Goal: Task Accomplishment & Management: Use online tool/utility

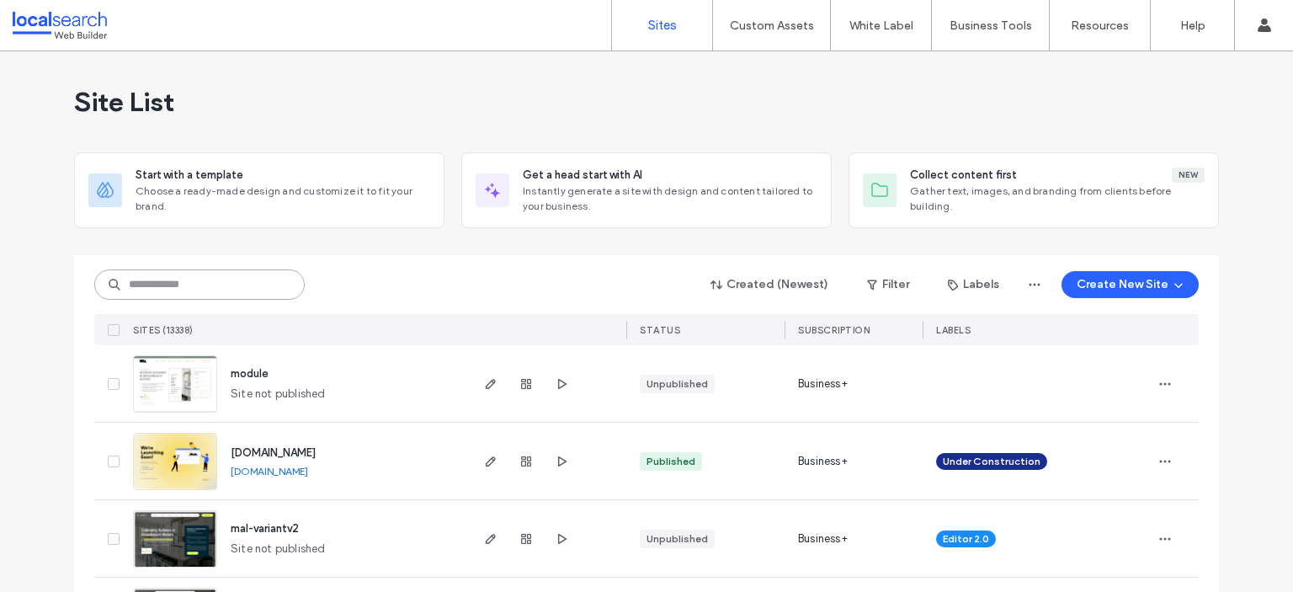
click at [152, 279] on input at bounding box center [199, 284] width 210 height 30
paste input "********"
type input "********"
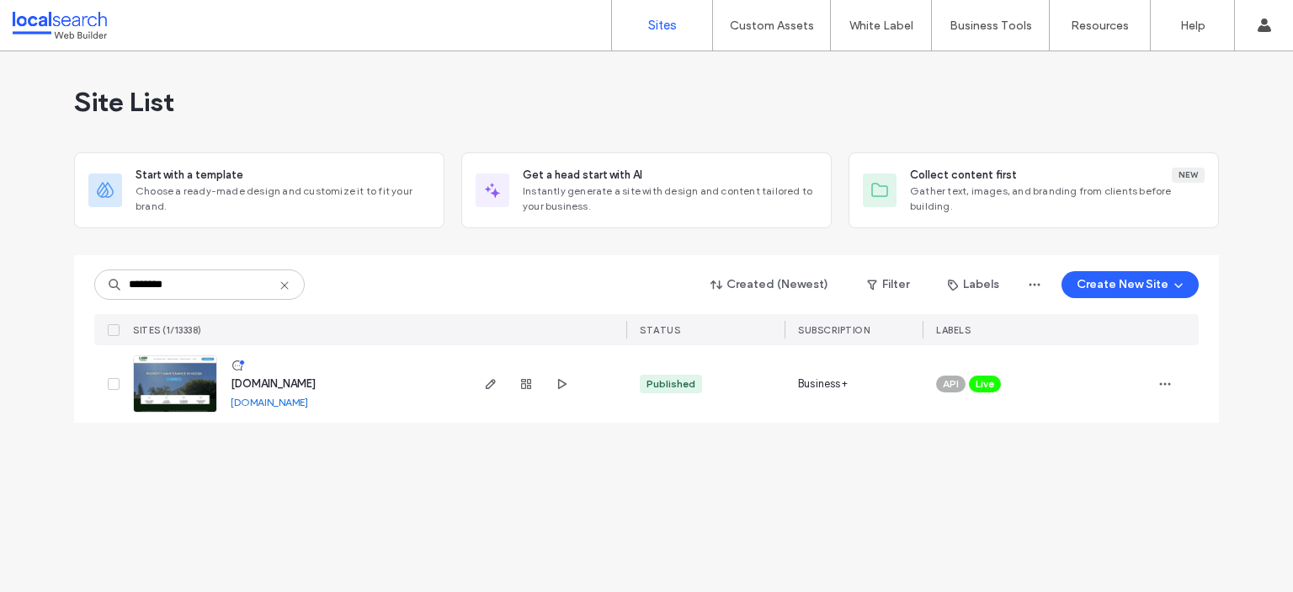
click at [174, 385] on img at bounding box center [175, 413] width 82 height 114
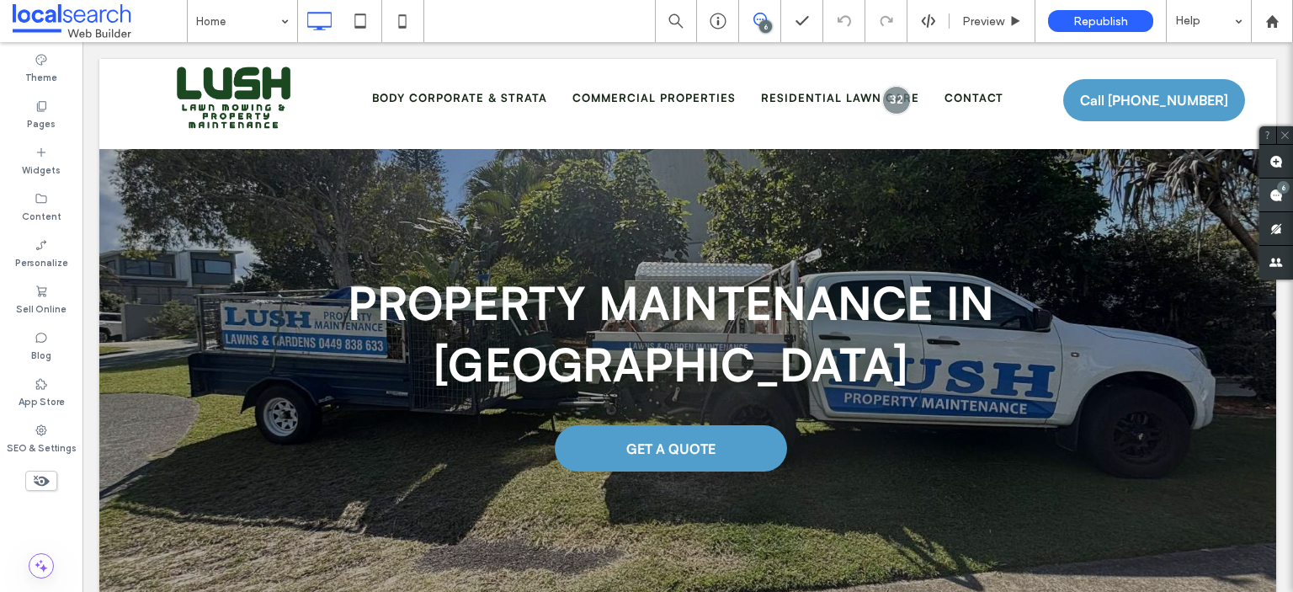
click at [1275, 193] on use at bounding box center [1275, 194] width 13 height 13
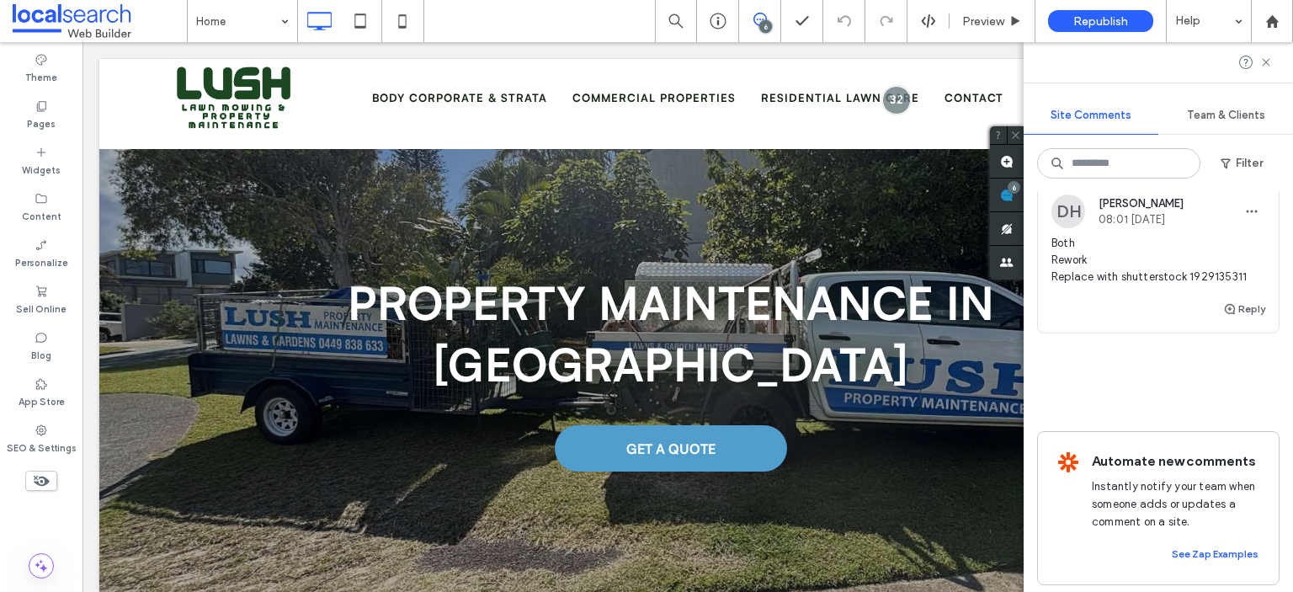
scroll to position [1427, 0]
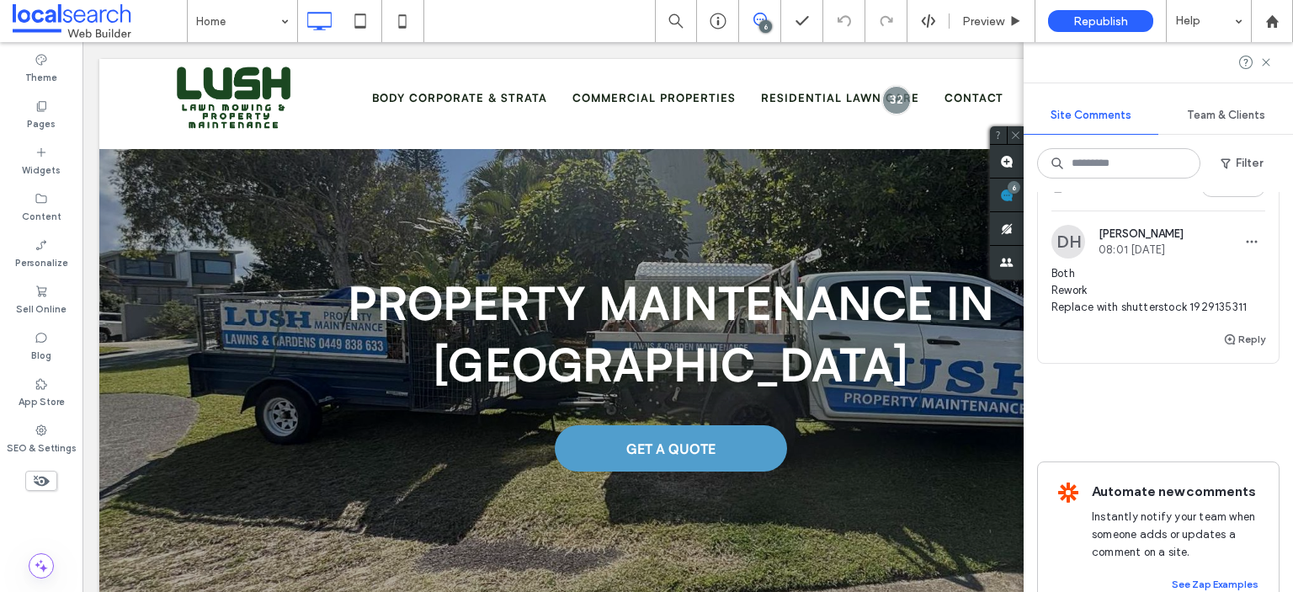
click at [1070, 316] on span "Both Rework Replace with shutterstock 1929135311" at bounding box center [1158, 290] width 214 height 50
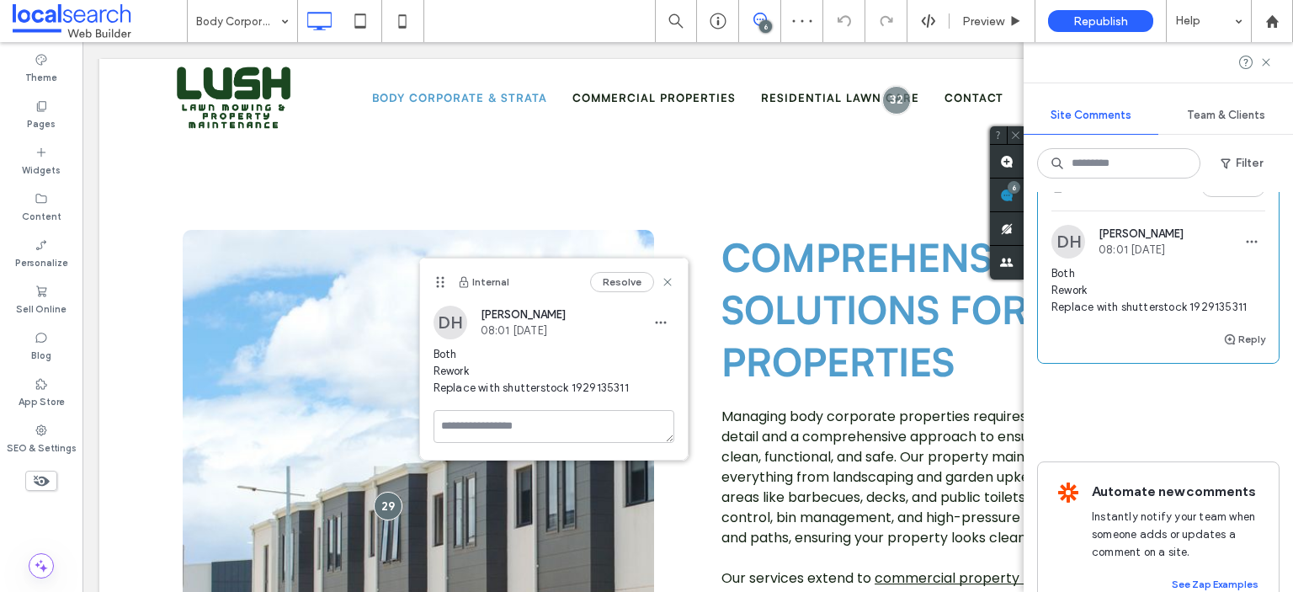
click at [586, 386] on span "Both Rework Replace with shutterstock 1929135311" at bounding box center [553, 371] width 241 height 50
copy span "1929135311"
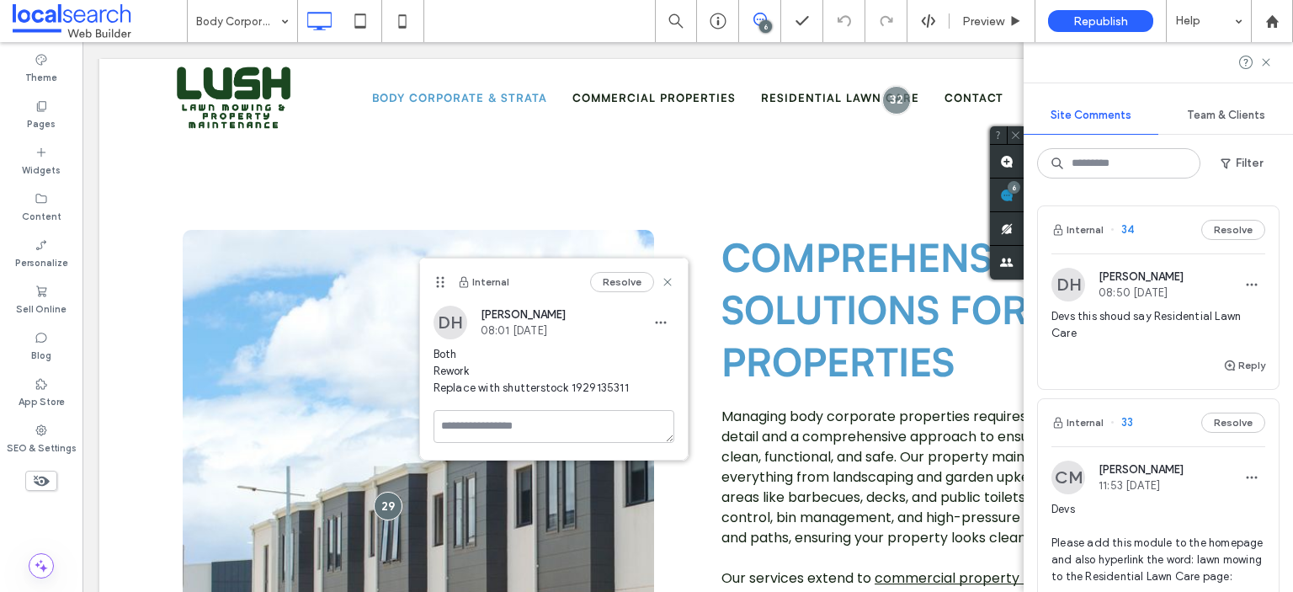
click at [51, 503] on div at bounding box center [41, 507] width 82 height 16
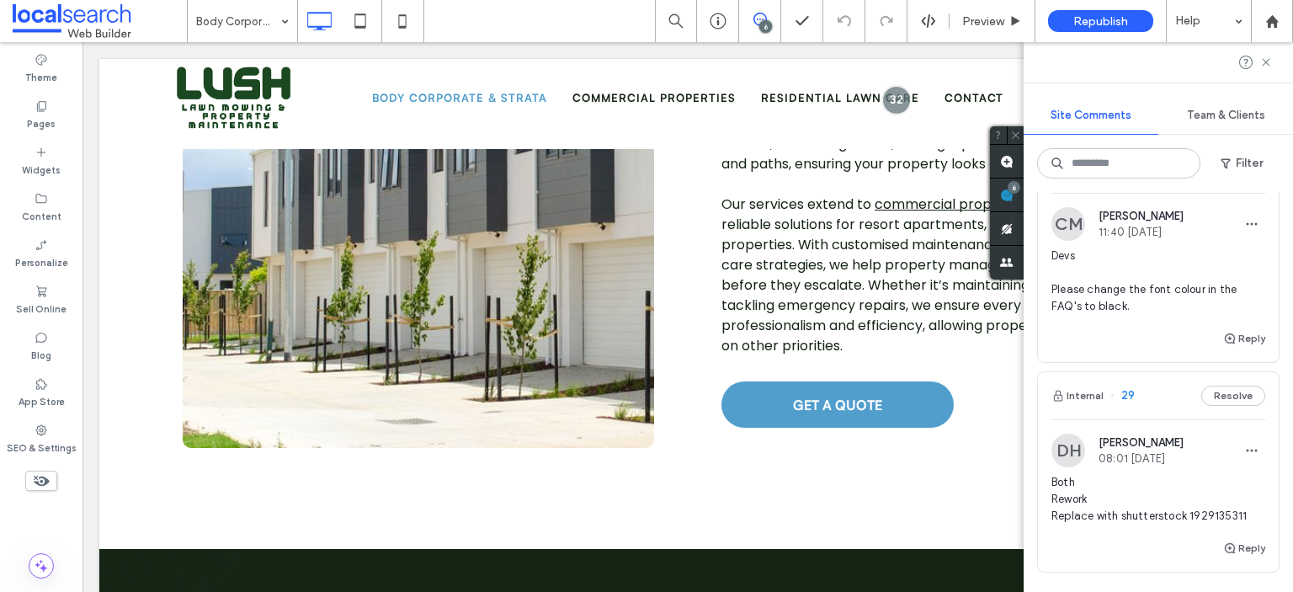
scroll to position [1175, 0]
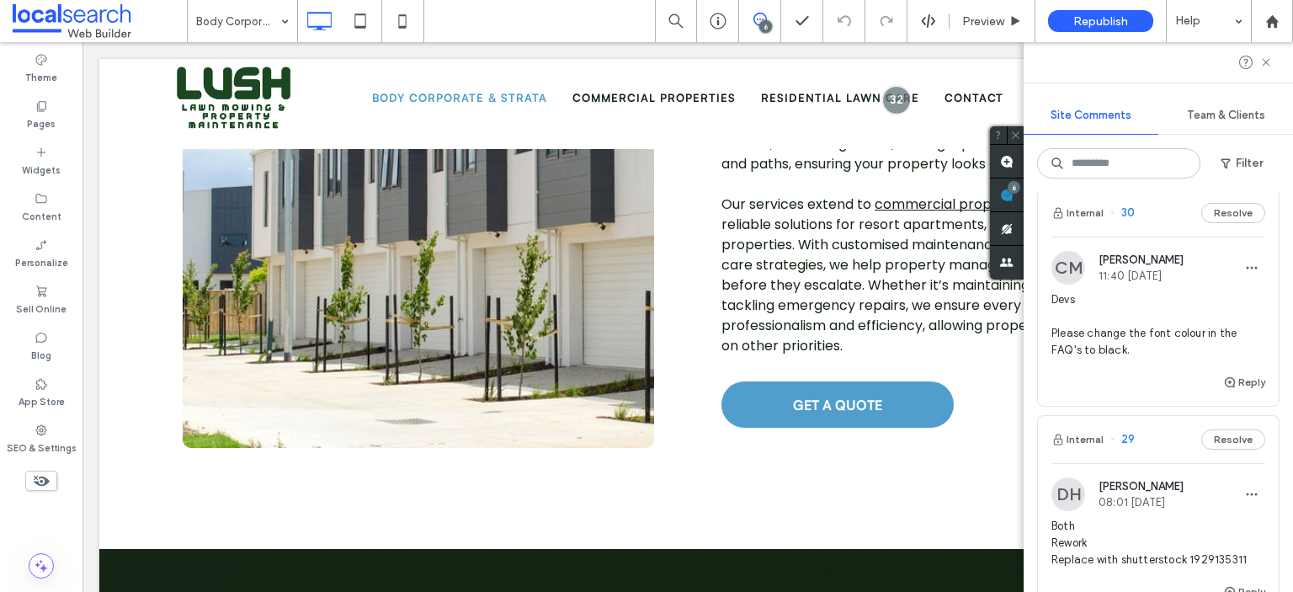
click at [1117, 358] on span "Devs Please change the font colour in the FAQ's to black." at bounding box center [1158, 324] width 214 height 67
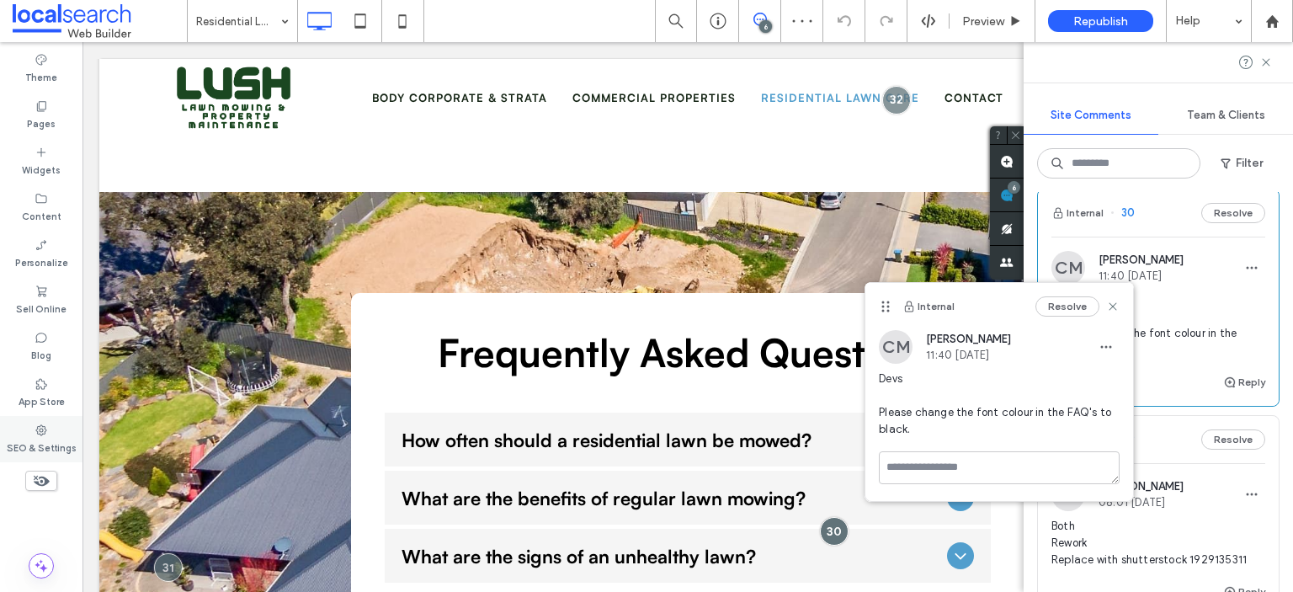
click at [19, 437] on label "SEO & Settings" at bounding box center [42, 446] width 70 height 19
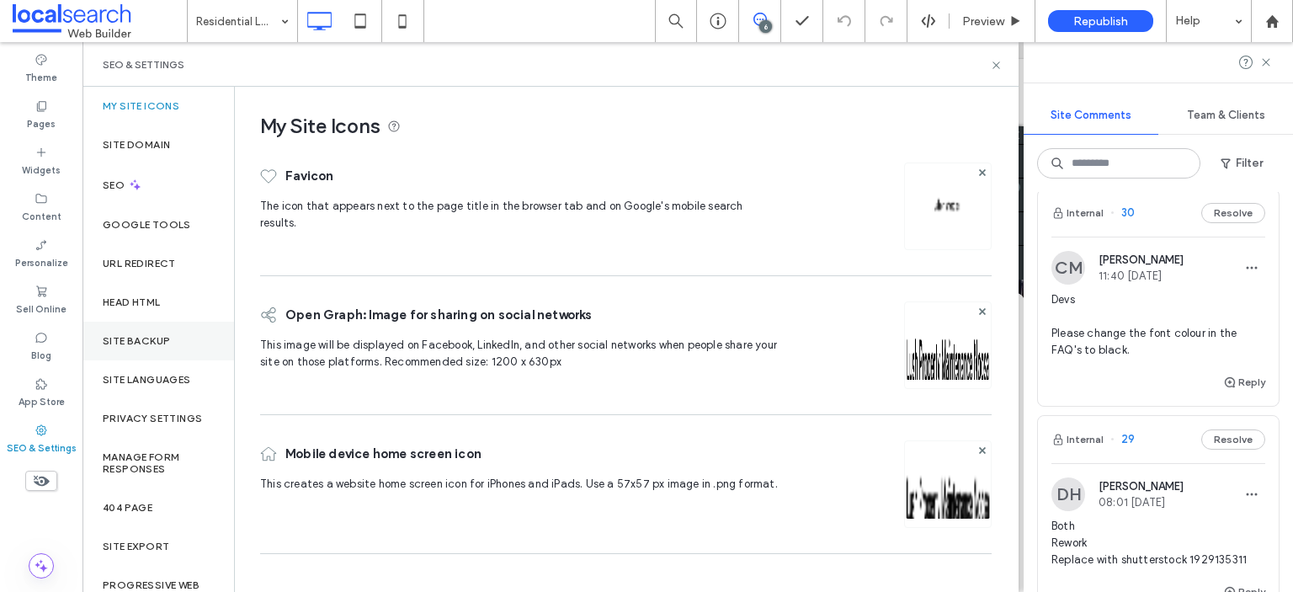
click at [161, 332] on div "Site Backup" at bounding box center [157, 340] width 151 height 39
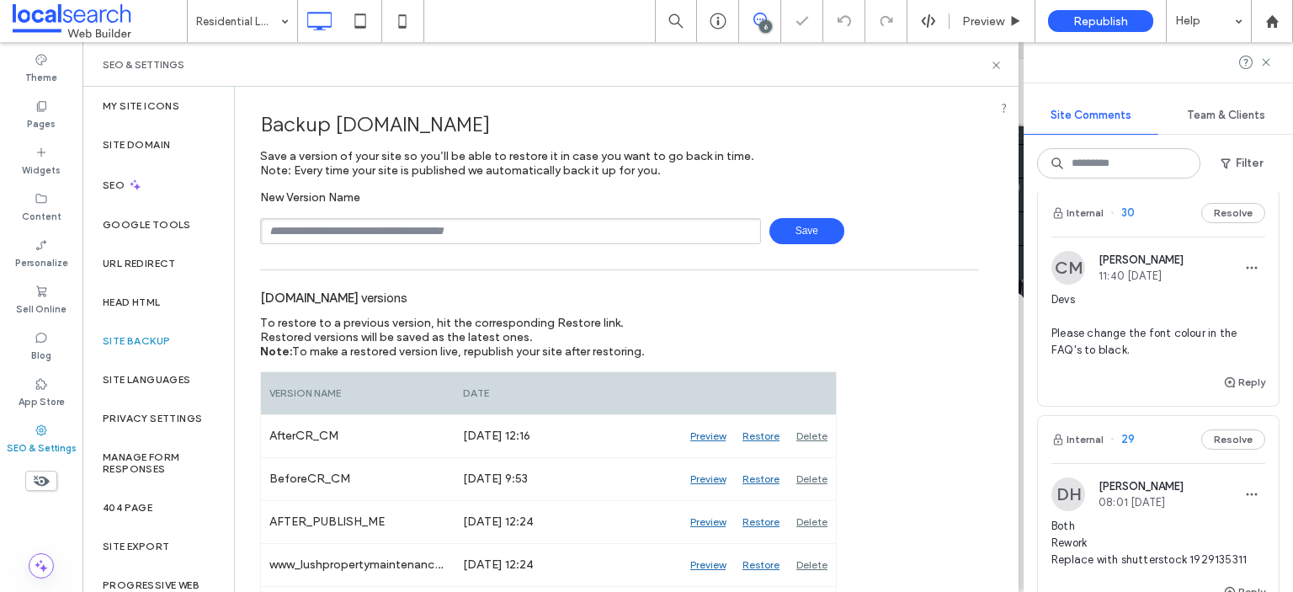
click at [412, 230] on input "text" at bounding box center [510, 231] width 501 height 26
click at [370, 227] on input "text" at bounding box center [510, 231] width 501 height 26
type input "**********"
drag, startPoint x: 801, startPoint y: 225, endPoint x: 872, endPoint y: 242, distance: 72.7
click at [801, 225] on span "Save" at bounding box center [806, 231] width 75 height 26
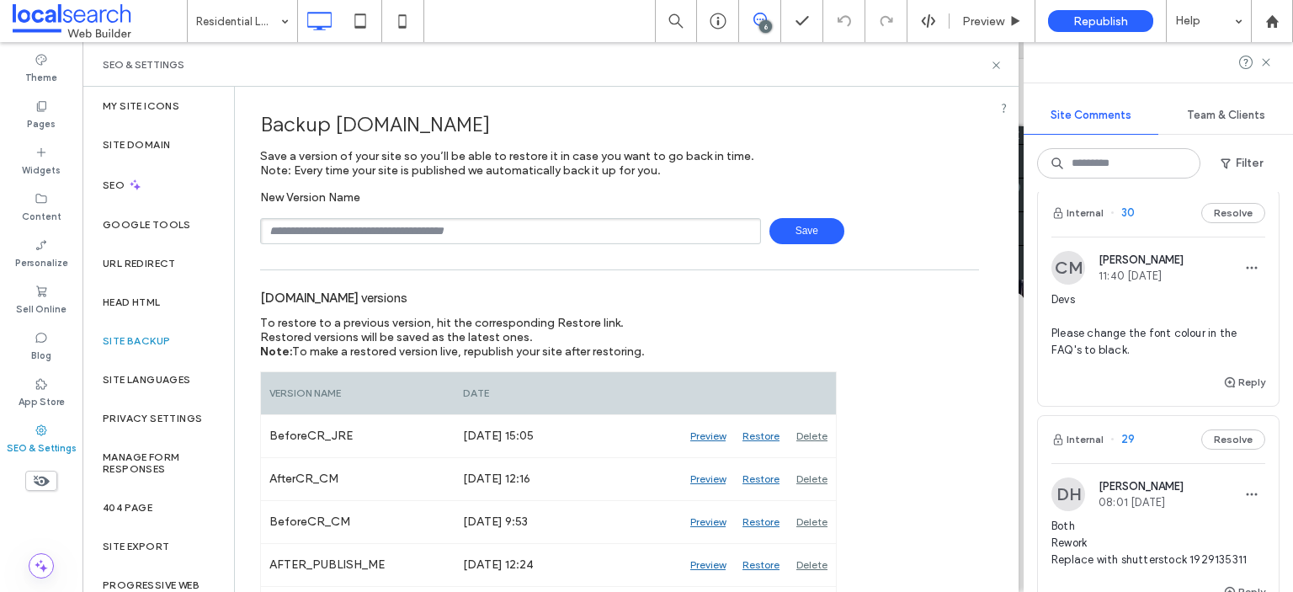
click at [468, 237] on input "text" at bounding box center [510, 231] width 501 height 26
click at [619, 234] on input "text" at bounding box center [510, 231] width 501 height 26
click at [597, 196] on div "New Version Name Save" at bounding box center [619, 217] width 719 height 54
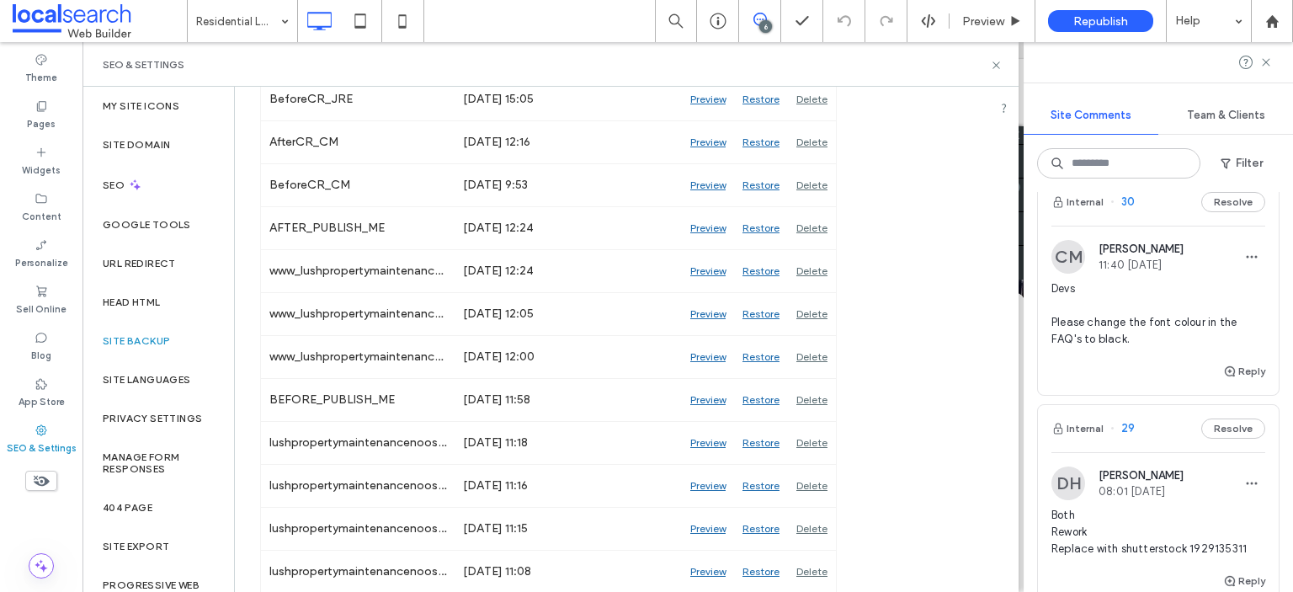
scroll to position [1175, 0]
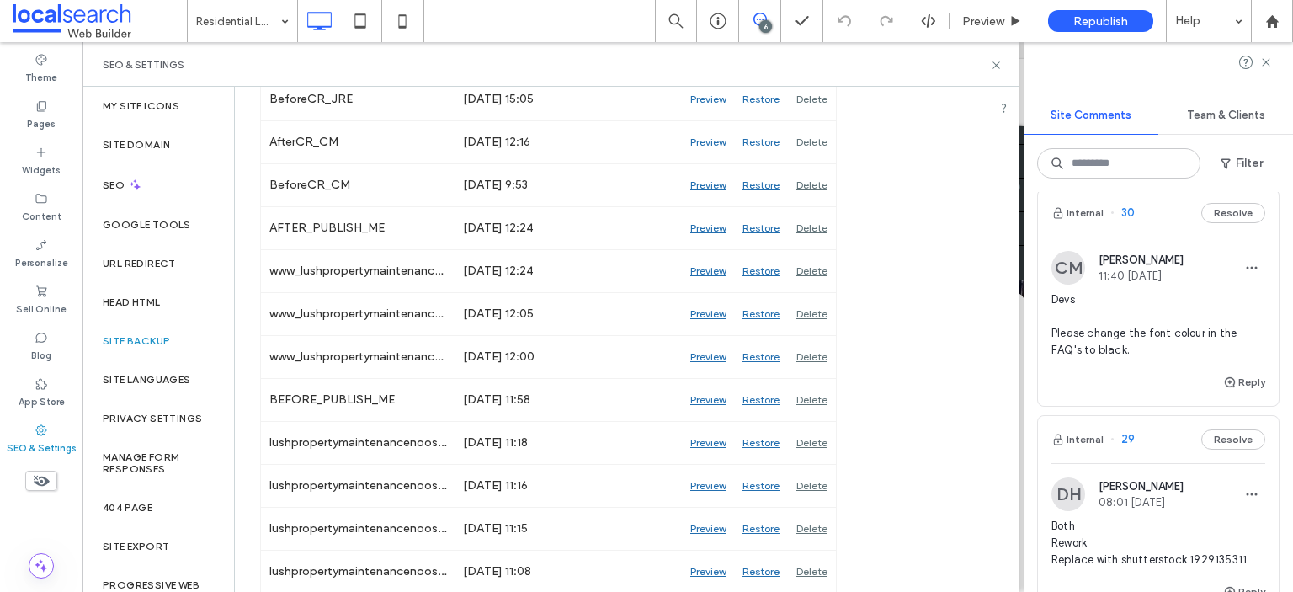
click at [1138, 358] on span "Devs Please change the font colour in the FAQ's to black." at bounding box center [1158, 324] width 214 height 67
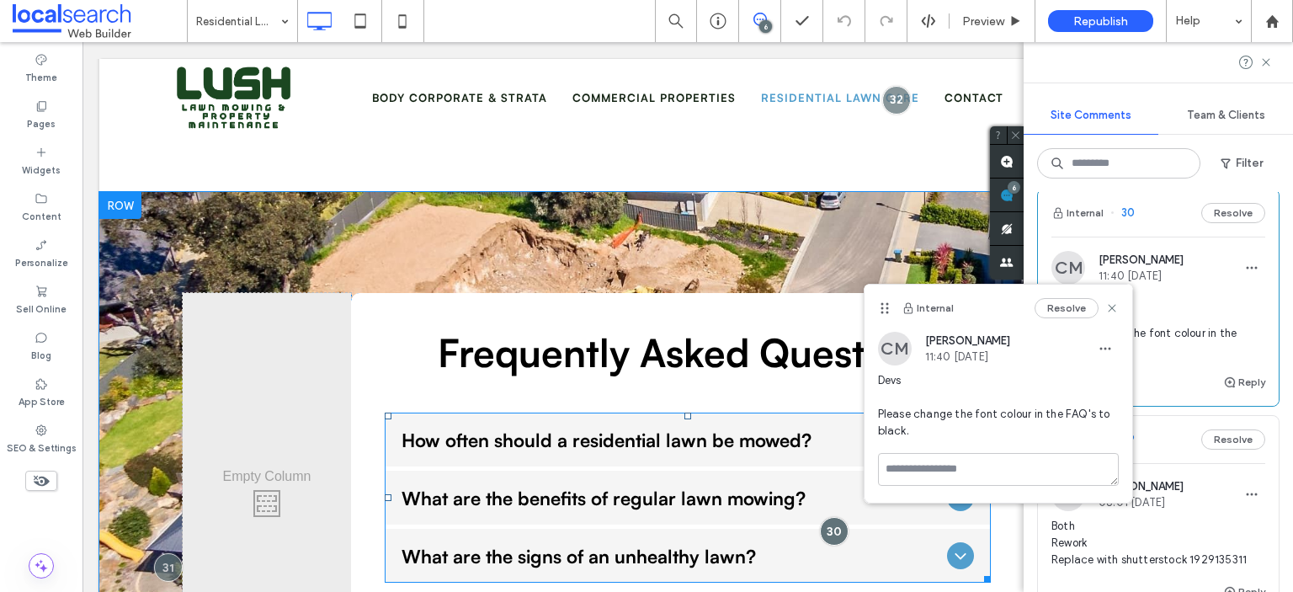
click at [632, 544] on span "What are the signs of an unhealthy lawn?" at bounding box center [670, 556] width 539 height 24
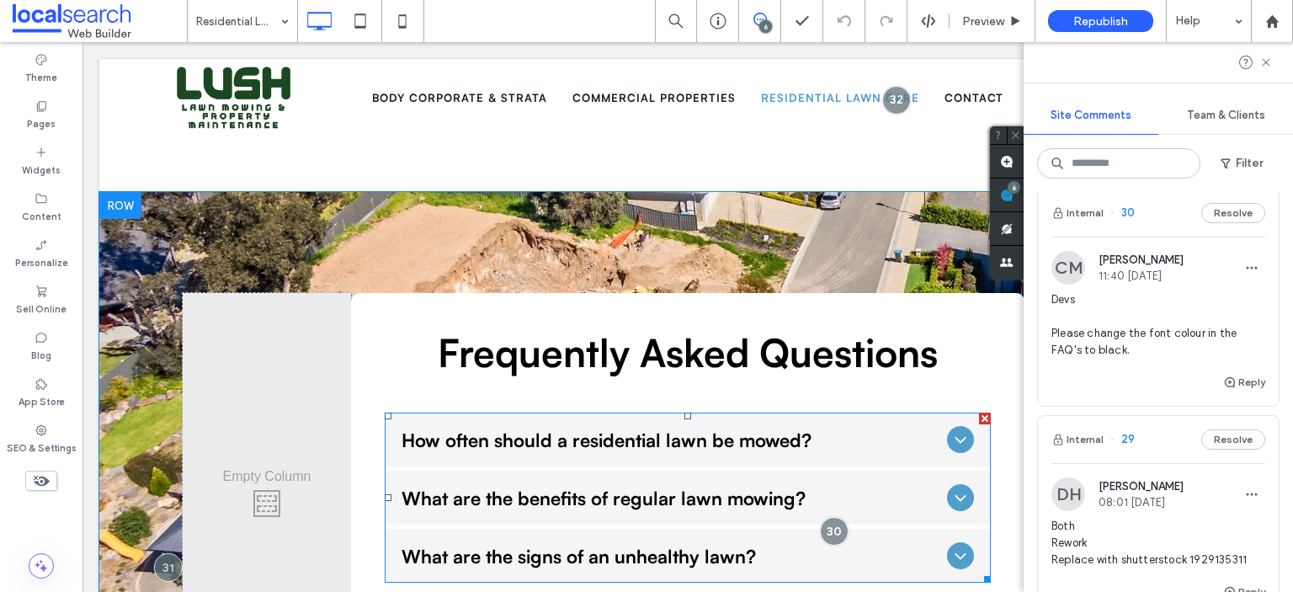
click at [646, 486] on span "What are the benefits of regular lawn mowing?" at bounding box center [670, 498] width 539 height 24
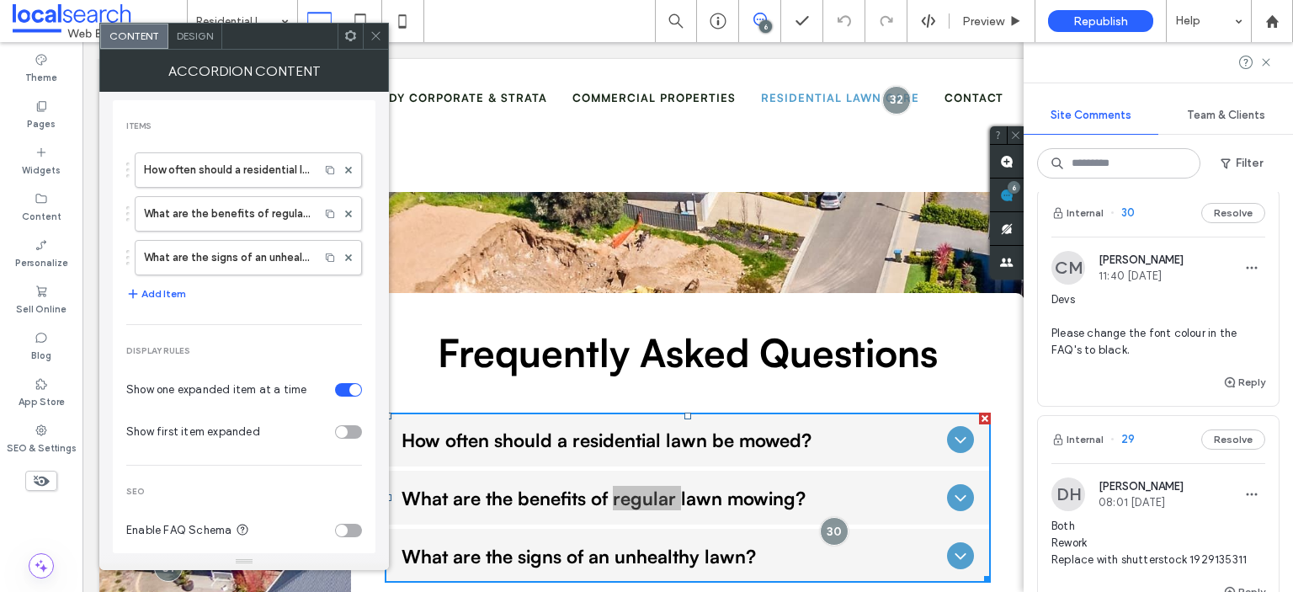
click at [189, 42] on div "Design" at bounding box center [195, 36] width 54 height 25
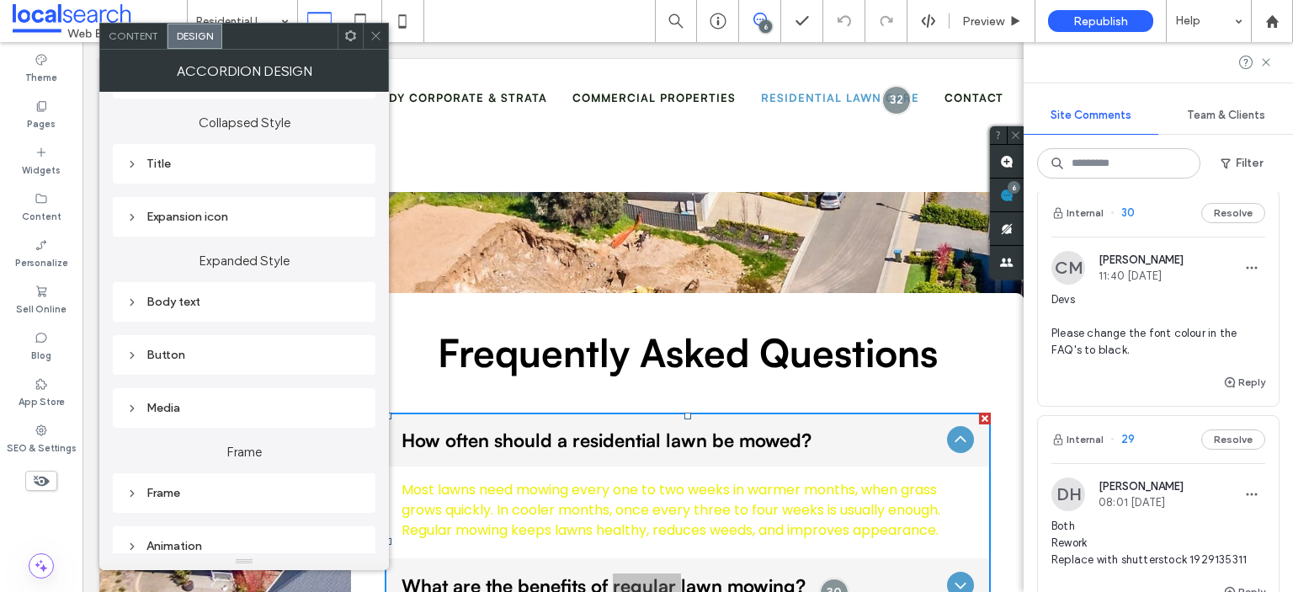
scroll to position [168, 0]
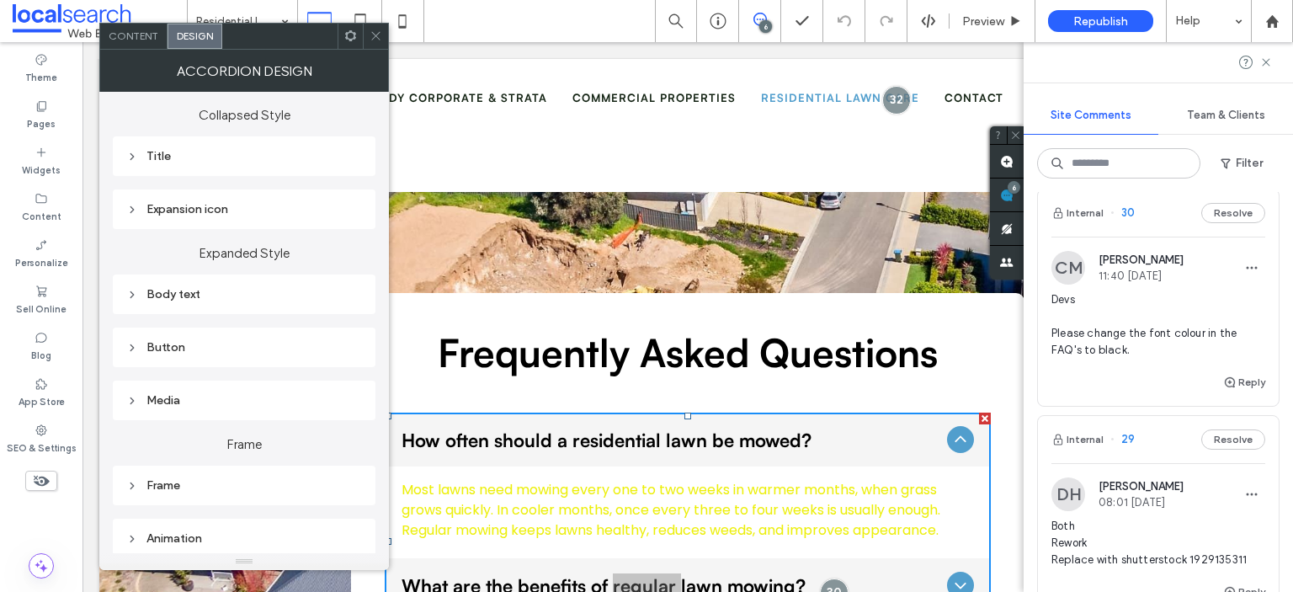
drag, startPoint x: 174, startPoint y: 158, endPoint x: 186, endPoint y: 171, distance: 17.3
click at [174, 157] on div "Title" at bounding box center [244, 156] width 236 height 14
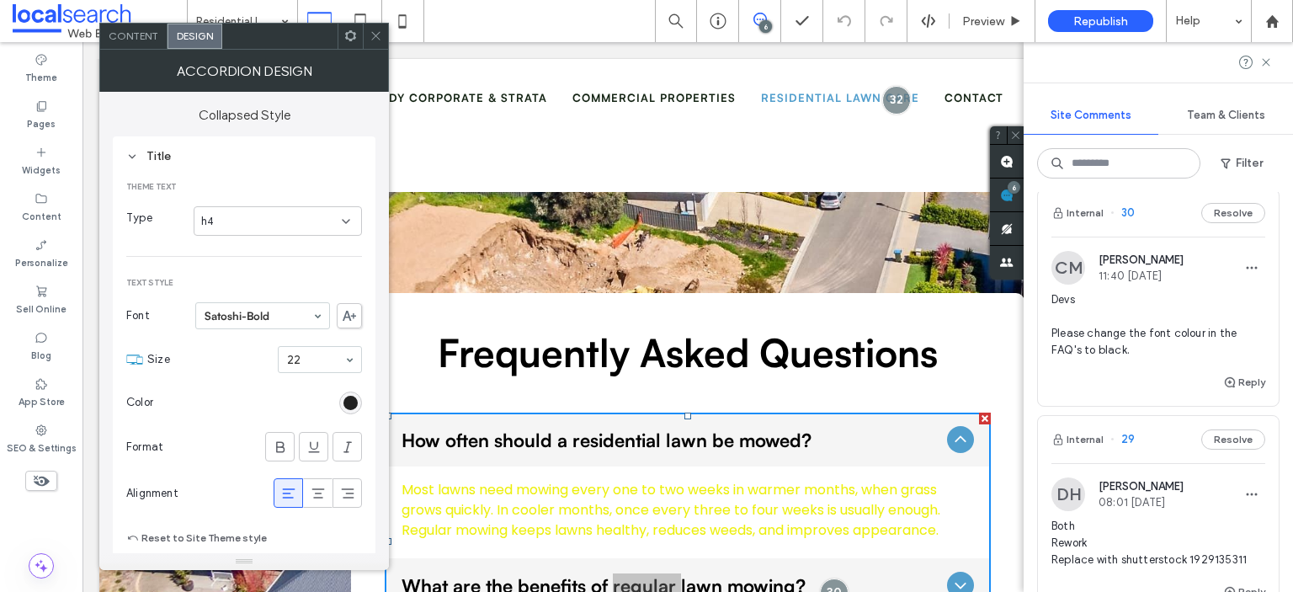
click at [348, 403] on div "rgb(0, 0, 0)" at bounding box center [350, 403] width 14 height 14
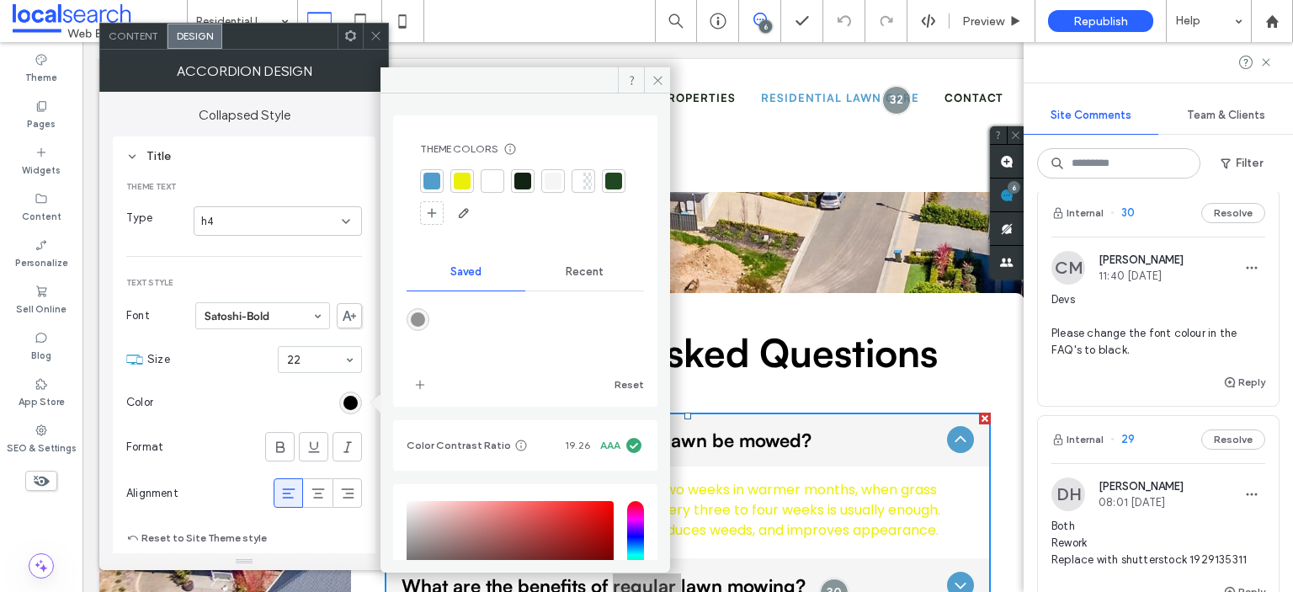
click at [525, 178] on div at bounding box center [522, 181] width 17 height 17
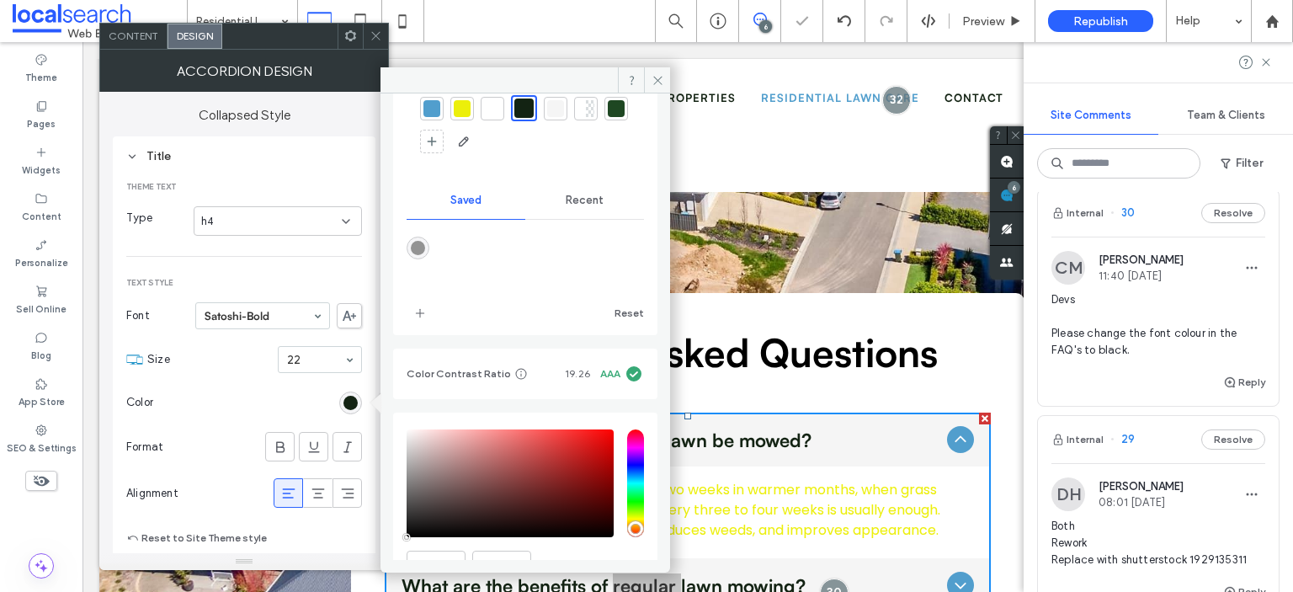
scroll to position [158, 0]
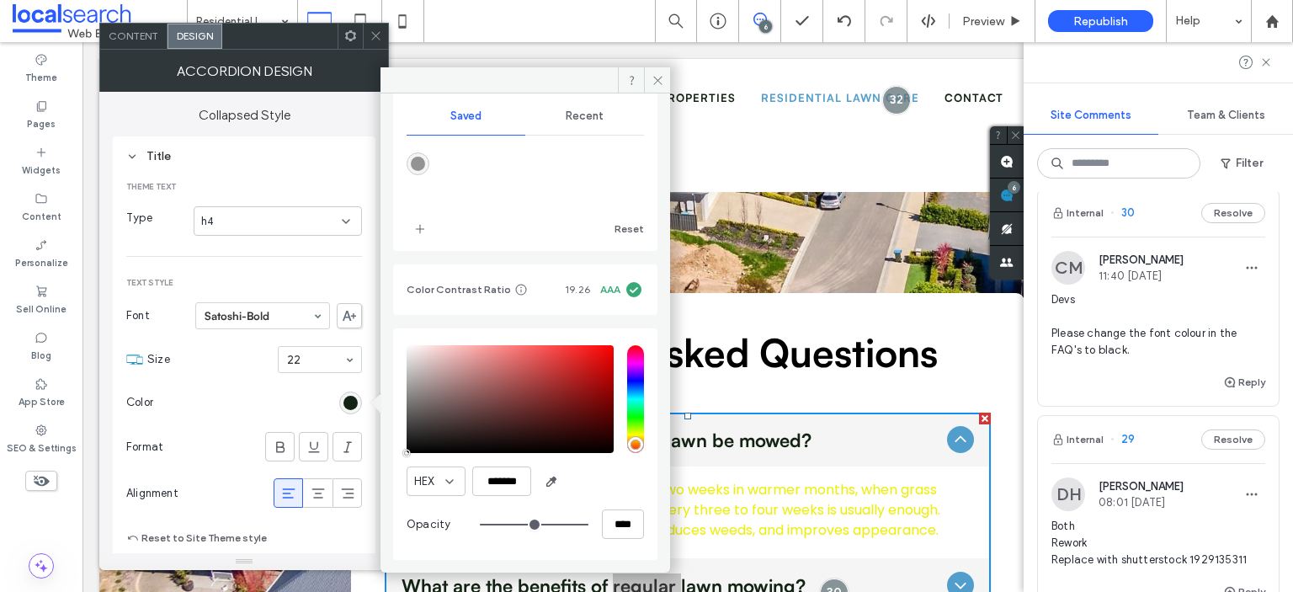
click at [371, 35] on icon at bounding box center [375, 35] width 13 height 13
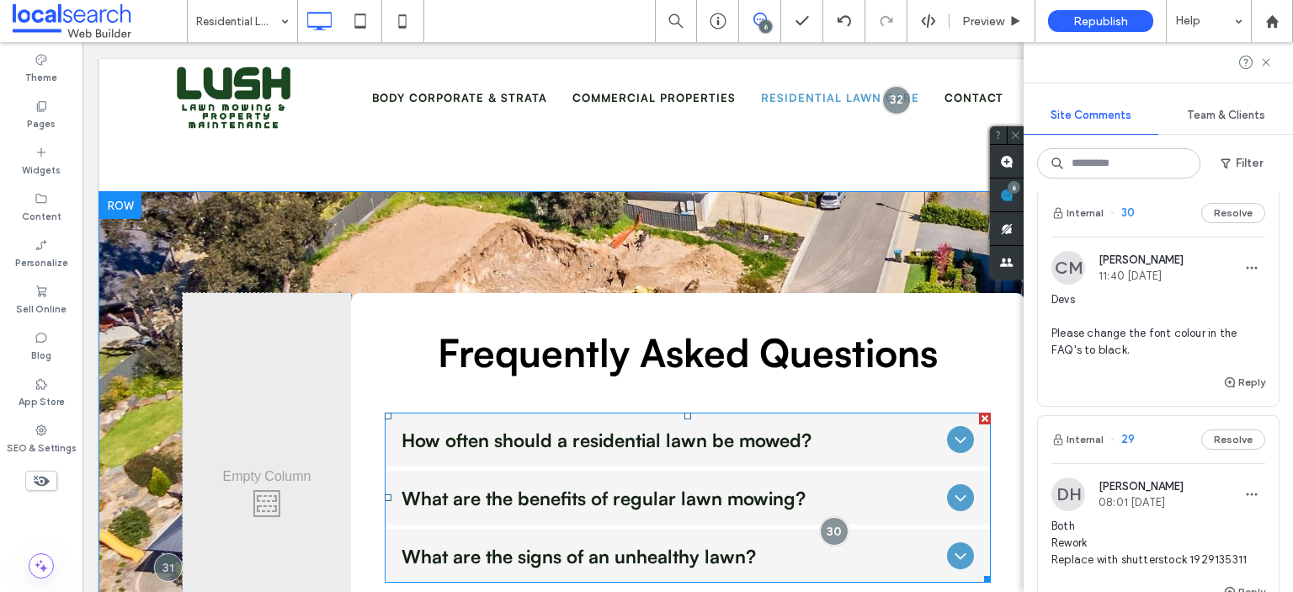
click at [640, 427] on span "How often should a residential lawn be mowed?" at bounding box center [670, 439] width 539 height 24
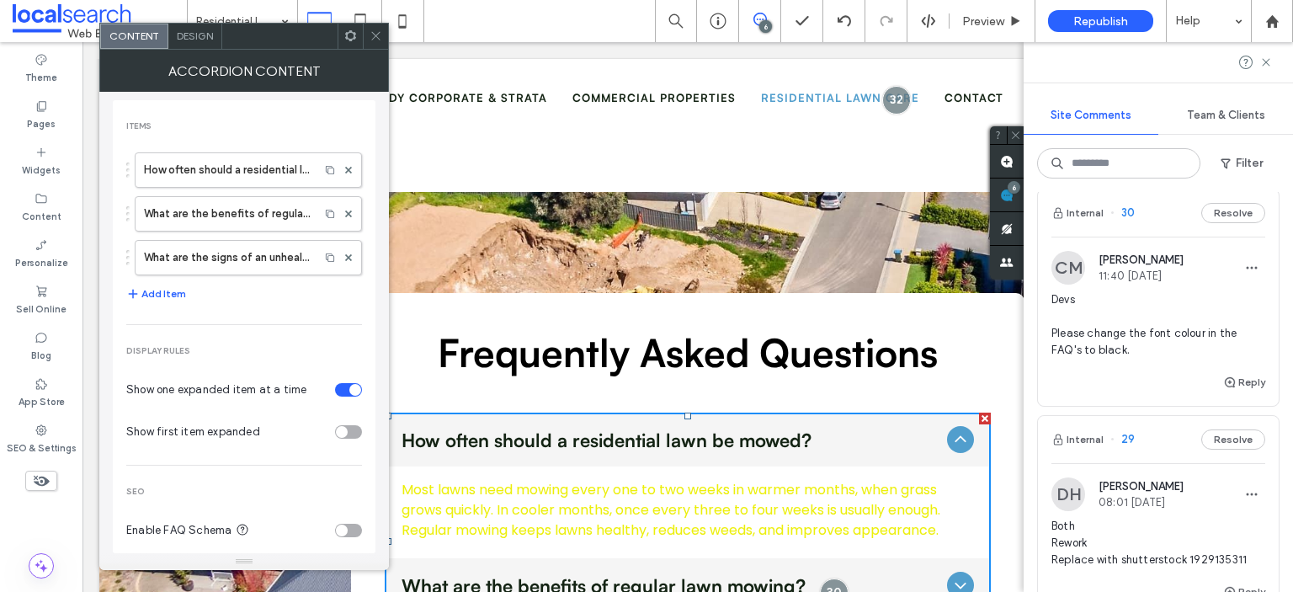
click at [640, 480] on p "Most lawns need mowing every one to two weeks in warmer months, when grass grow…" at bounding box center [687, 510] width 572 height 61
click at [203, 208] on label "What are the benefits of regular lawn mowing?" at bounding box center [227, 214] width 167 height 34
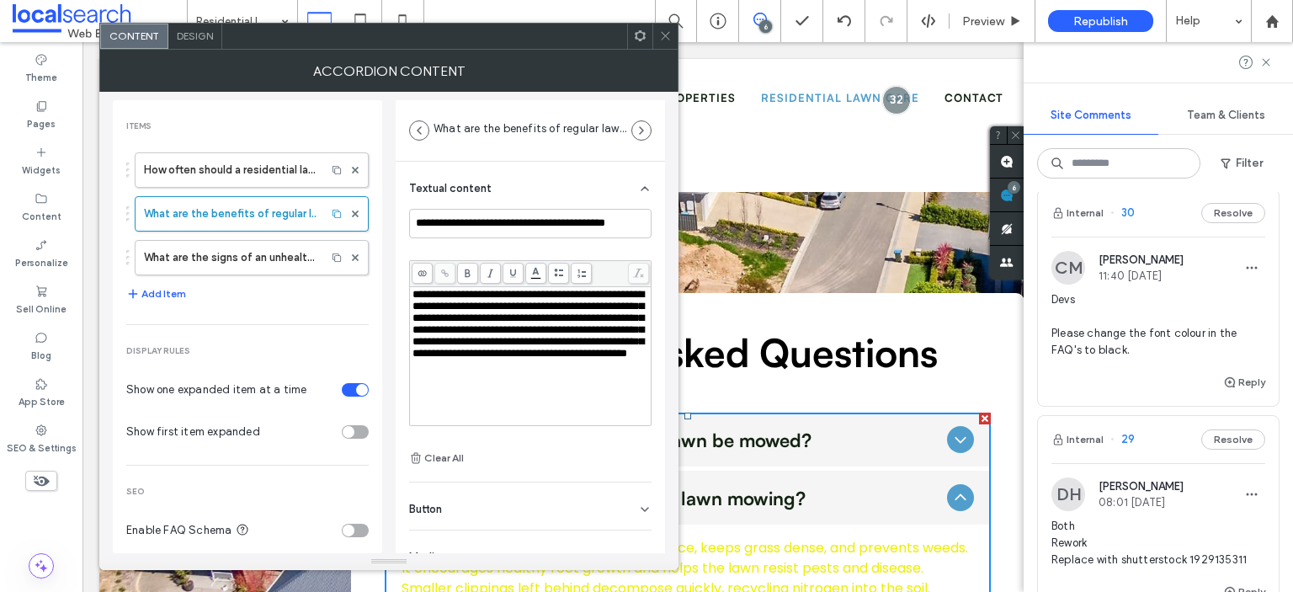
click at [667, 36] on icon at bounding box center [665, 35] width 13 height 13
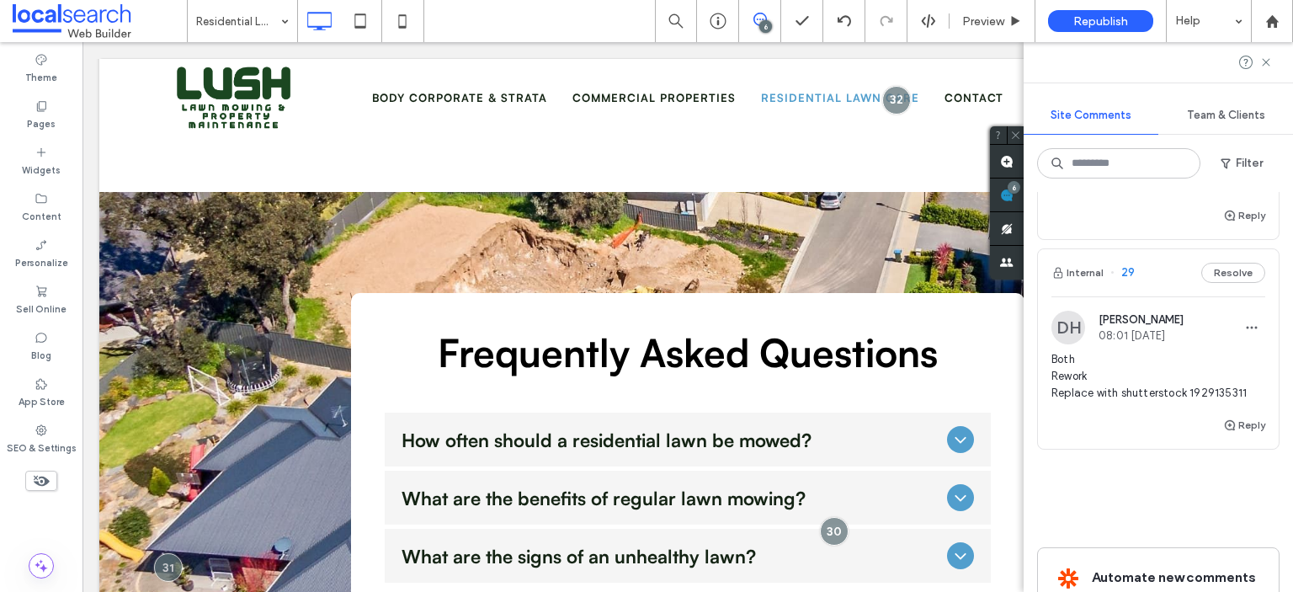
scroll to position [1427, 0]
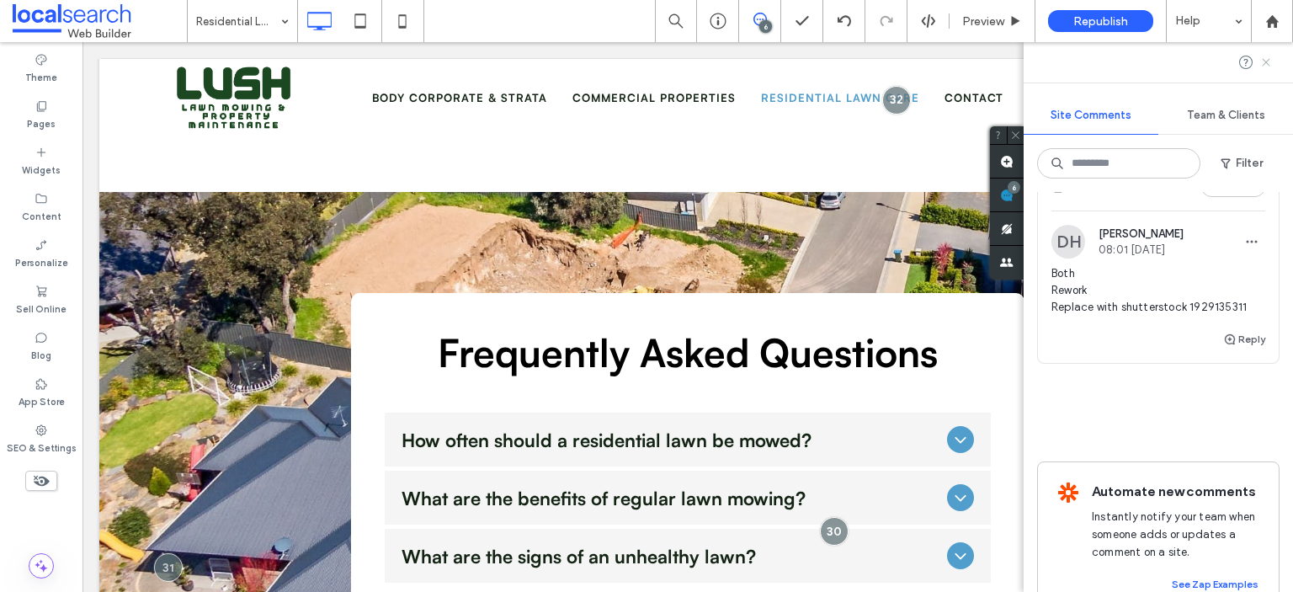
click at [1266, 60] on icon at bounding box center [1265, 62] width 13 height 13
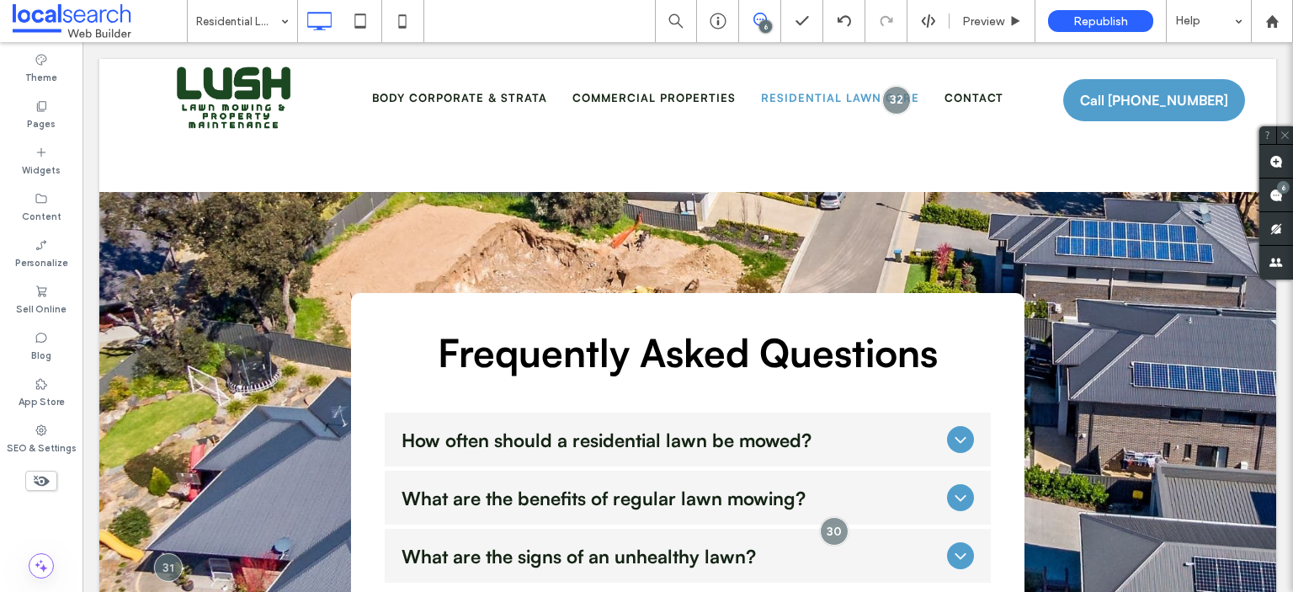
scroll to position [0, 0]
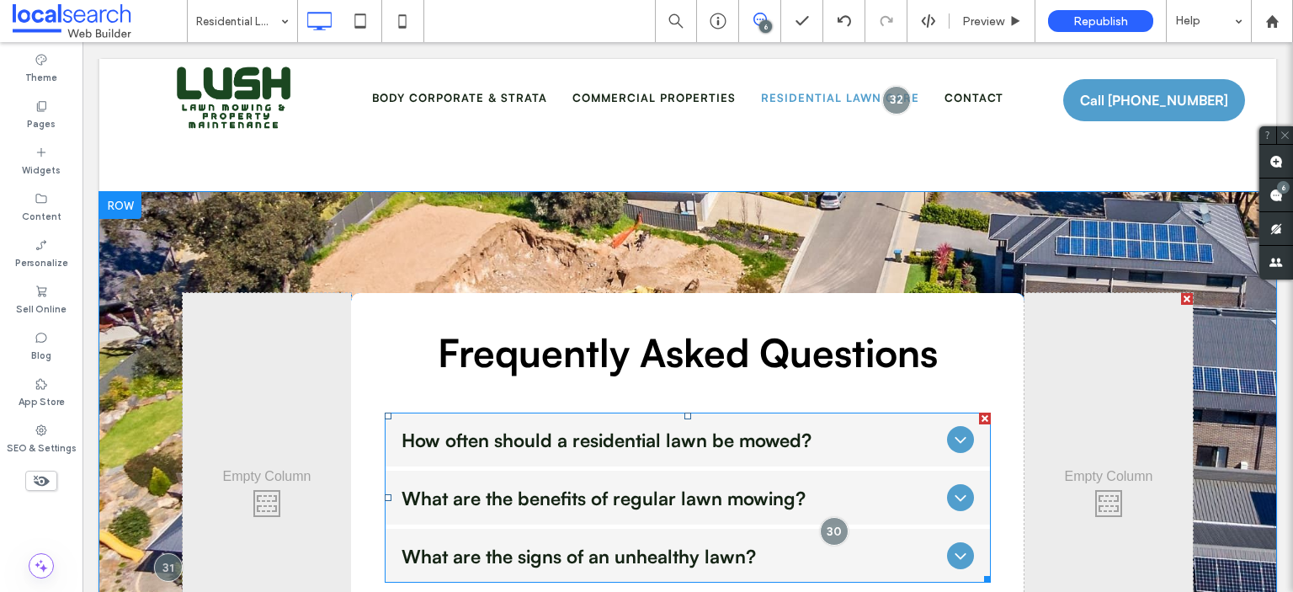
click at [650, 412] on div "How often should a residential lawn be mowed?" at bounding box center [688, 439] width 606 height 54
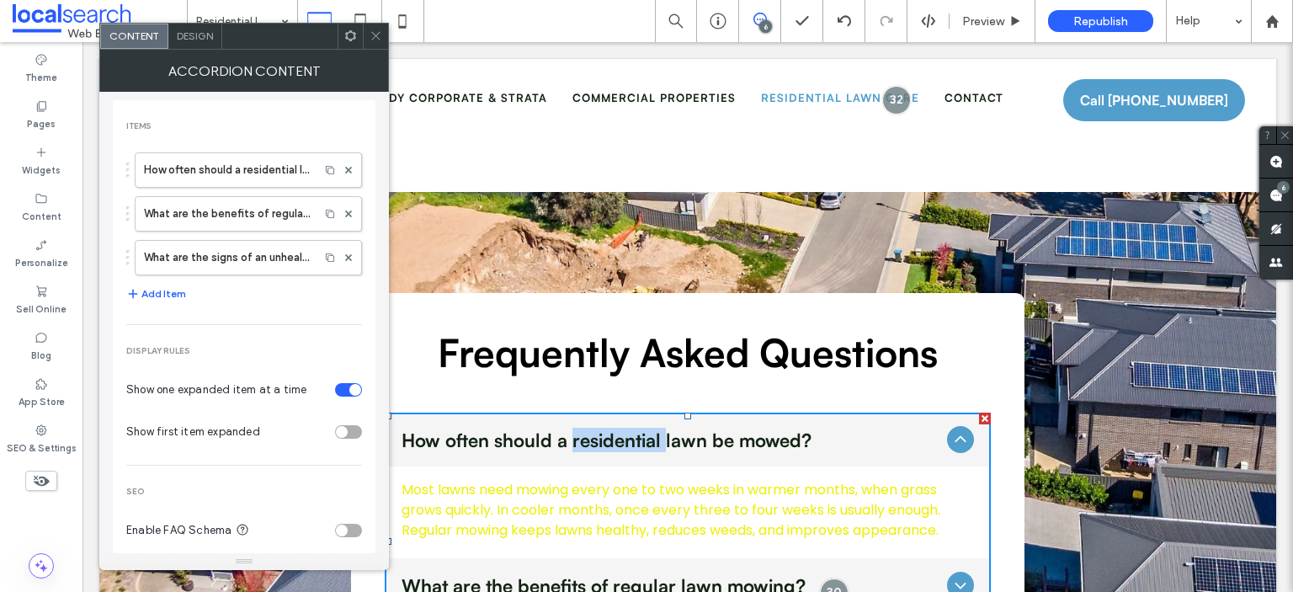
click at [650, 412] on div "How often should a residential lawn be mowed?" at bounding box center [688, 439] width 606 height 54
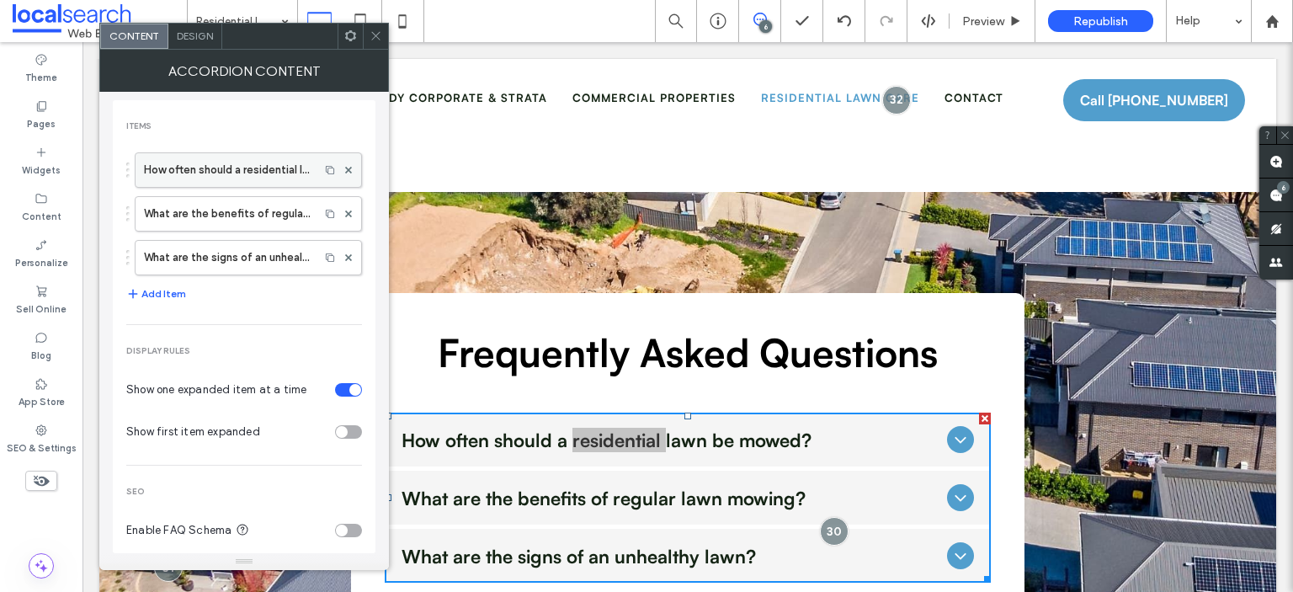
click at [199, 157] on label "How often should a residential lawn be mowed?" at bounding box center [227, 170] width 167 height 34
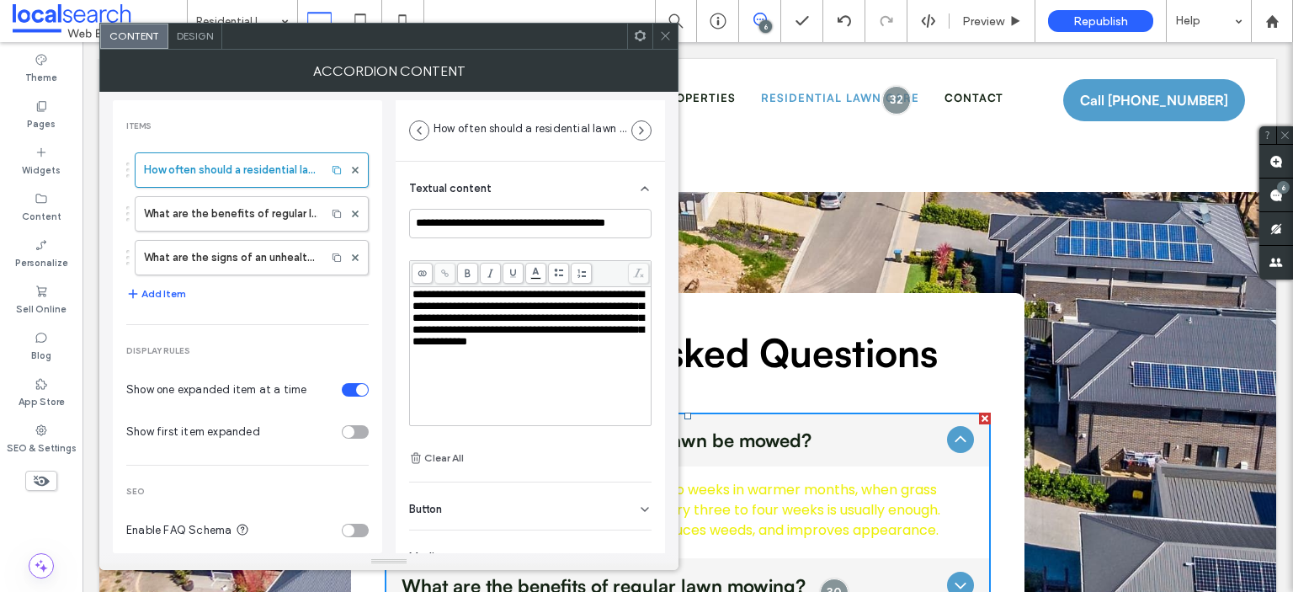
click at [525, 342] on span "**********" at bounding box center [527, 318] width 231 height 58
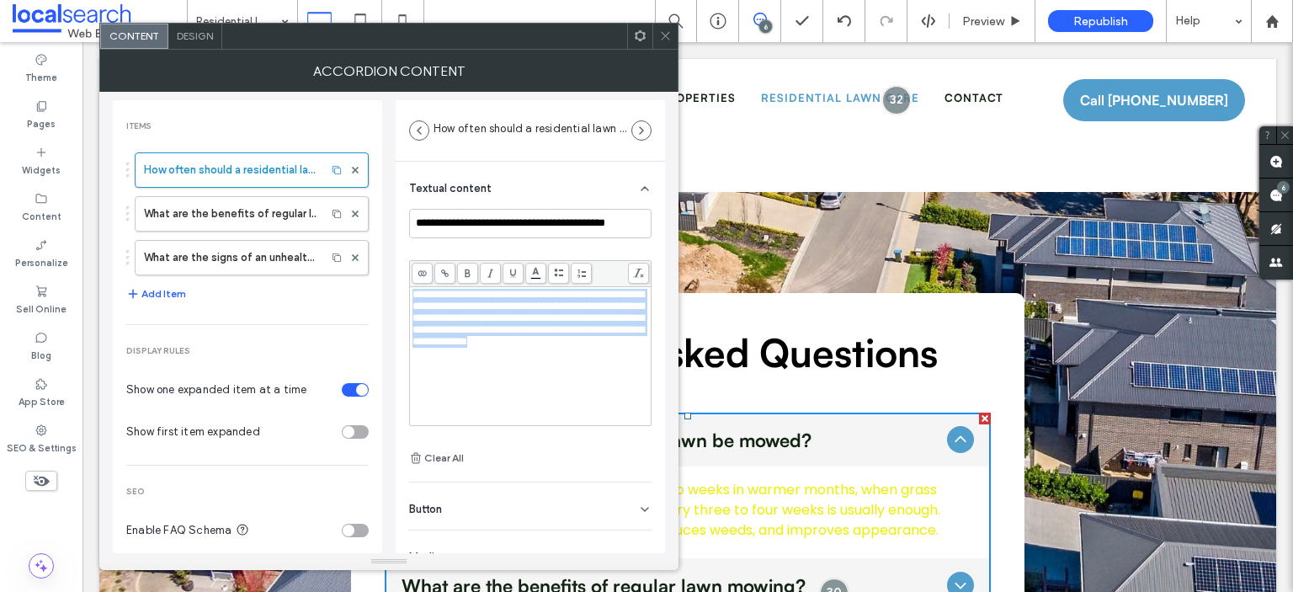
click at [535, 267] on body ".wqwq-1{fill:#231f20;} .cls-1q, .cls-2q { fill-rule: evenodd; } .cls-2q { fill:…" at bounding box center [646, 296] width 1293 height 592
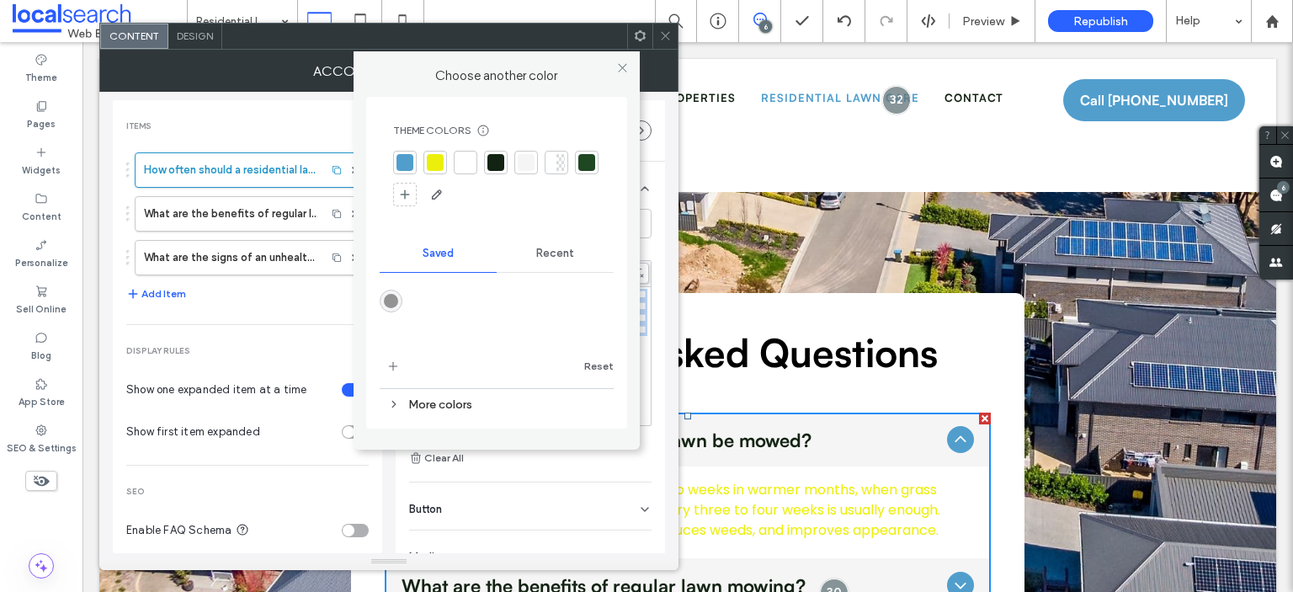
click at [491, 158] on div at bounding box center [495, 162] width 17 height 17
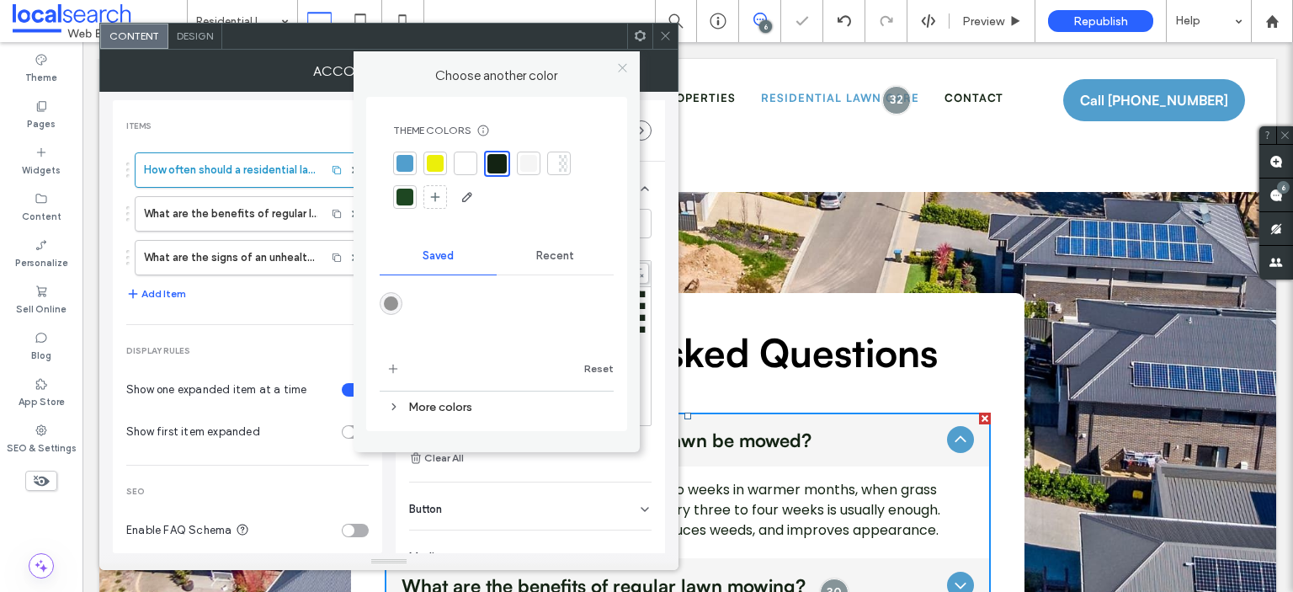
click at [623, 67] on use at bounding box center [622, 68] width 8 height 8
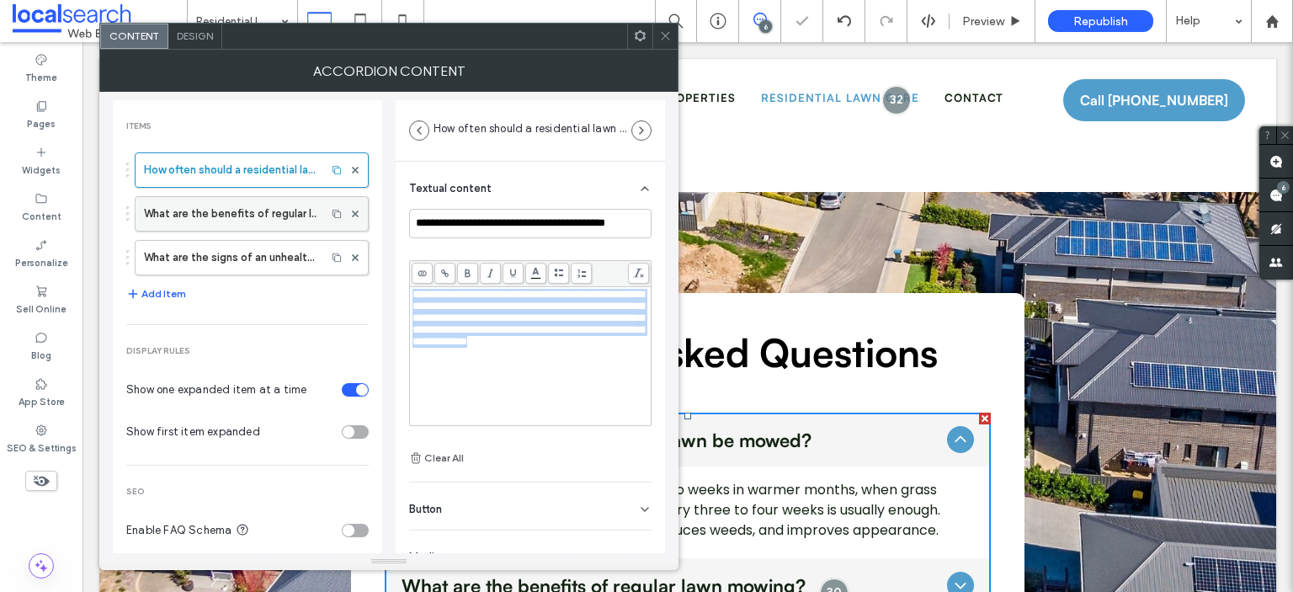
click at [246, 204] on label "What are the benefits of regular lawn mowing?" at bounding box center [230, 214] width 173 height 34
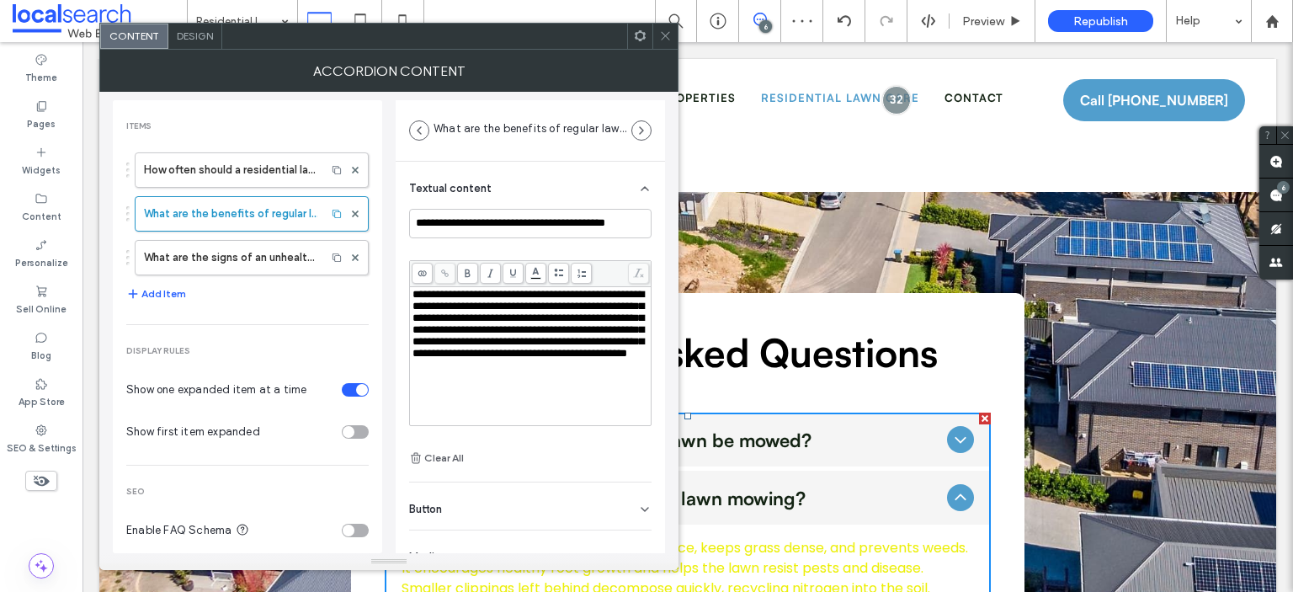
click at [539, 321] on span "**********" at bounding box center [527, 324] width 231 height 70
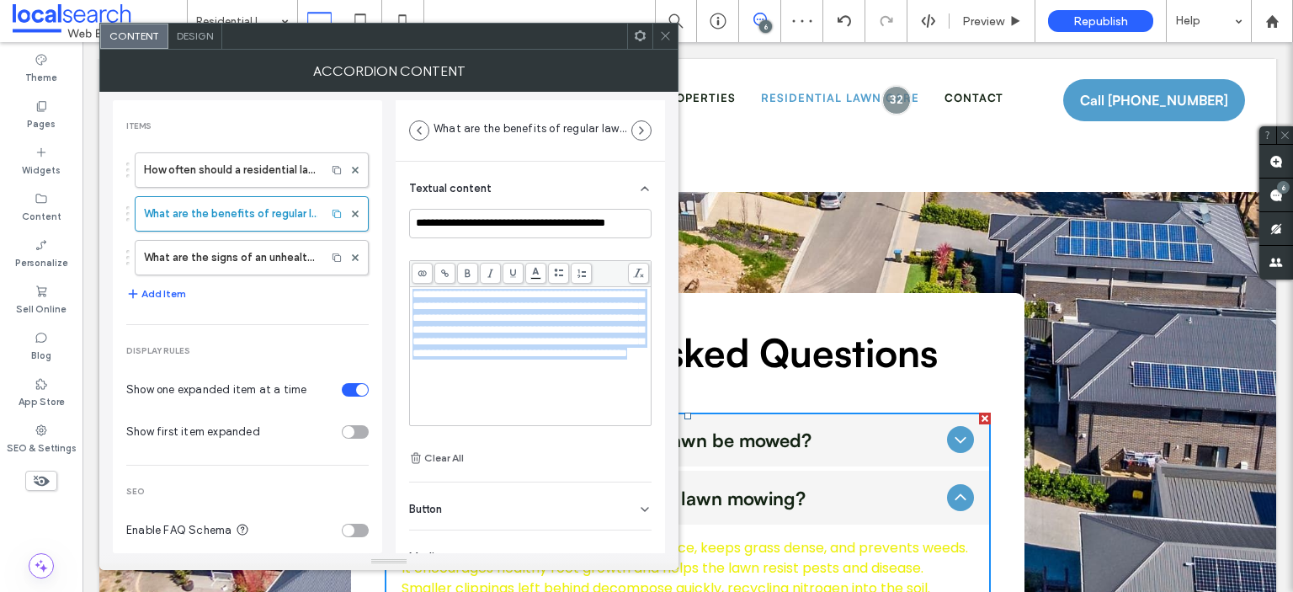
click at [536, 265] on body ".wqwq-1{fill:#231f20;} .cls-1q, .cls-2q { fill-rule: evenodd; } .cls-2q { fill:…" at bounding box center [646, 296] width 1293 height 592
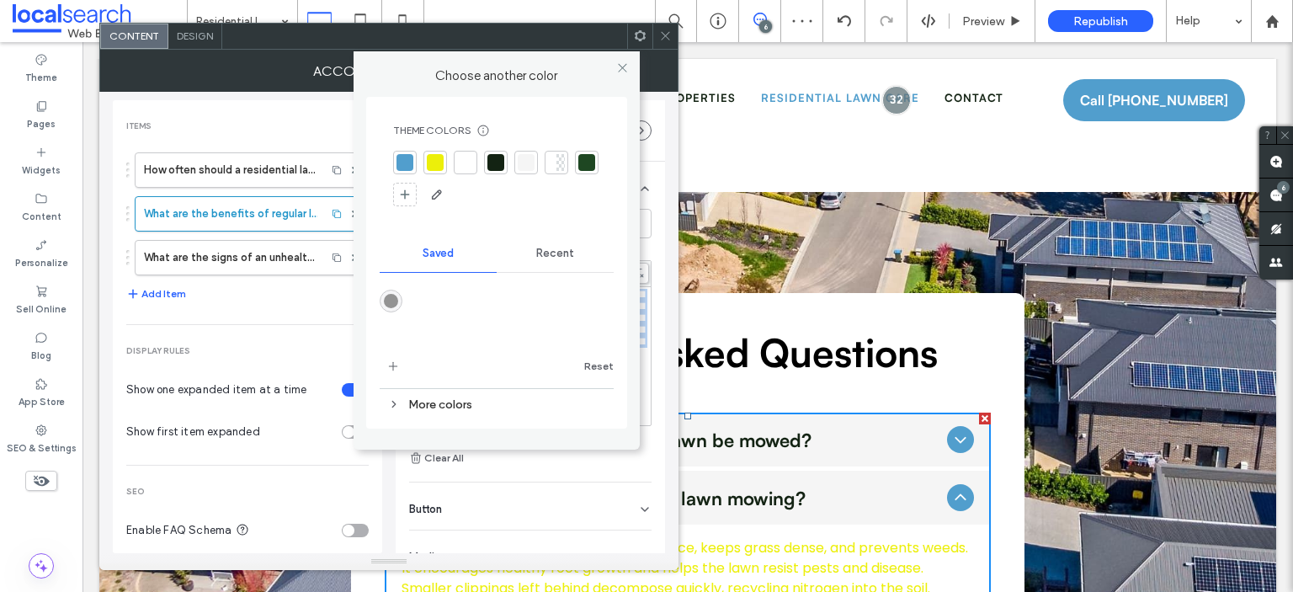
click at [496, 161] on div at bounding box center [495, 162] width 17 height 17
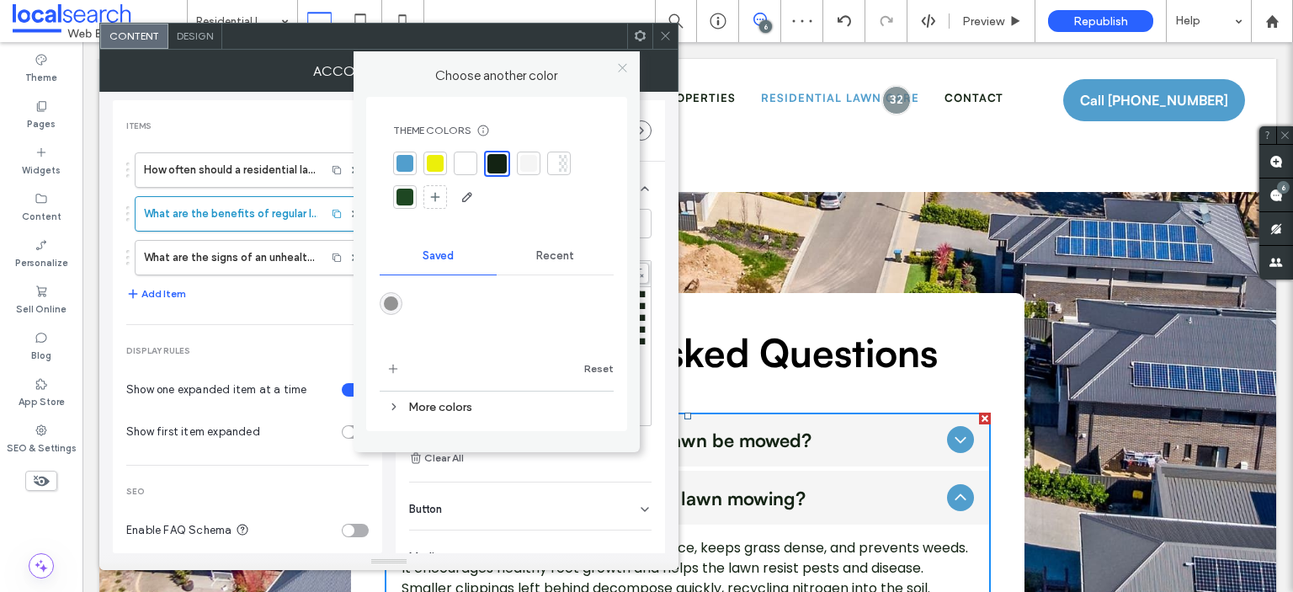
click at [624, 70] on use at bounding box center [622, 68] width 8 height 8
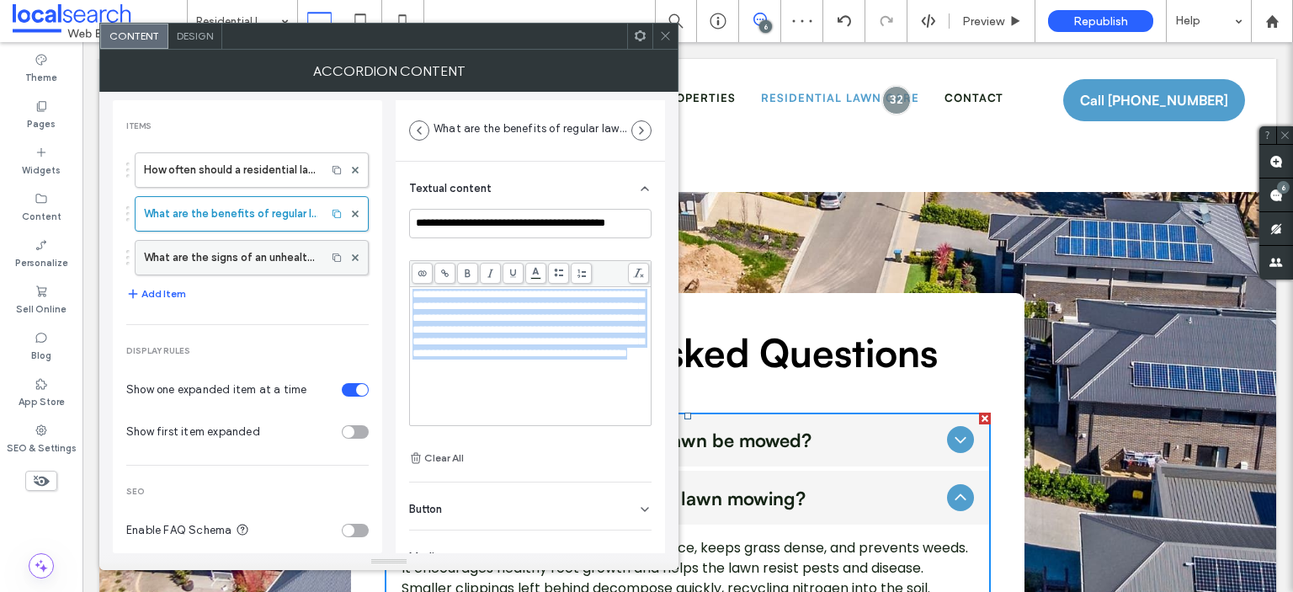
click at [226, 254] on label "What are the signs of an unhealthy lawn?" at bounding box center [230, 258] width 173 height 34
type input "**********"
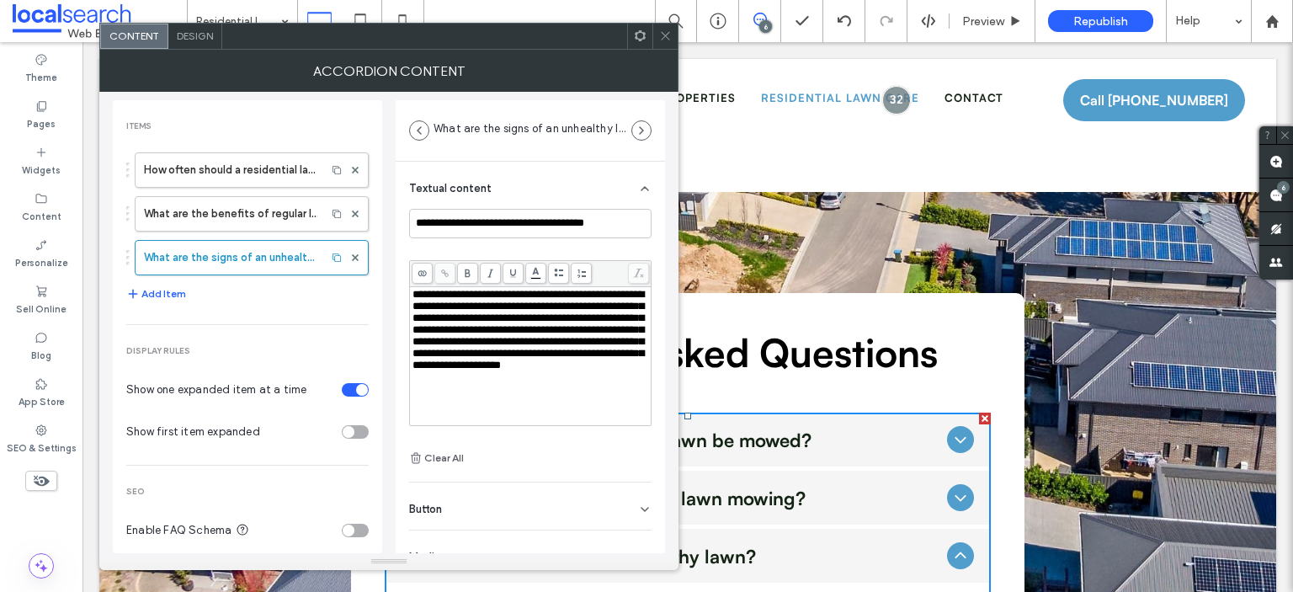
click at [528, 327] on span "**********" at bounding box center [527, 330] width 231 height 82
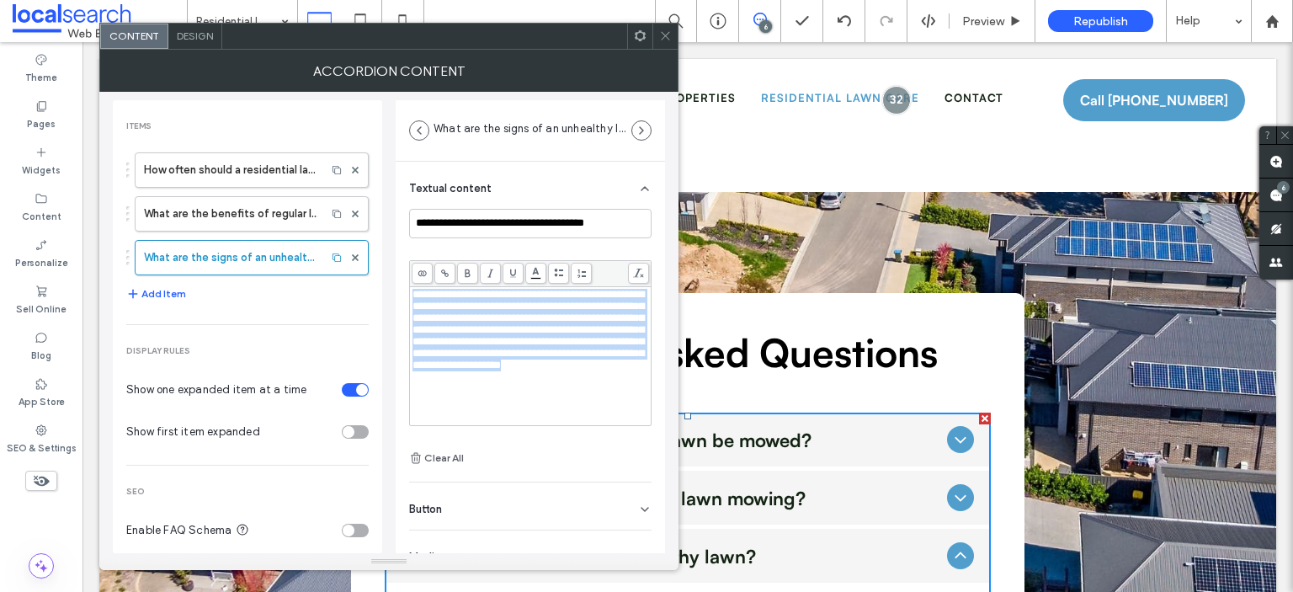
click at [533, 273] on body ".wqwq-1{fill:#231f20;} .cls-1q, .cls-2q { fill-rule: evenodd; } .cls-2q { fill:…" at bounding box center [646, 296] width 1293 height 592
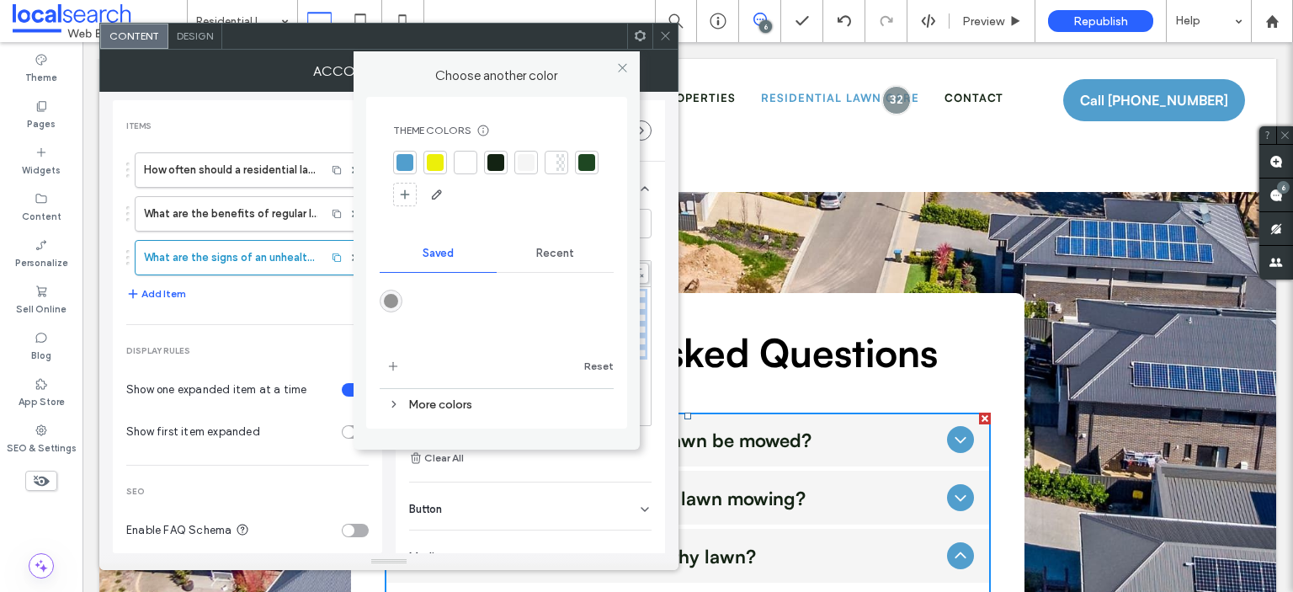
click at [498, 164] on div at bounding box center [495, 162] width 17 height 17
click at [619, 68] on icon at bounding box center [622, 67] width 13 height 13
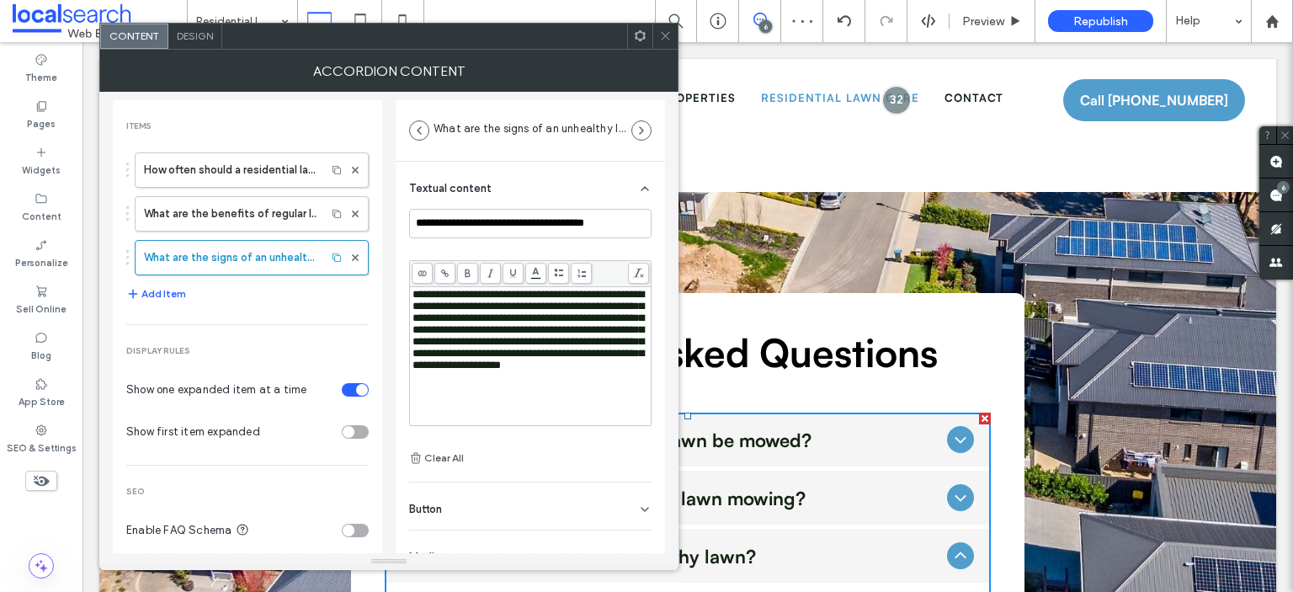
click at [669, 35] on icon at bounding box center [665, 35] width 13 height 13
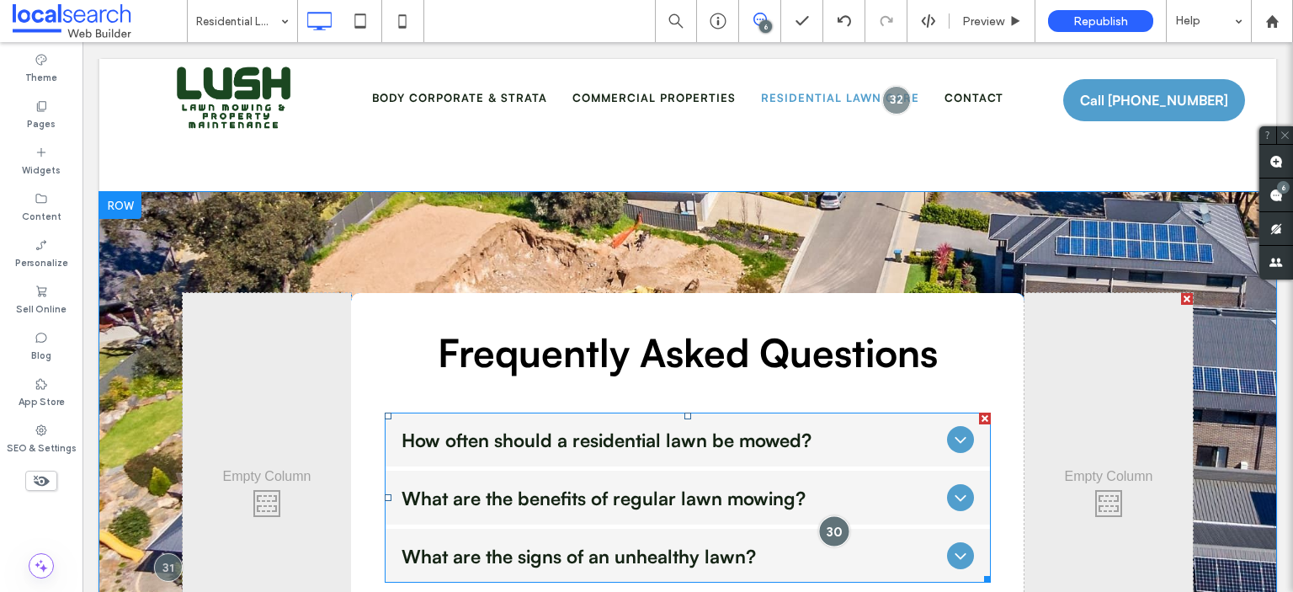
click at [831, 515] on div at bounding box center [833, 530] width 31 height 31
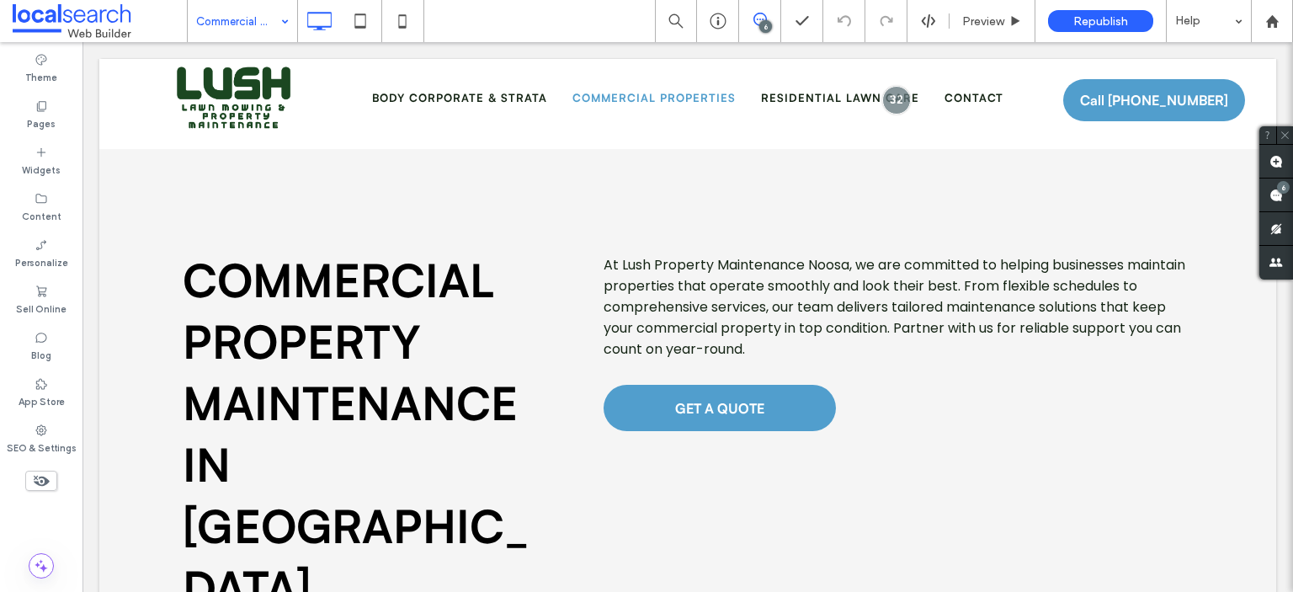
click at [252, 13] on input at bounding box center [238, 21] width 84 height 42
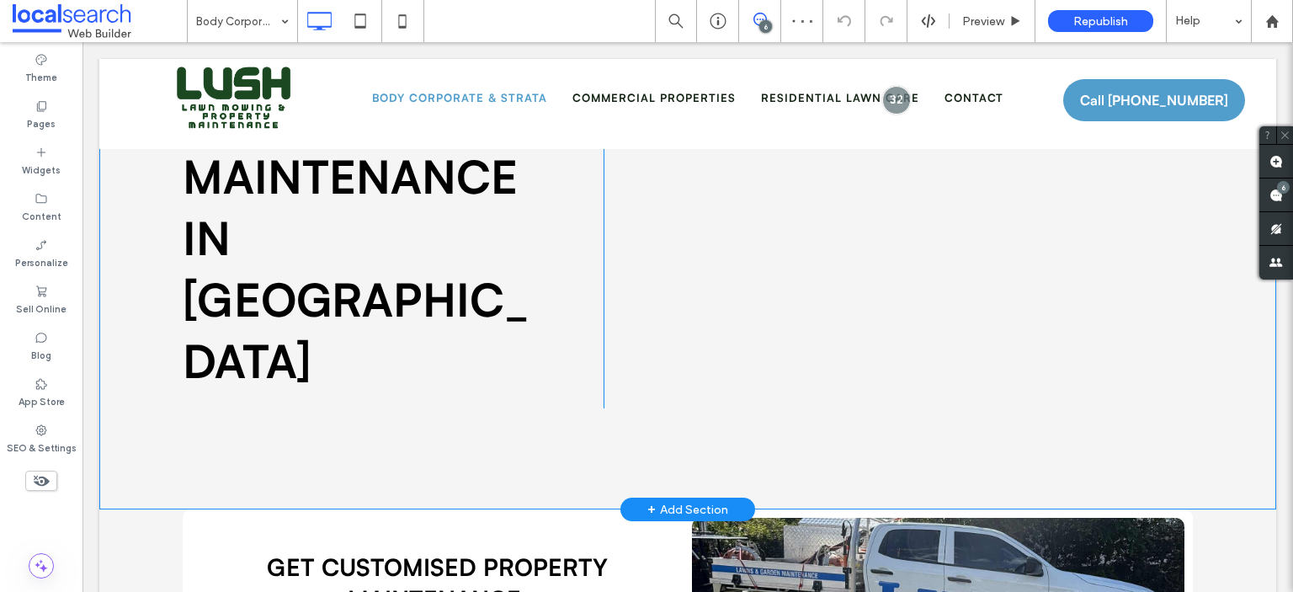
scroll to position [57, 0]
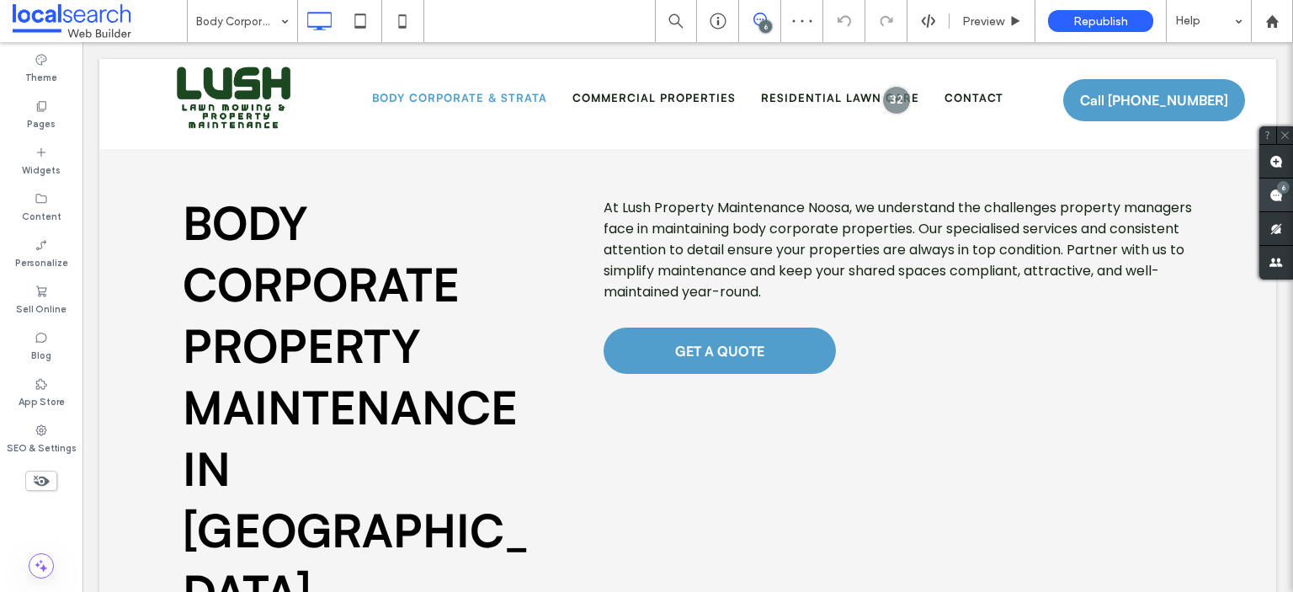
click at [1270, 193] on use at bounding box center [1275, 194] width 13 height 13
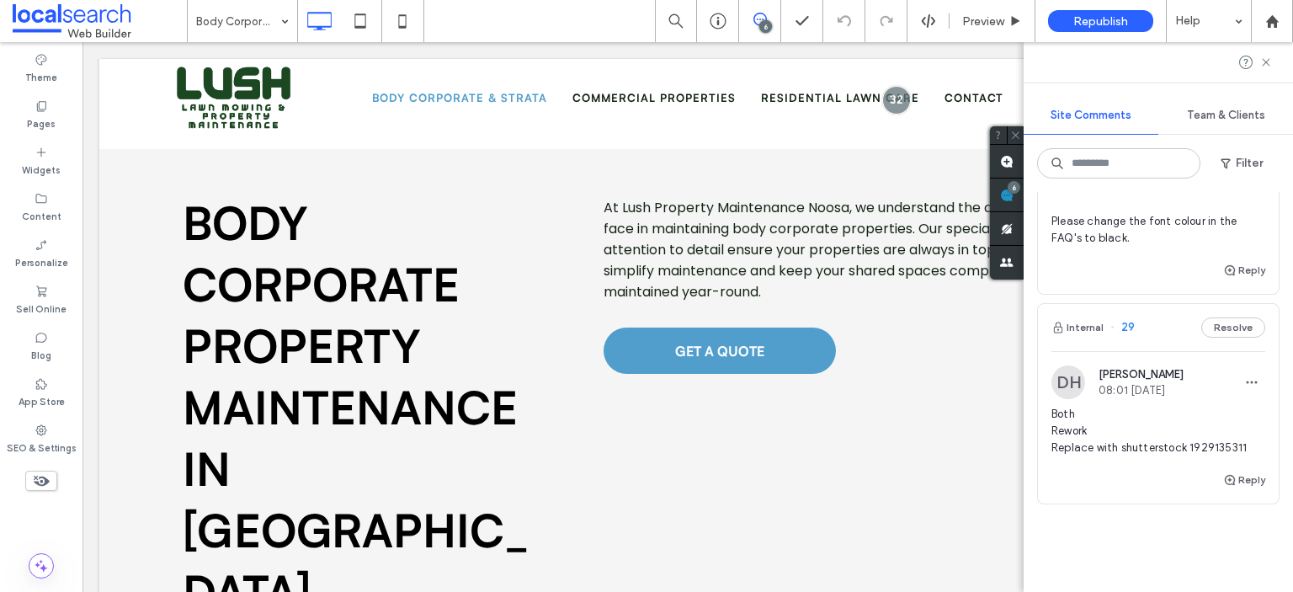
scroll to position [1259, 0]
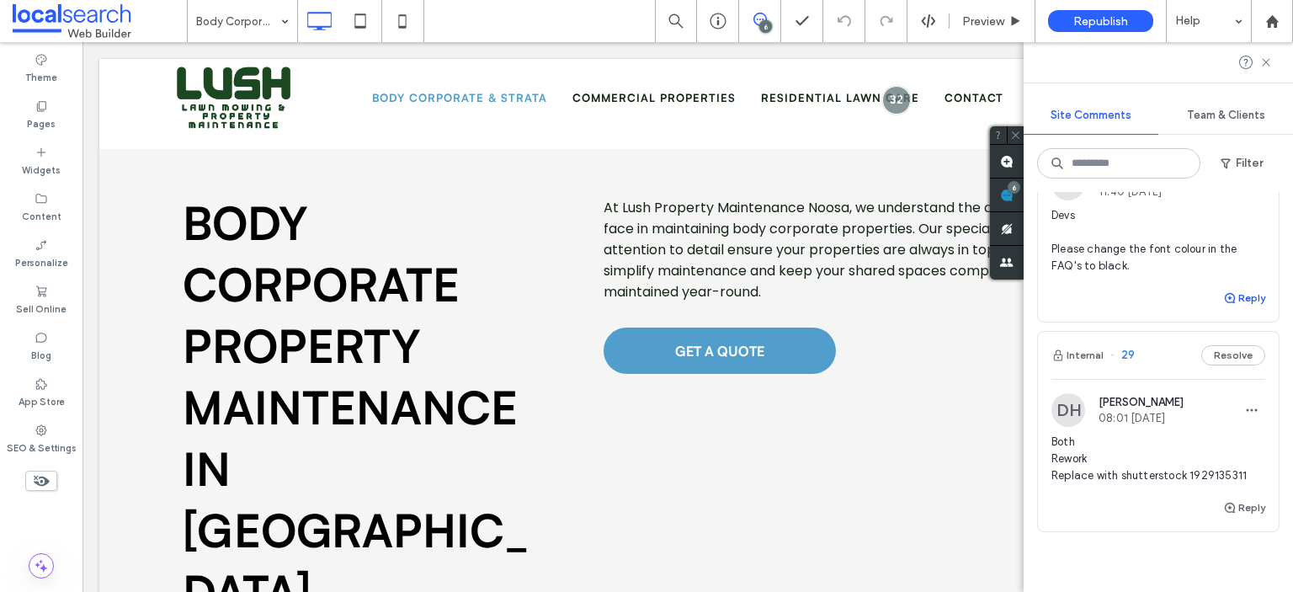
click at [1229, 308] on button "Reply" at bounding box center [1244, 298] width 42 height 20
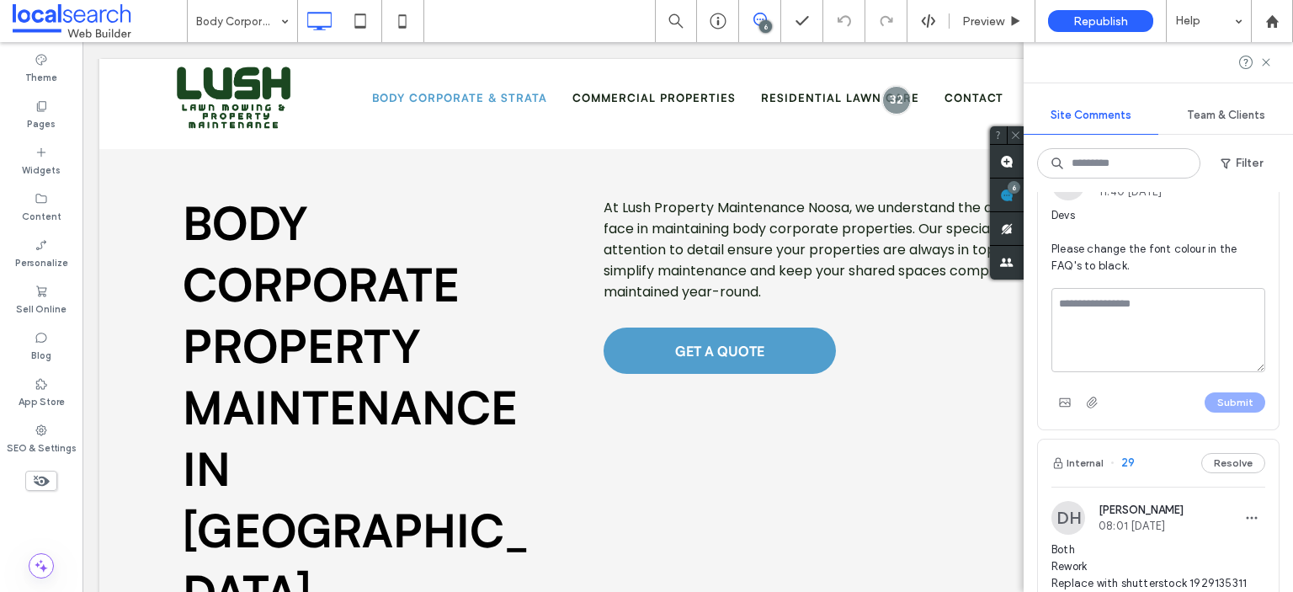
click at [1155, 338] on textarea at bounding box center [1158, 330] width 214 height 84
type textarea "**********"
click at [1204, 412] on button "Submit" at bounding box center [1234, 402] width 61 height 20
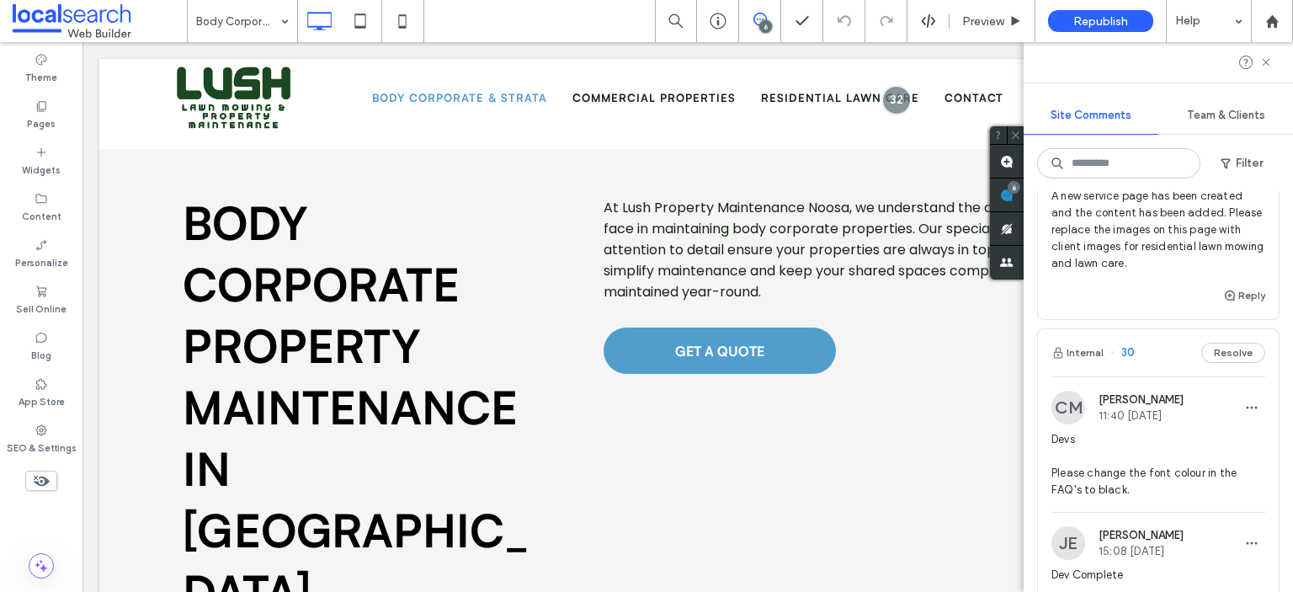
scroll to position [1006, 0]
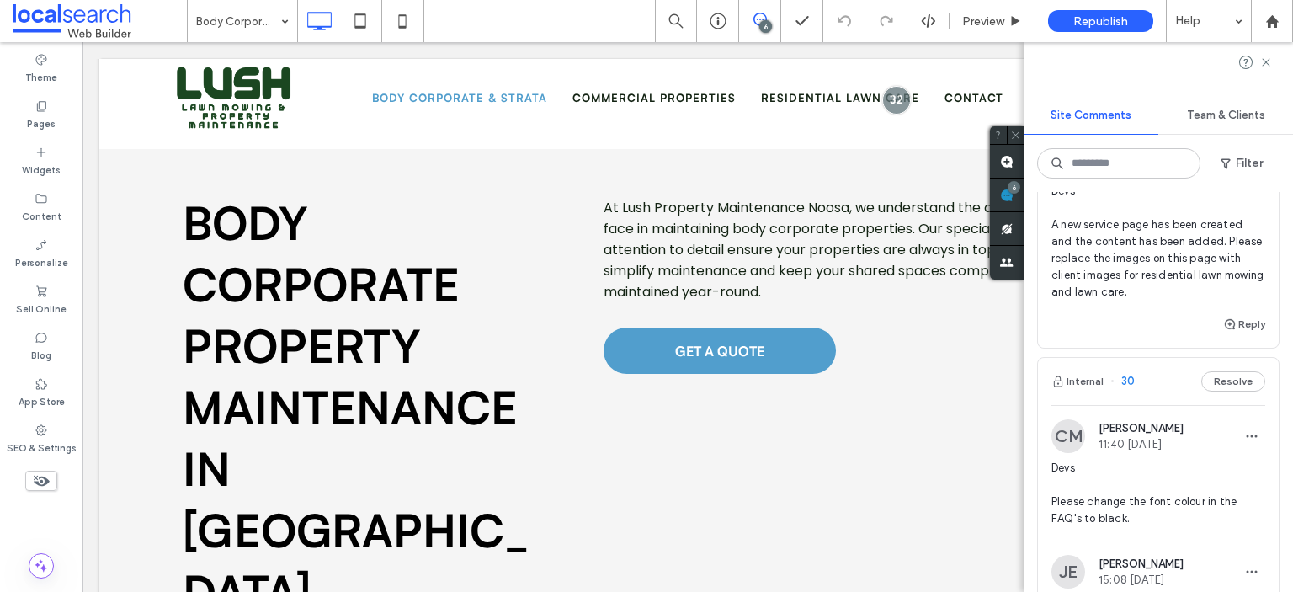
click at [1110, 291] on span "Devs A new service page has been created and the content has been added. Please…" at bounding box center [1158, 242] width 214 height 118
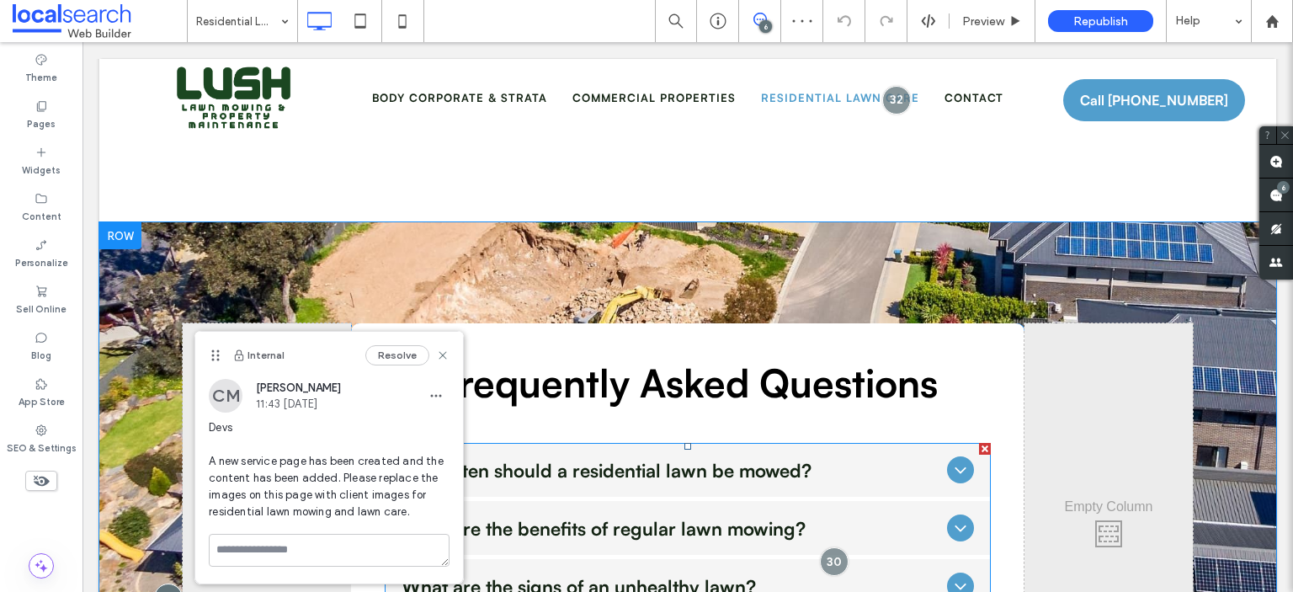
click at [703, 458] on span "How often should a residential lawn be mowed?" at bounding box center [670, 470] width 539 height 24
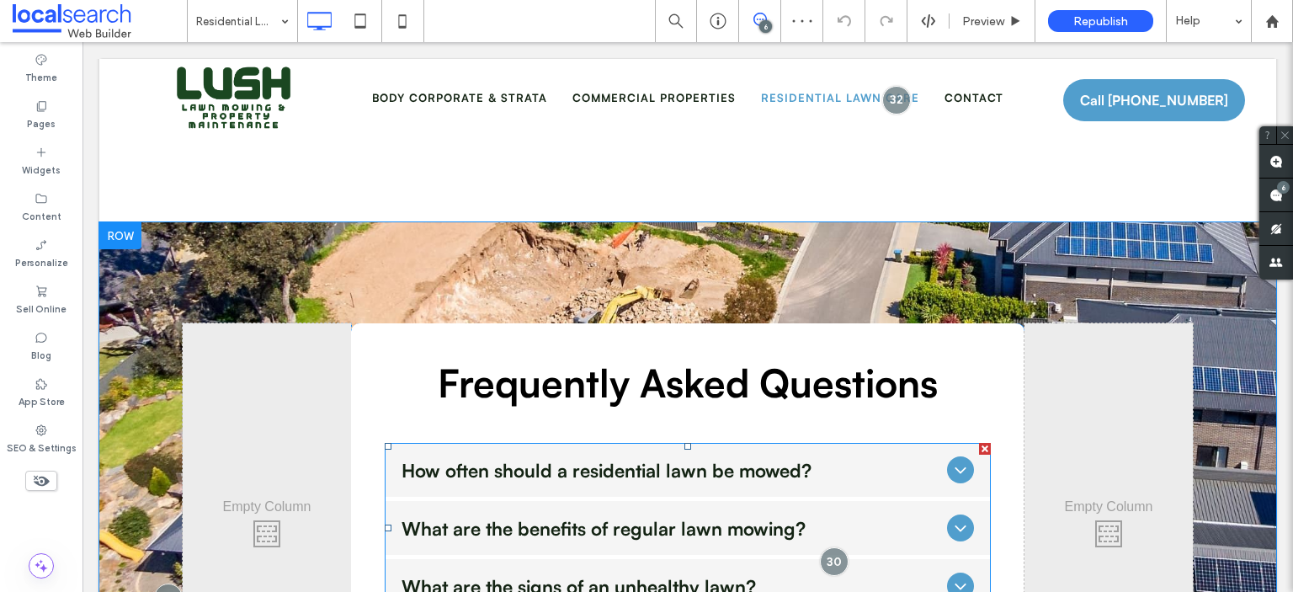
click at [705, 458] on span "How often should a residential lawn be mowed?" at bounding box center [670, 470] width 539 height 24
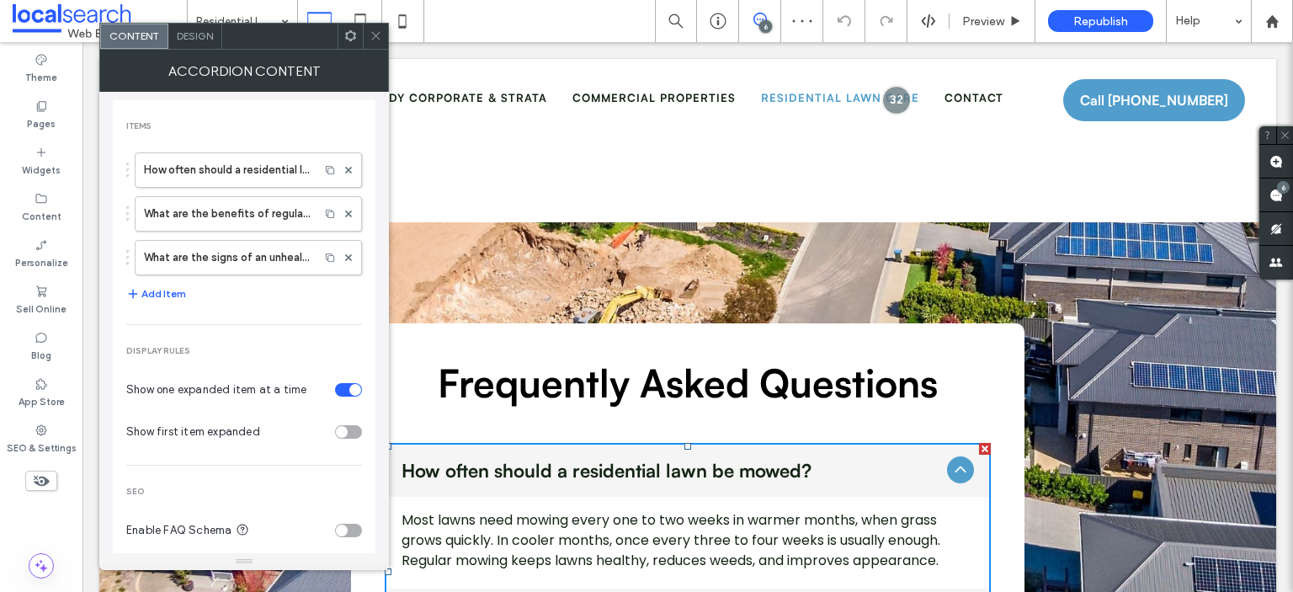
click at [705, 458] on span "How often should a residential lawn be mowed?" at bounding box center [670, 470] width 539 height 24
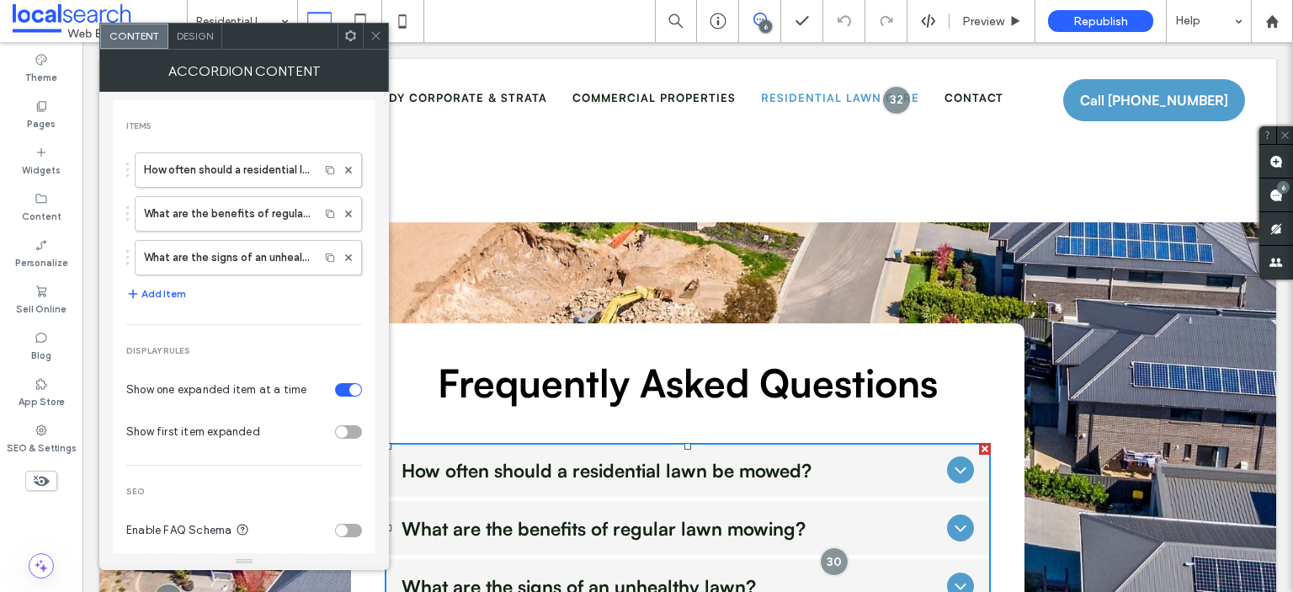
click at [373, 33] on use at bounding box center [375, 36] width 8 height 8
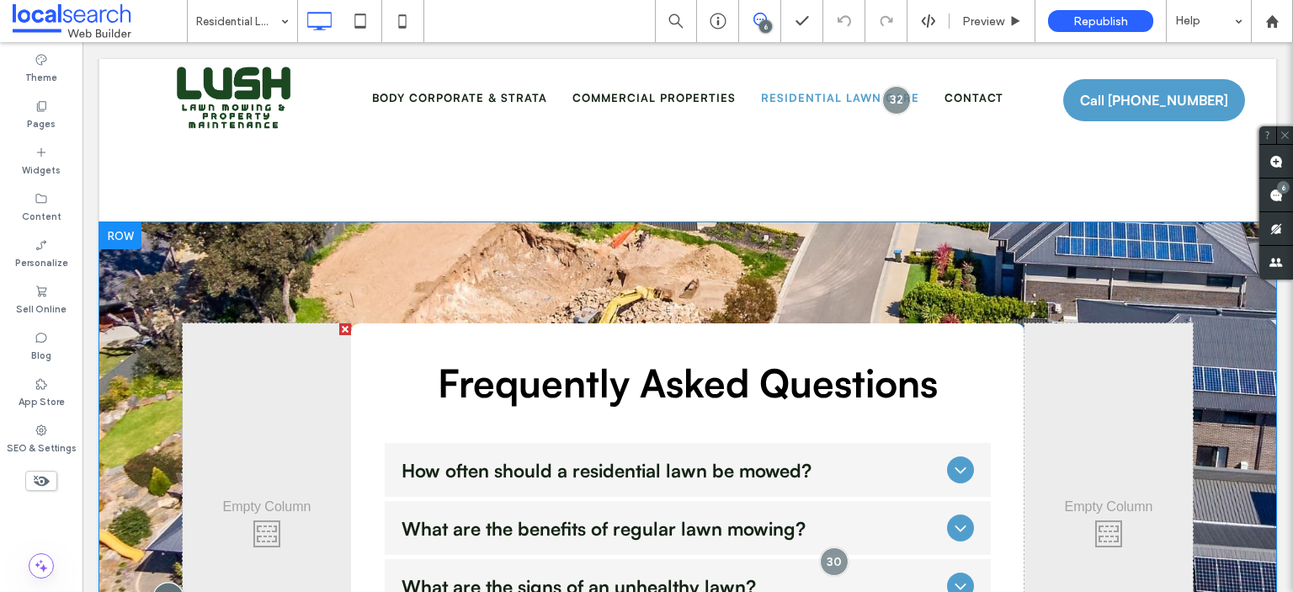
click at [158, 581] on div at bounding box center [167, 596] width 31 height 31
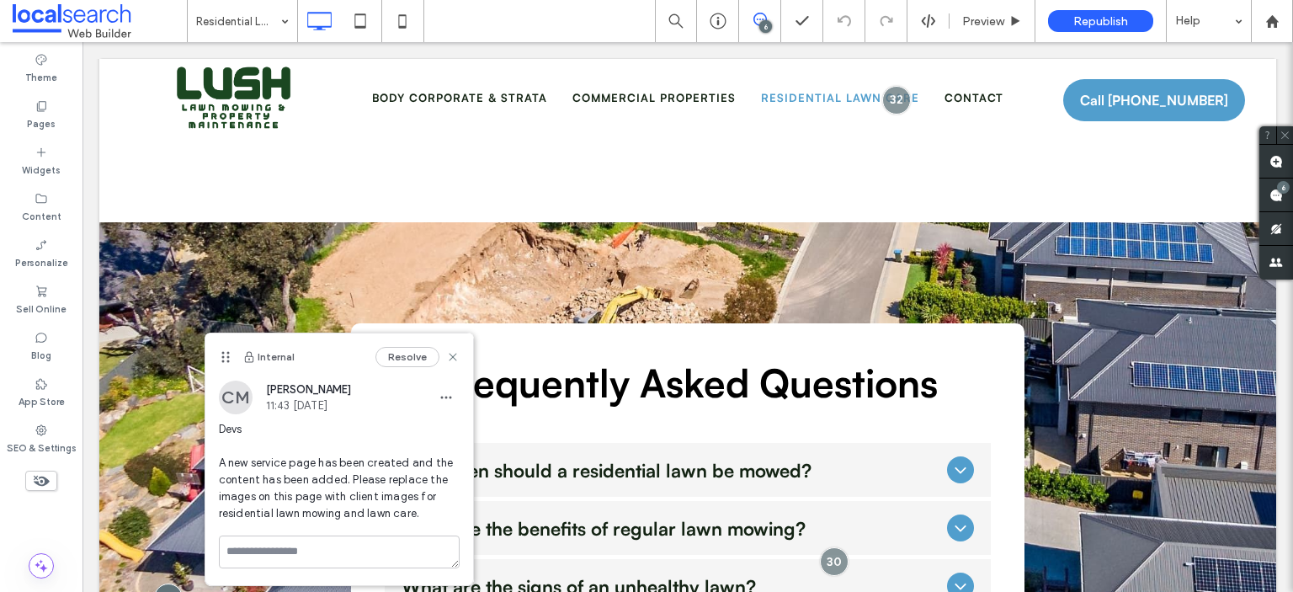
click at [249, 515] on span "Devs A new service page has been created and the content has been added. Please…" at bounding box center [339, 471] width 241 height 101
copy span "residential lawn mowing and lawn care"
drag, startPoint x: 249, startPoint y: 515, endPoint x: 395, endPoint y: 517, distance: 145.6
click at [395, 517] on span "Devs A new service page has been created and the content has been added. Please…" at bounding box center [339, 471] width 241 height 101
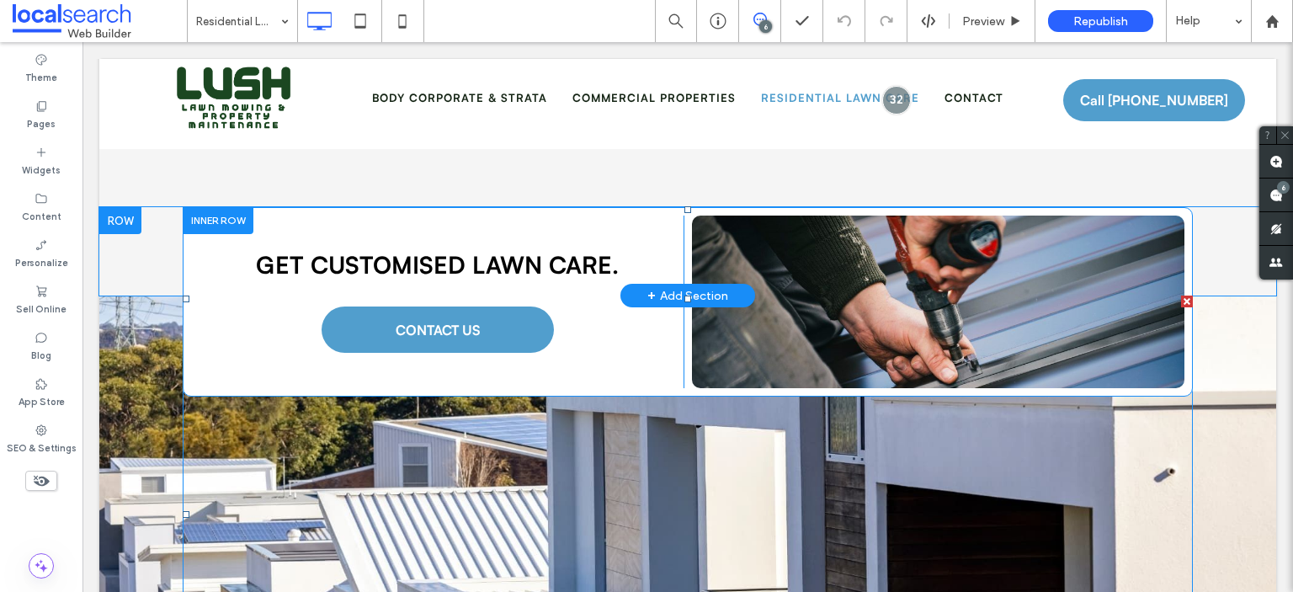
scroll to position [252, 0]
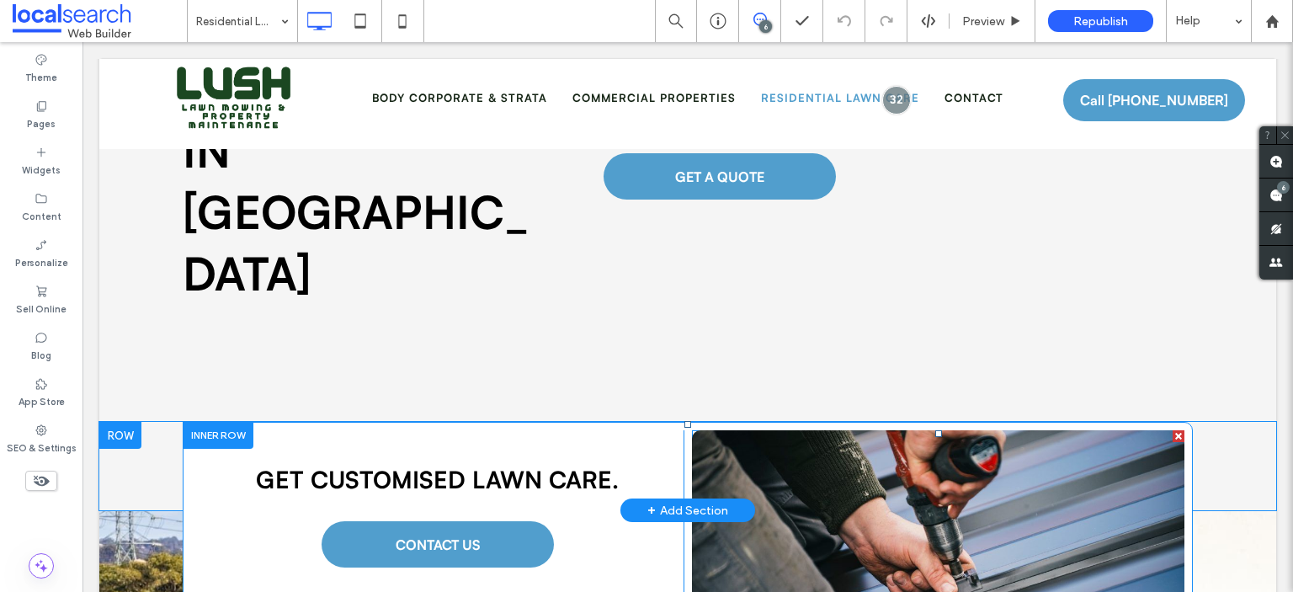
click at [857, 430] on link at bounding box center [938, 516] width 492 height 173
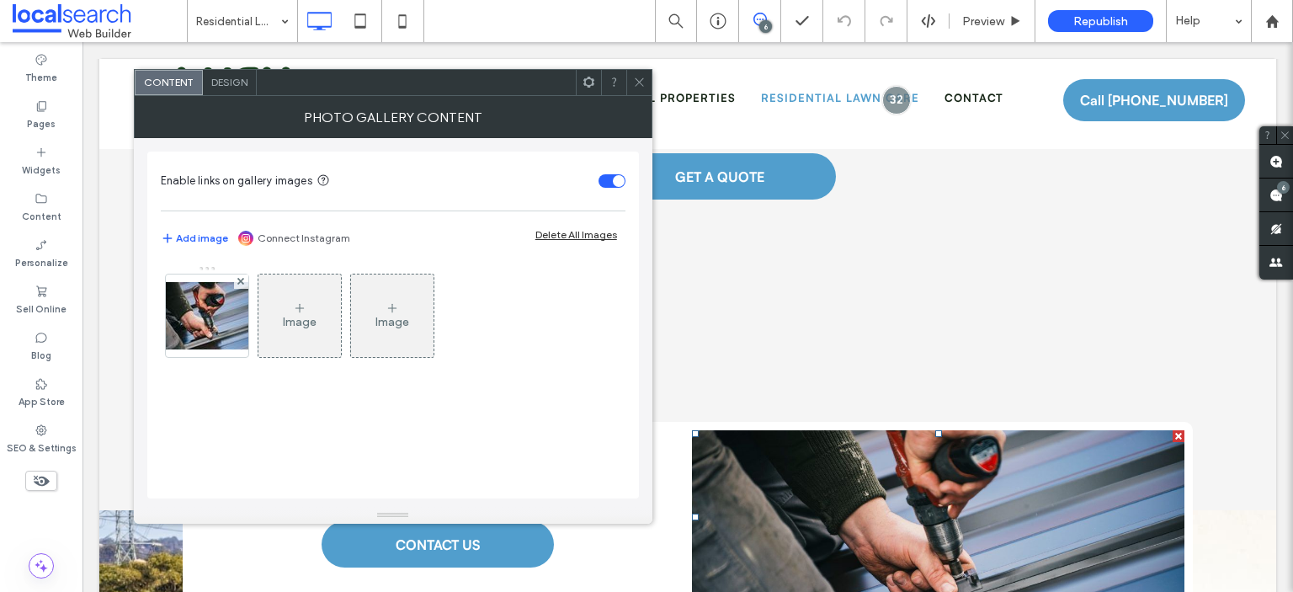
click at [857, 430] on link at bounding box center [938, 516] width 492 height 173
click at [197, 313] on div at bounding box center [207, 315] width 82 height 82
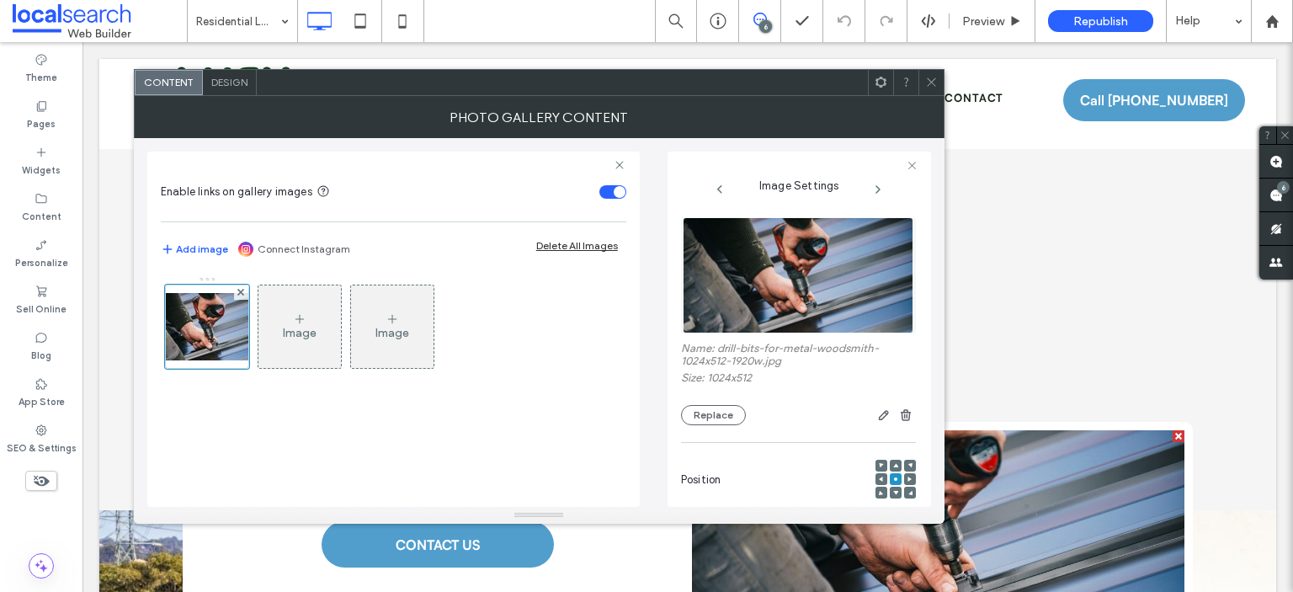
click at [768, 267] on figure at bounding box center [798, 275] width 235 height 116
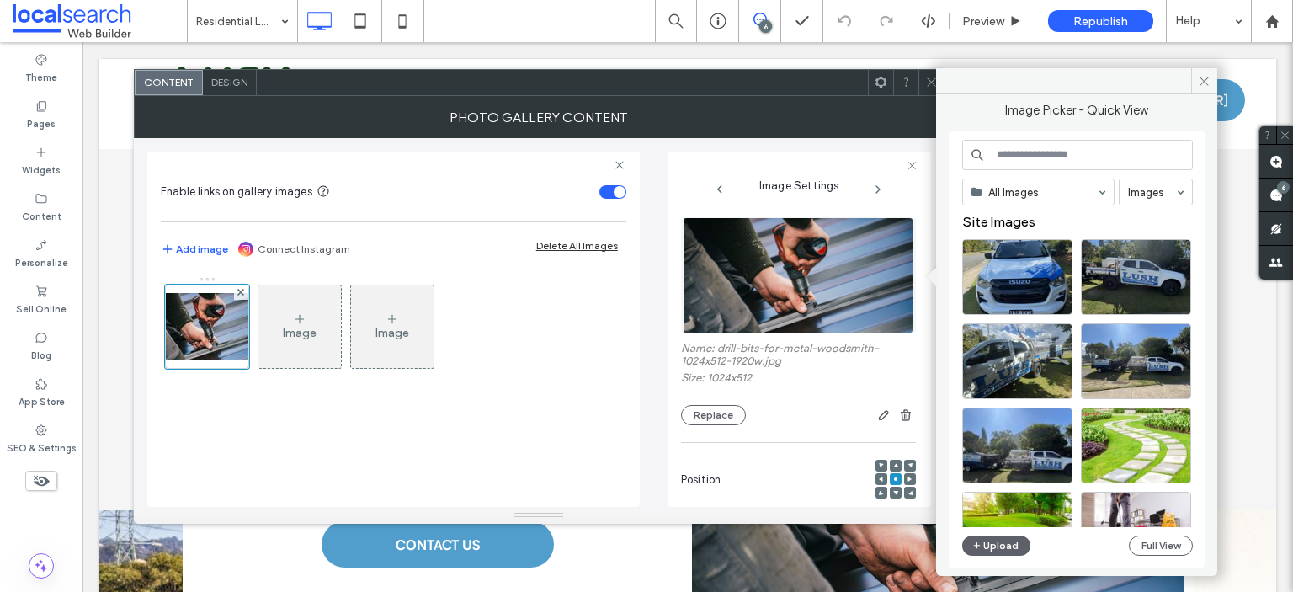
click at [927, 79] on icon at bounding box center [931, 82] width 13 height 13
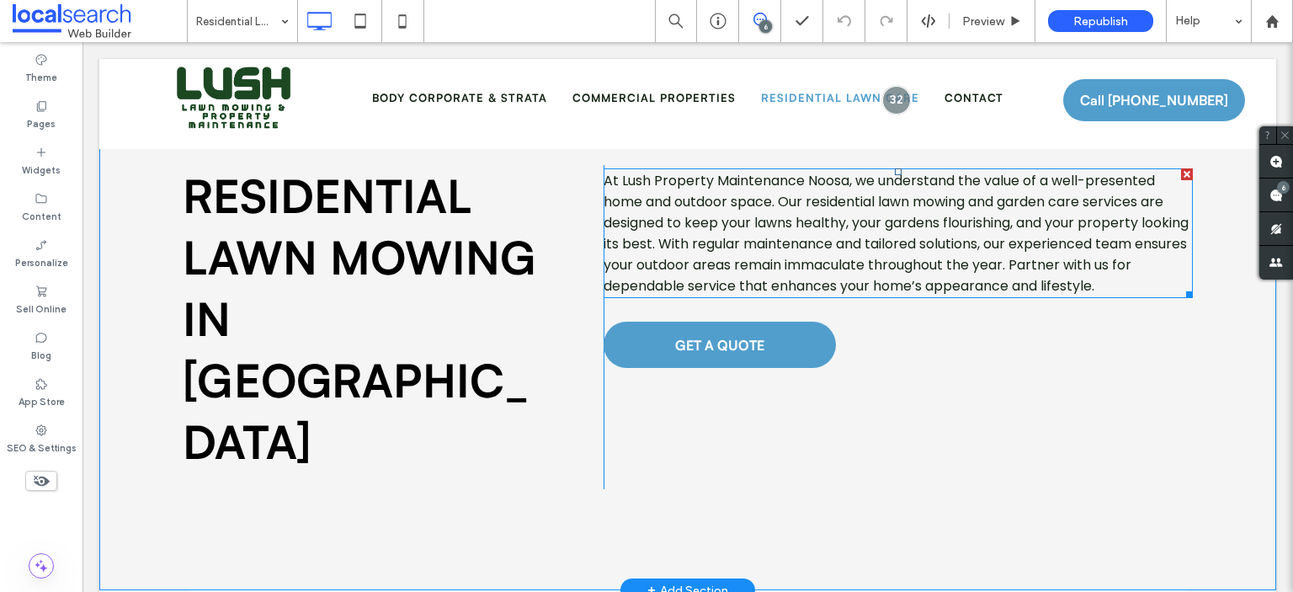
scroll to position [0, 0]
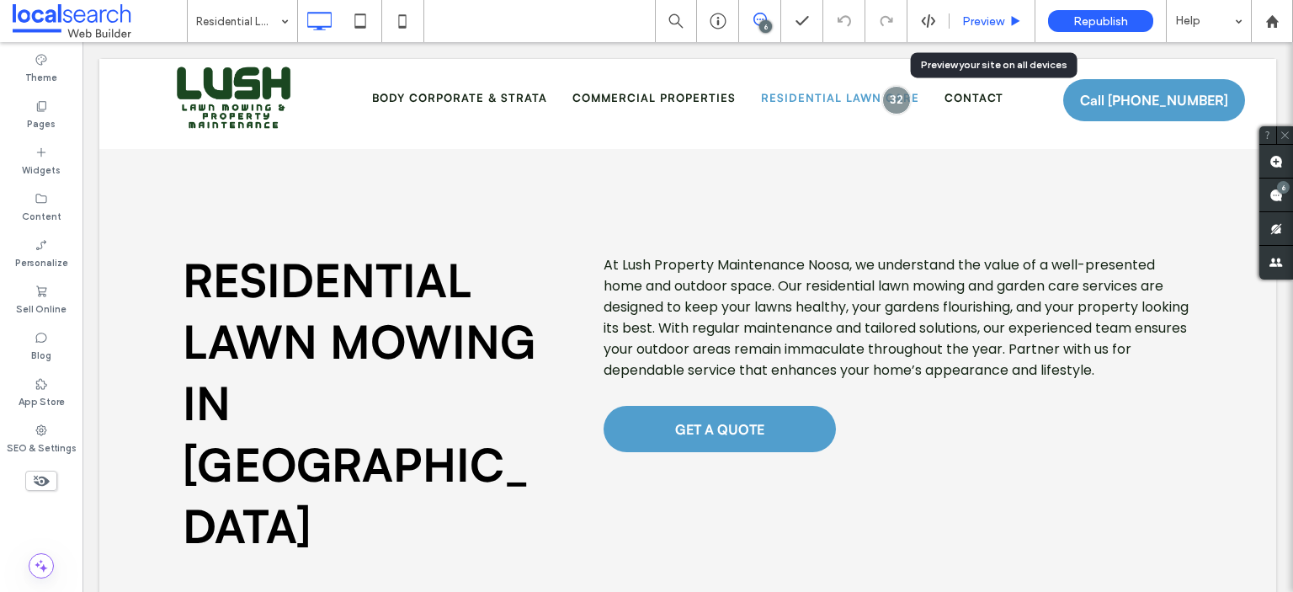
click at [984, 19] on span "Preview" at bounding box center [983, 21] width 42 height 14
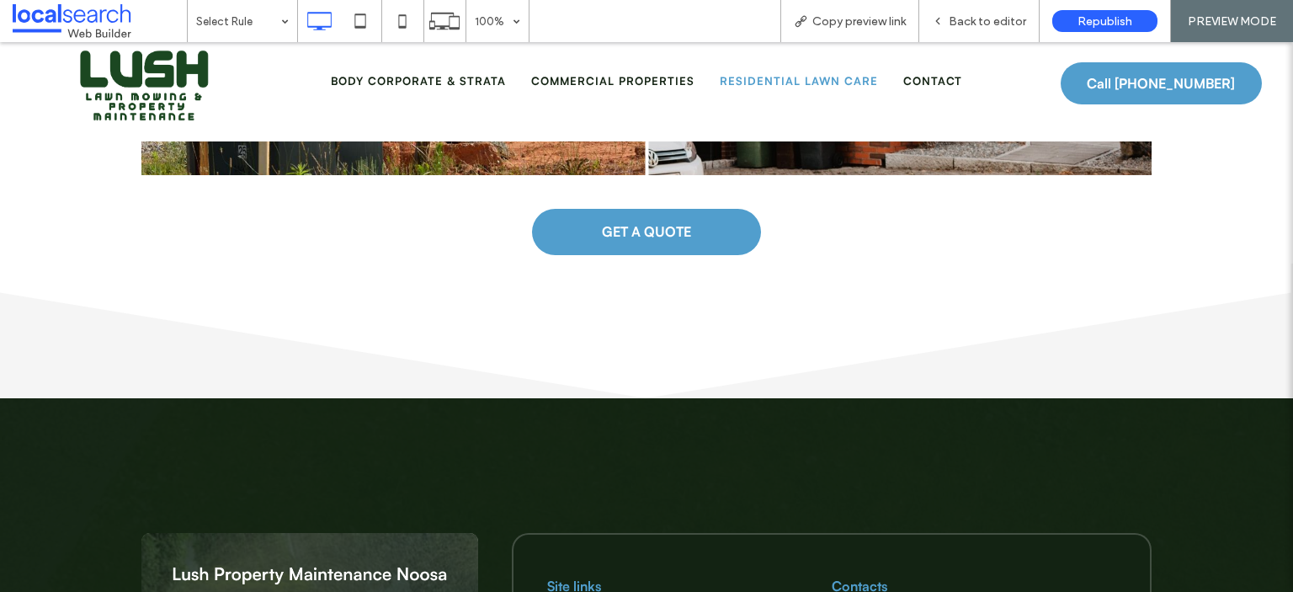
scroll to position [3374, 0]
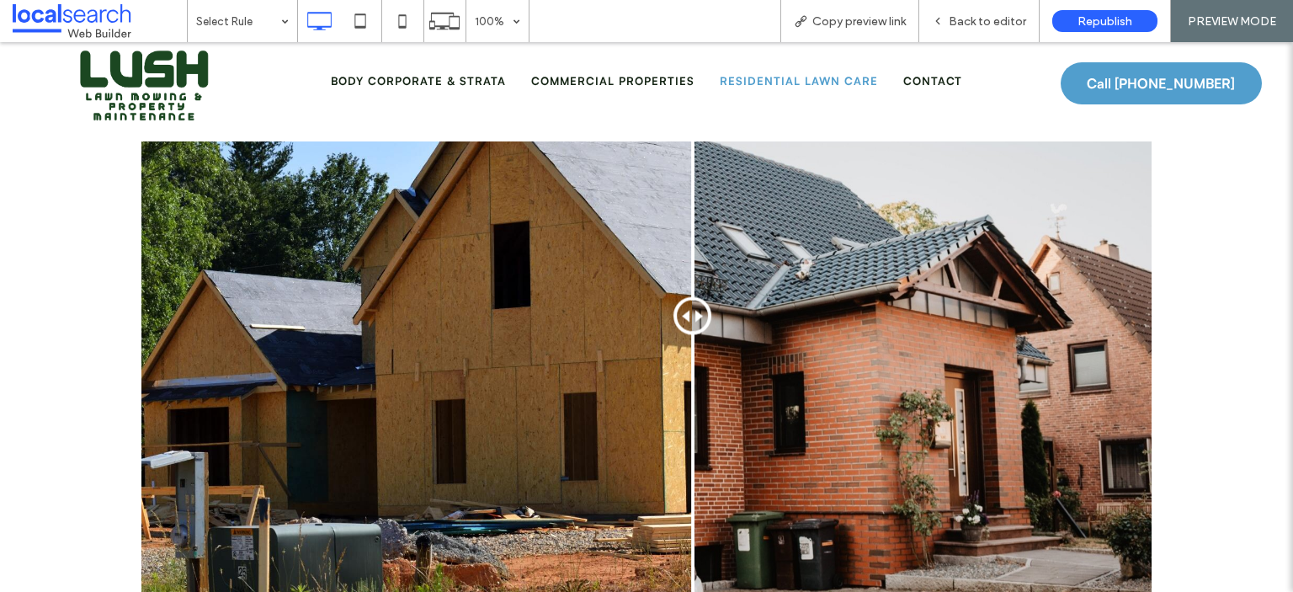
drag, startPoint x: 634, startPoint y: 183, endPoint x: 691, endPoint y: 221, distance: 67.9
click at [691, 296] on div at bounding box center [692, 315] width 38 height 38
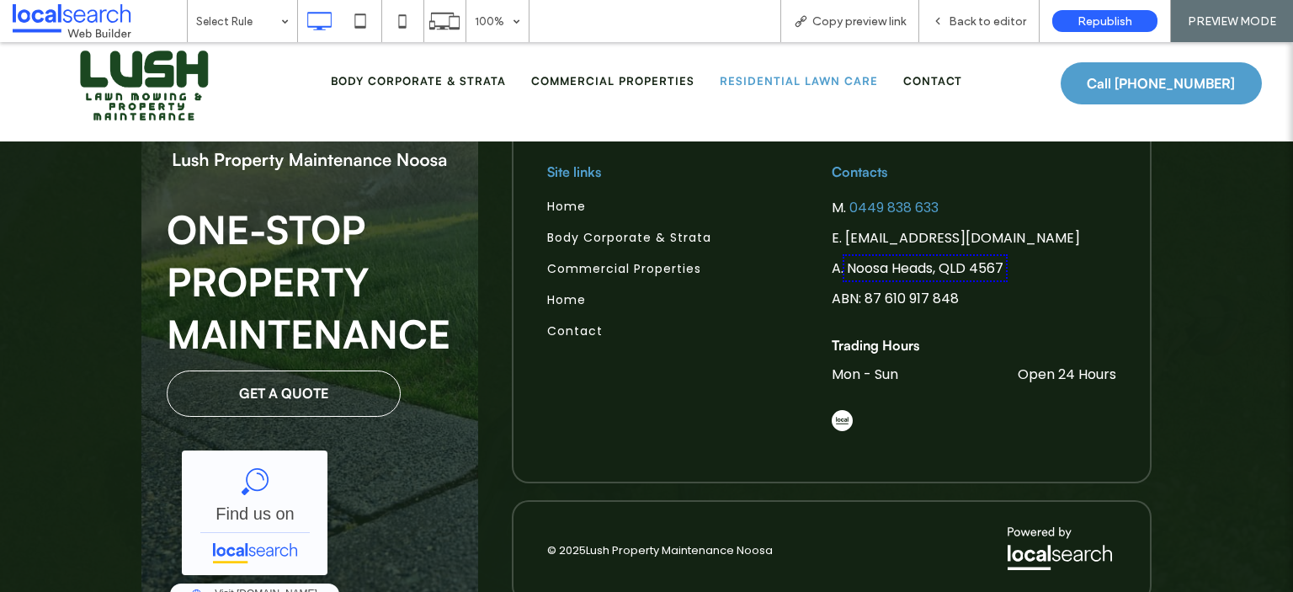
scroll to position [3625, 0]
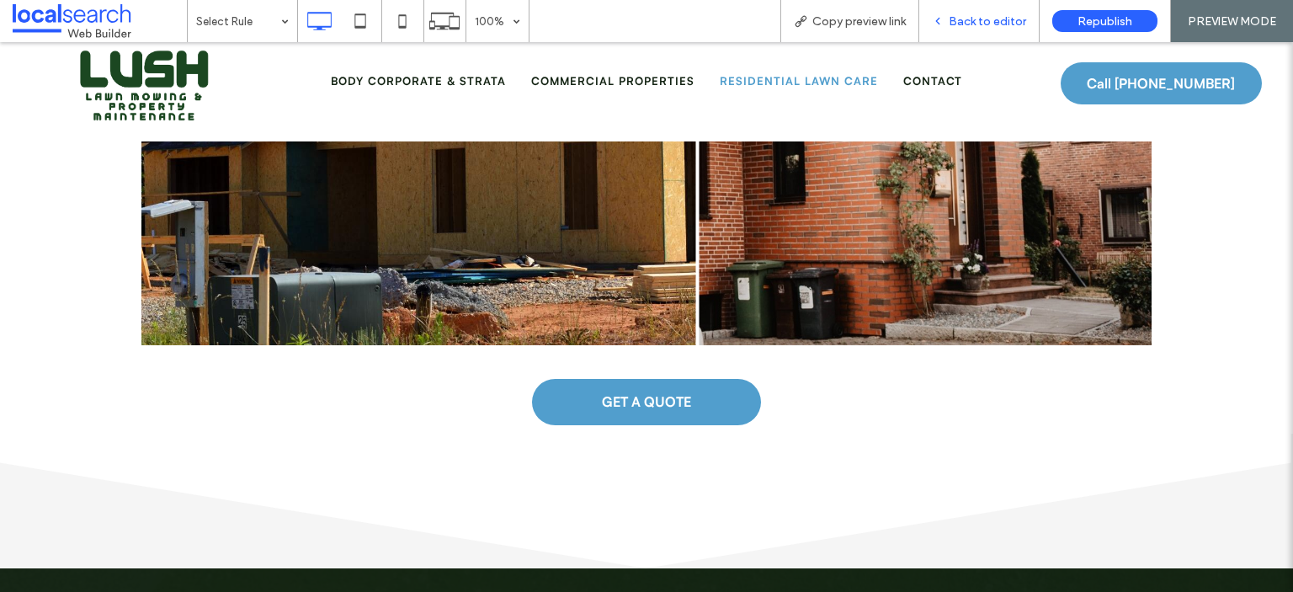
click at [943, 19] on icon at bounding box center [938, 21] width 12 height 12
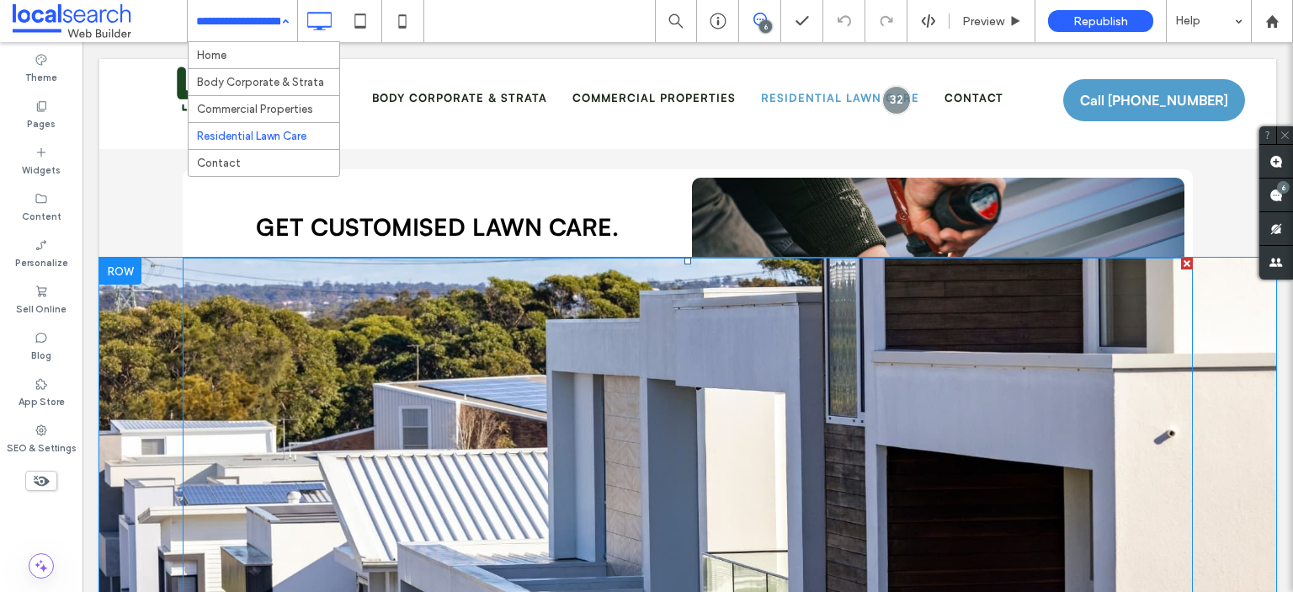
scroll to position [168, 0]
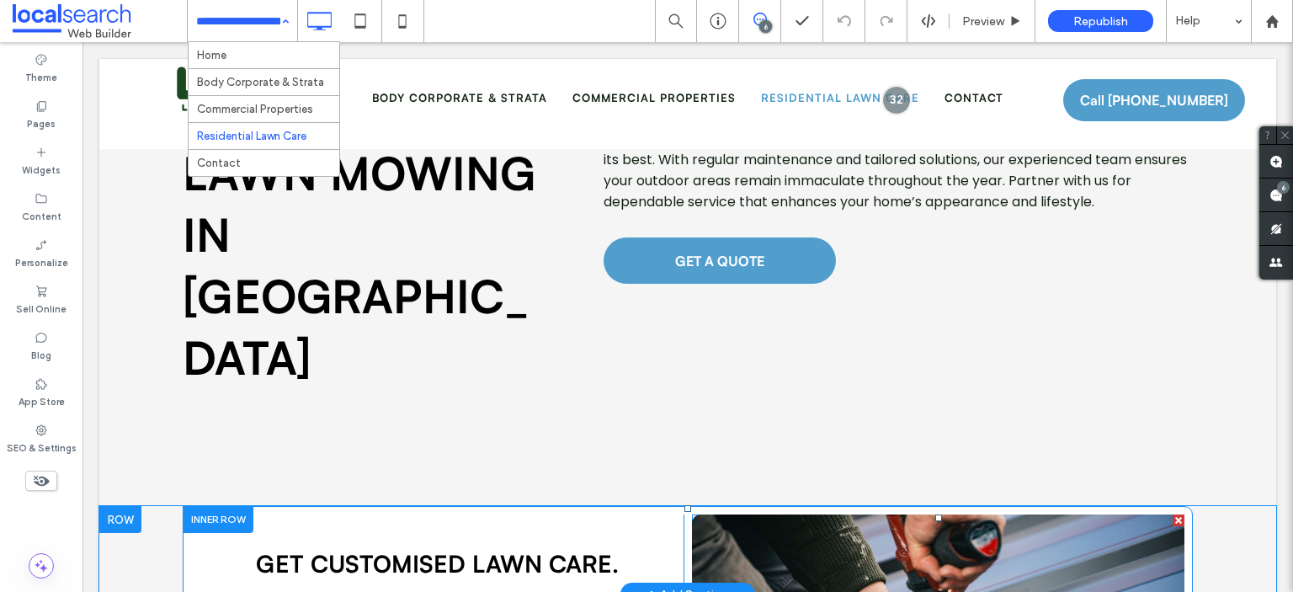
click at [729, 514] on link at bounding box center [938, 600] width 492 height 173
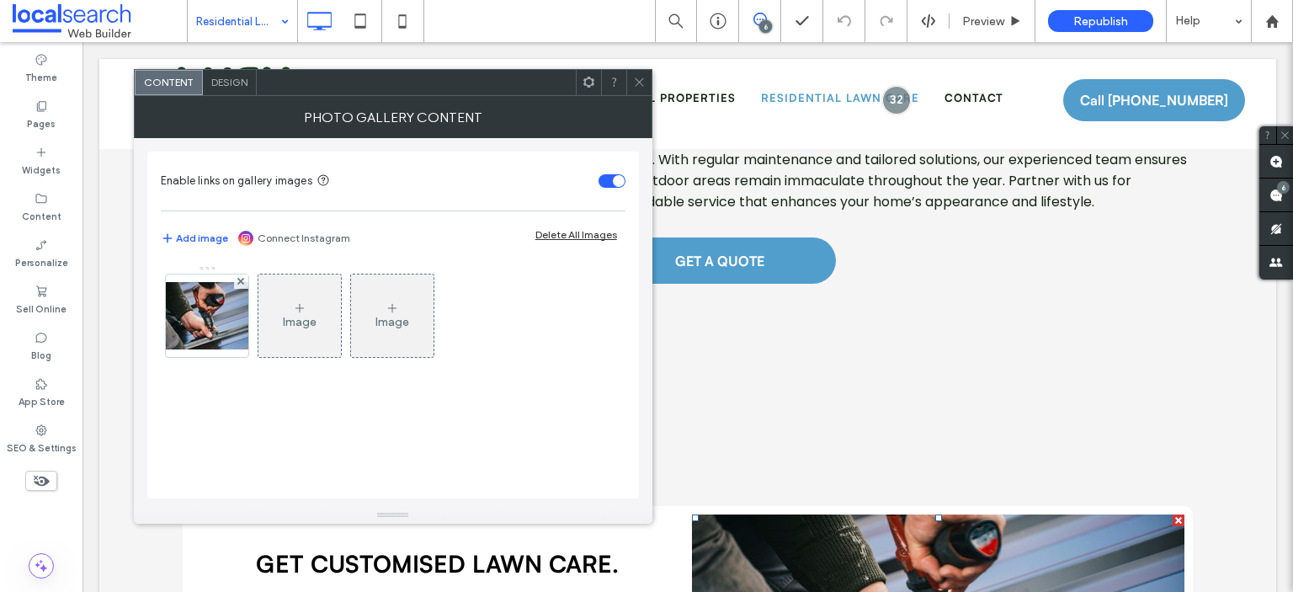
click at [729, 514] on link at bounding box center [938, 600] width 492 height 173
click at [189, 332] on img at bounding box center [207, 315] width 135 height 67
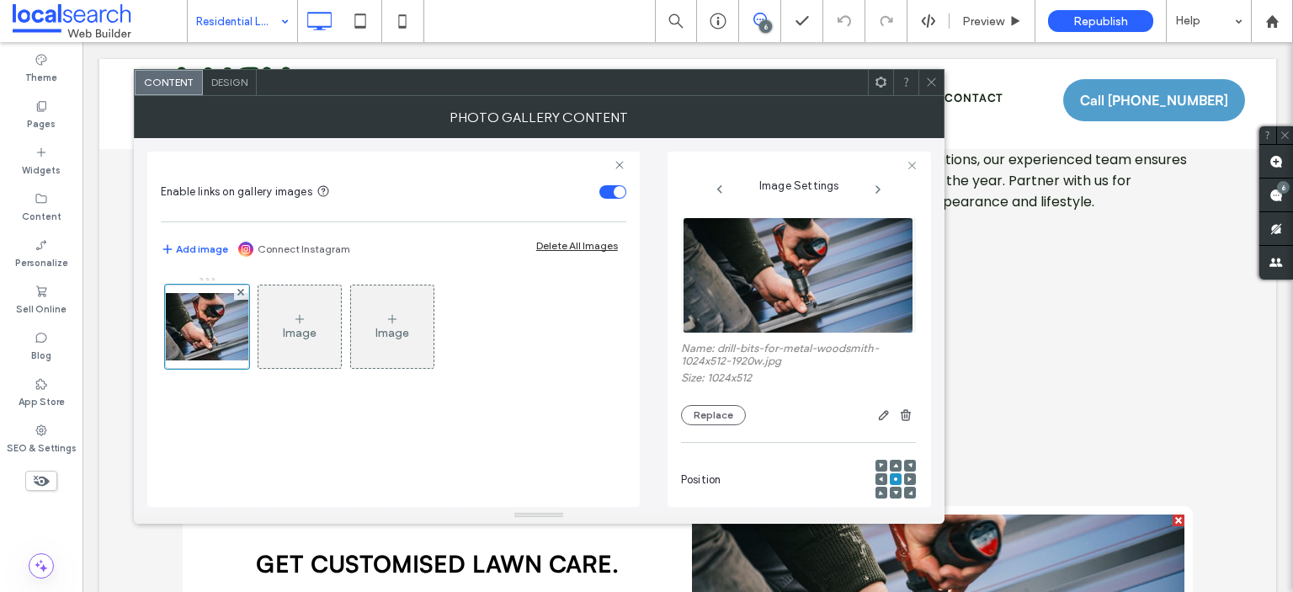
click at [714, 252] on img at bounding box center [797, 275] width 231 height 116
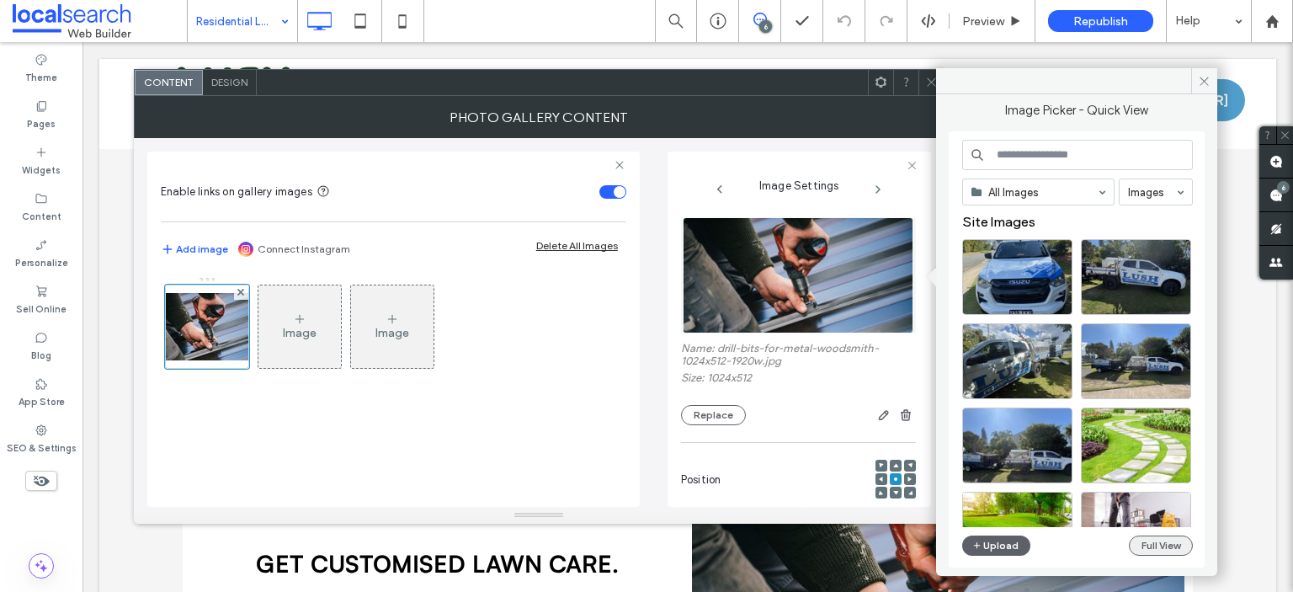
click at [1176, 541] on button "Full View" at bounding box center [1160, 545] width 64 height 20
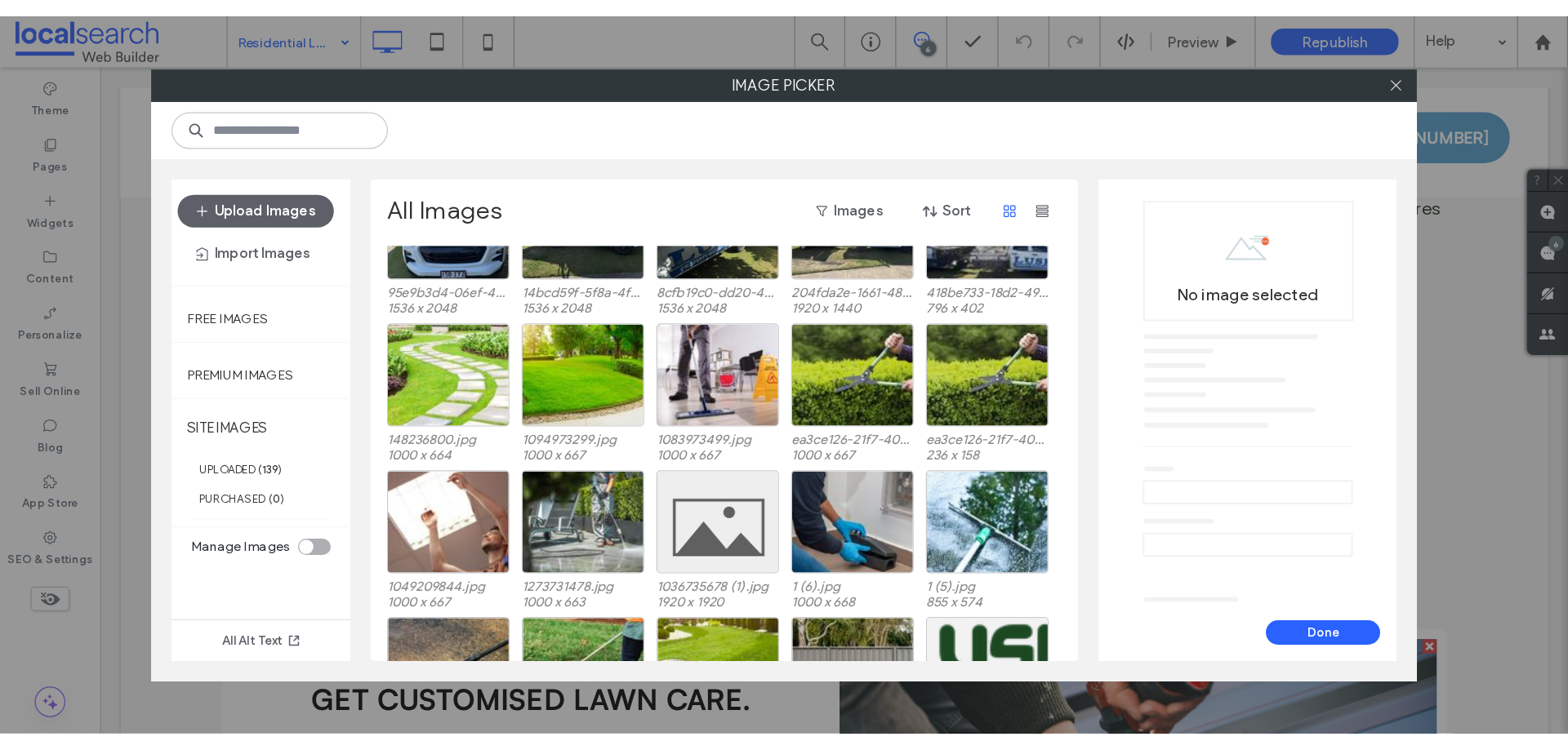
scroll to position [87, 0]
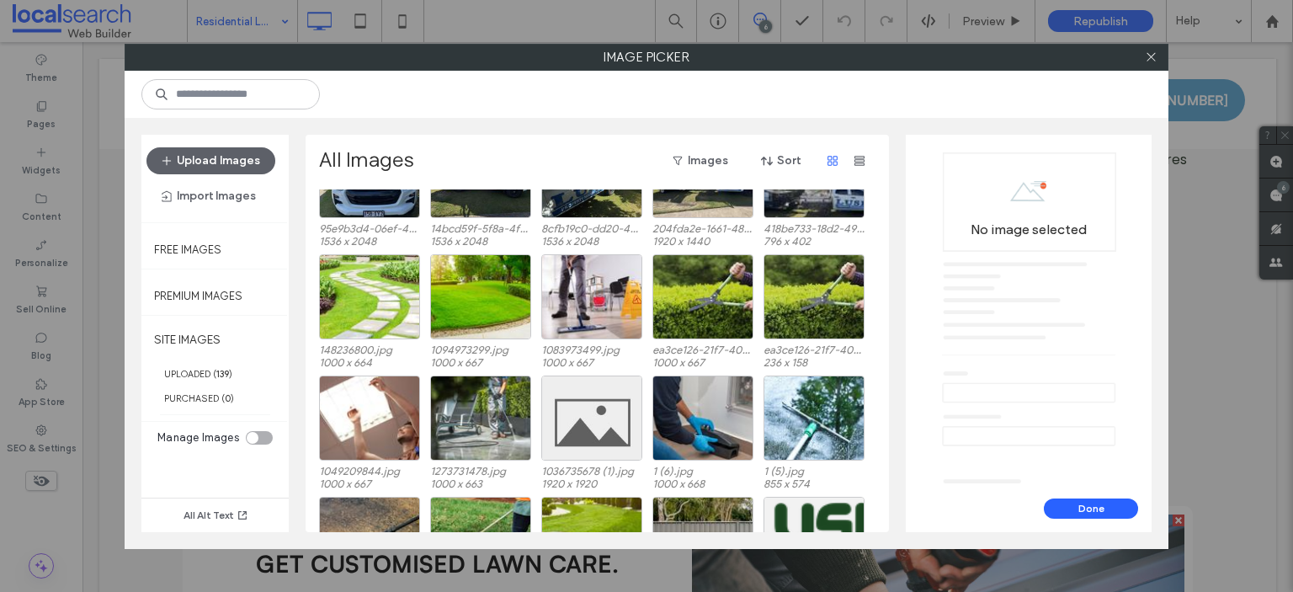
click at [247, 433] on div "toggle" at bounding box center [253, 438] width 12 height 12
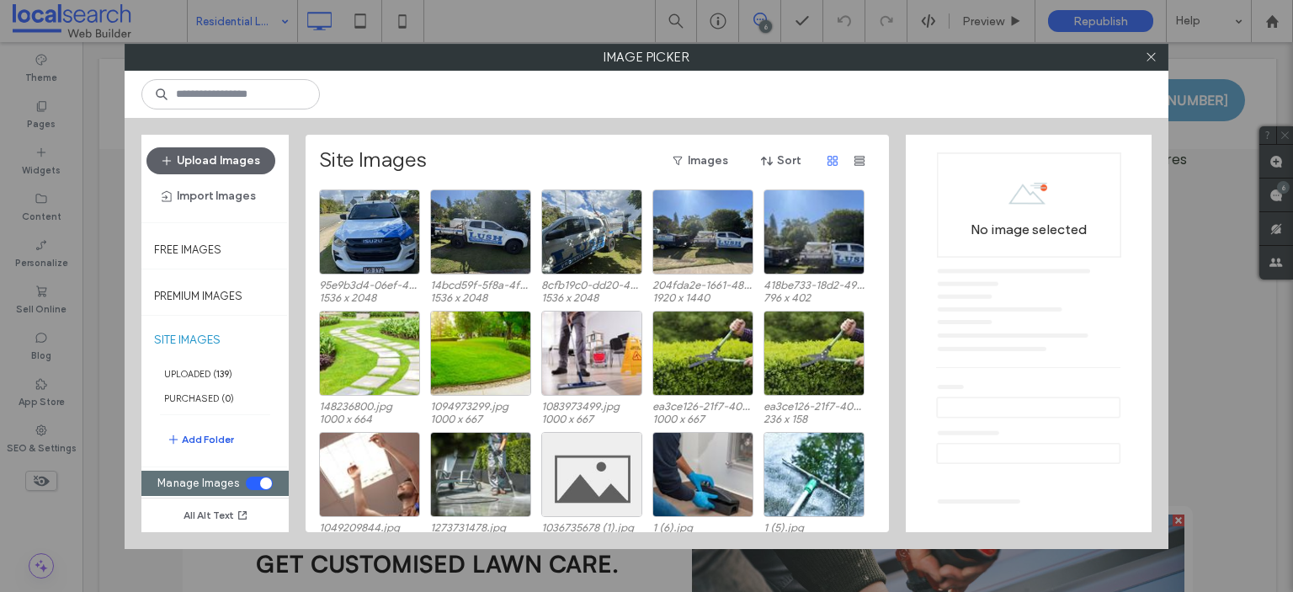
click at [198, 437] on button "Add Folder" at bounding box center [200, 439] width 67 height 20
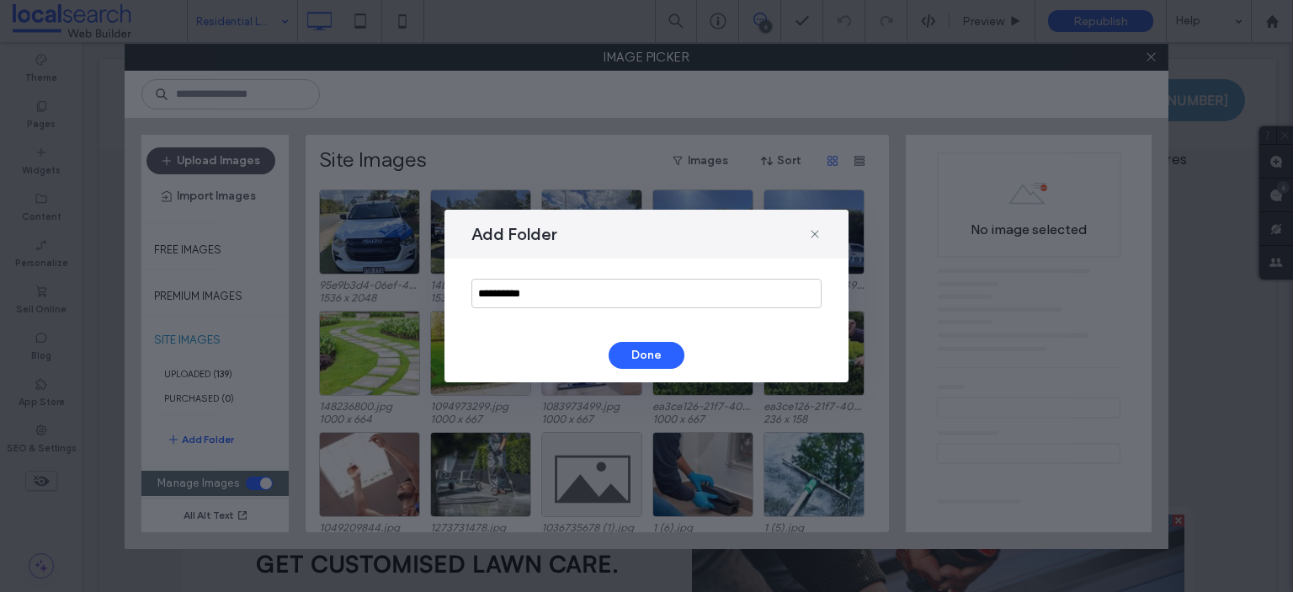
drag, startPoint x: 504, startPoint y: 295, endPoint x: 380, endPoint y: 292, distance: 123.7
click at [380, 292] on div "**********" at bounding box center [646, 296] width 1293 height 592
drag, startPoint x: 530, startPoint y: 293, endPoint x: 337, endPoint y: 276, distance: 194.3
click at [336, 278] on div "**********" at bounding box center [646, 296] width 1293 height 592
type input "*********"
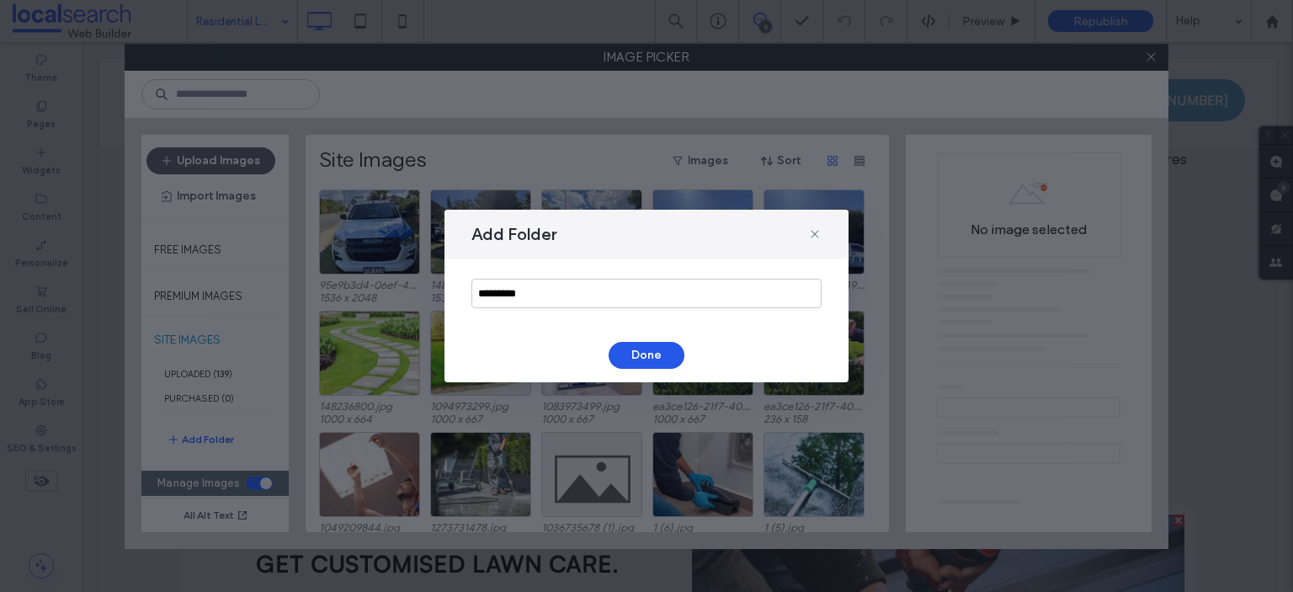
click at [633, 356] on button "Done" at bounding box center [646, 355] width 76 height 27
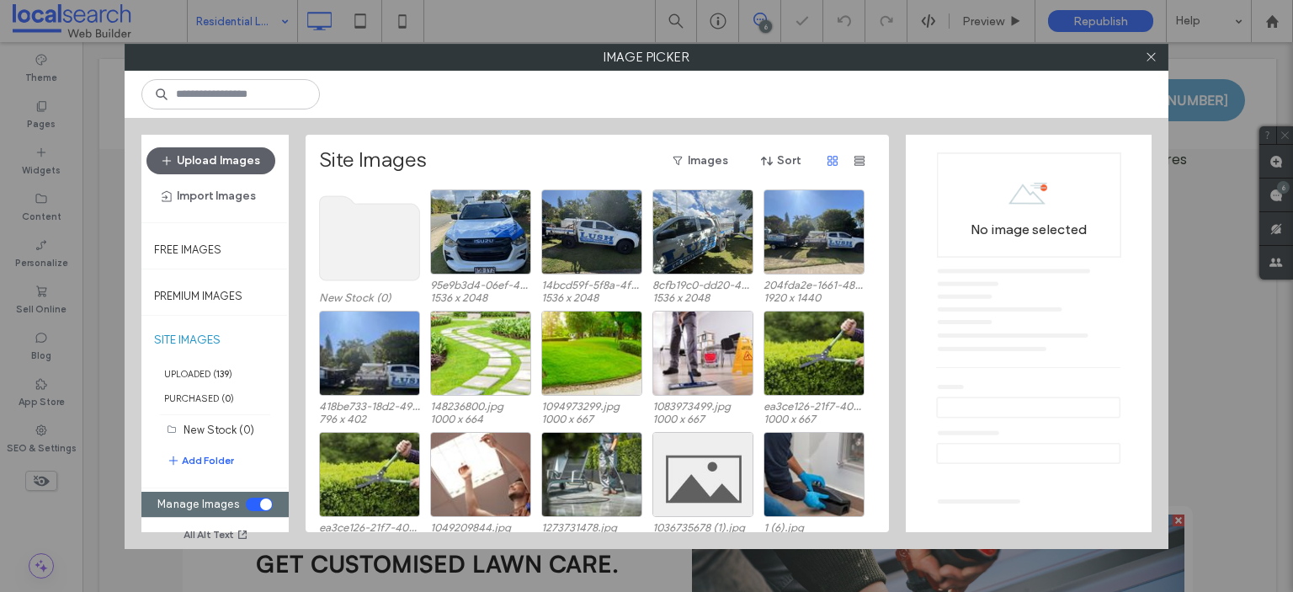
click at [358, 222] on use at bounding box center [370, 238] width 100 height 84
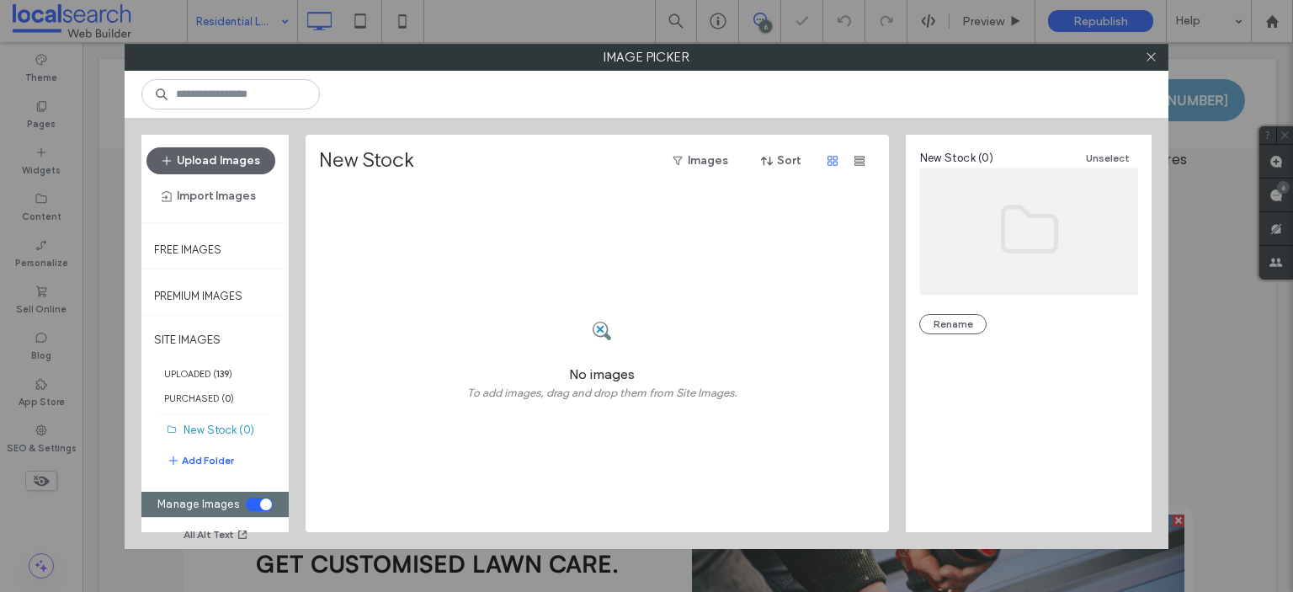
click at [261, 498] on div "toggle" at bounding box center [266, 504] width 12 height 12
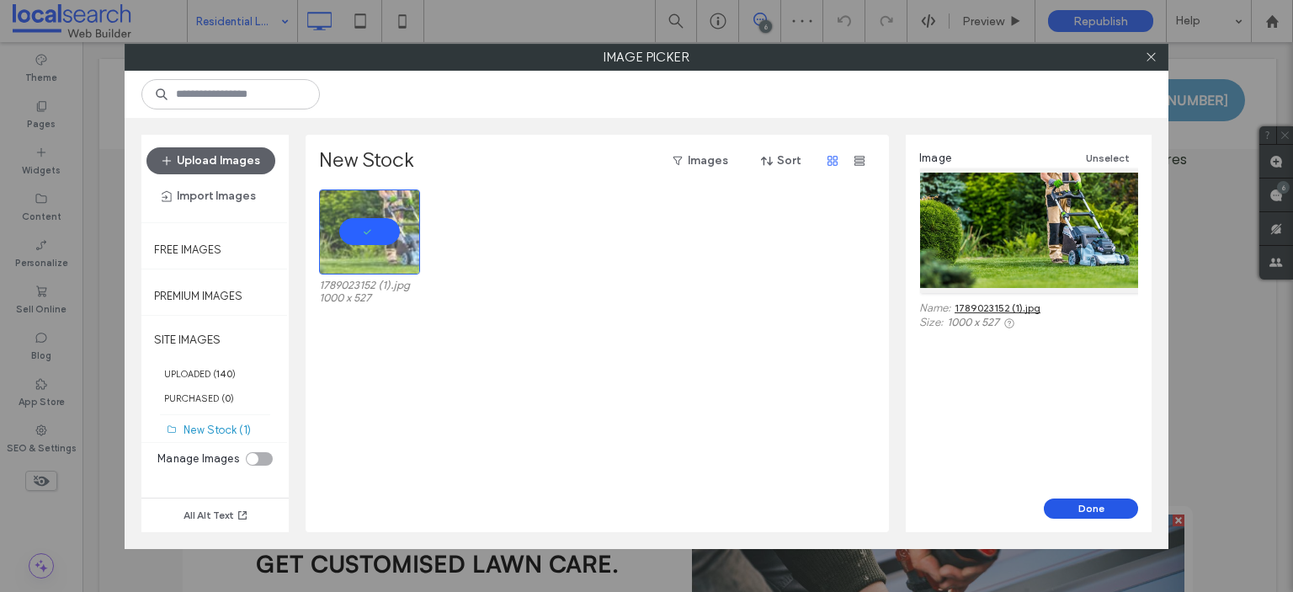
click at [1076, 510] on button "Done" at bounding box center [1090, 508] width 94 height 20
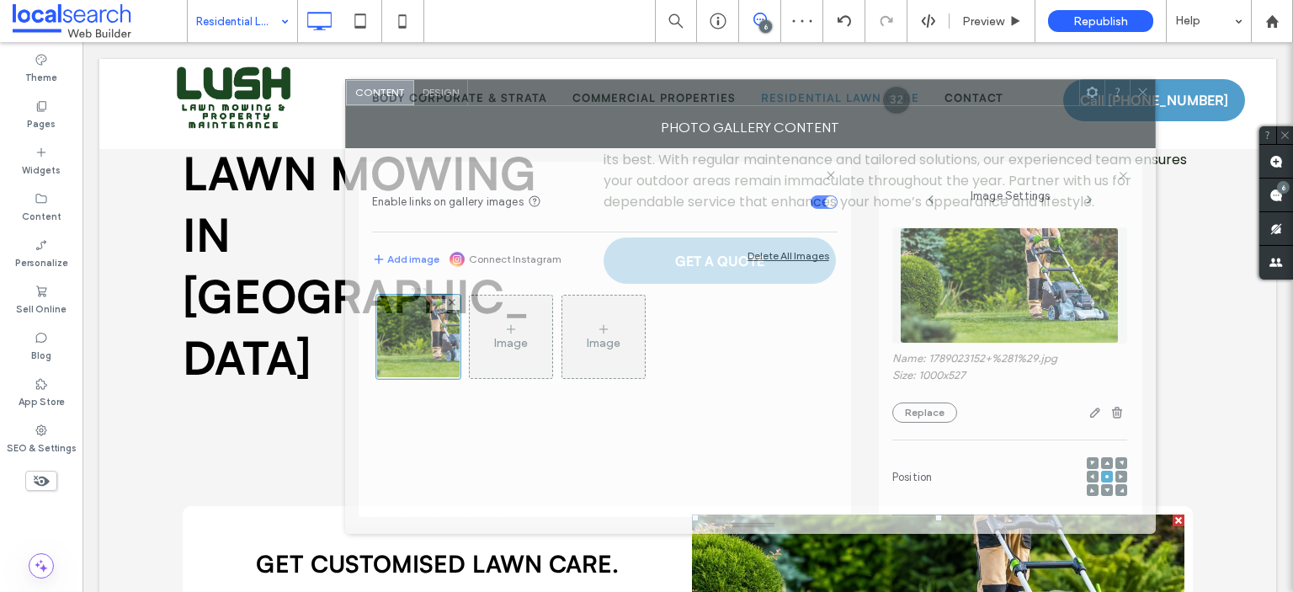
drag, startPoint x: 542, startPoint y: 87, endPoint x: 753, endPoint y: 97, distance: 211.5
click at [753, 97] on div at bounding box center [773, 92] width 611 height 25
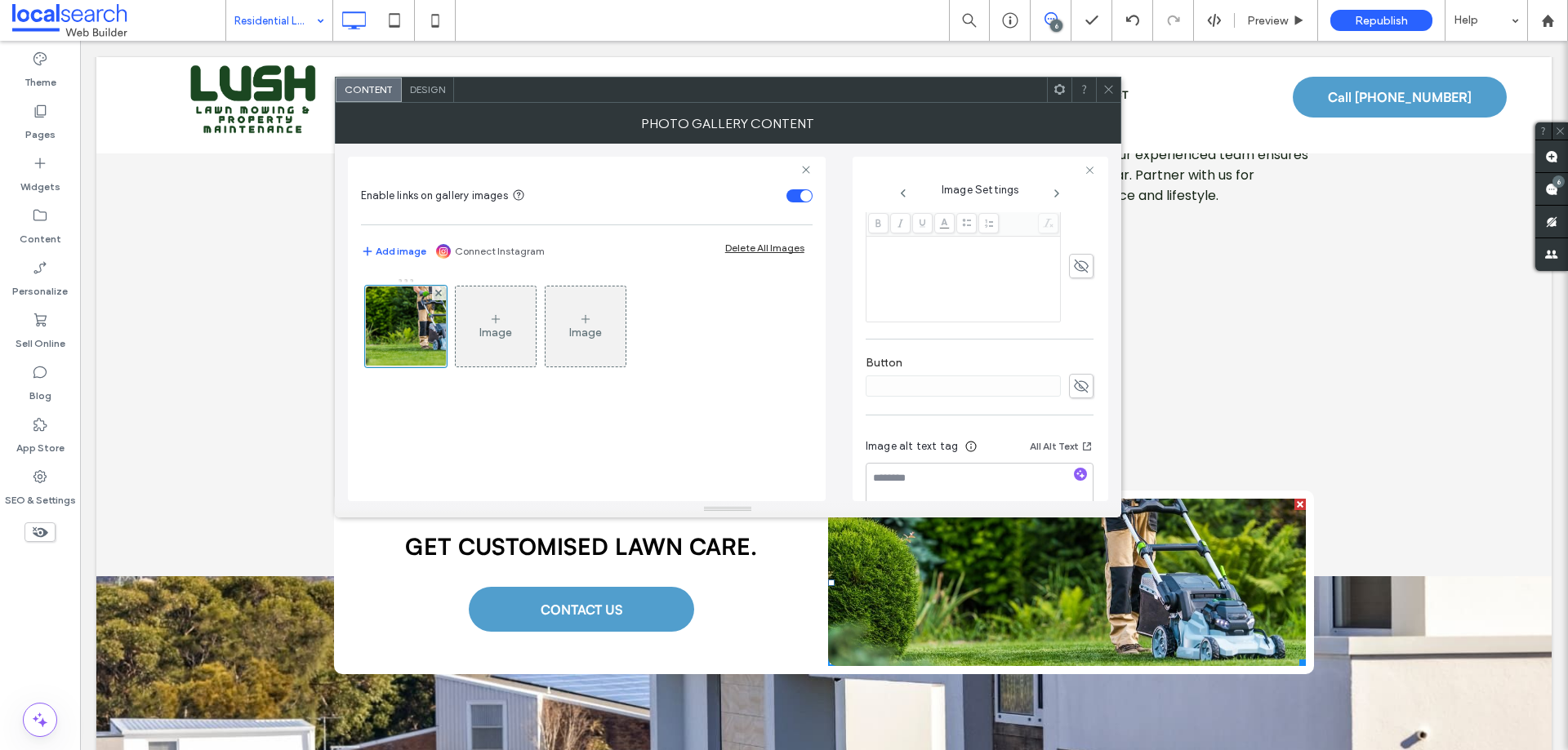
scroll to position [466, 0]
click at [1074, 448] on icon "button" at bounding box center [1080, 446] width 12 height 12
click at [687, 434] on div "Image Image" at bounding box center [586, 381] width 451 height 224
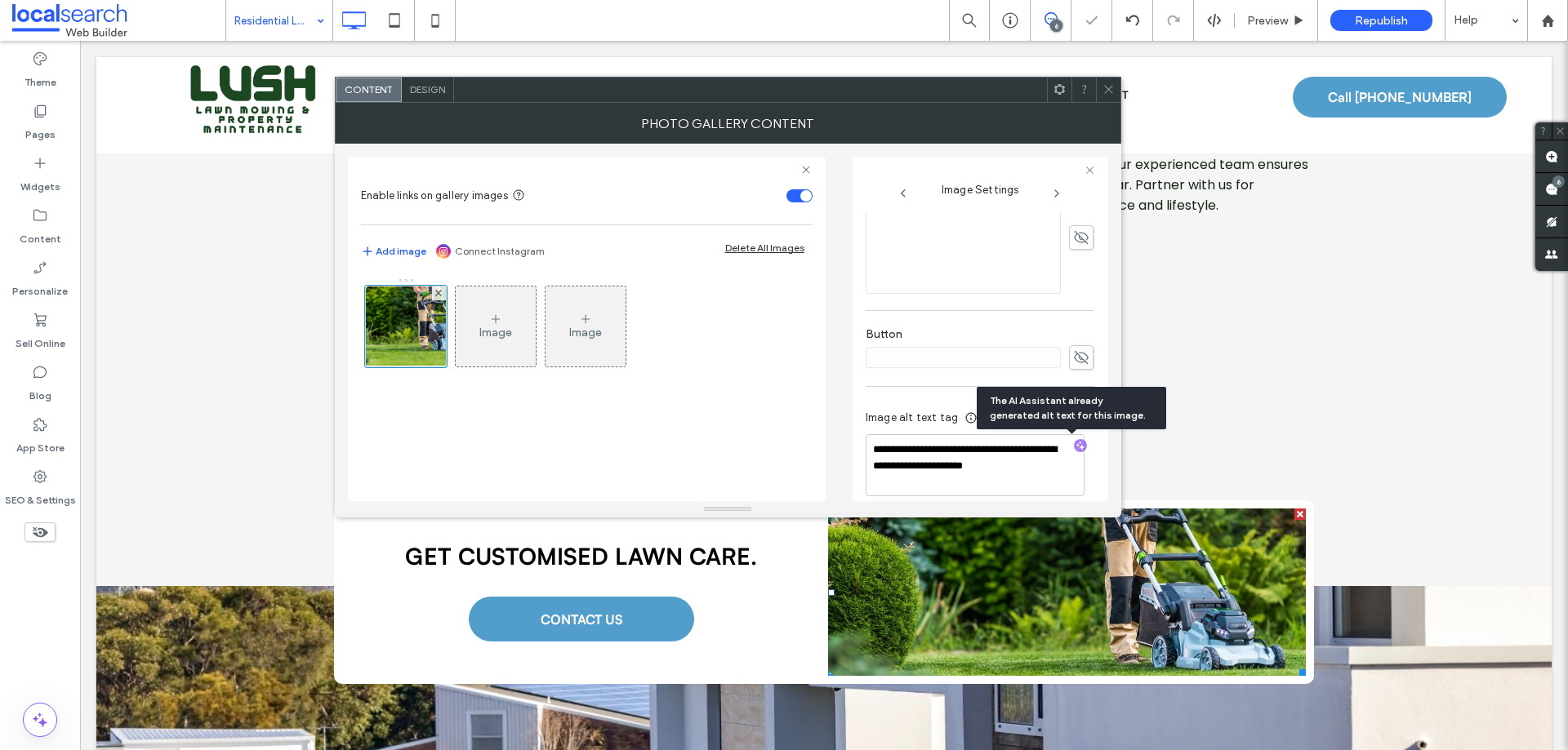
scroll to position [173, 0]
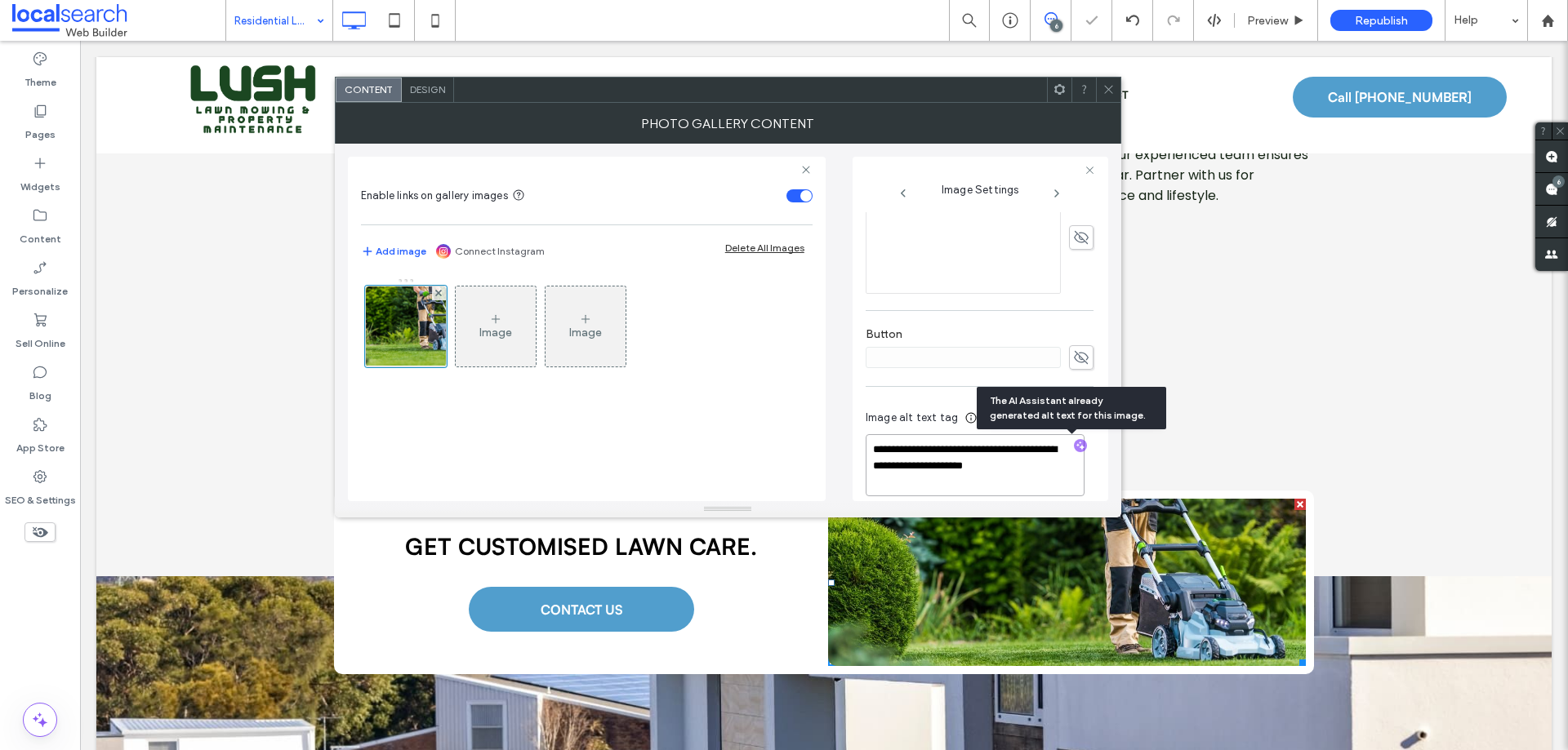
click at [916, 448] on textarea "**********" at bounding box center [975, 466] width 219 height 62
drag, startPoint x: 916, startPoint y: 448, endPoint x: 954, endPoint y: 479, distance: 49.0
click at [954, 479] on textarea "**********" at bounding box center [975, 466] width 219 height 62
click at [970, 486] on textarea "**********" at bounding box center [975, 466] width 219 height 62
type textarea "**********"
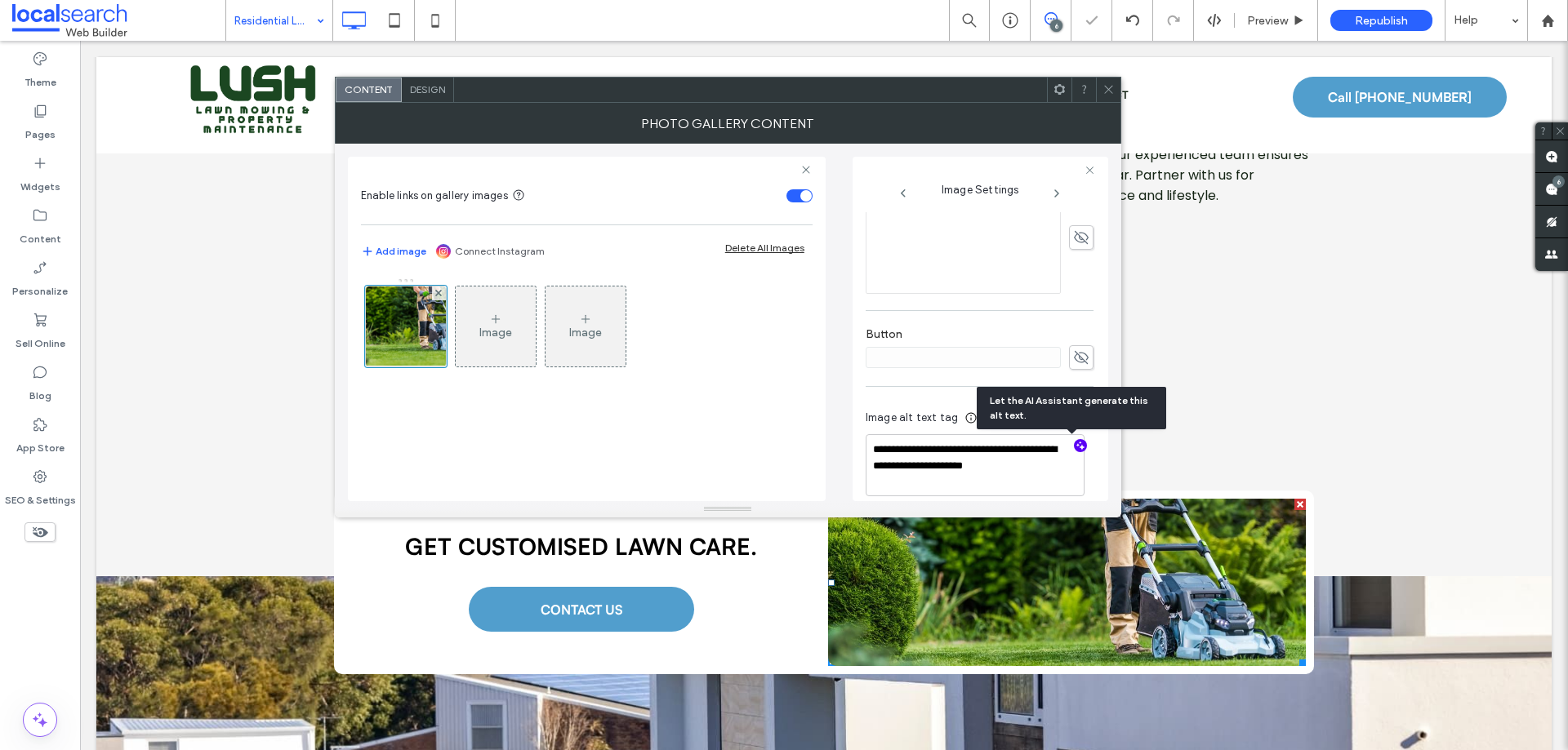
drag, startPoint x: 646, startPoint y: 456, endPoint x: 746, endPoint y: 330, distance: 160.9
click at [646, 456] on div "Image Image" at bounding box center [586, 381] width 451 height 224
click at [1105, 85] on use at bounding box center [1108, 89] width 8 height 8
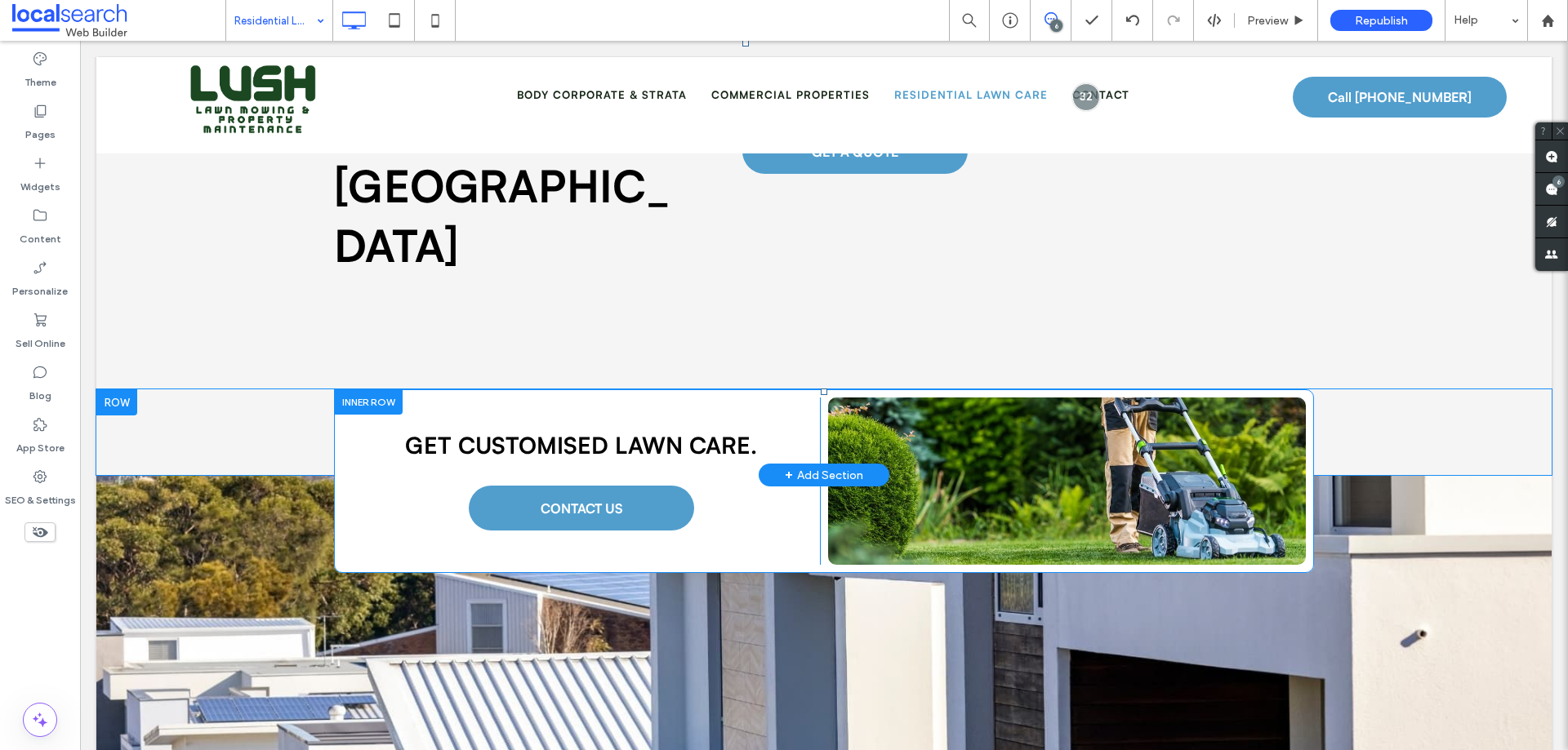
scroll to position [408, 0]
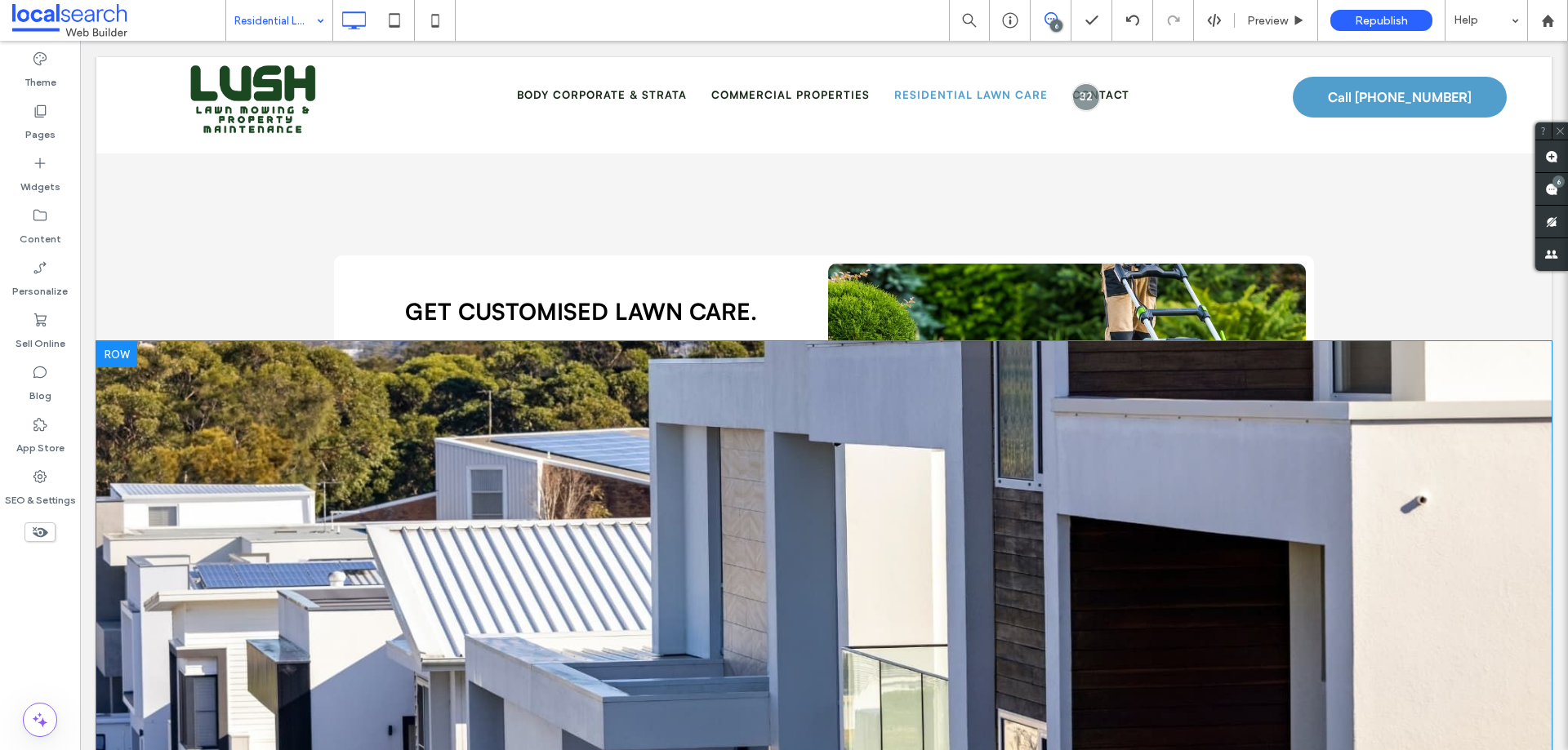
click at [221, 493] on div "Click To Paste Row + Add Section" at bounding box center [824, 554] width 1455 height 425
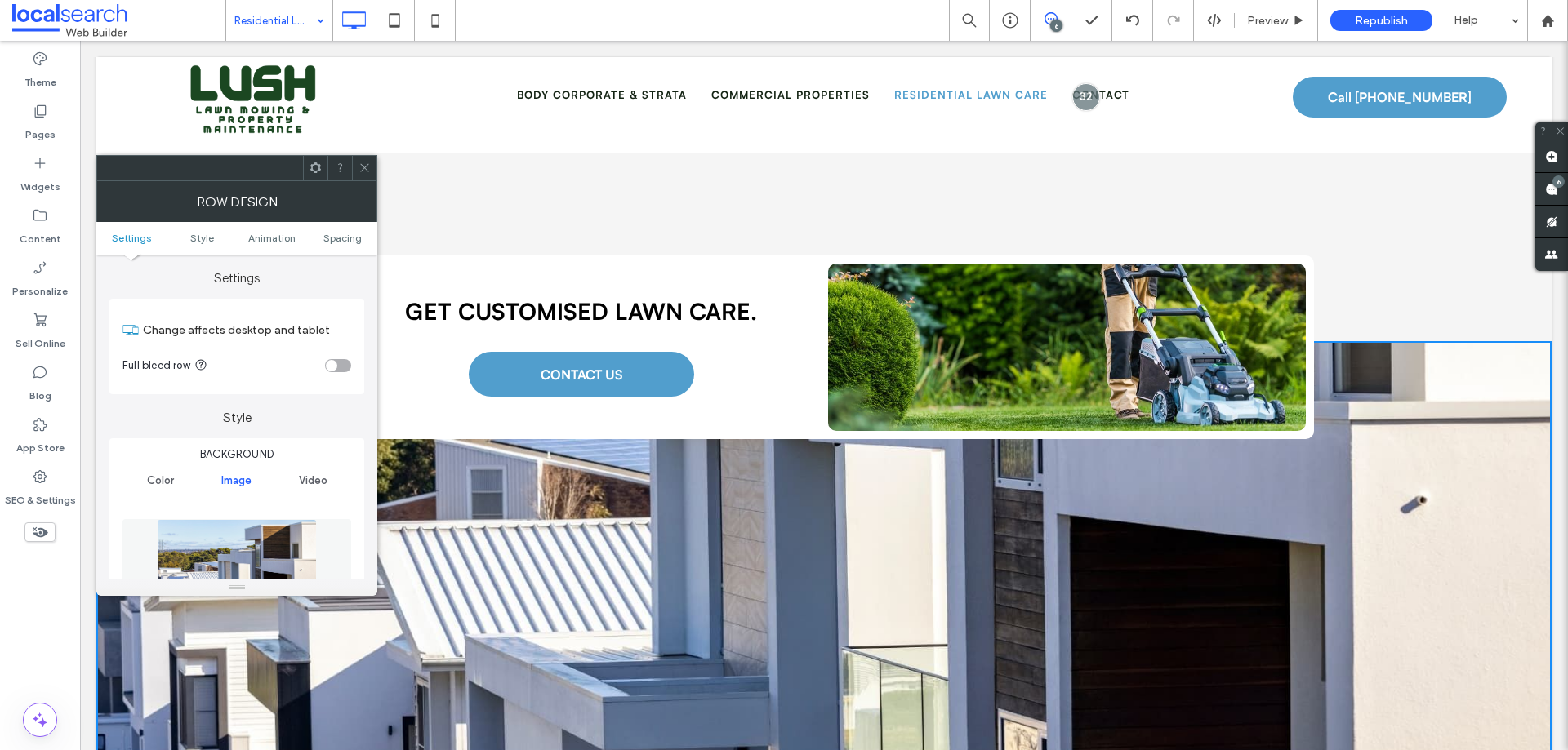
drag, startPoint x: 198, startPoint y: 546, endPoint x: 205, endPoint y: 552, distance: 9.2
click at [198, 547] on img at bounding box center [238, 575] width 161 height 113
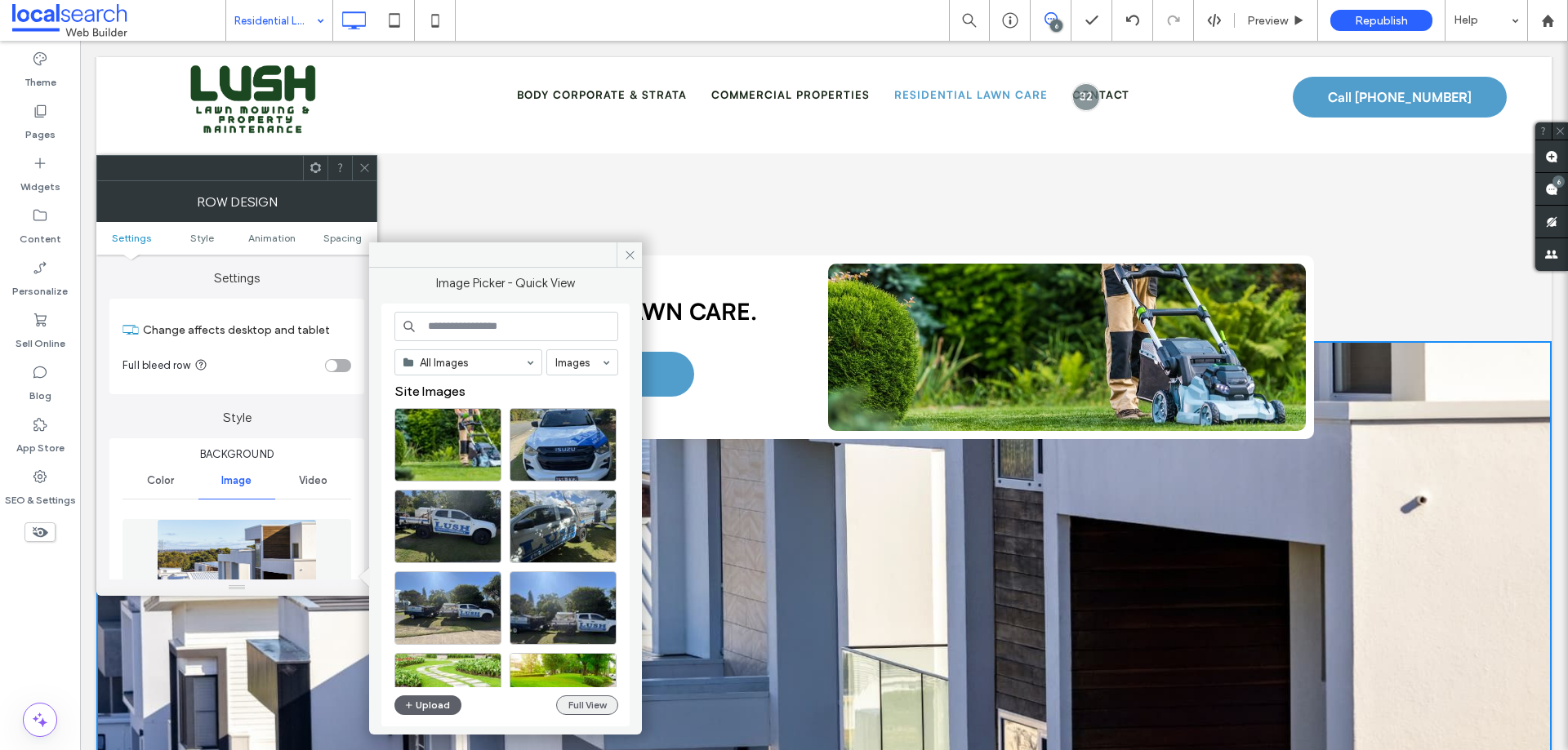
click at [582, 573] on button "Full View" at bounding box center [587, 705] width 62 height 19
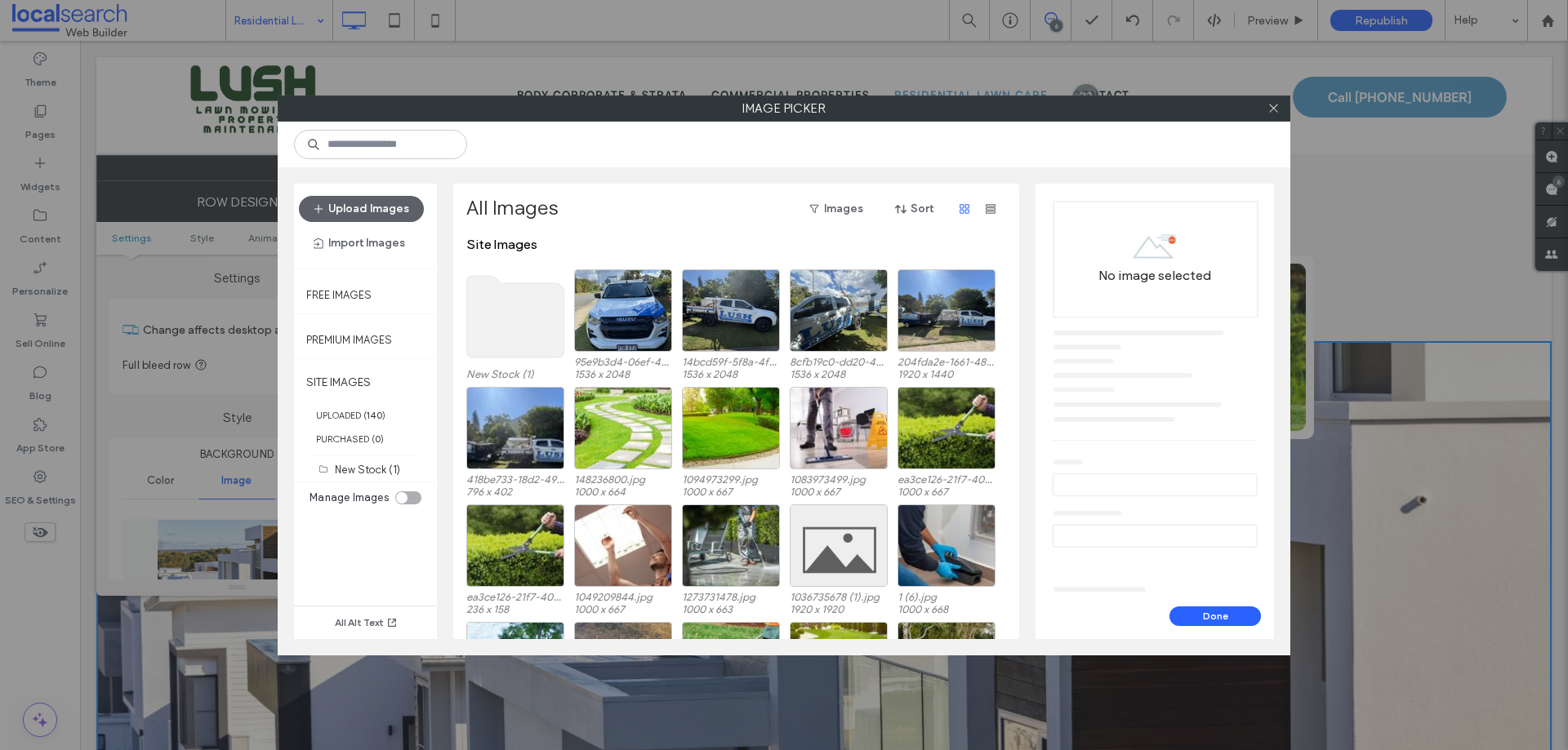
click at [526, 327] on use at bounding box center [515, 316] width 97 height 82
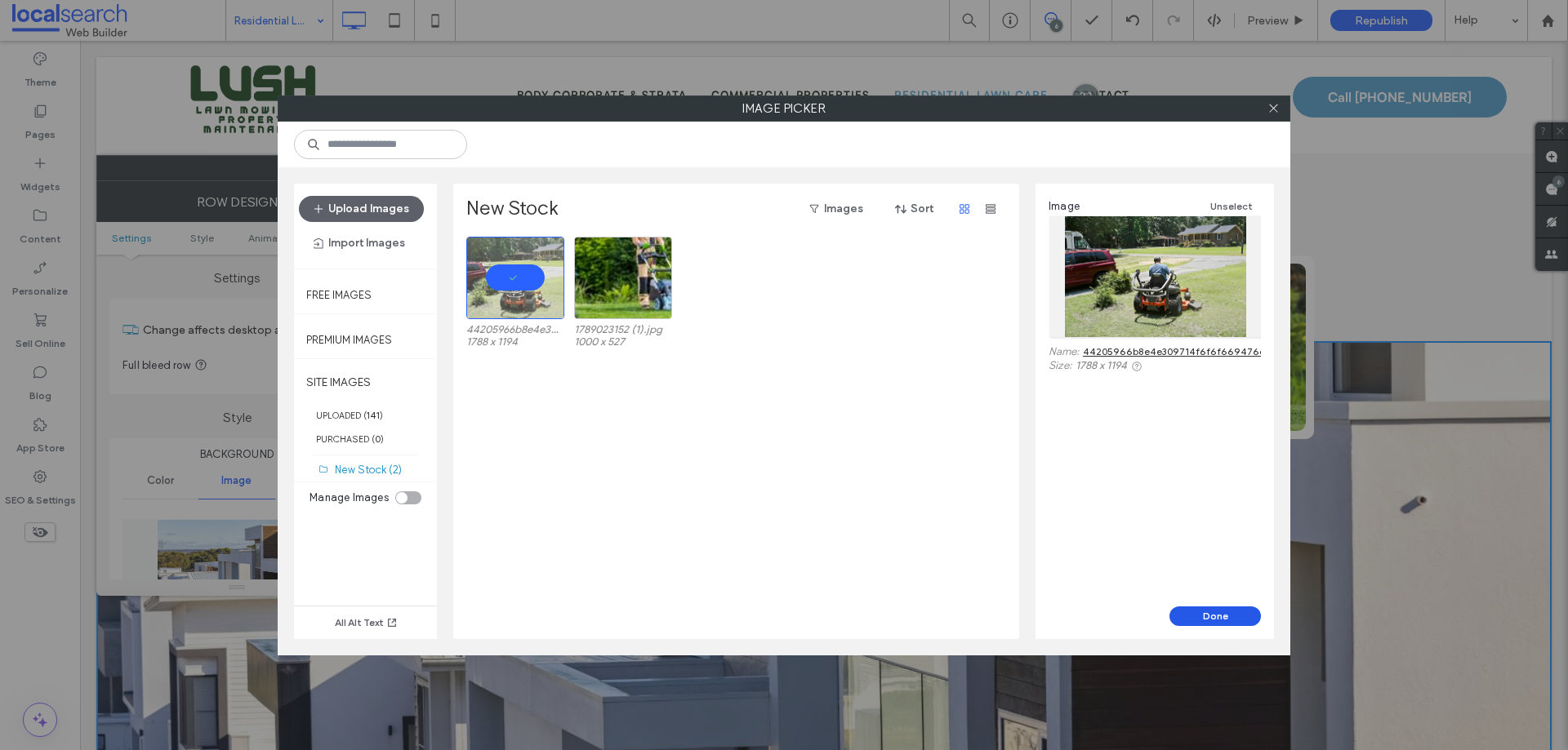
drag, startPoint x: 1147, startPoint y: 574, endPoint x: 1228, endPoint y: 615, distance: 90.8
click at [1228, 573] on button "Done" at bounding box center [1215, 616] width 91 height 19
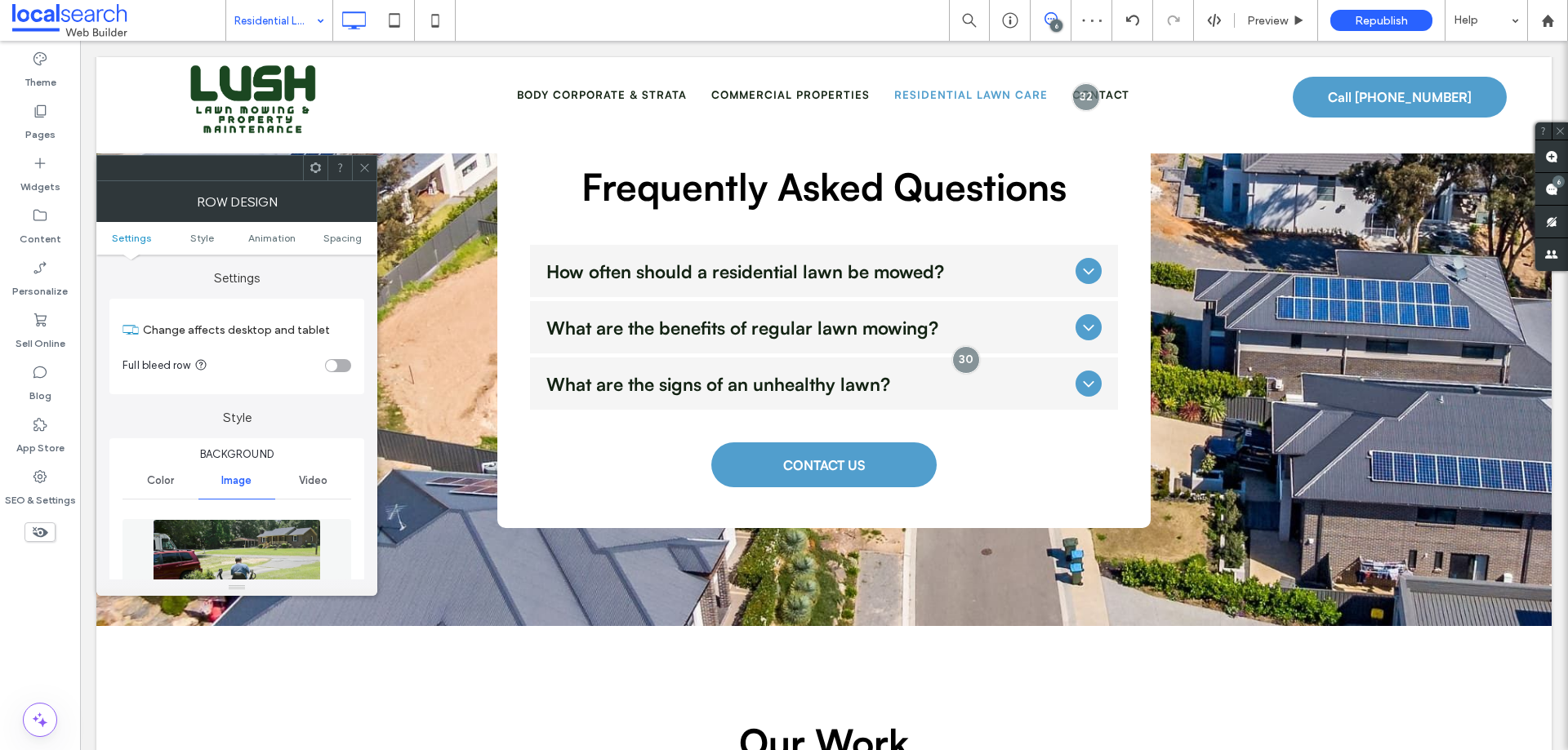
scroll to position [2123, 0]
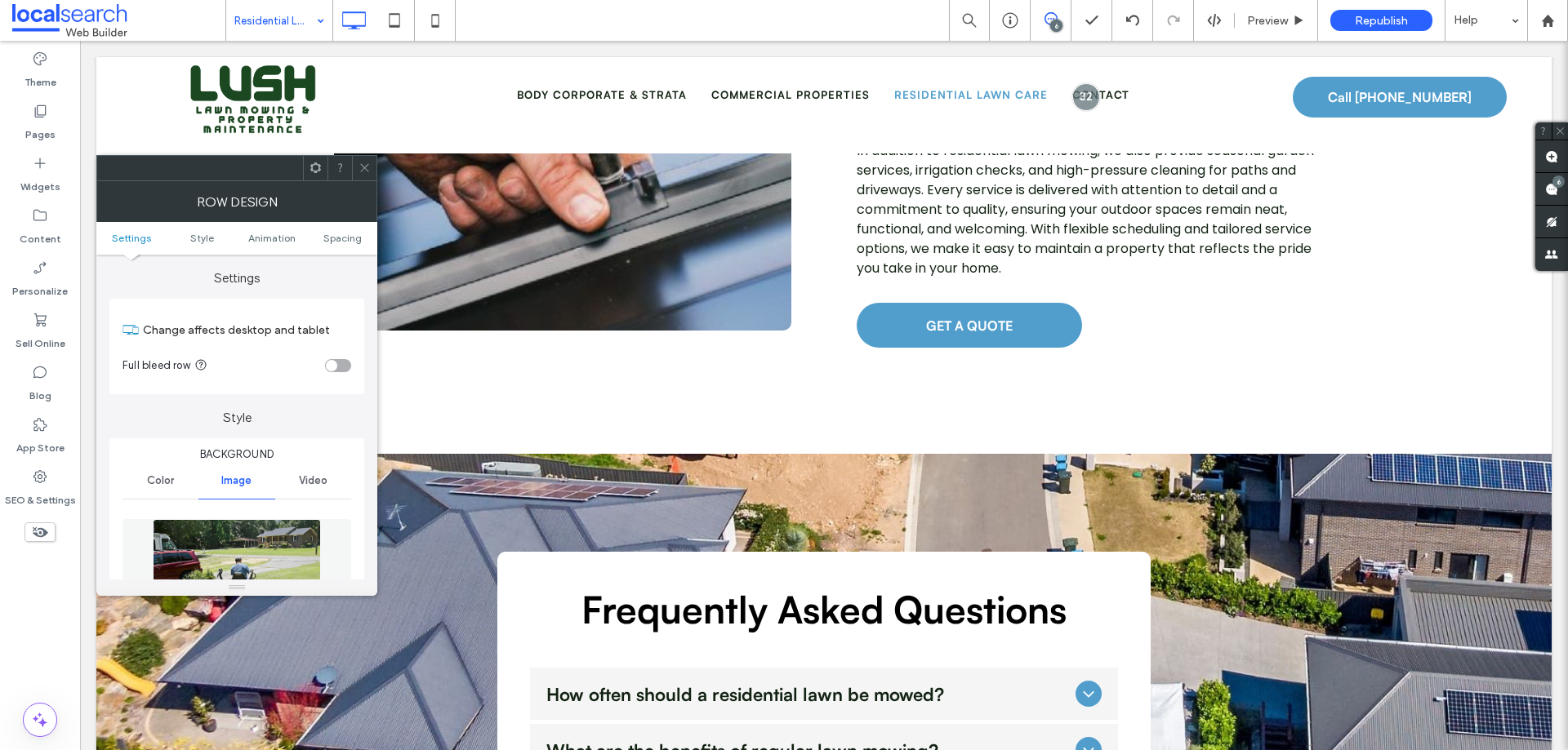
click at [361, 161] on span at bounding box center [364, 168] width 13 height 24
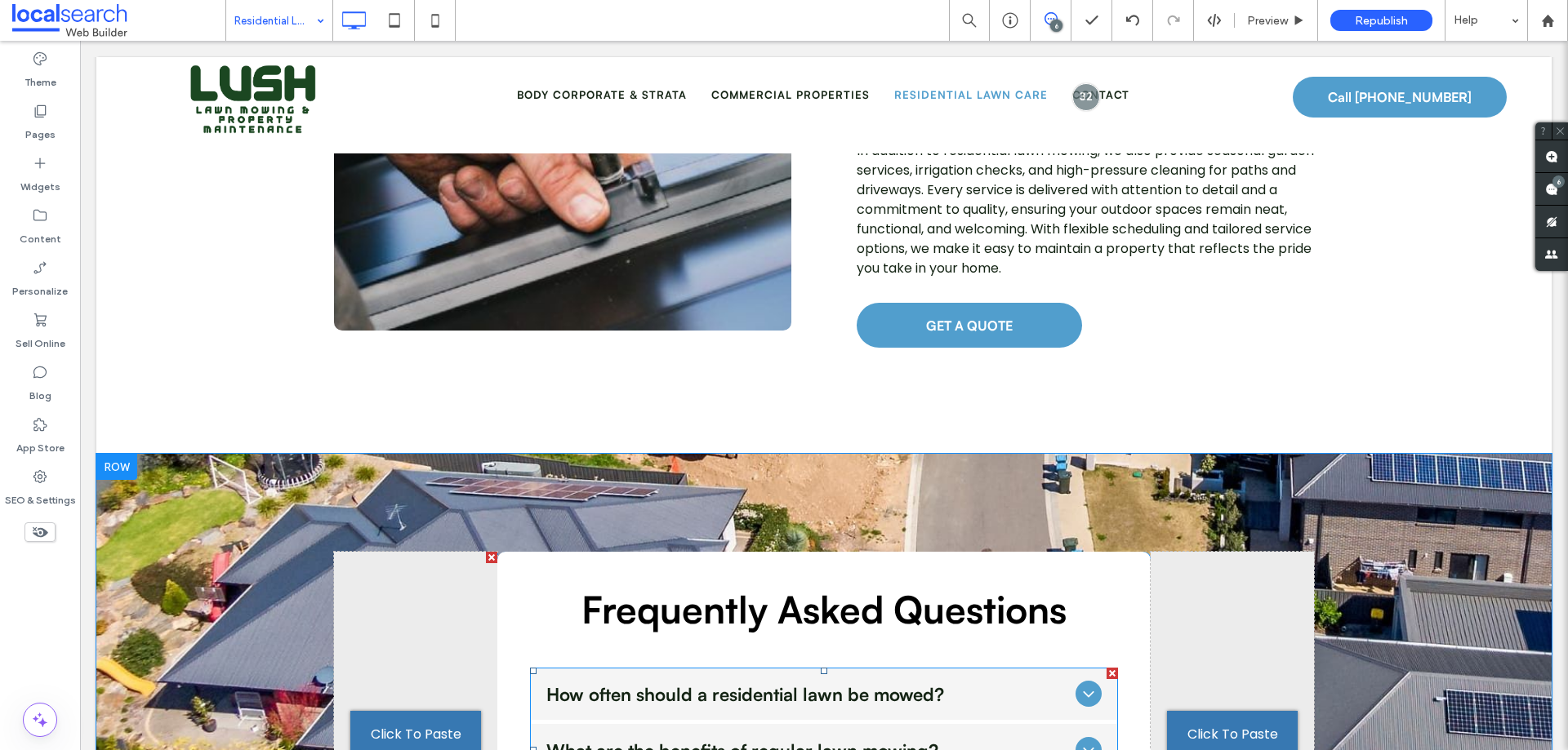
click at [793, 573] on span "How often should a residential lawn be mowed?" at bounding box center [807, 694] width 523 height 23
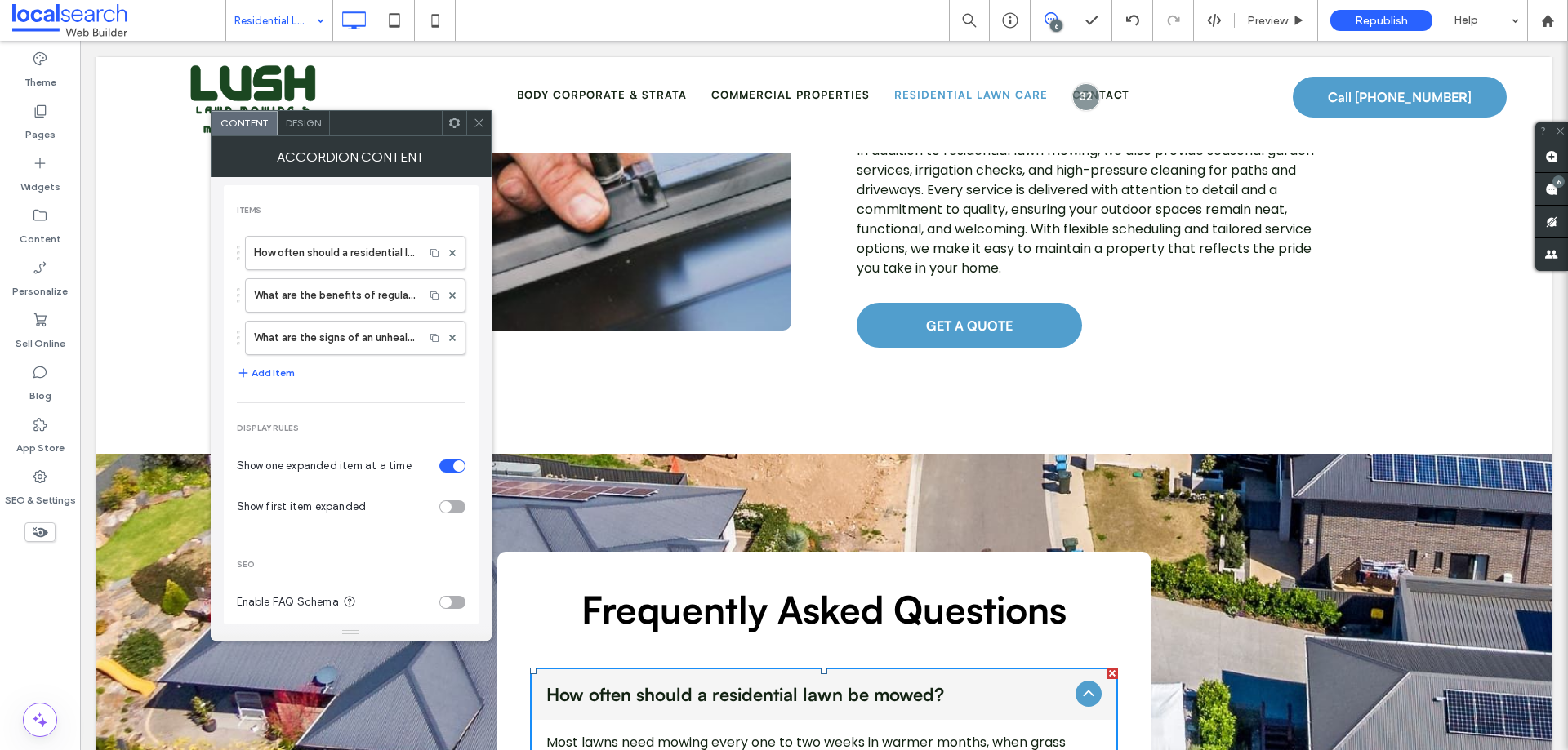
click at [479, 127] on icon at bounding box center [478, 122] width 13 height 13
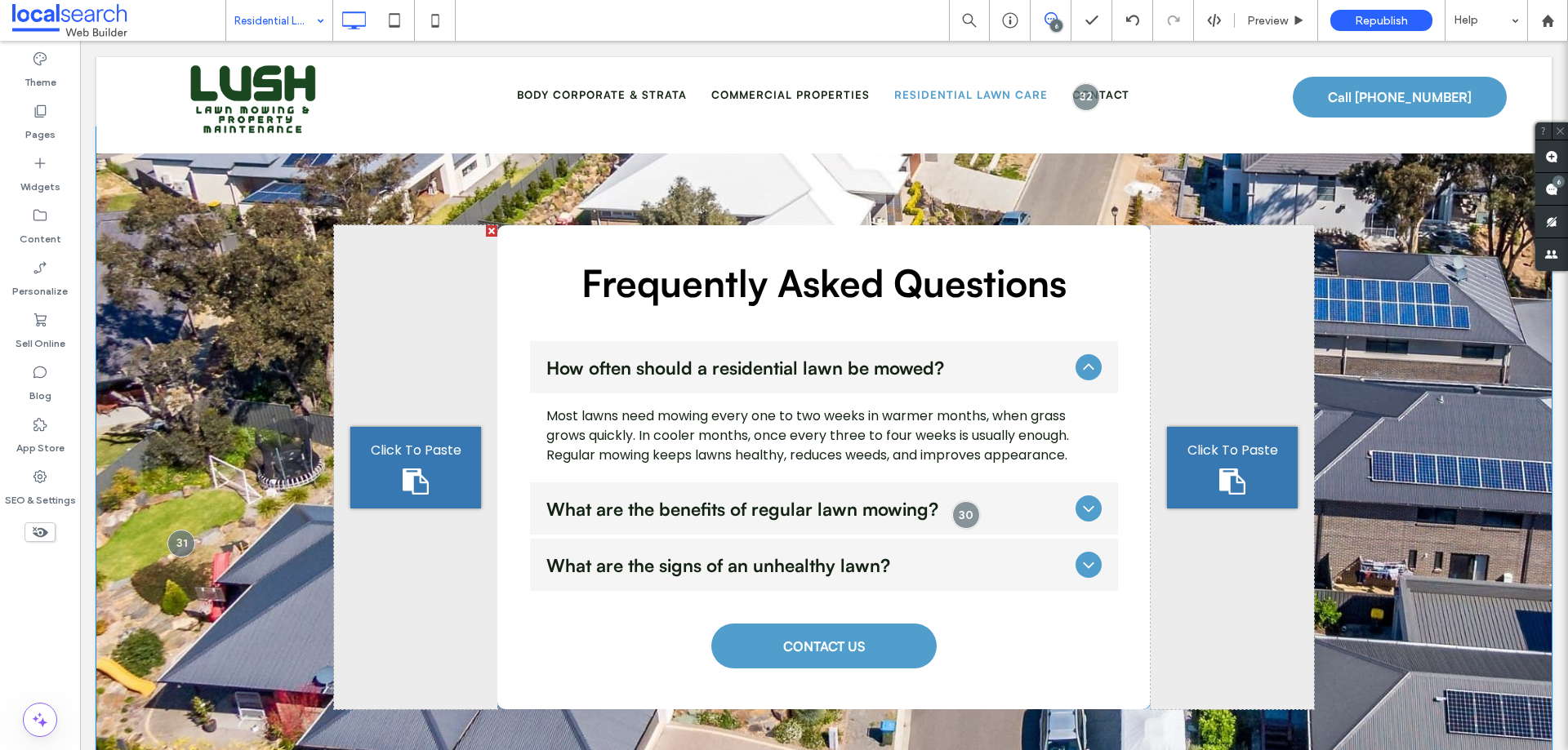
scroll to position [2613, 0]
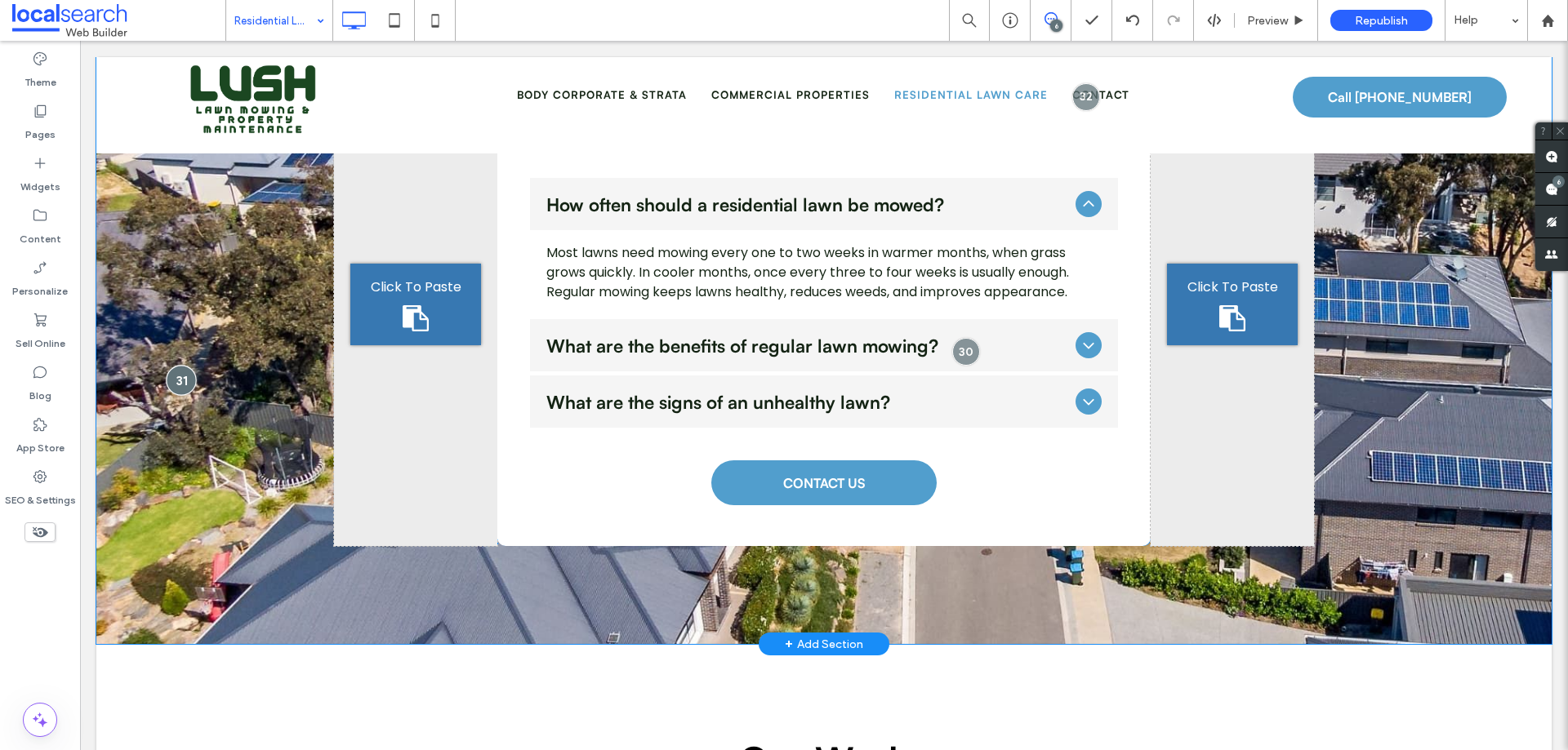
click at [178, 365] on div at bounding box center [181, 379] width 30 height 30
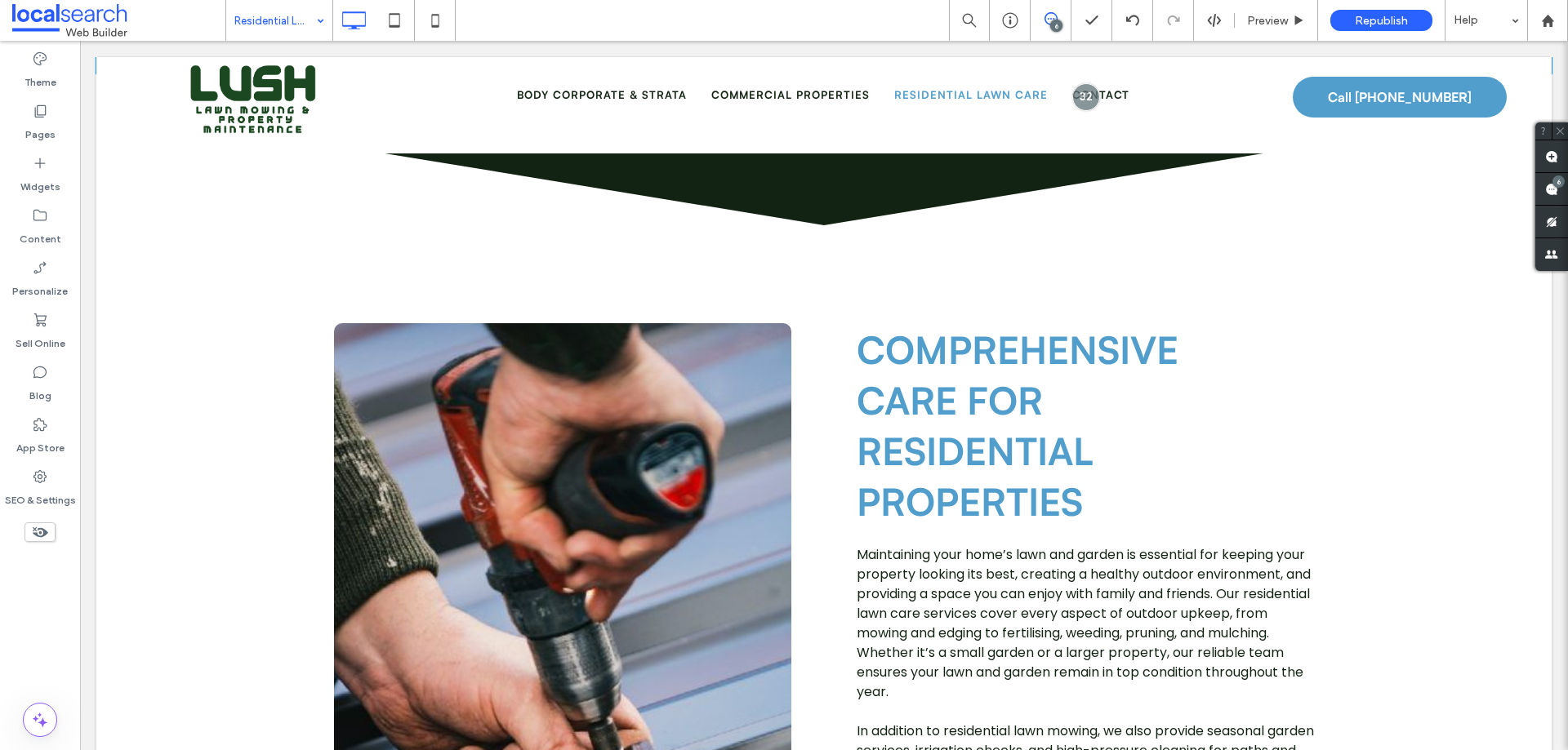
scroll to position [1551, 0]
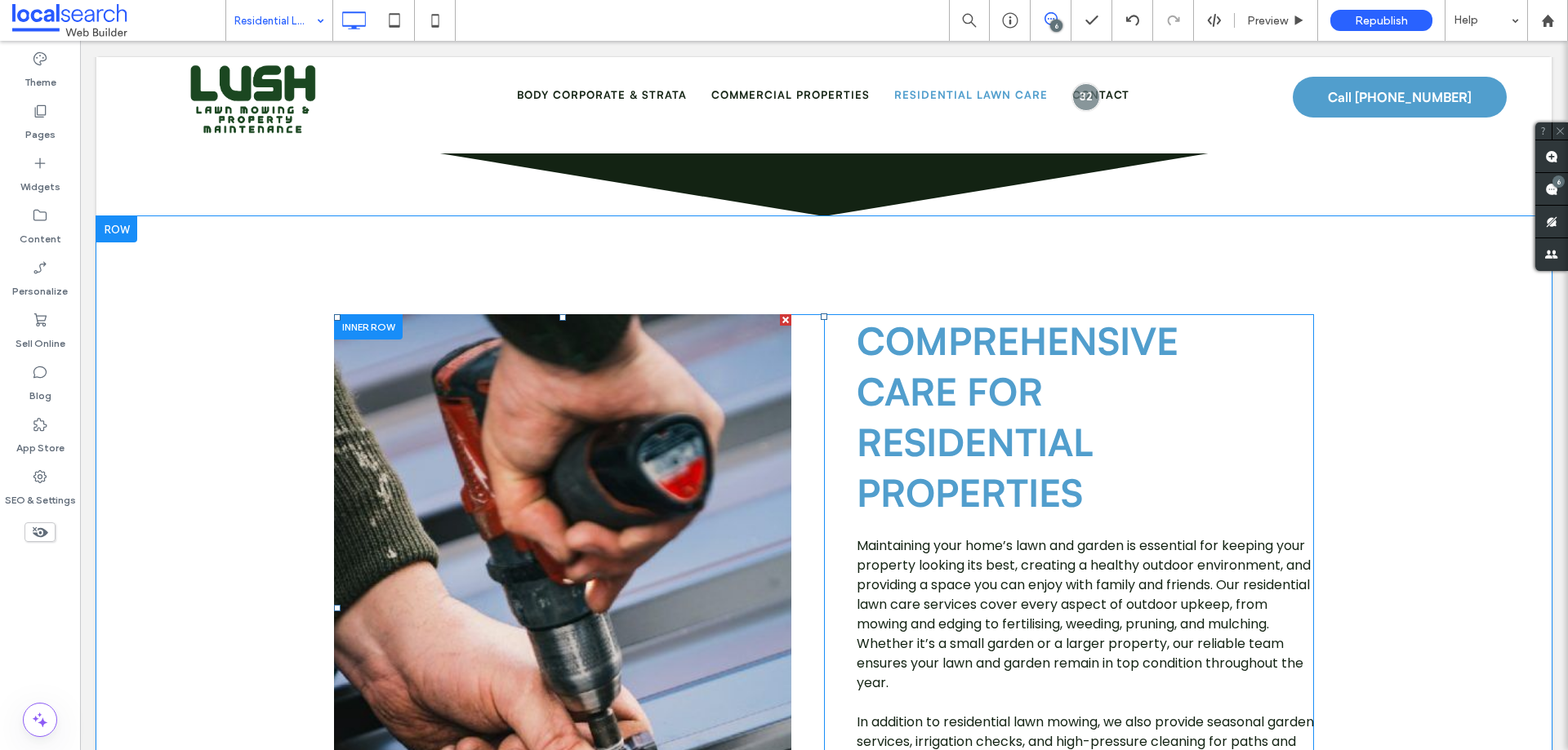
click at [637, 320] on link at bounding box center [562, 608] width 457 height 588
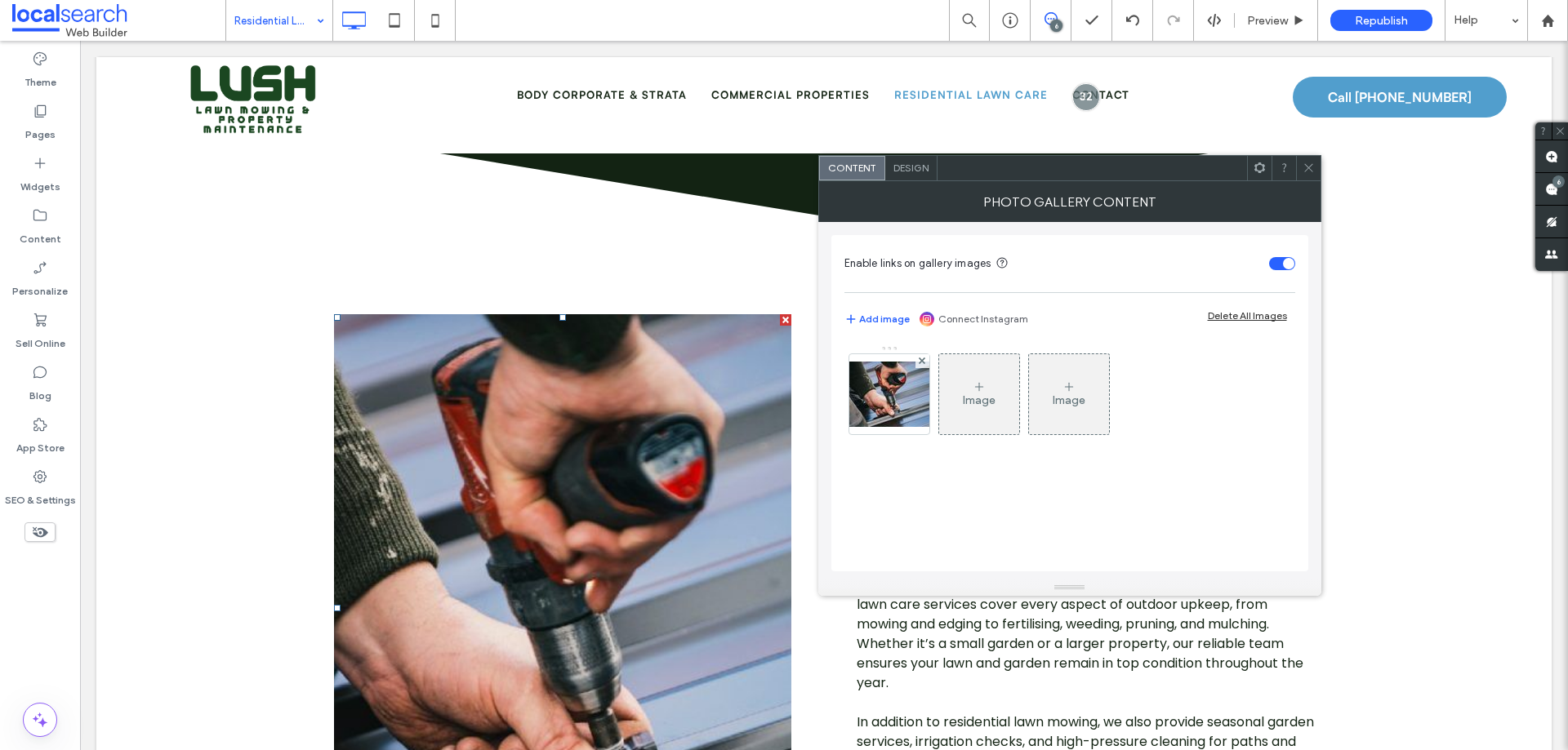
click at [637, 320] on link at bounding box center [562, 608] width 457 height 588
click at [907, 395] on img at bounding box center [889, 394] width 131 height 65
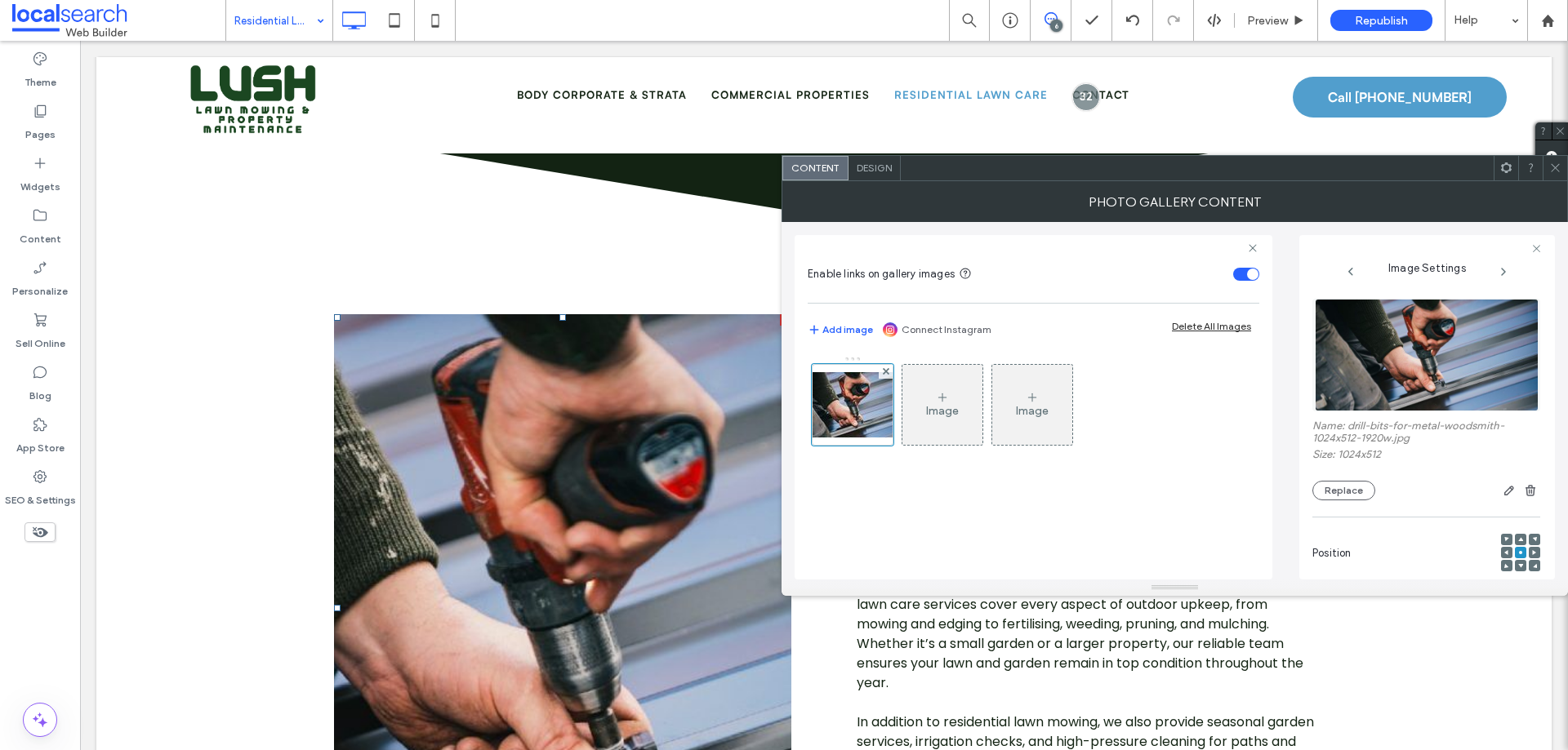
click at [1254, 353] on img at bounding box center [1426, 355] width 224 height 113
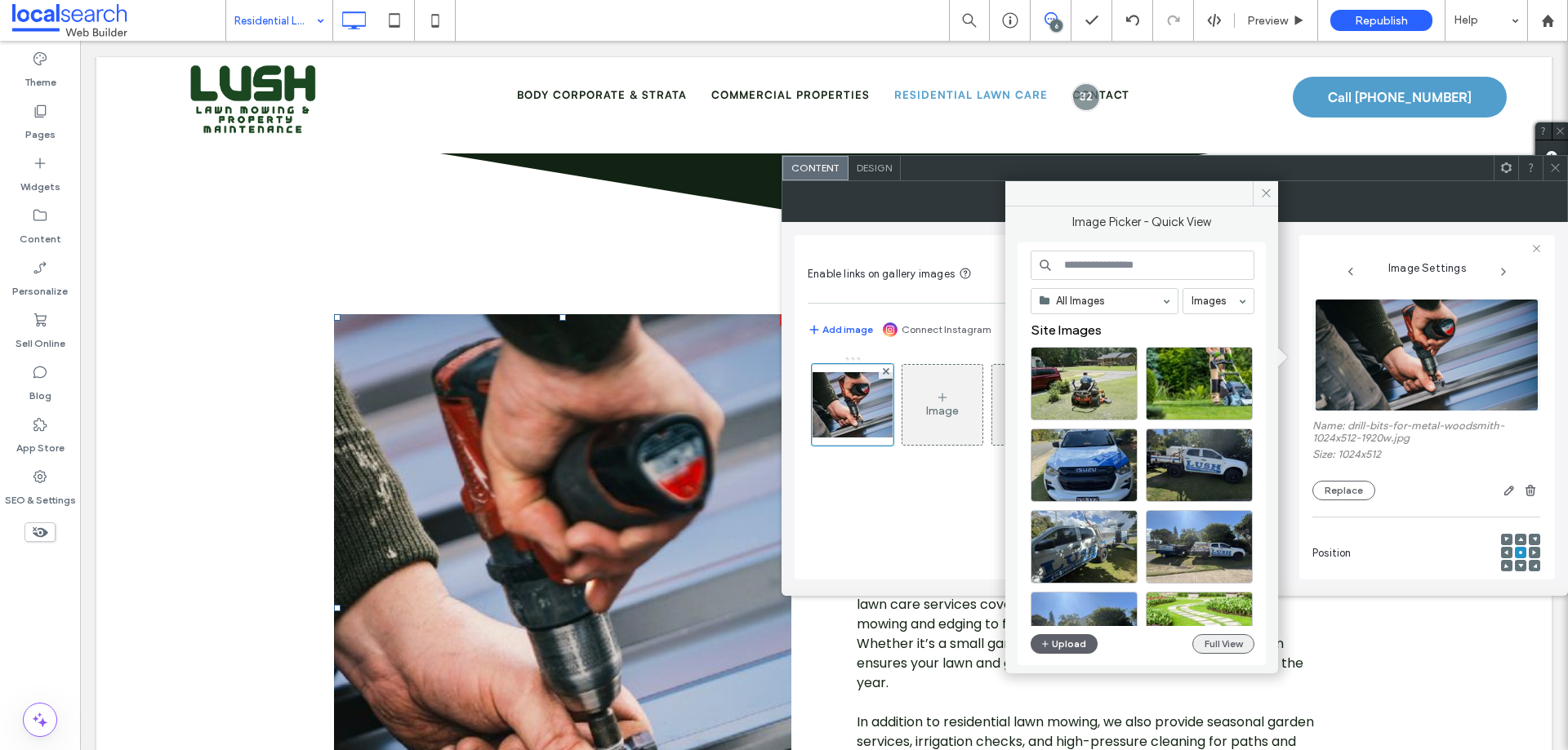
click at [1237, 573] on button "Full View" at bounding box center [1224, 644] width 62 height 19
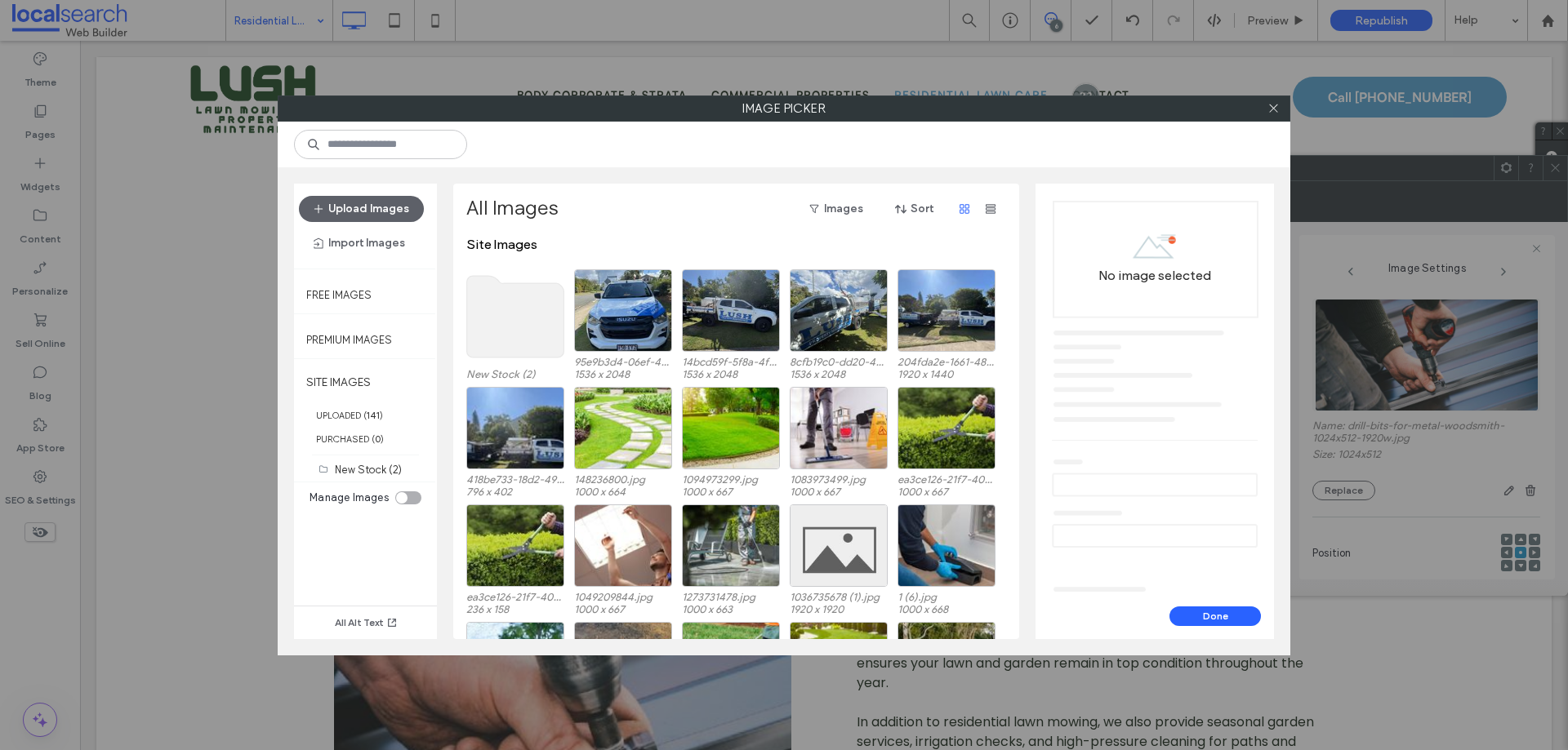
click at [492, 311] on use at bounding box center [515, 316] width 97 height 82
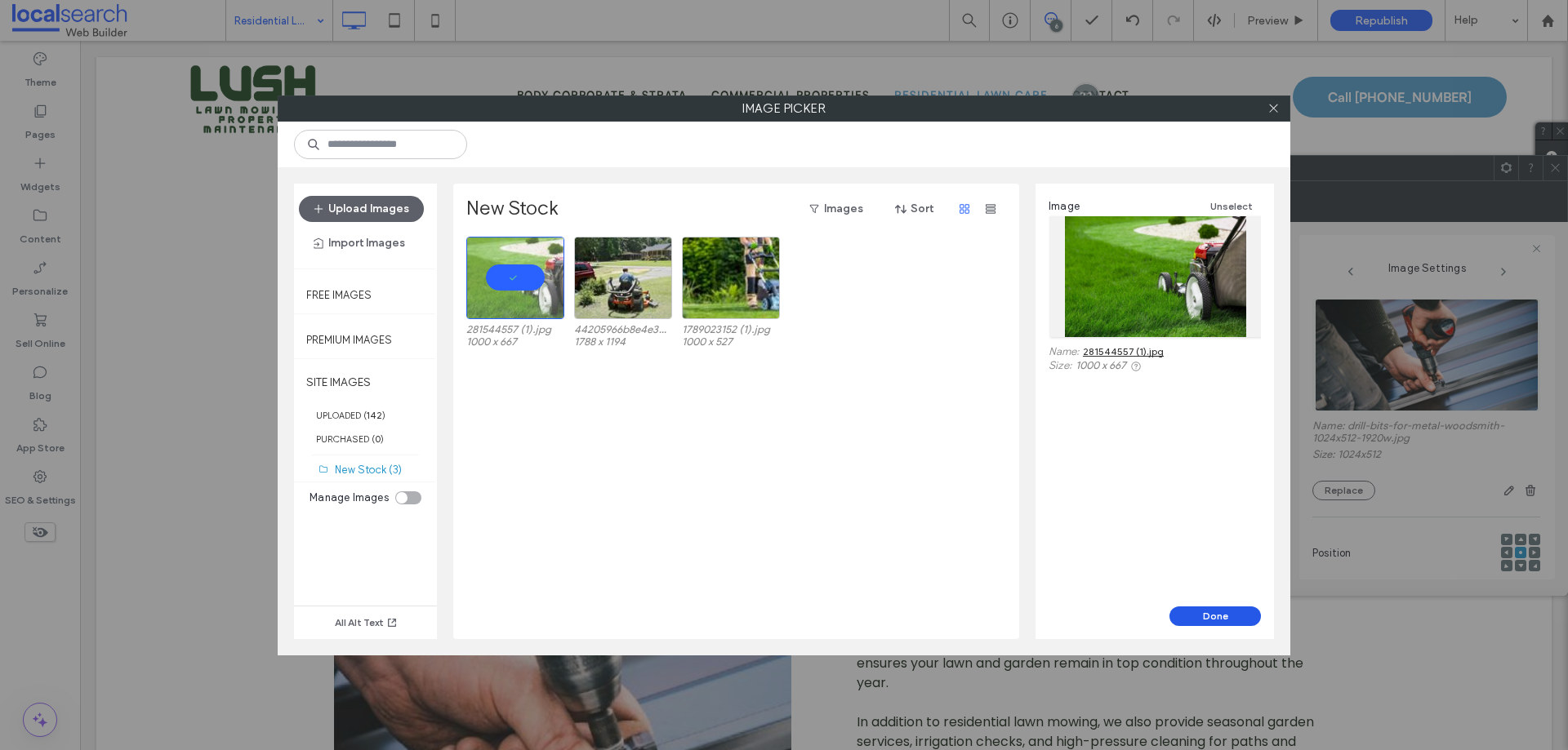
click at [1219, 573] on button "Done" at bounding box center [1215, 616] width 91 height 19
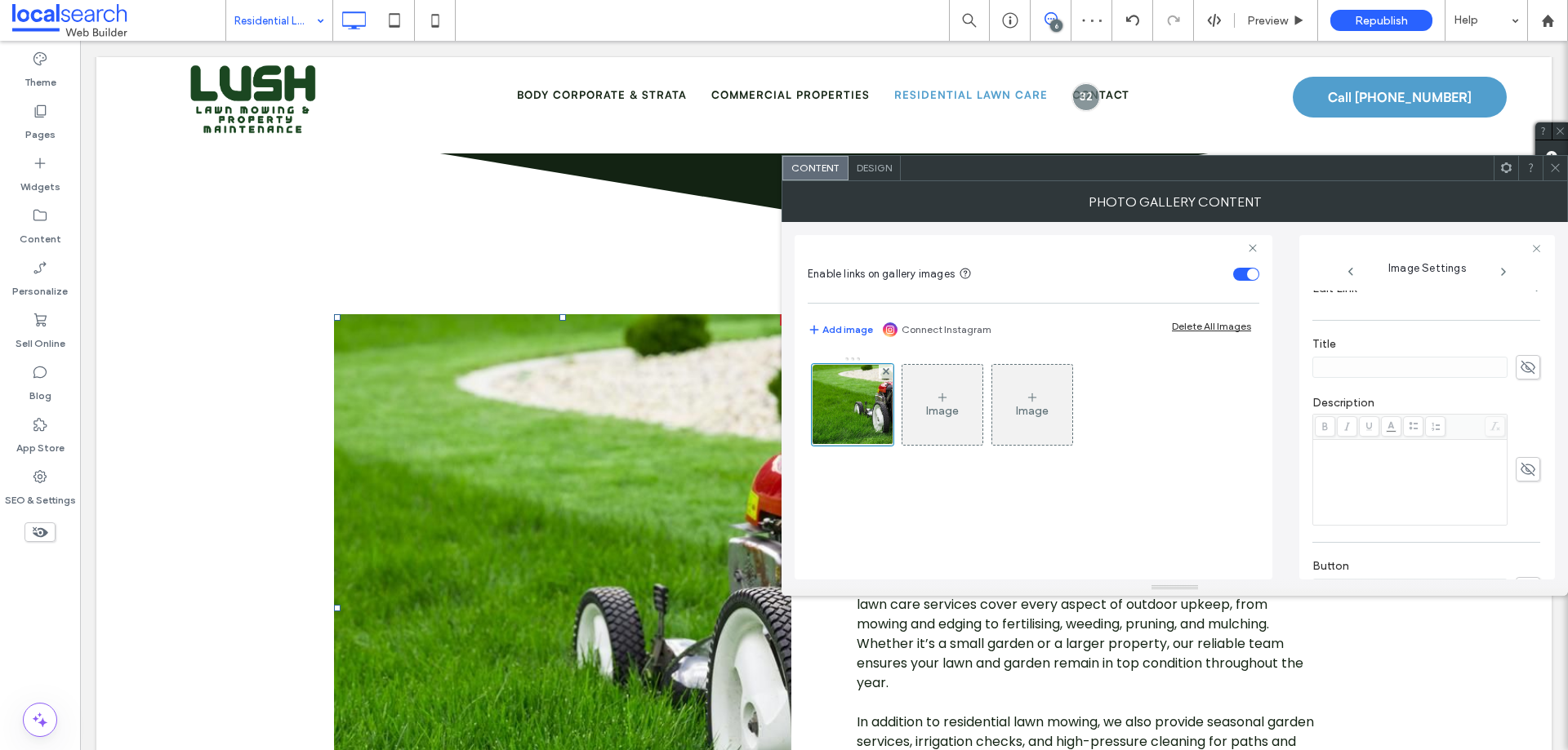
scroll to position [466, 0]
click at [1203, 531] on div "Image Image" at bounding box center [1032, 459] width 451 height 224
click at [1254, 528] on icon "button" at bounding box center [1527, 524] width 12 height 12
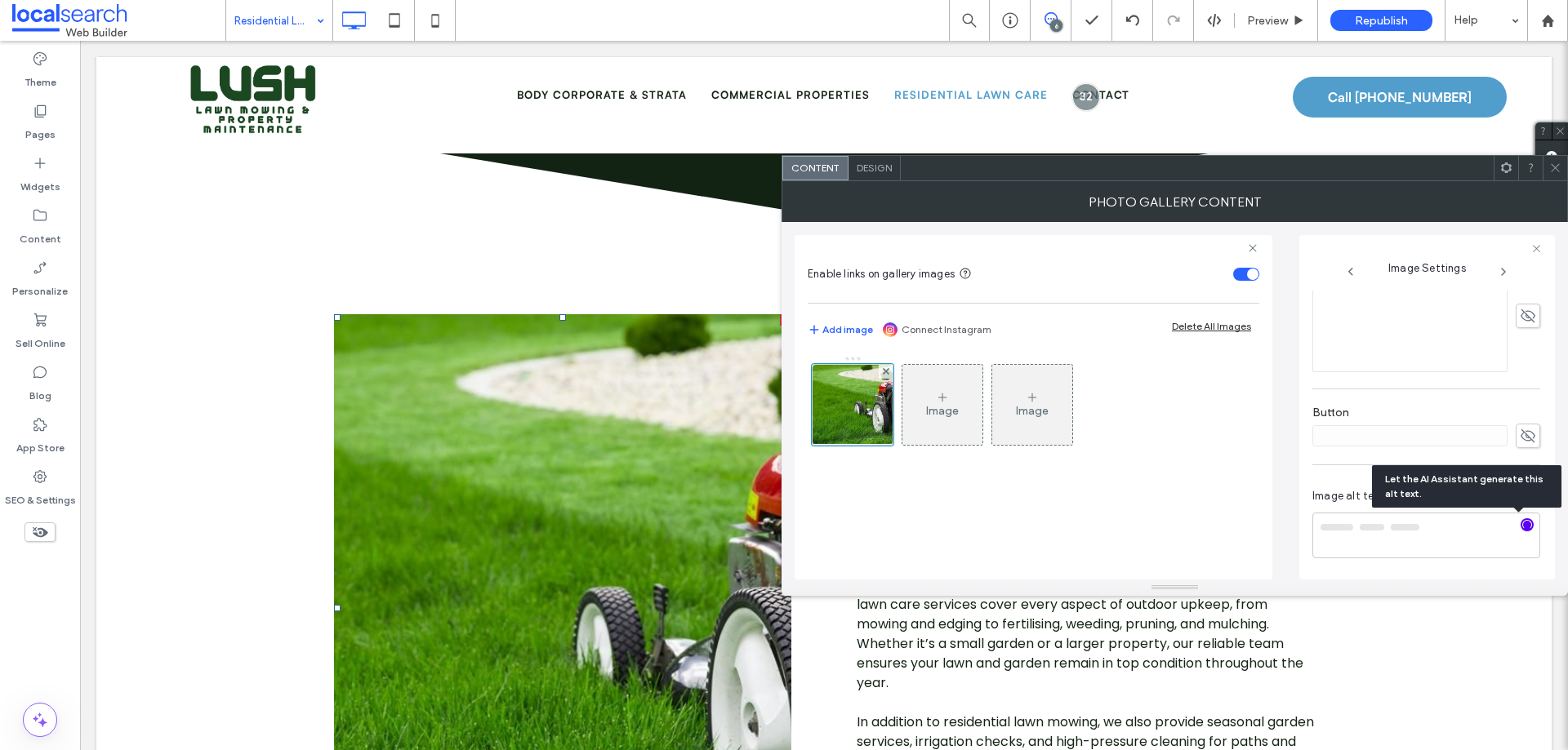
click at [1228, 505] on div "Image Image" at bounding box center [1032, 459] width 451 height 224
click at [1254, 526] on textarea "**********" at bounding box center [1421, 543] width 219 height 62
drag, startPoint x: 1344, startPoint y: 526, endPoint x: 1425, endPoint y: 563, distance: 89.1
click at [1254, 564] on div "**********" at bounding box center [1425, 534] width 228 height 121
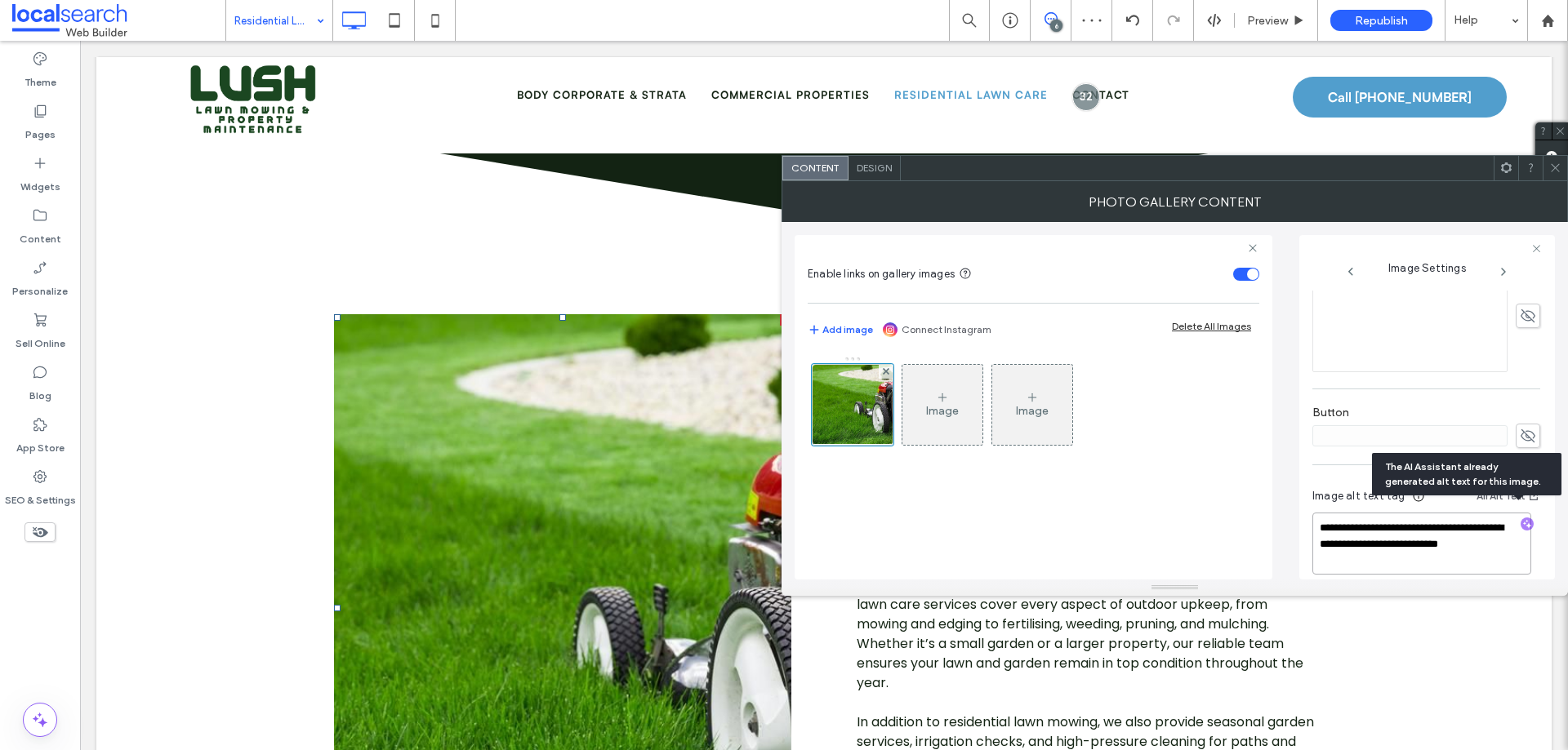
scroll to position [478, 0]
click at [1254, 549] on textarea "**********" at bounding box center [1421, 532] width 219 height 62
type textarea "**********"
click at [1037, 519] on div "Image Image" at bounding box center [1032, 459] width 451 height 224
click at [22, 573] on div "Theme Pages Widgets Content Personalize Sell Online Blog App Store SEO & Settin…" at bounding box center [40, 395] width 80 height 709
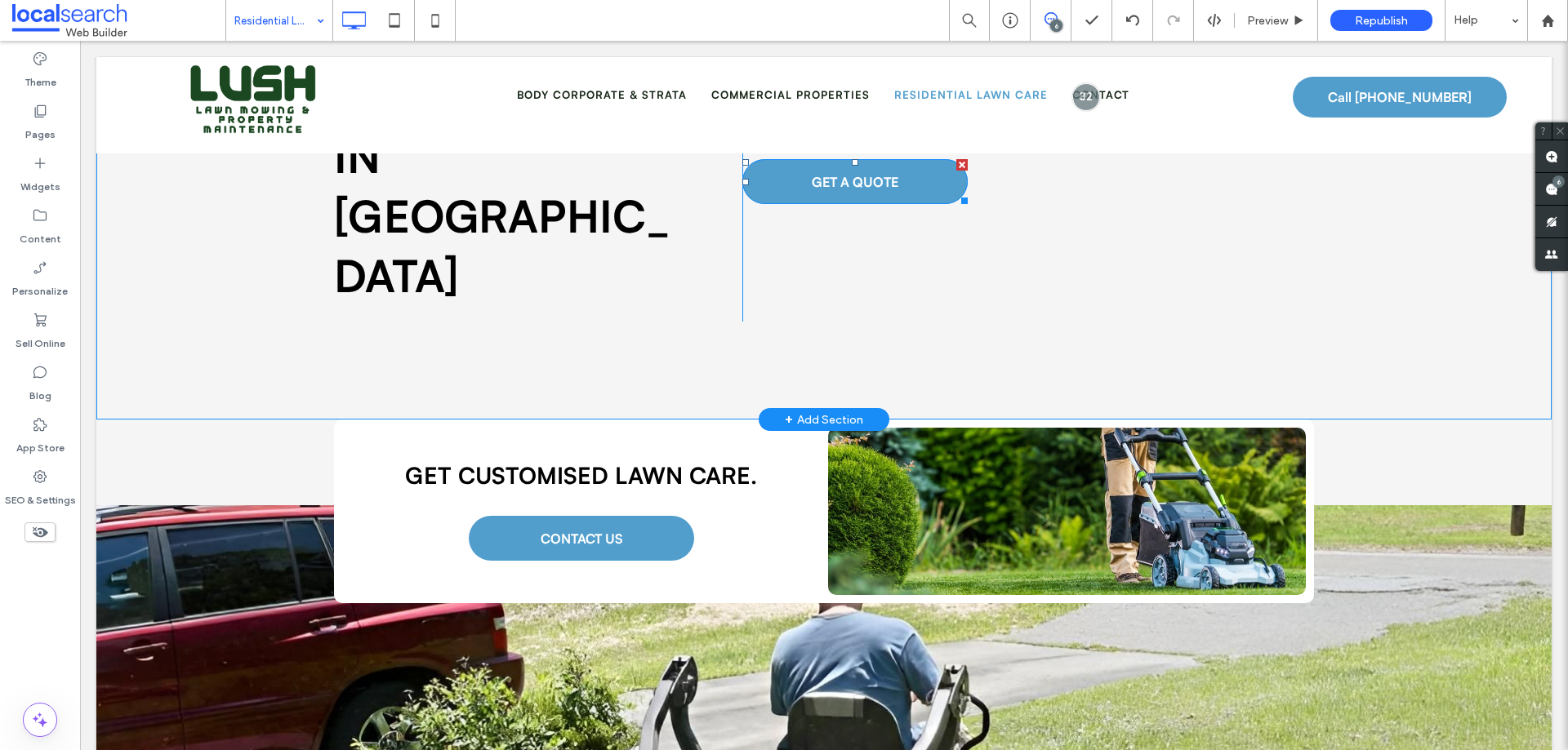
scroll to position [0, 0]
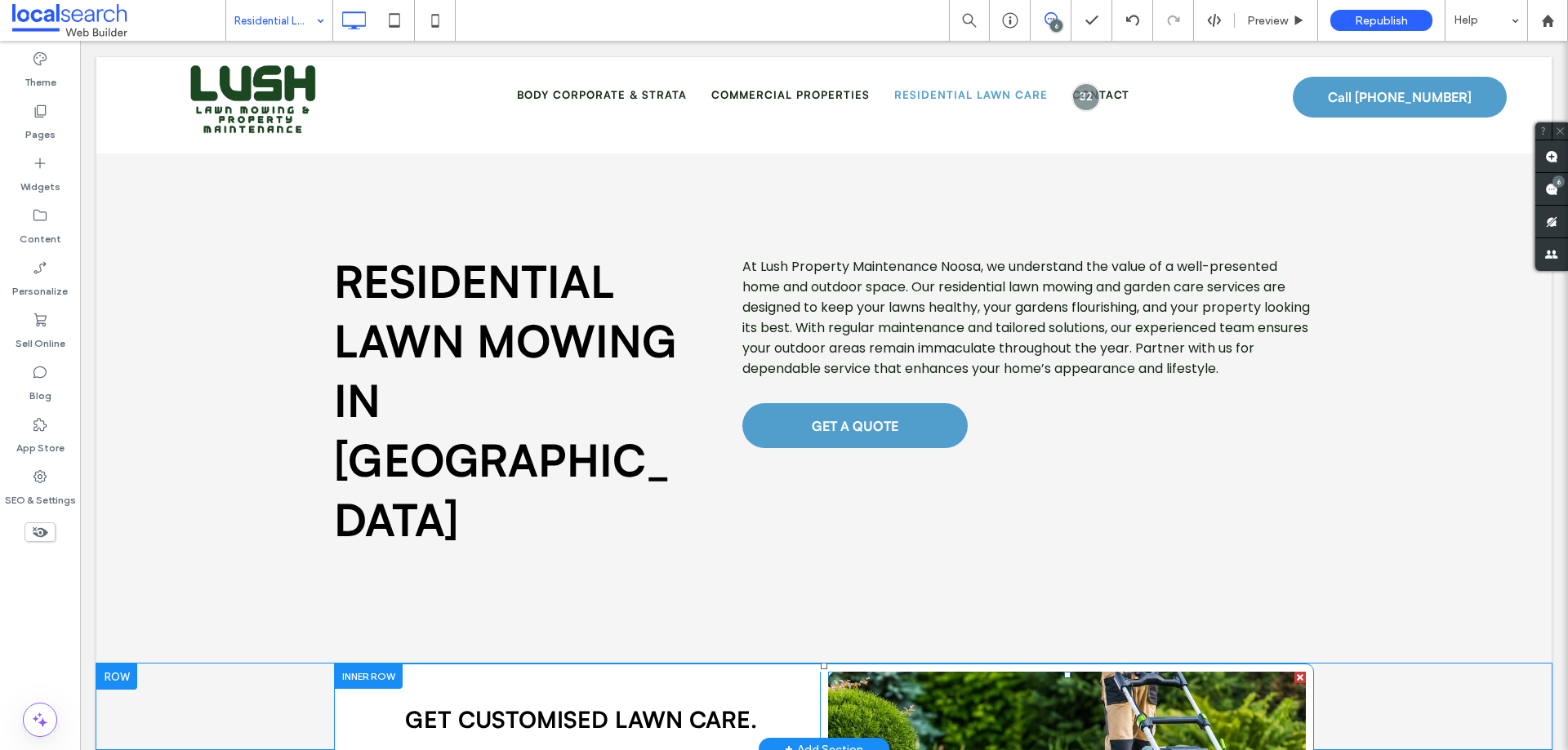
click at [976, 573] on link at bounding box center [1066, 756] width 477 height 168
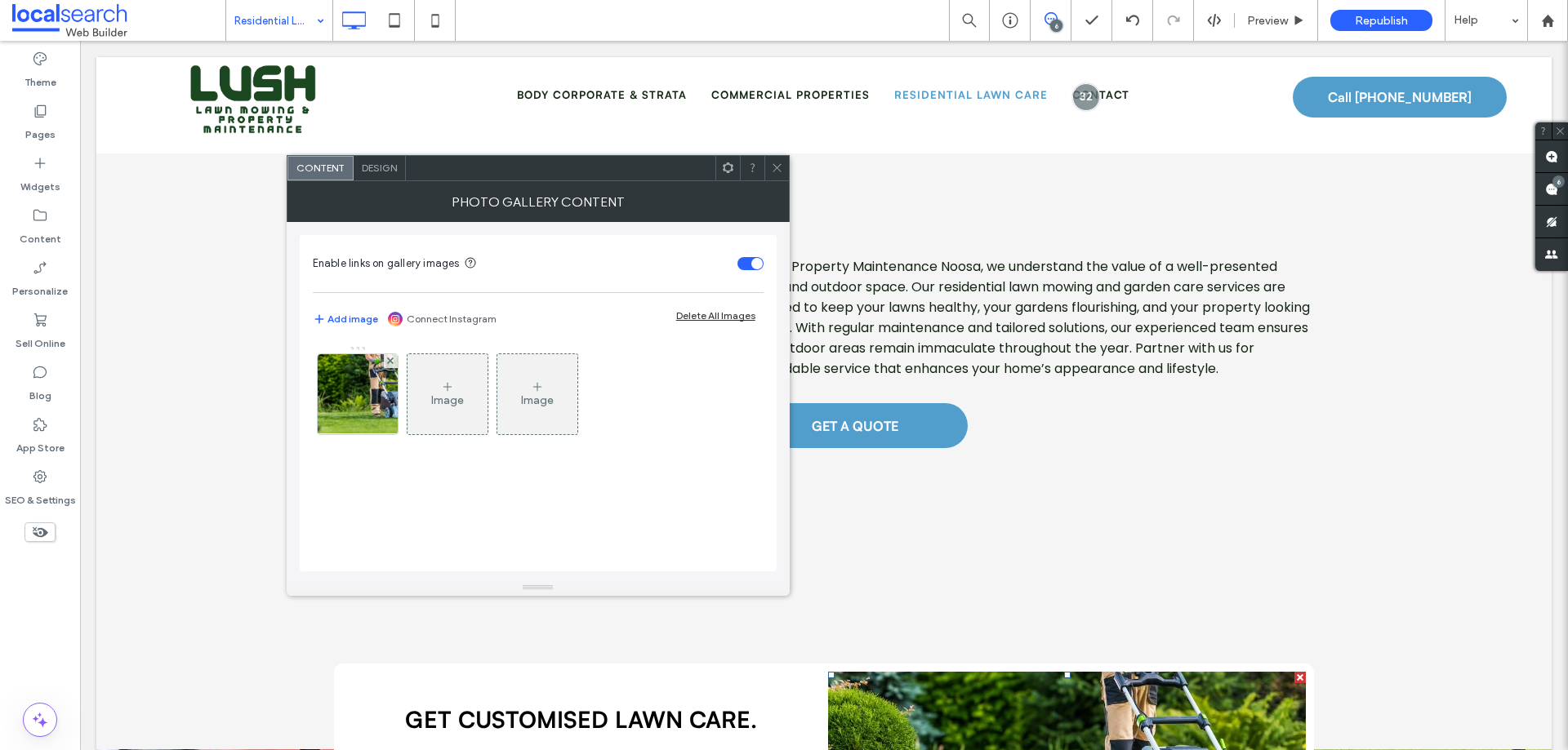
click at [976, 573] on link at bounding box center [1066, 756] width 477 height 168
click at [349, 407] on img at bounding box center [357, 394] width 152 height 80
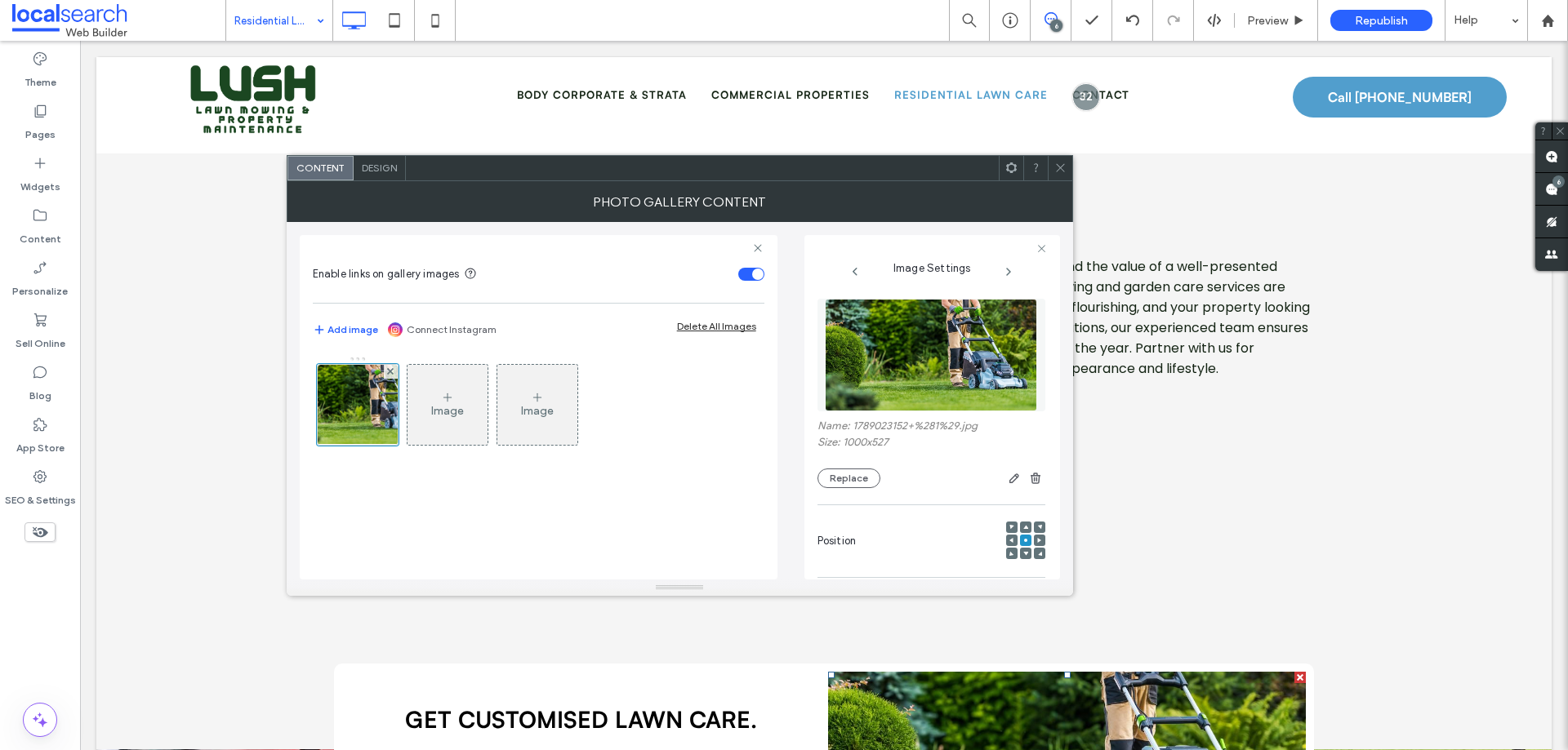
scroll to position [482, 0]
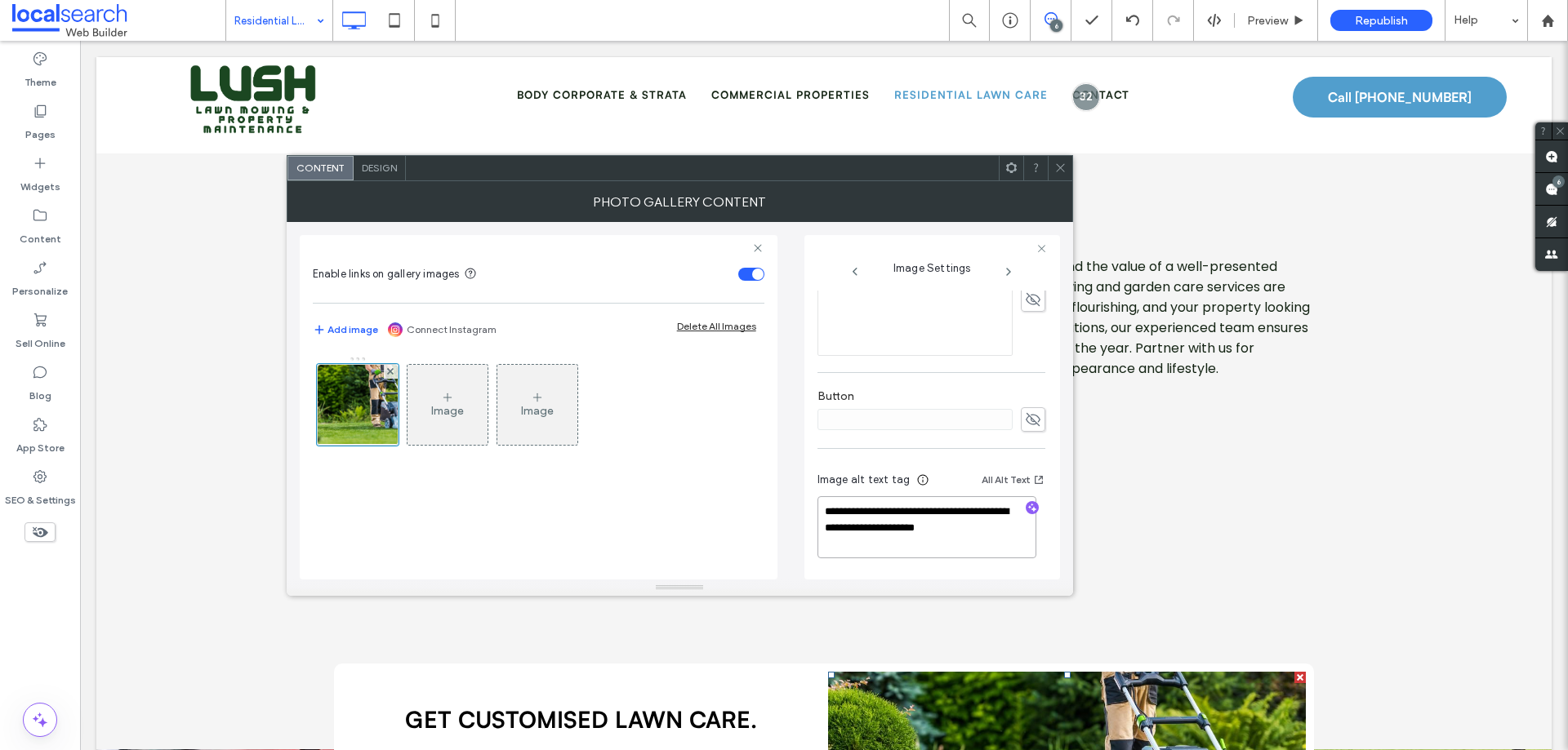
click at [876, 547] on textarea "**********" at bounding box center [927, 528] width 219 height 62
click at [1055, 160] on span at bounding box center [1060, 168] width 13 height 24
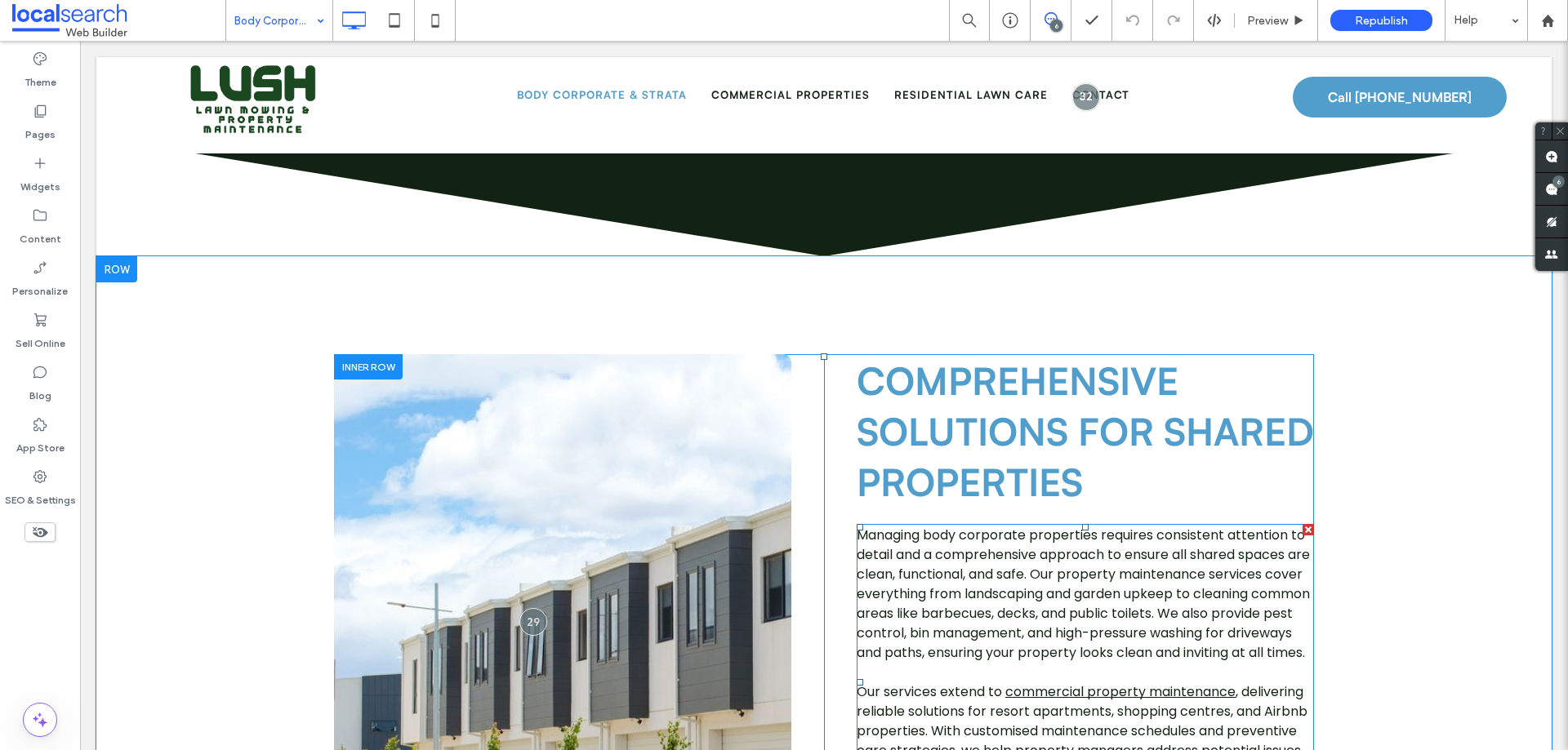
scroll to position [1633, 0]
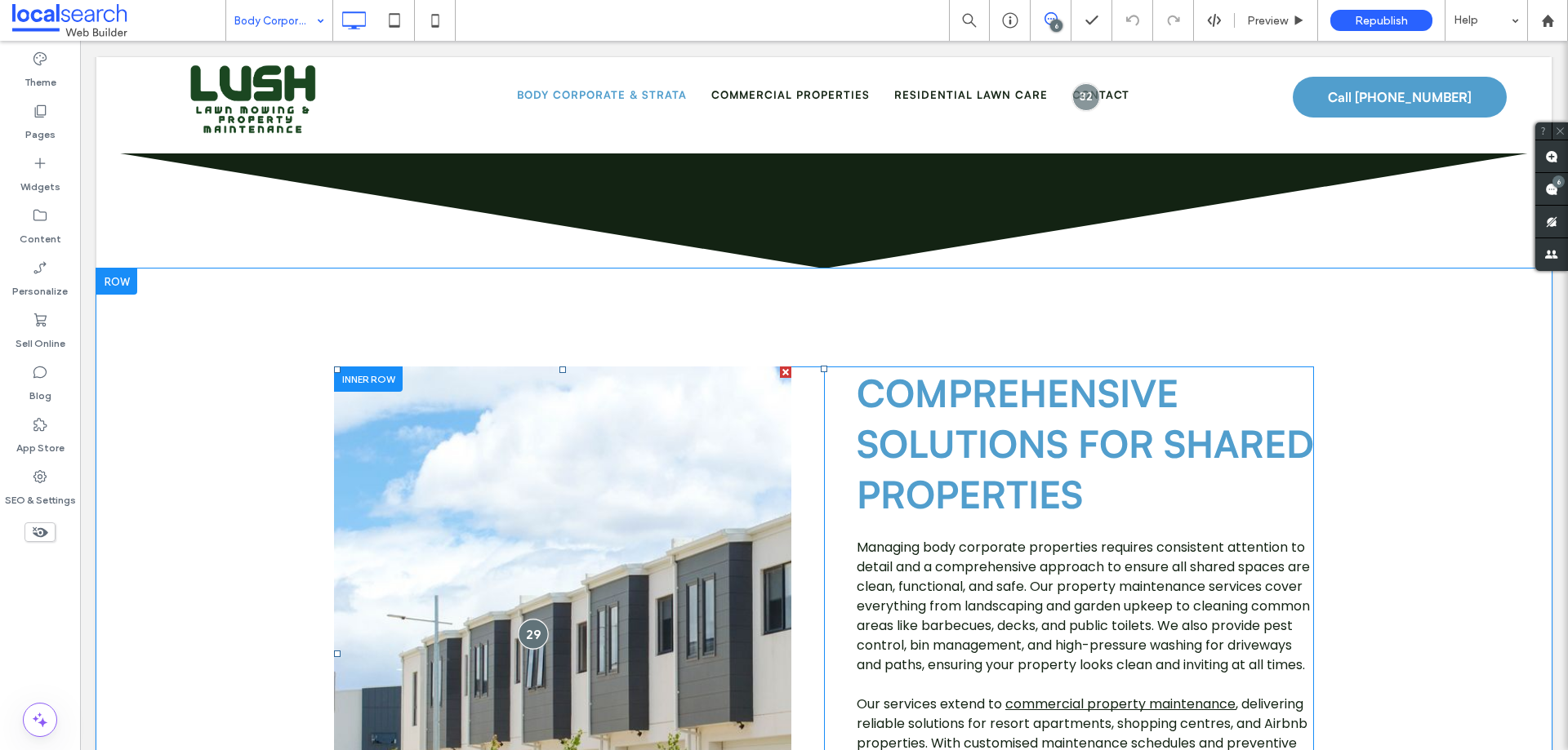
click at [521, 573] on div at bounding box center [533, 634] width 30 height 30
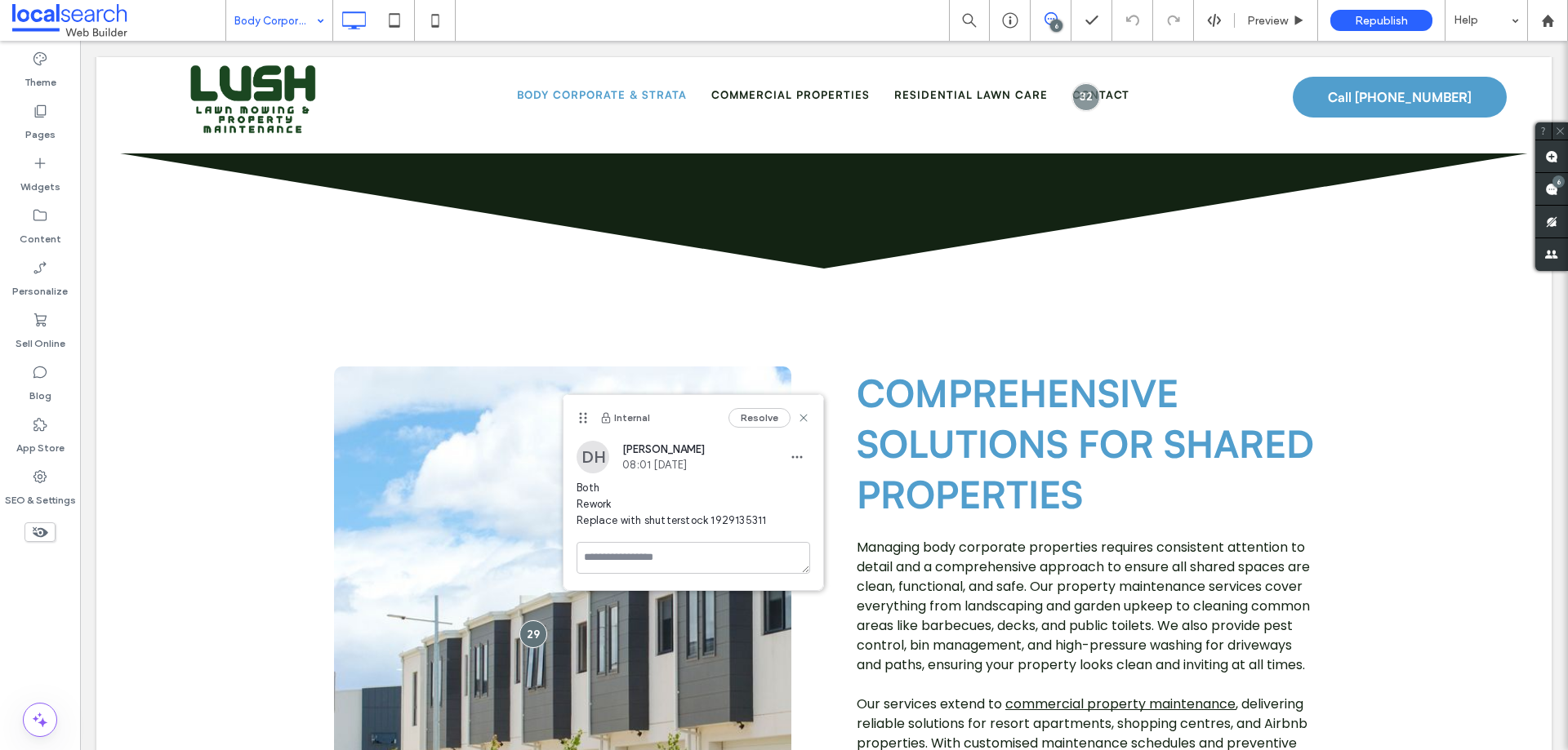
click at [709, 521] on span "Both Rework Replace with shutterstock 1929135311" at bounding box center [693, 505] width 234 height 49
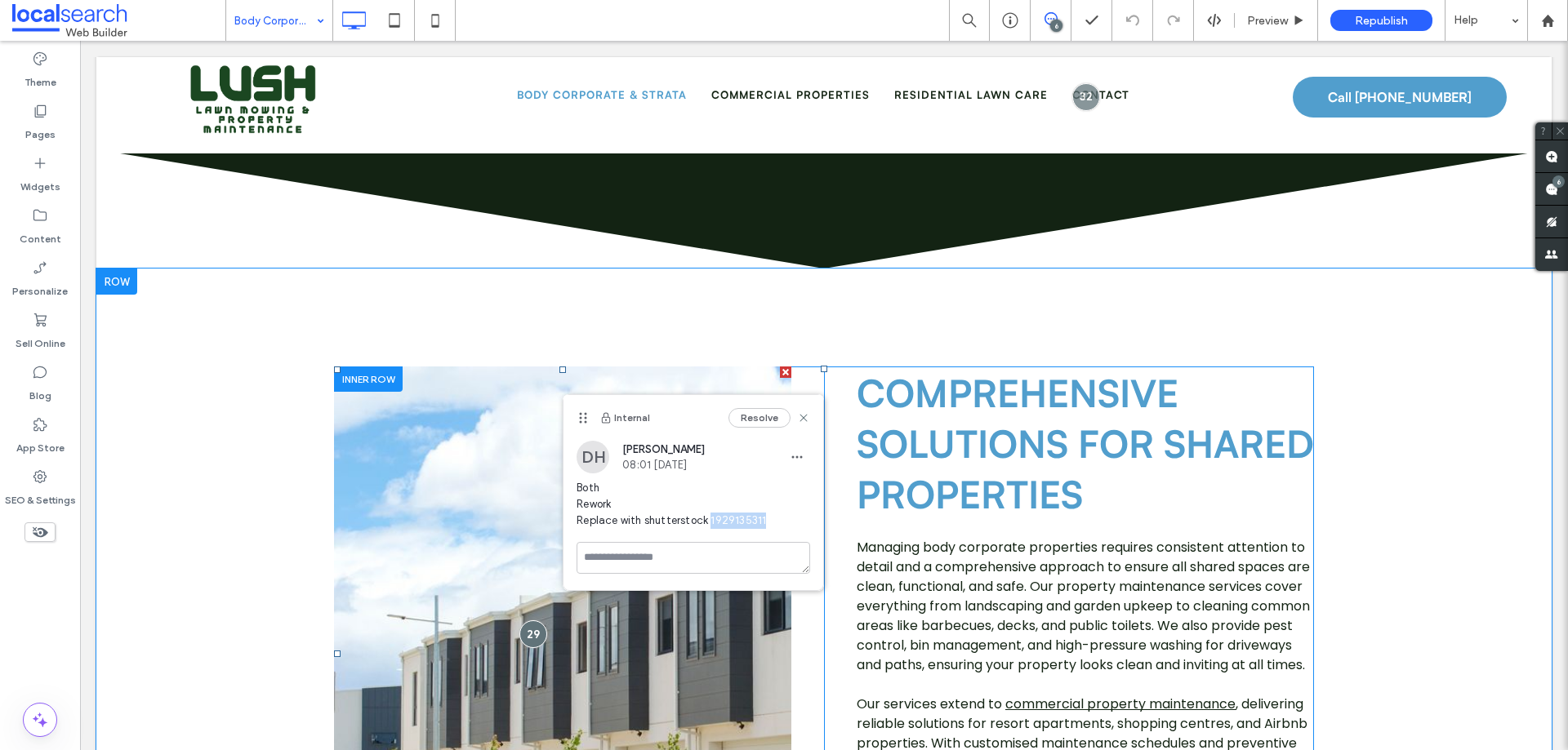
click at [433, 367] on link at bounding box center [562, 654] width 457 height 574
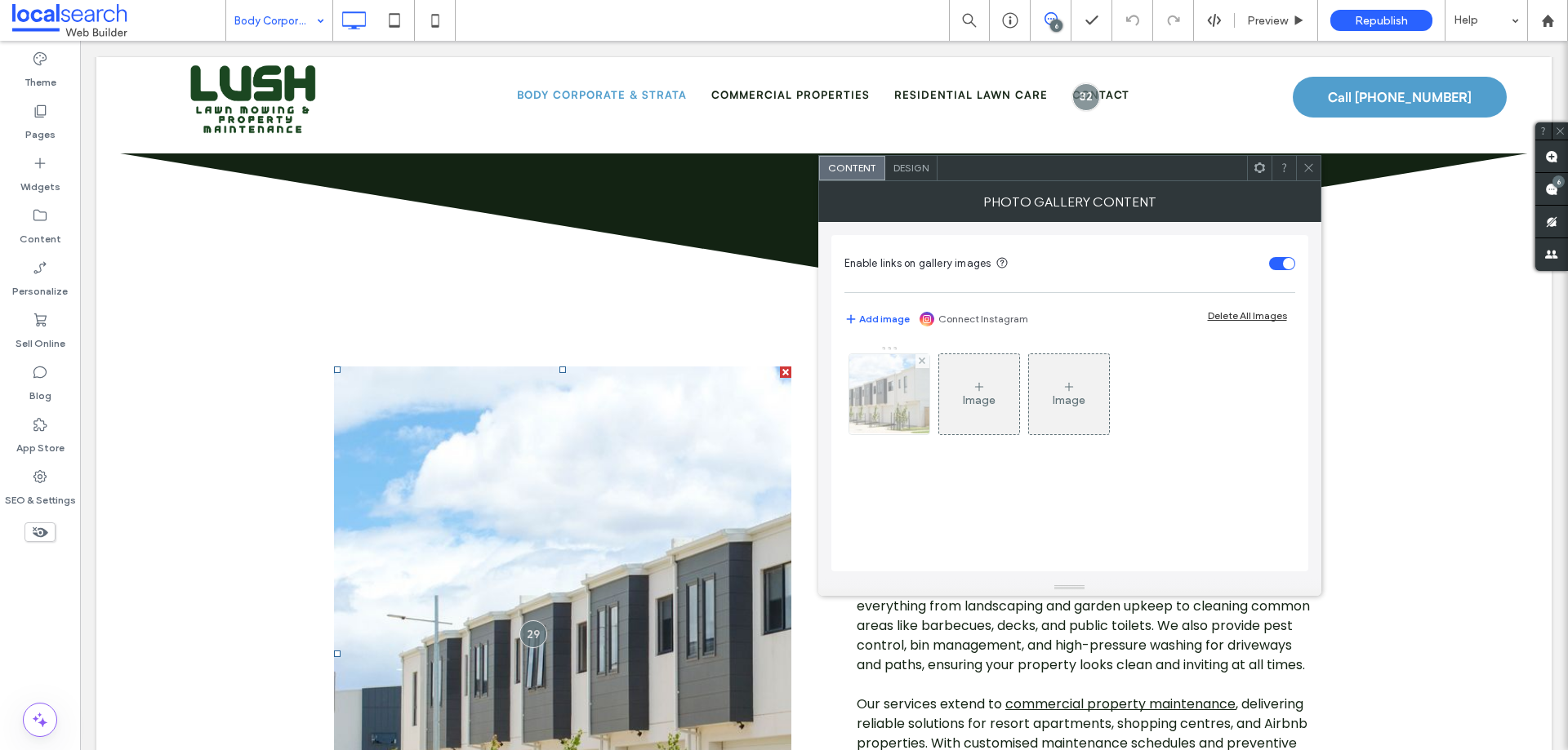
click at [851, 398] on img at bounding box center [889, 394] width 121 height 80
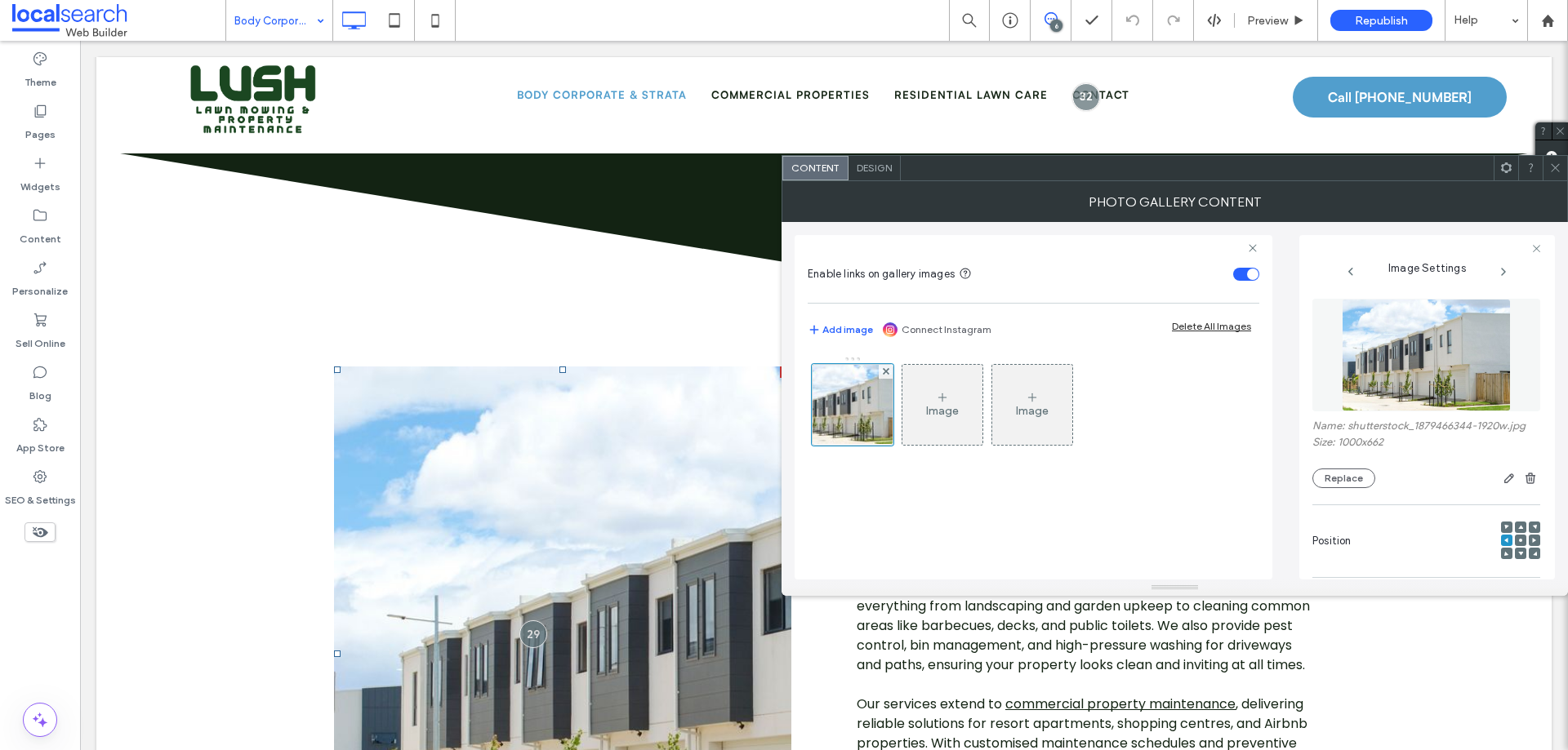
click at [1254, 363] on img at bounding box center [1426, 355] width 169 height 113
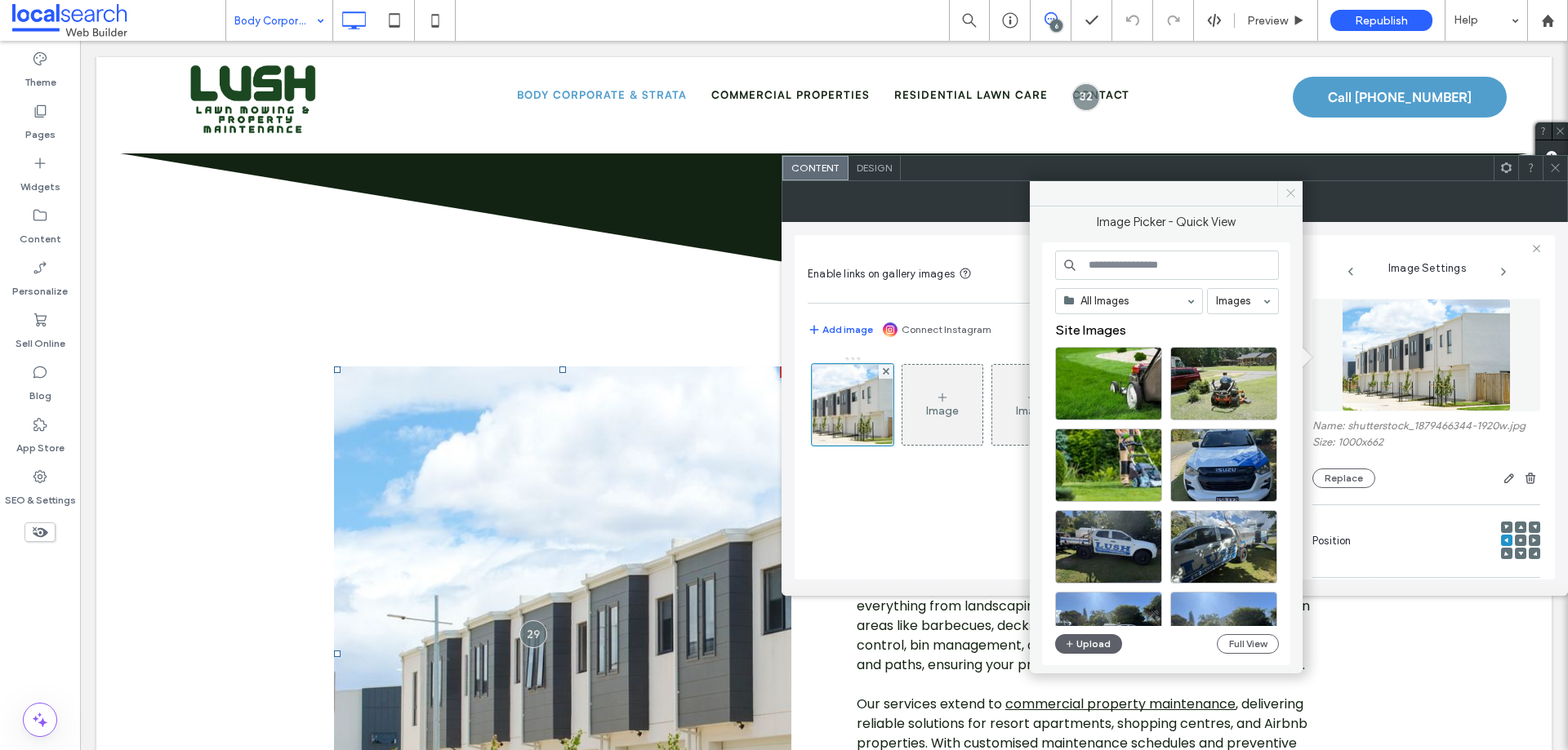
click at [1254, 189] on icon at bounding box center [1290, 193] width 13 height 13
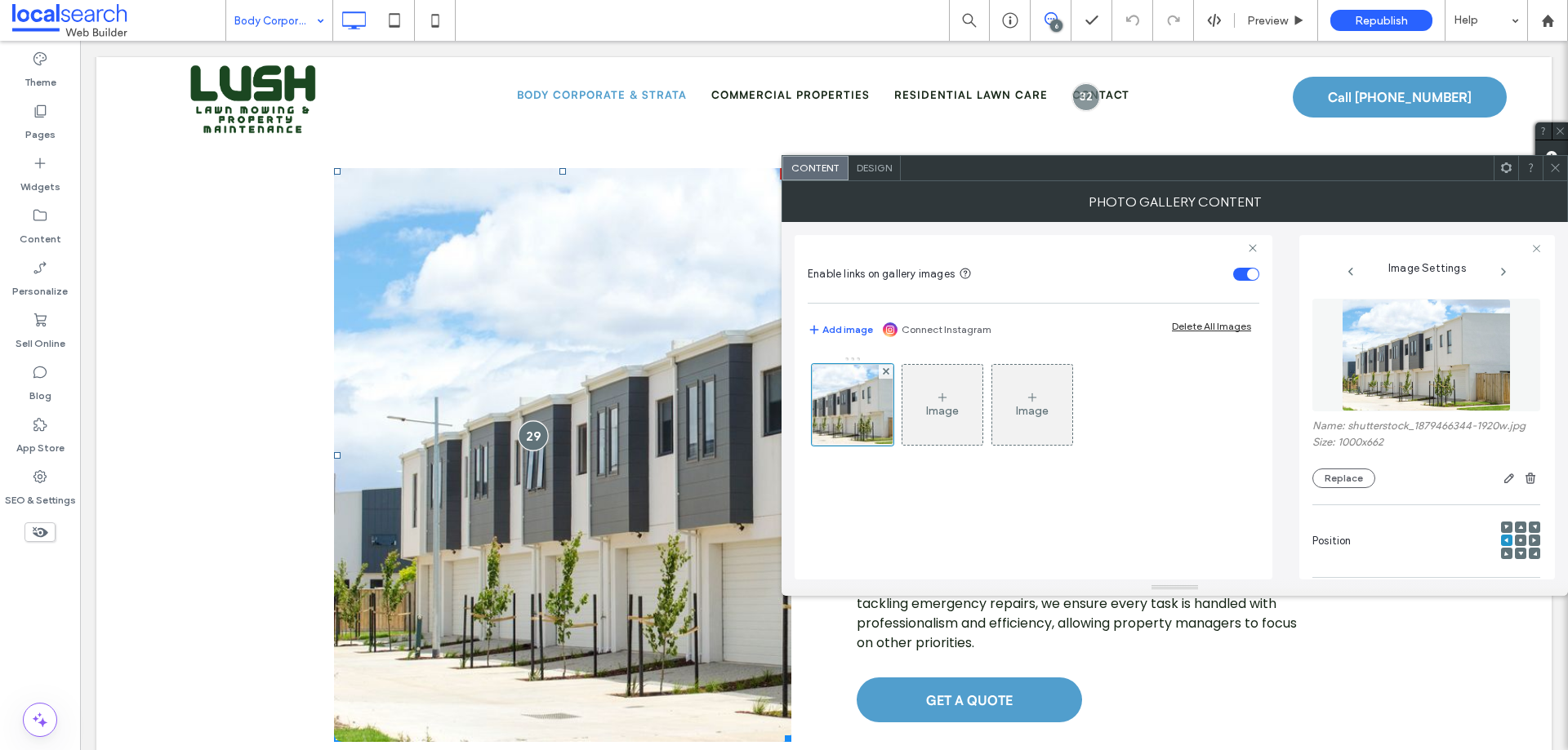
scroll to position [1877, 0]
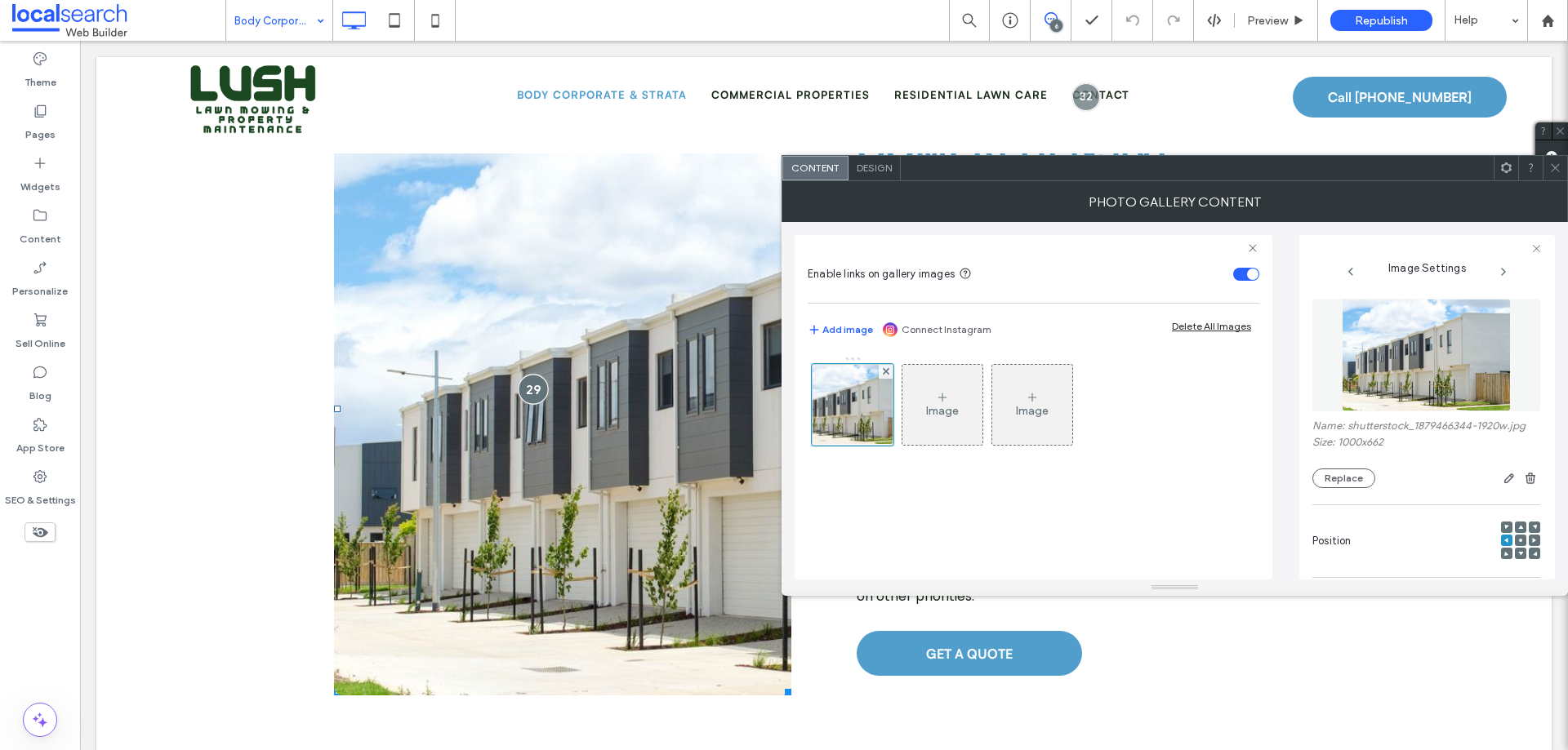
click at [520, 374] on div at bounding box center [533, 388] width 30 height 30
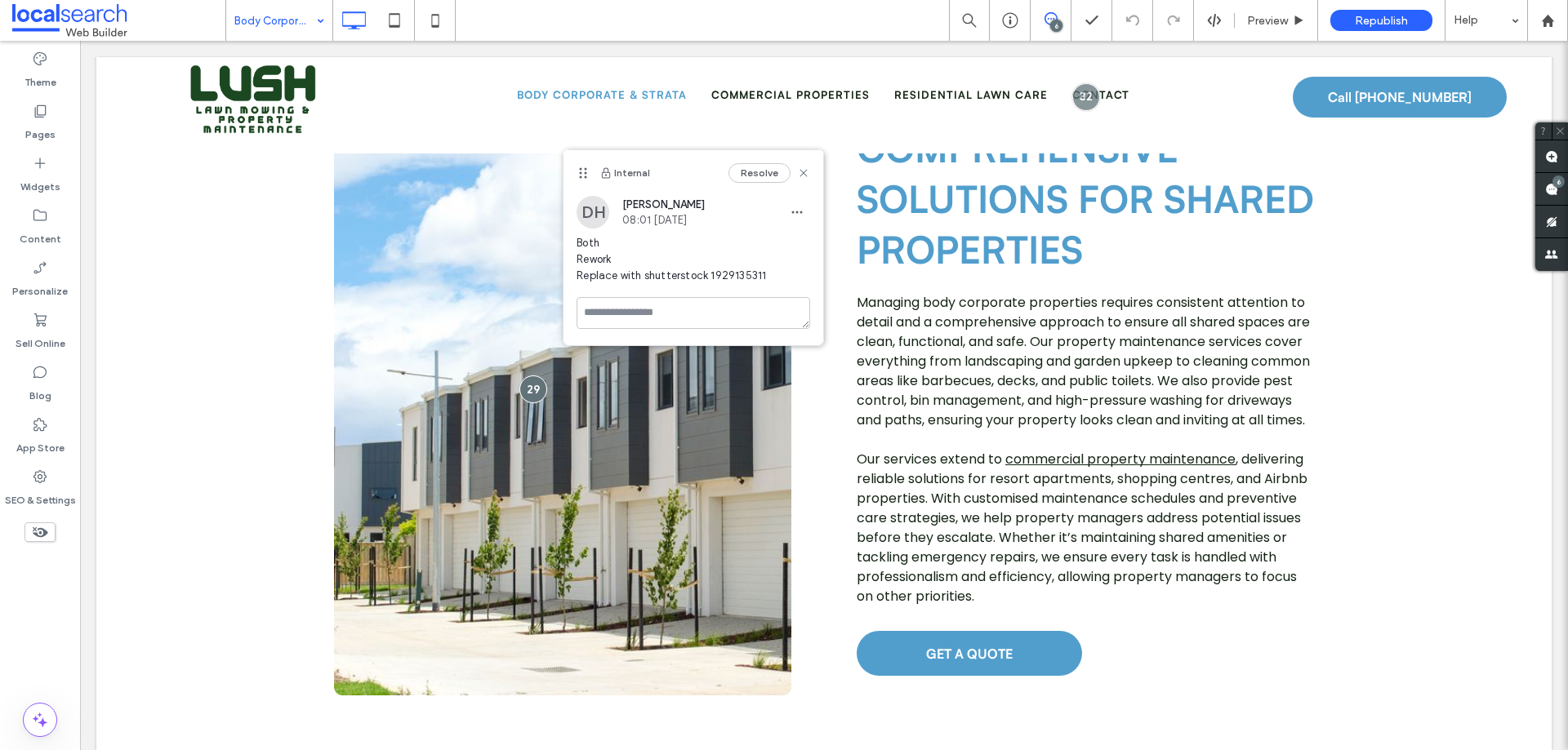
click at [722, 275] on span "Both Rework Replace with shutterstock 1929135311" at bounding box center [693, 259] width 234 height 49
copy span "1929135311"
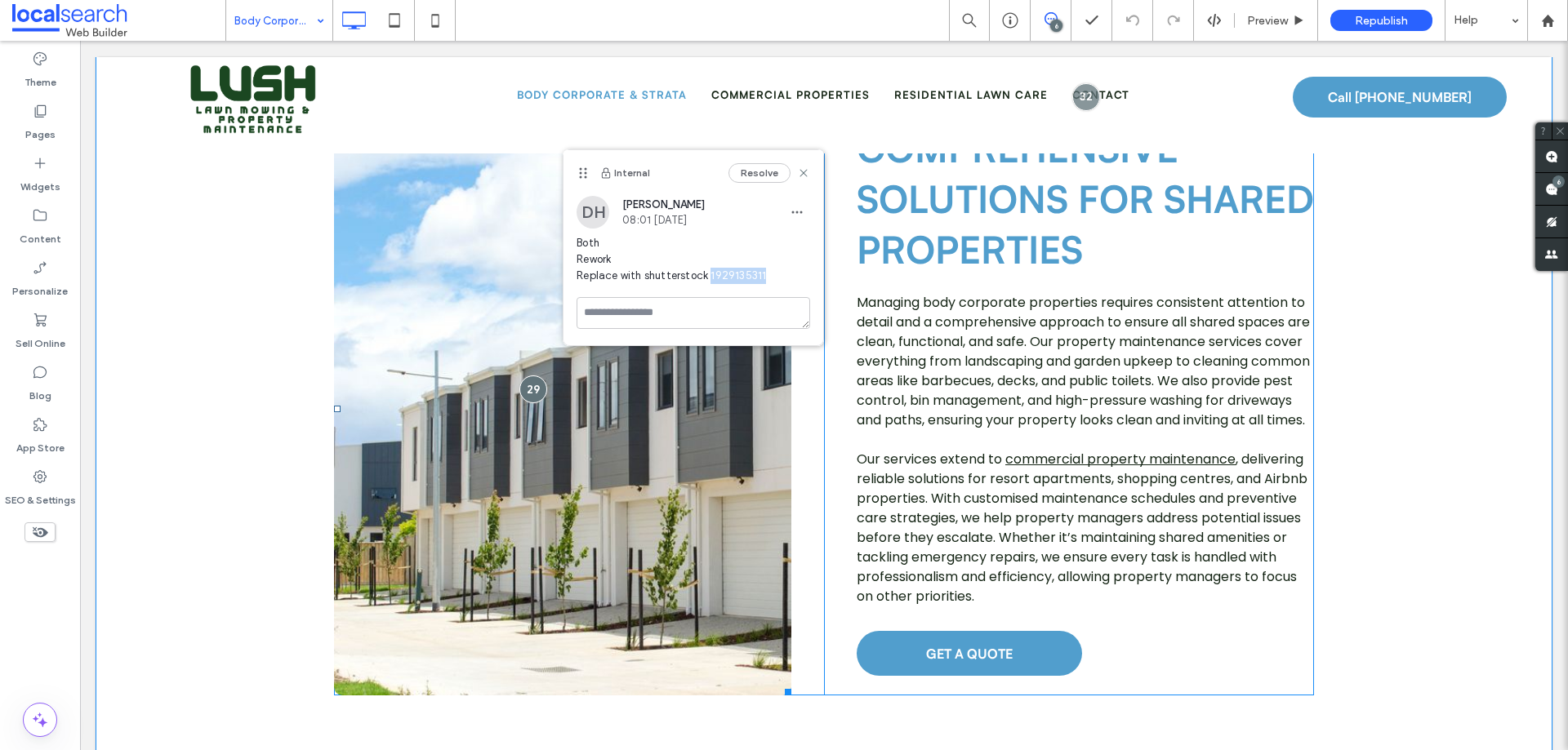
click at [487, 354] on link at bounding box center [562, 408] width 457 height 574
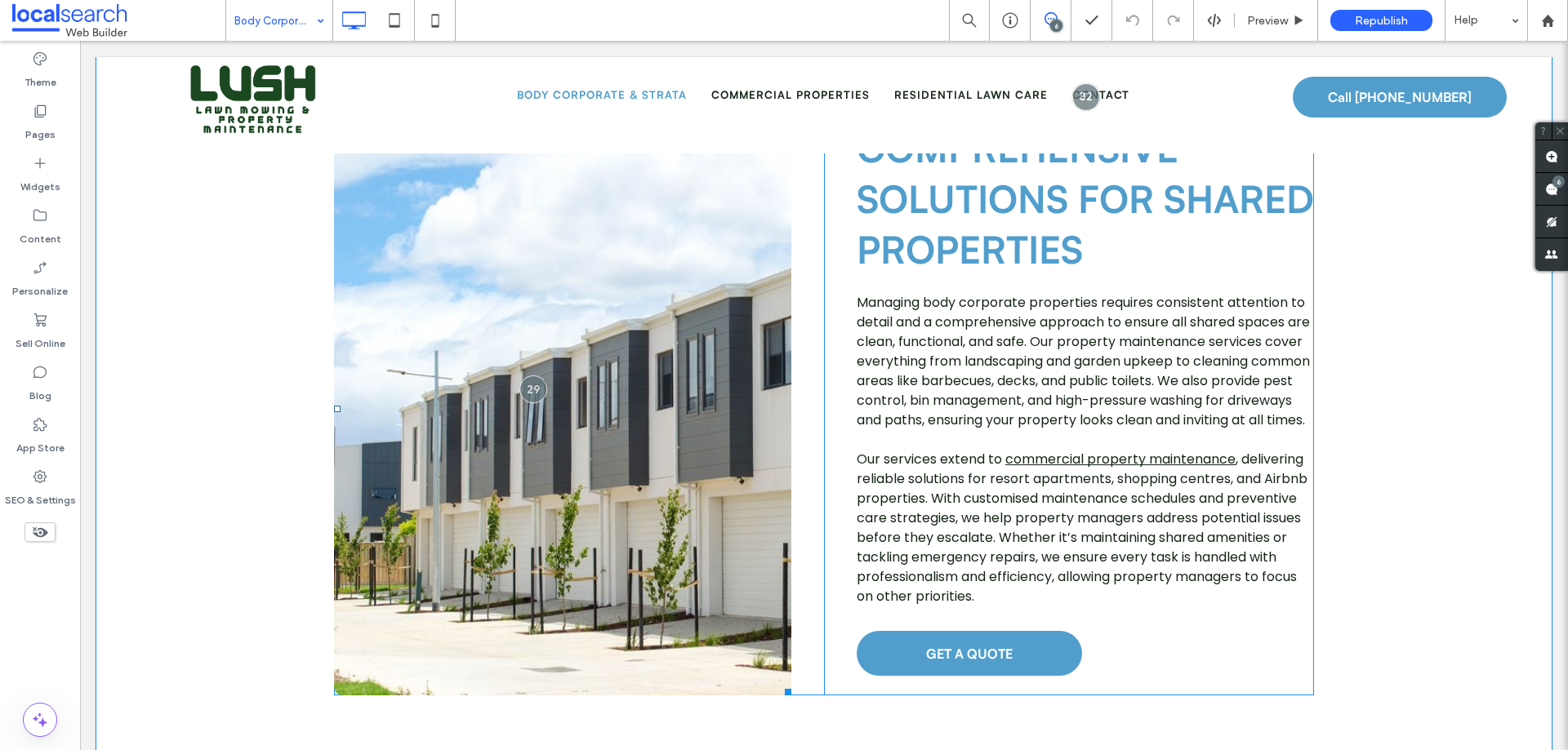
click at [487, 354] on link at bounding box center [562, 408] width 457 height 574
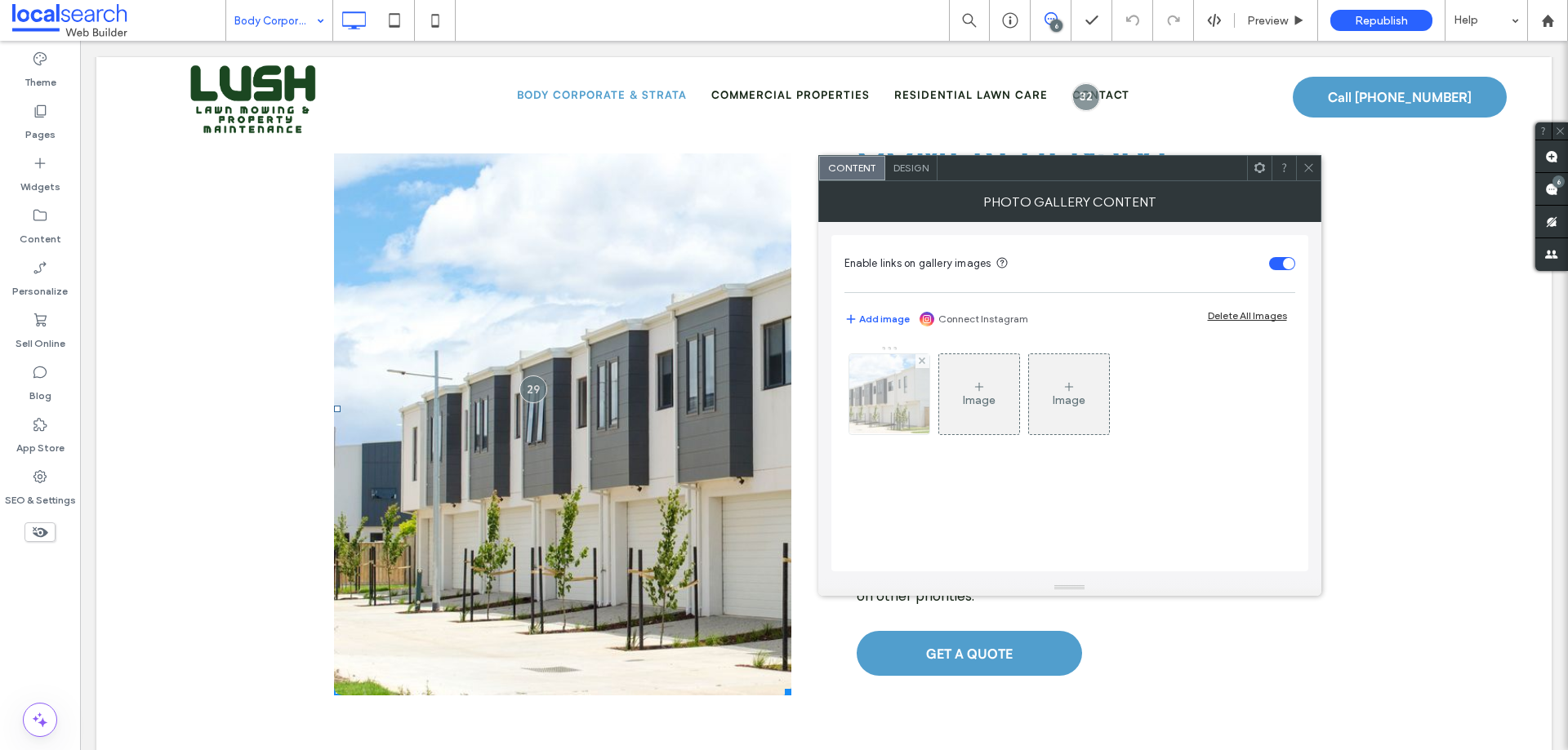
click at [898, 400] on img at bounding box center [889, 394] width 121 height 80
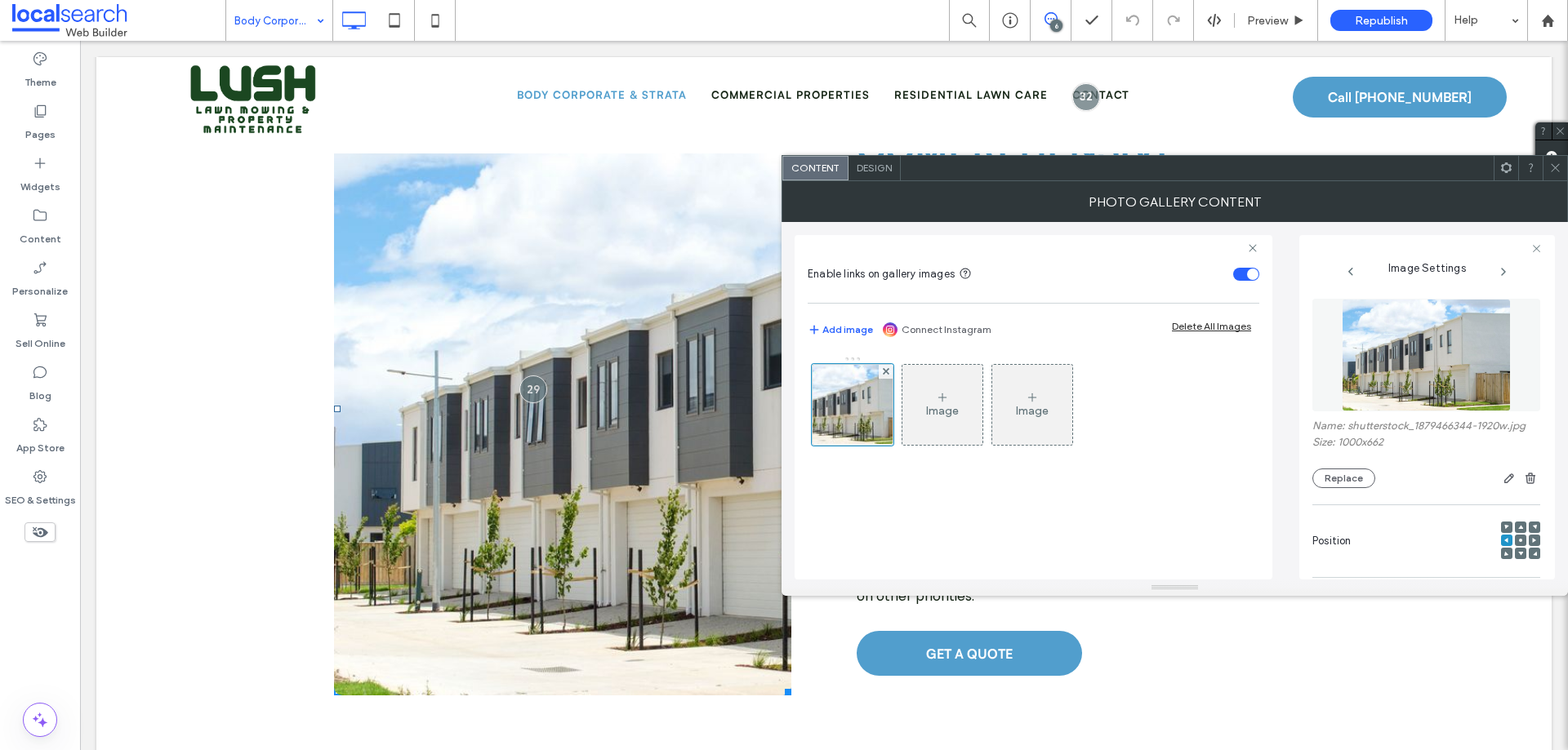
drag, startPoint x: 1383, startPoint y: 379, endPoint x: 1381, endPoint y: 396, distance: 17.1
click at [1254, 378] on img at bounding box center [1426, 355] width 169 height 113
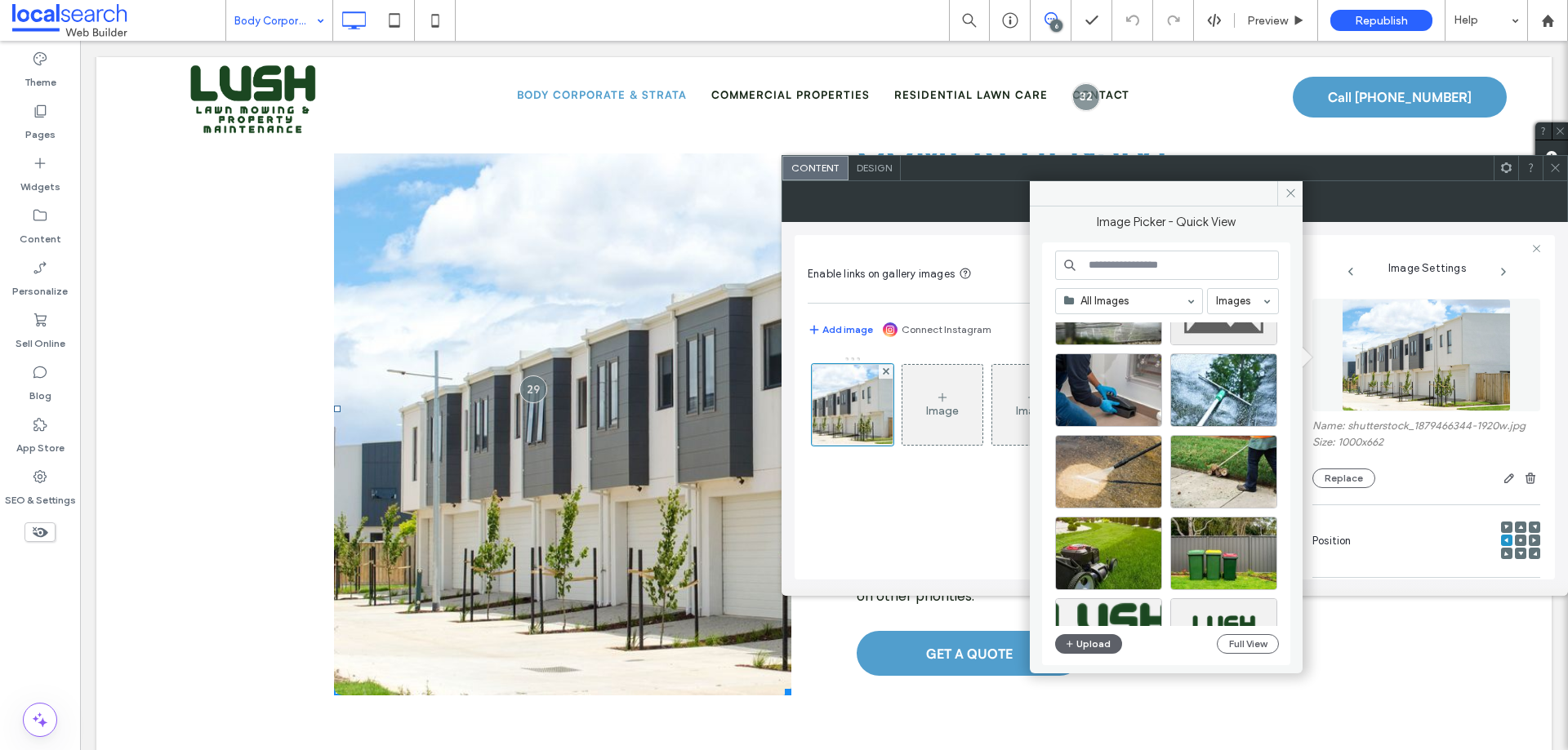
scroll to position [619, 0]
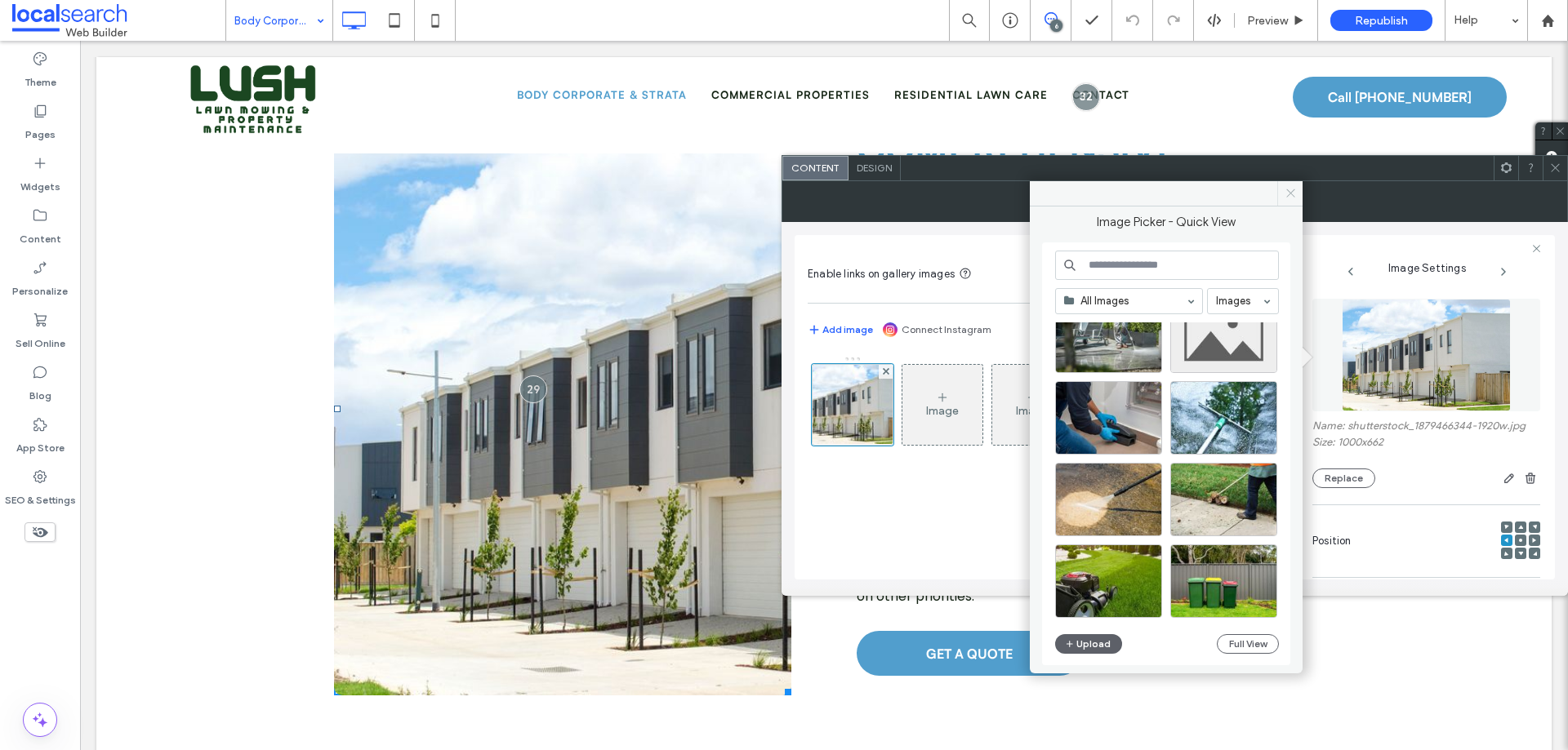
click at [1254, 198] on icon at bounding box center [1290, 193] width 13 height 13
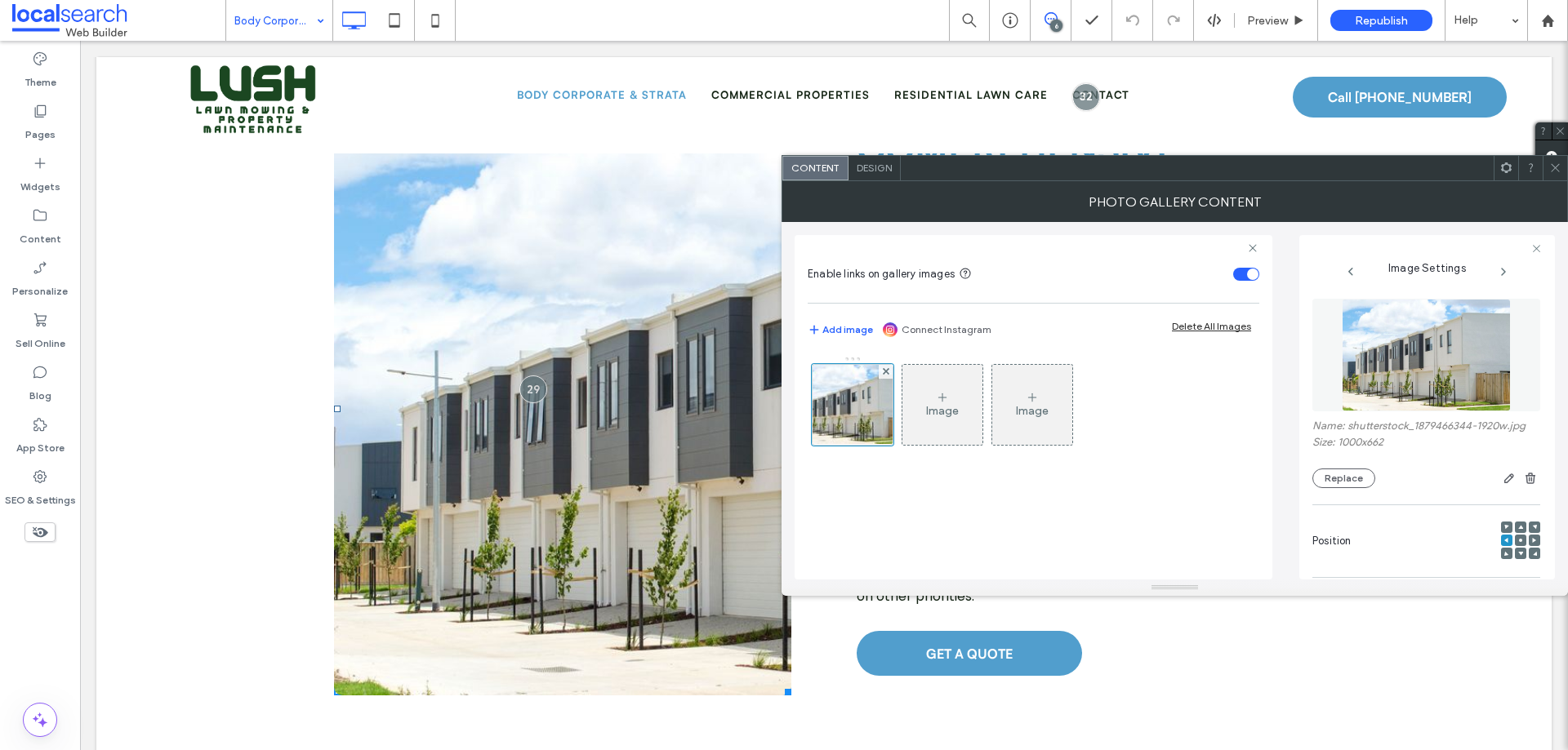
click at [1254, 353] on img at bounding box center [1426, 355] width 169 height 113
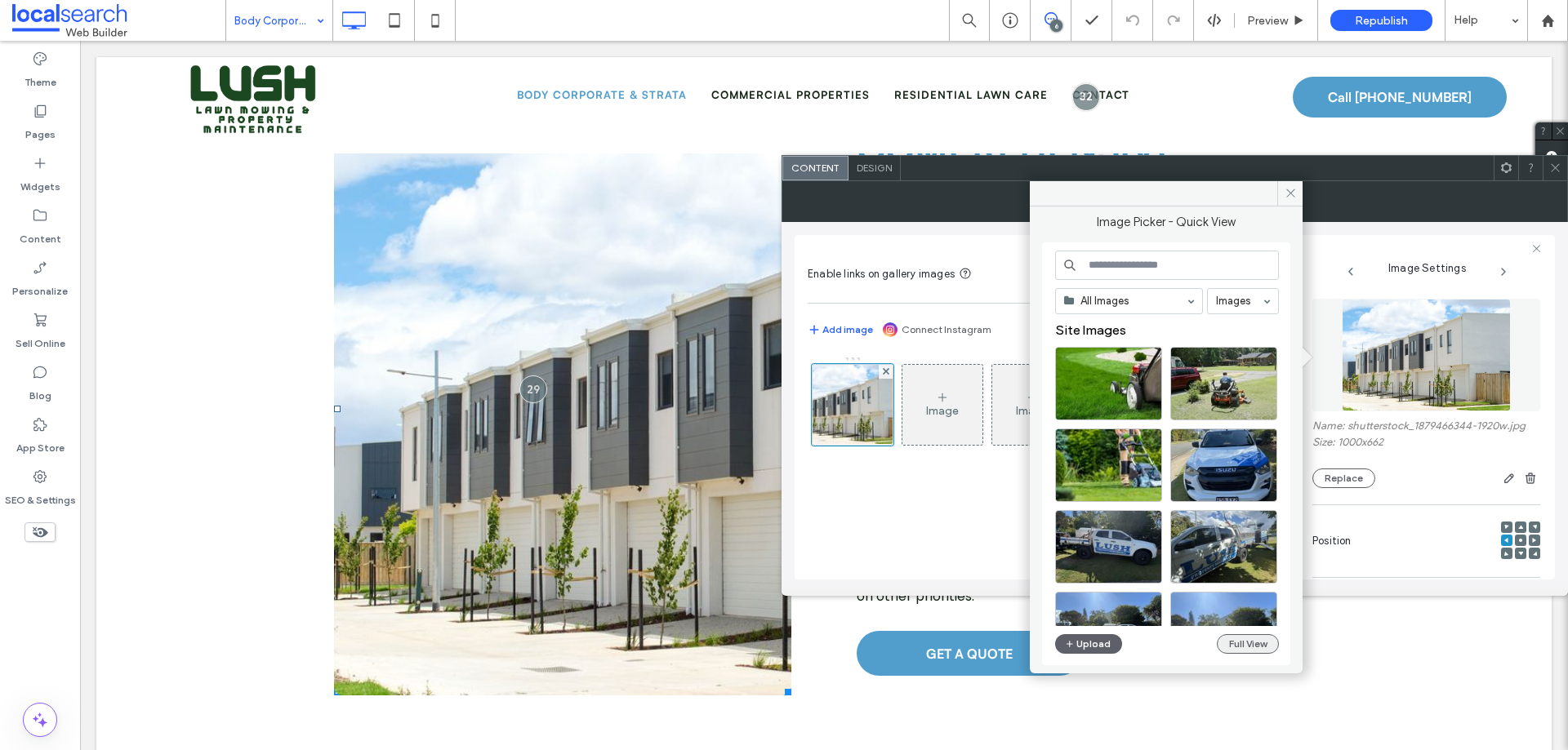
click at [1254, 573] on button "Full View" at bounding box center [1248, 644] width 62 height 19
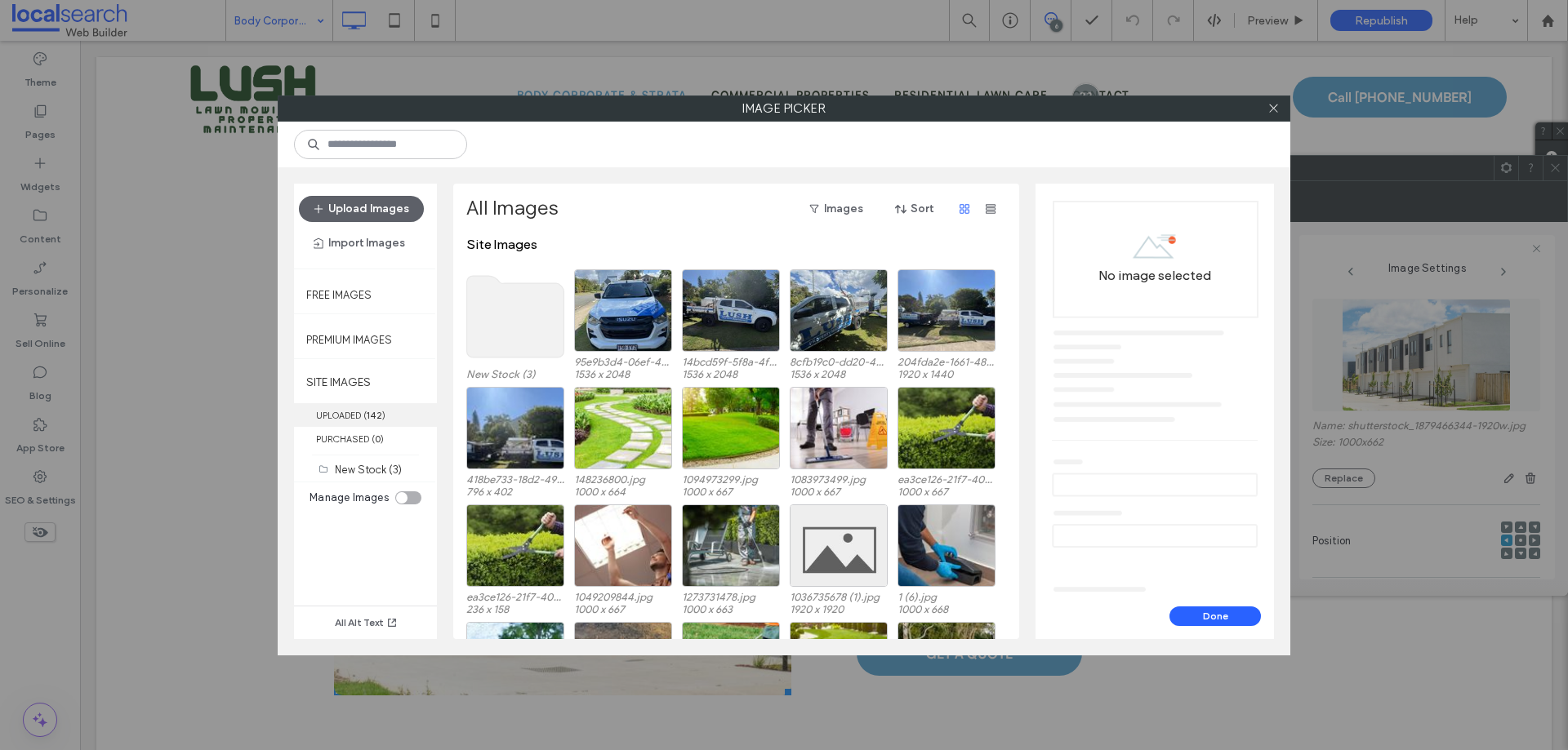
click at [362, 417] on label "UPLOADED ( 142 )" at bounding box center [365, 415] width 143 height 23
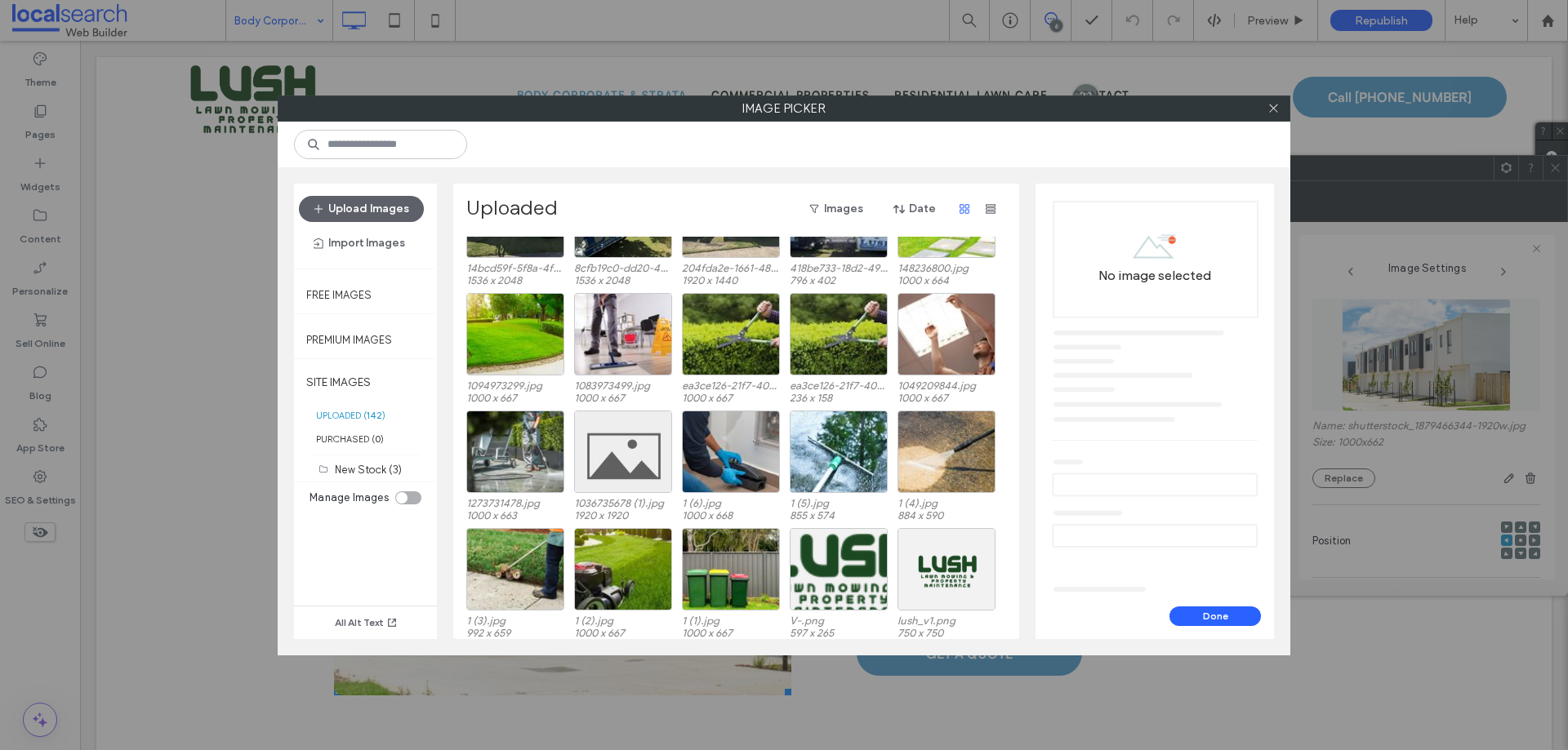
scroll to position [0, 0]
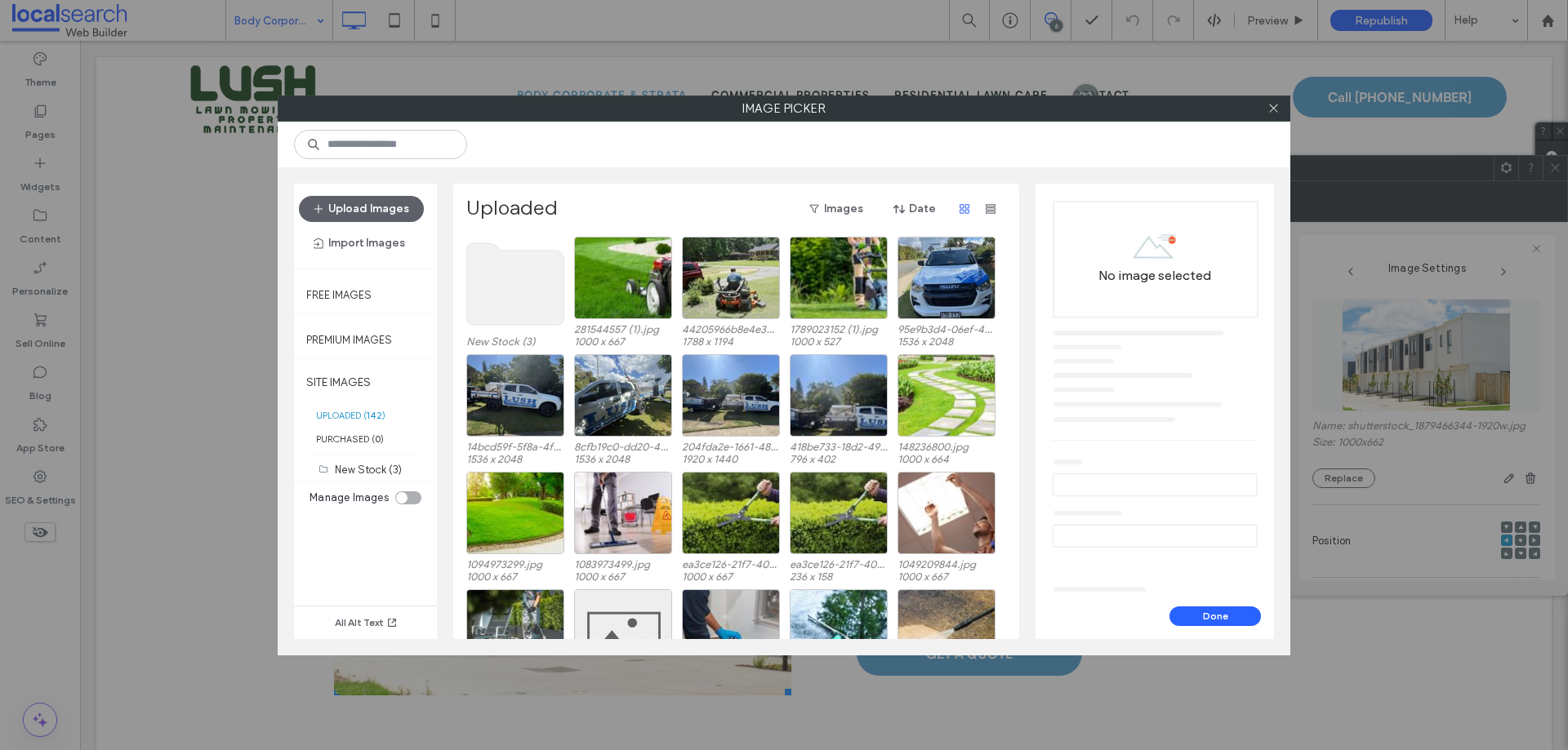
click at [492, 305] on use at bounding box center [515, 284] width 97 height 82
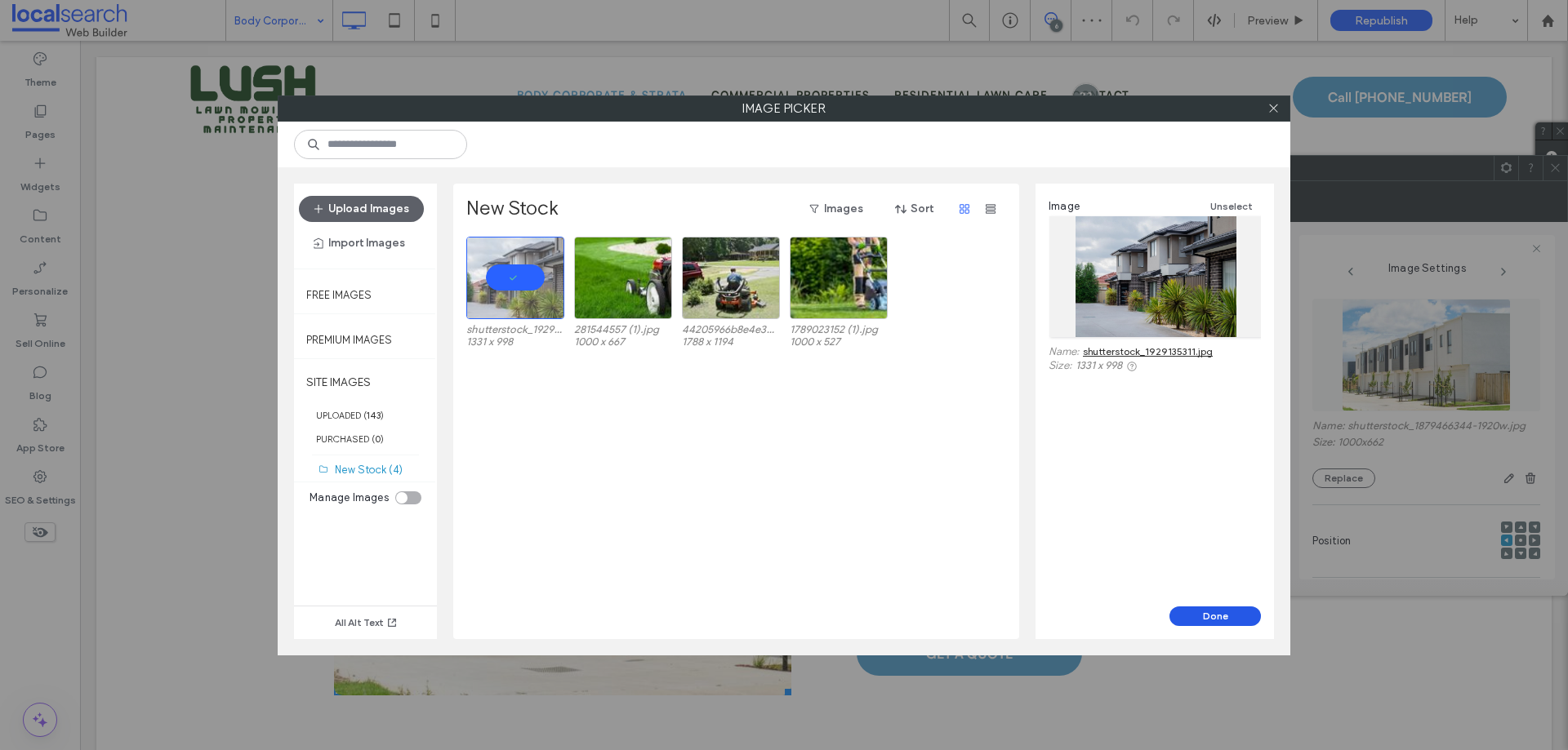
click at [1208, 573] on button "Done" at bounding box center [1215, 616] width 91 height 19
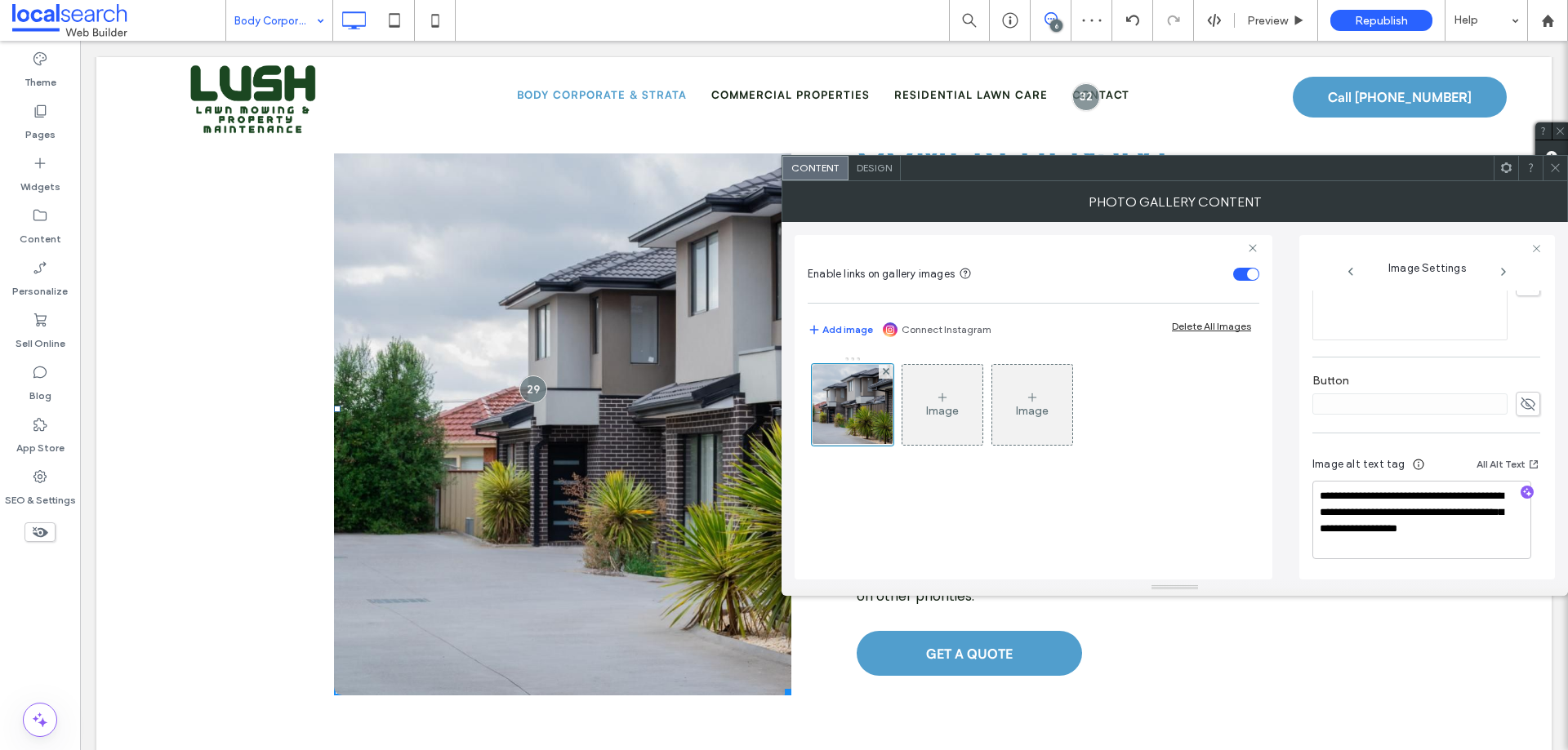
scroll to position [499, 0]
drag, startPoint x: 1429, startPoint y: 512, endPoint x: 1481, endPoint y: 558, distance: 69.4
click at [1254, 559] on div "**********" at bounding box center [1425, 508] width 228 height 137
type textarea "**********"
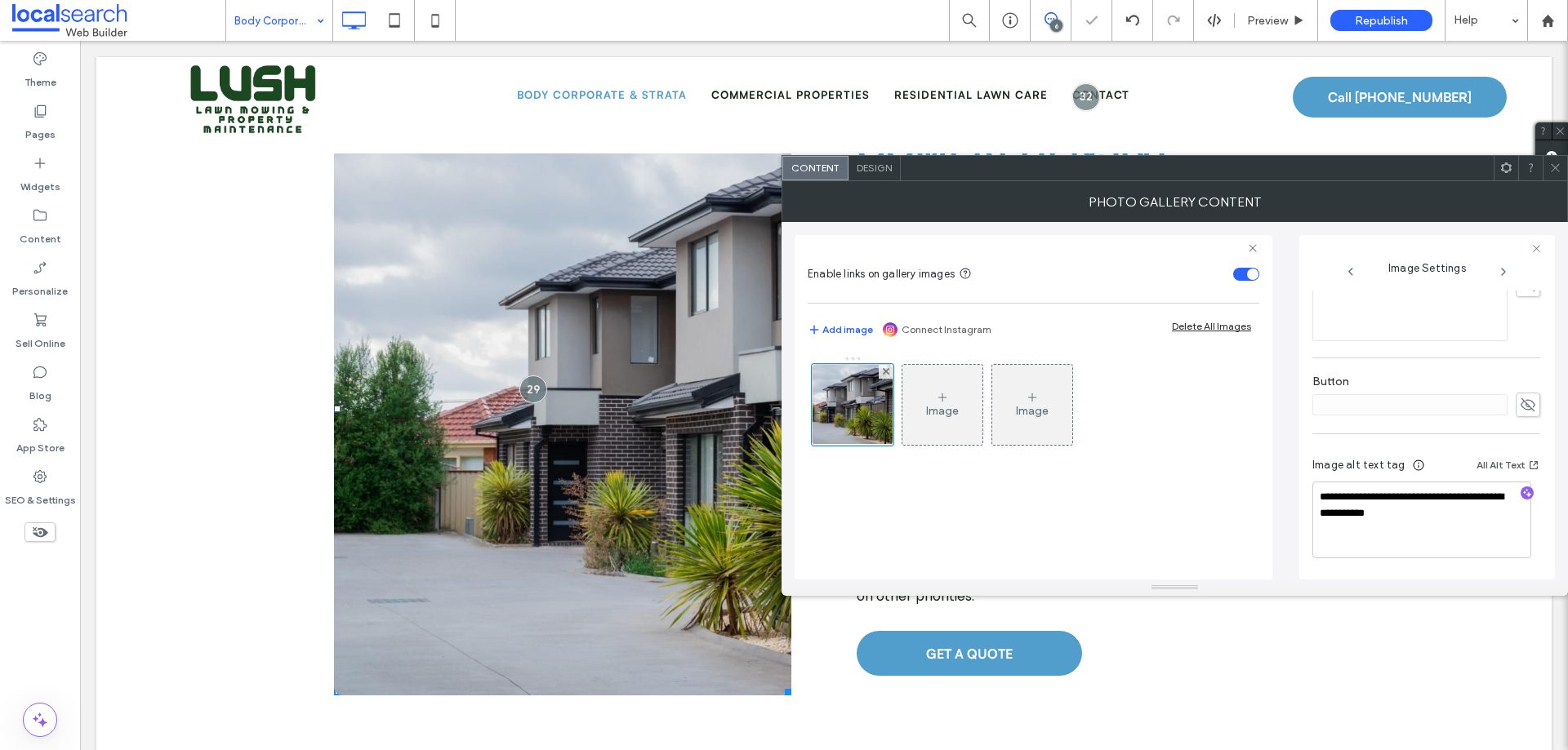
drag, startPoint x: 1517, startPoint y: 493, endPoint x: 1506, endPoint y: 548, distance: 56.1
click at [1254, 493] on icon "button" at bounding box center [1527, 493] width 12 height 12
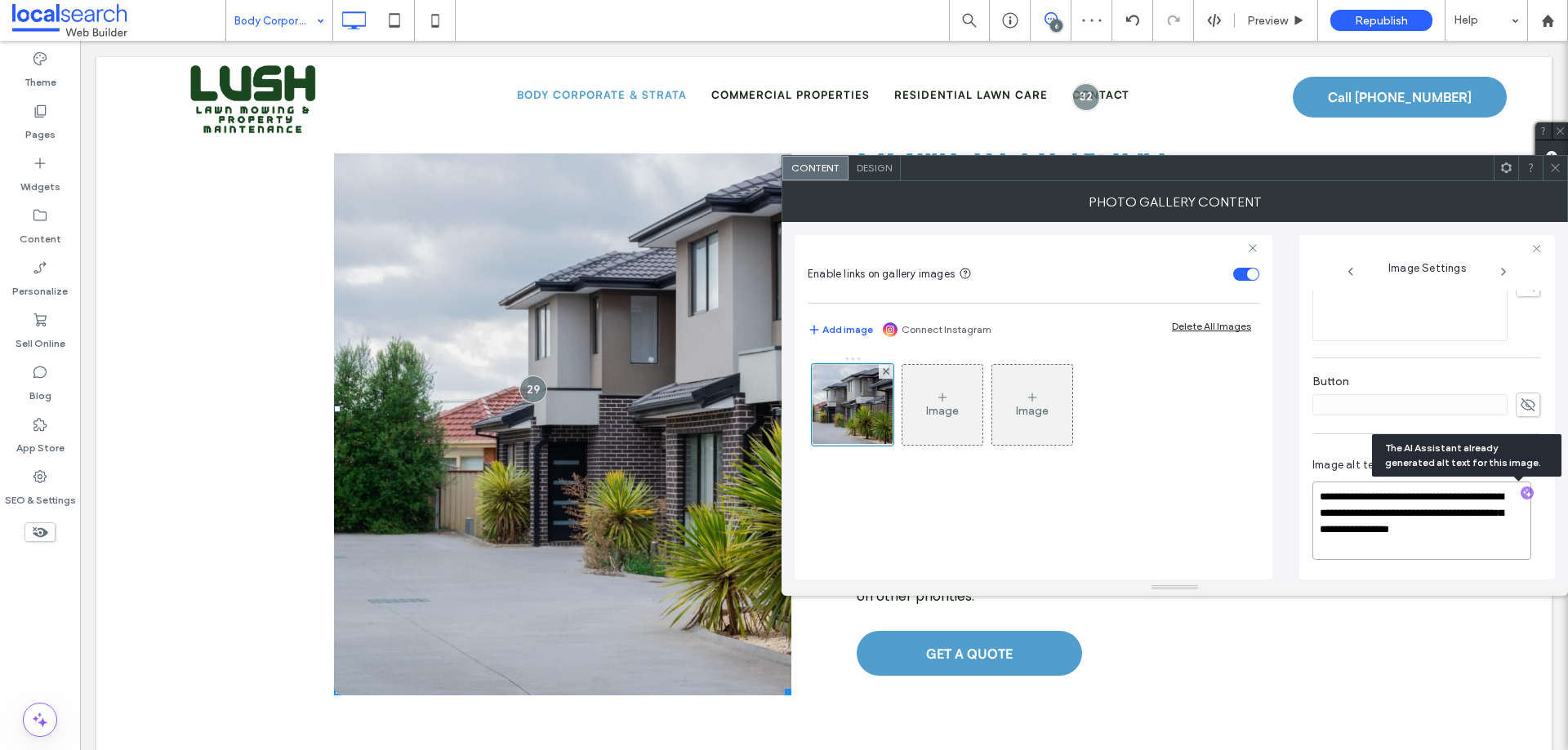
click at [1254, 498] on textarea "**********" at bounding box center [1421, 520] width 219 height 79
drag, startPoint x: 1327, startPoint y: 498, endPoint x: 1454, endPoint y: 555, distance: 139.2
click at [1254, 572] on div "**********" at bounding box center [1425, 510] width 228 height 137
click at [1254, 552] on textarea "**********" at bounding box center [1421, 519] width 219 height 79
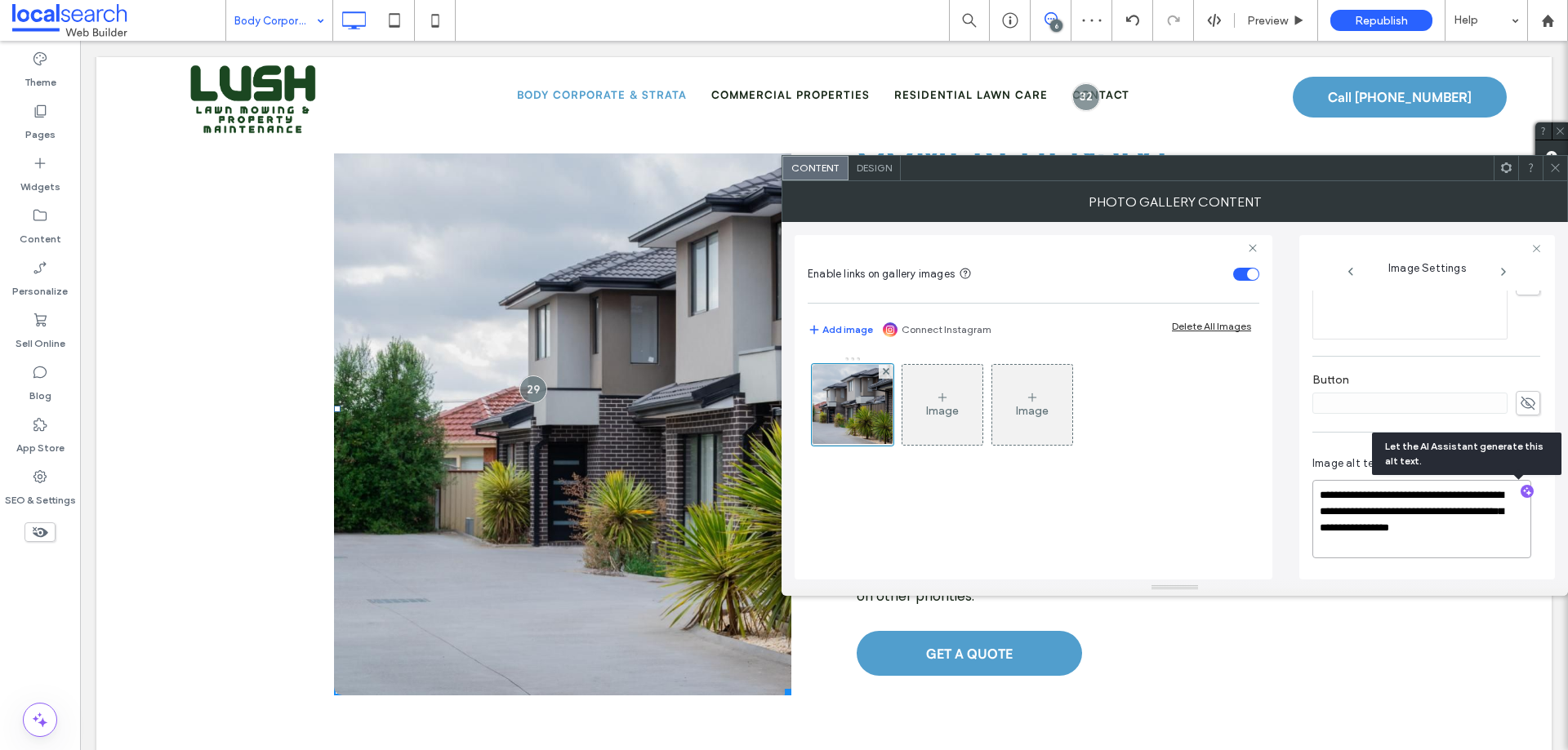
paste textarea "**********"
type textarea "**********"
click at [1102, 514] on div "Image Image" at bounding box center [1032, 459] width 451 height 224
drag, startPoint x: 16, startPoint y: 603, endPoint x: 287, endPoint y: 388, distance: 345.9
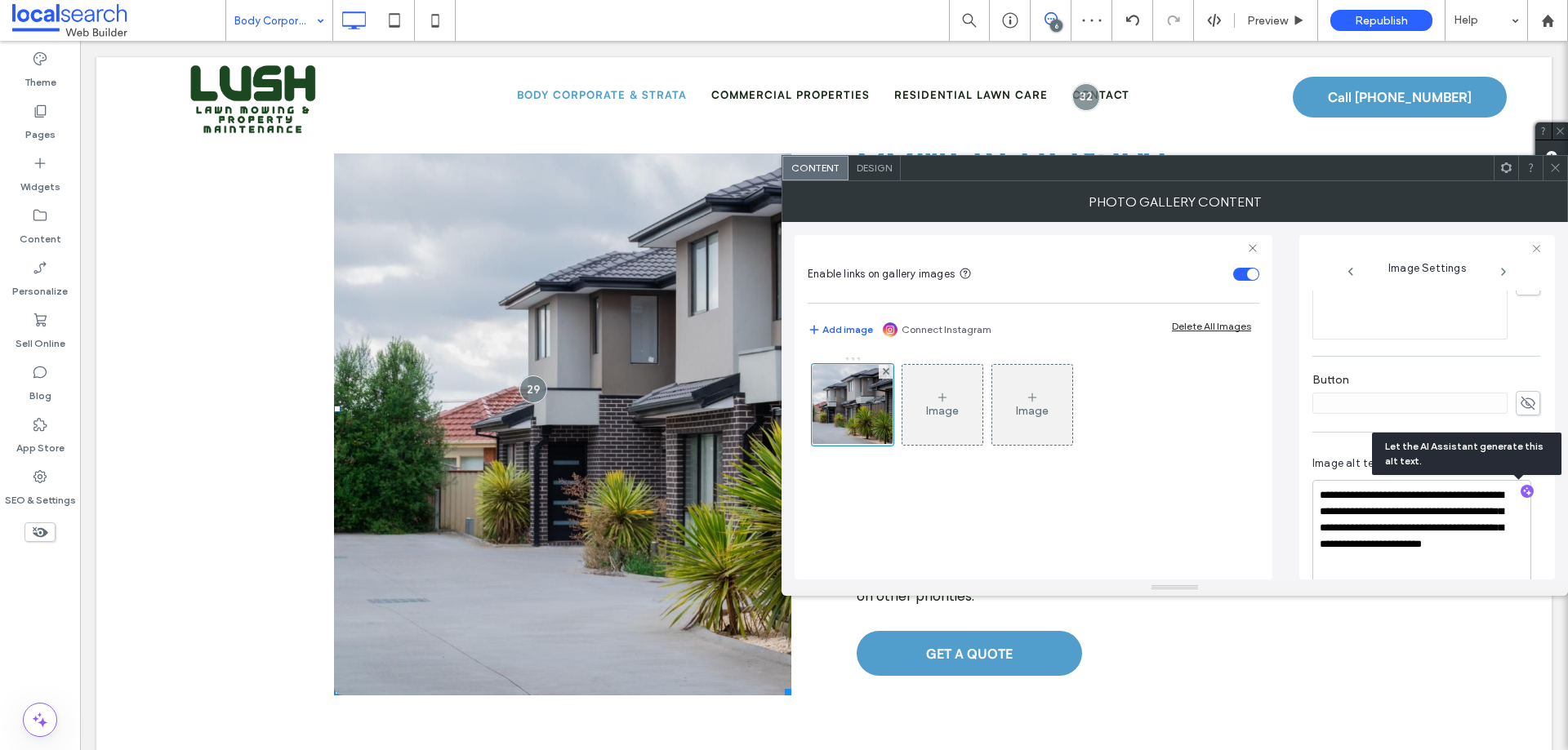
click at [16, 573] on div "Theme Pages Widgets Content Personalize Sell Online Blog App Store SEO & Settin…" at bounding box center [40, 395] width 80 height 709
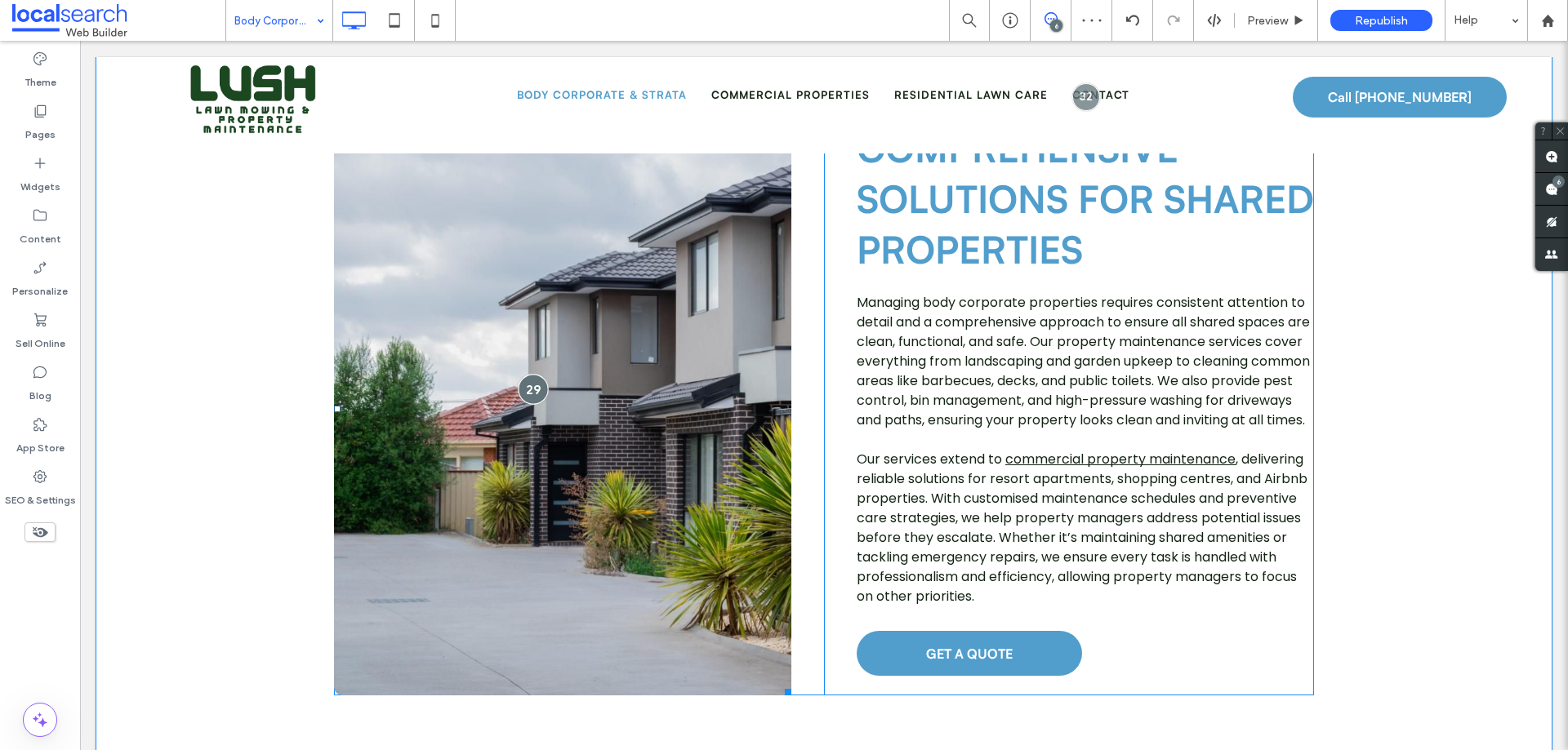
click at [529, 374] on div at bounding box center [533, 388] width 30 height 30
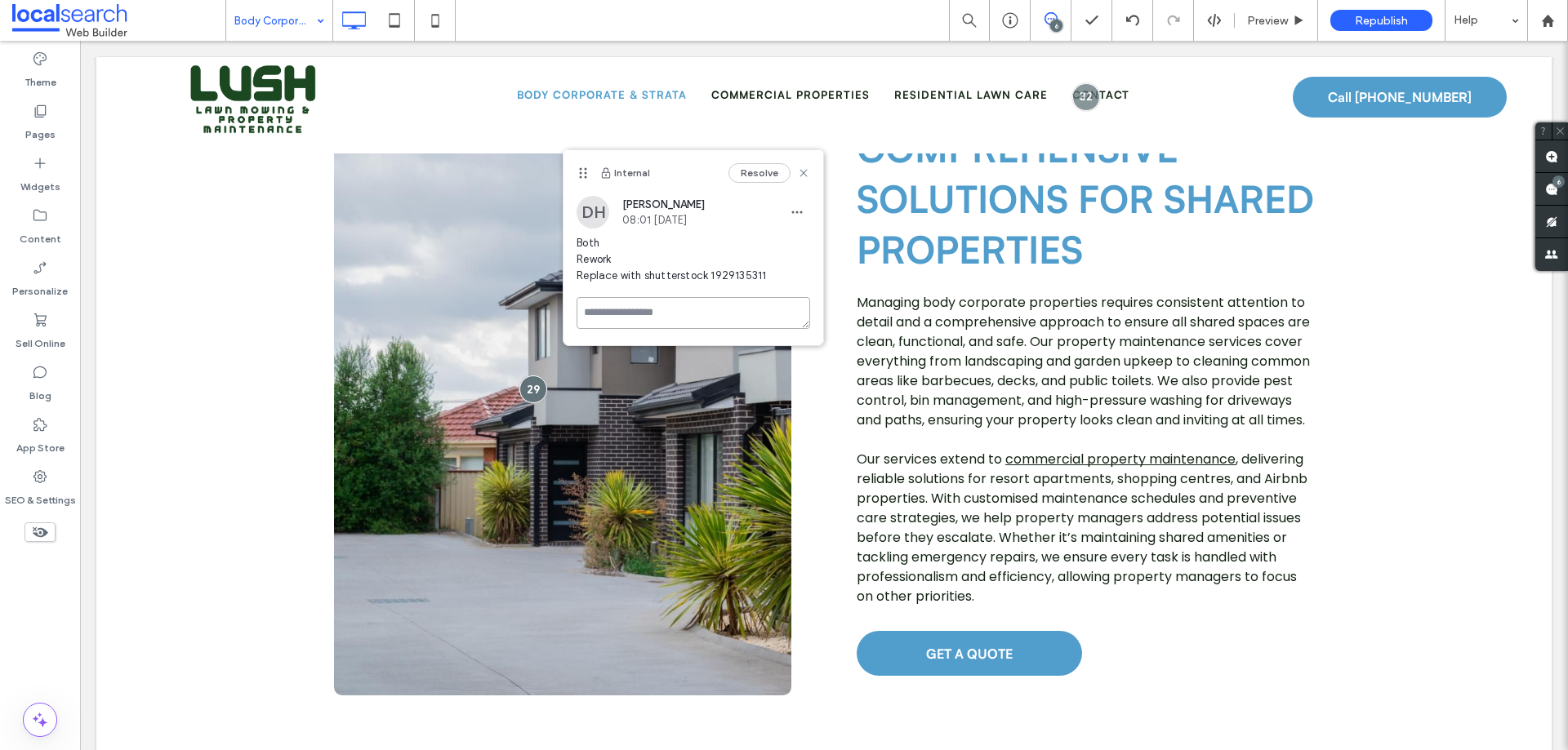
click at [713, 314] on textarea at bounding box center [693, 312] width 234 height 32
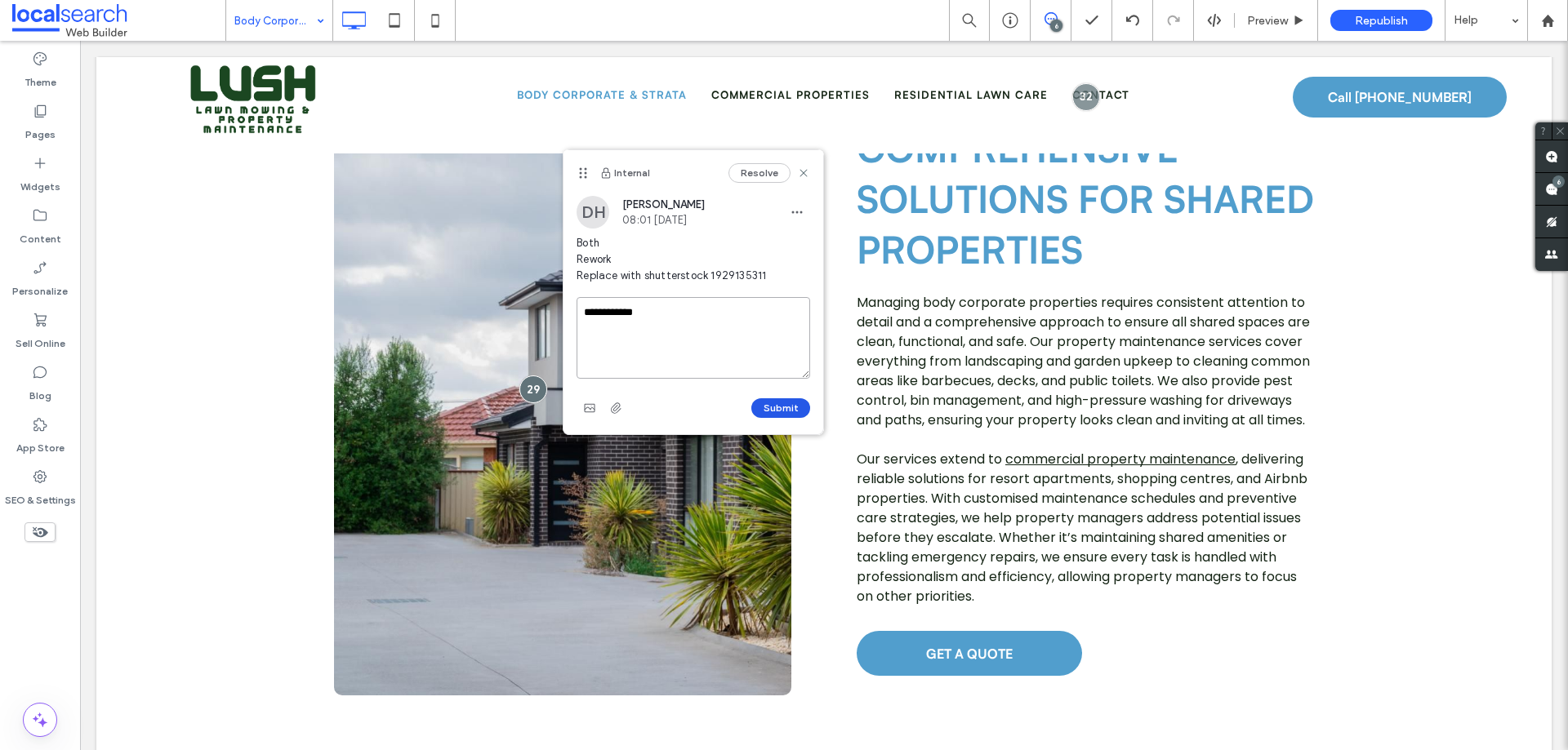
type textarea "**********"
click at [778, 409] on button "Submit" at bounding box center [780, 408] width 59 height 19
click at [59, 573] on div "Theme Pages Widgets Content Personalize Sell Online Blog App Store SEO & Settin…" at bounding box center [40, 395] width 80 height 709
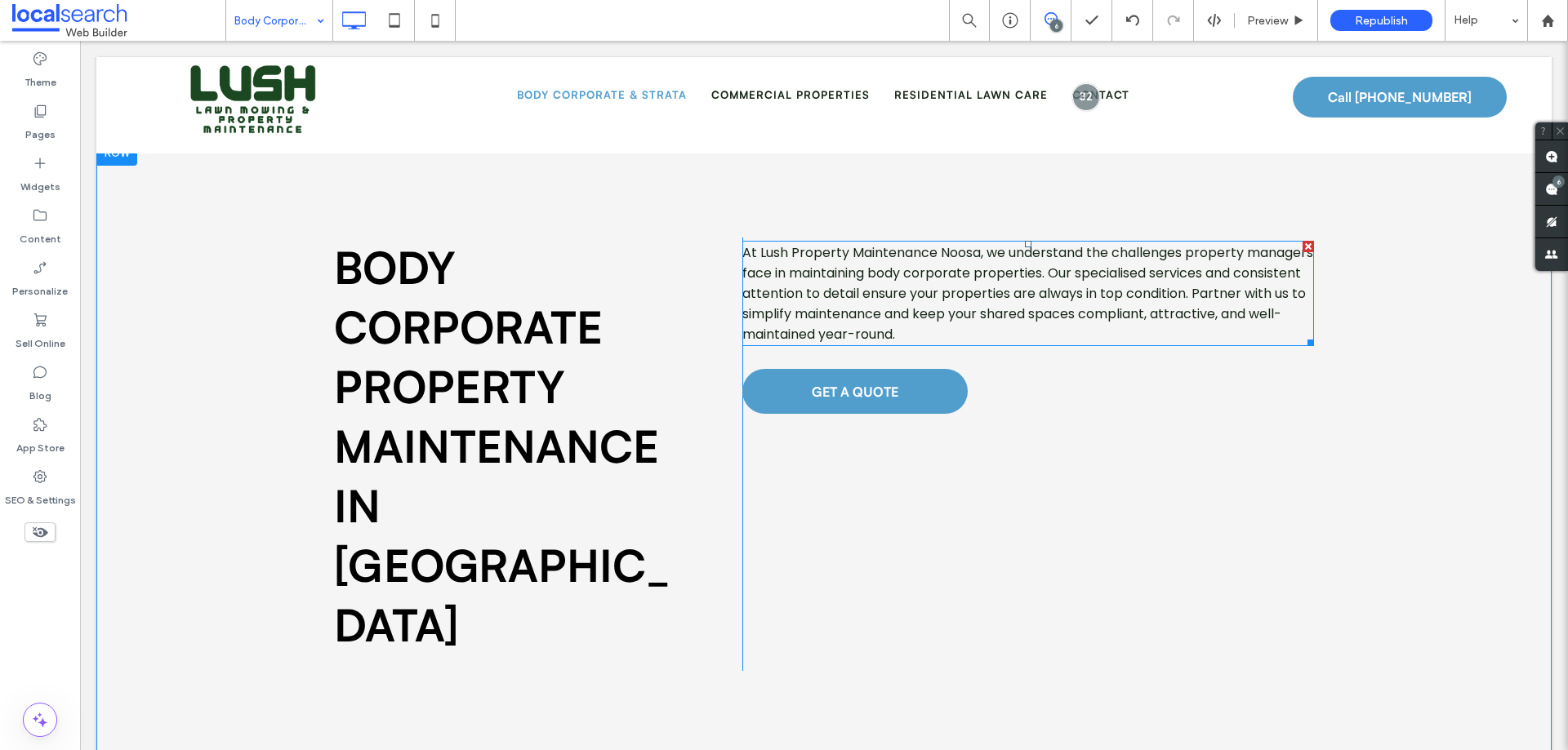
scroll to position [0, 0]
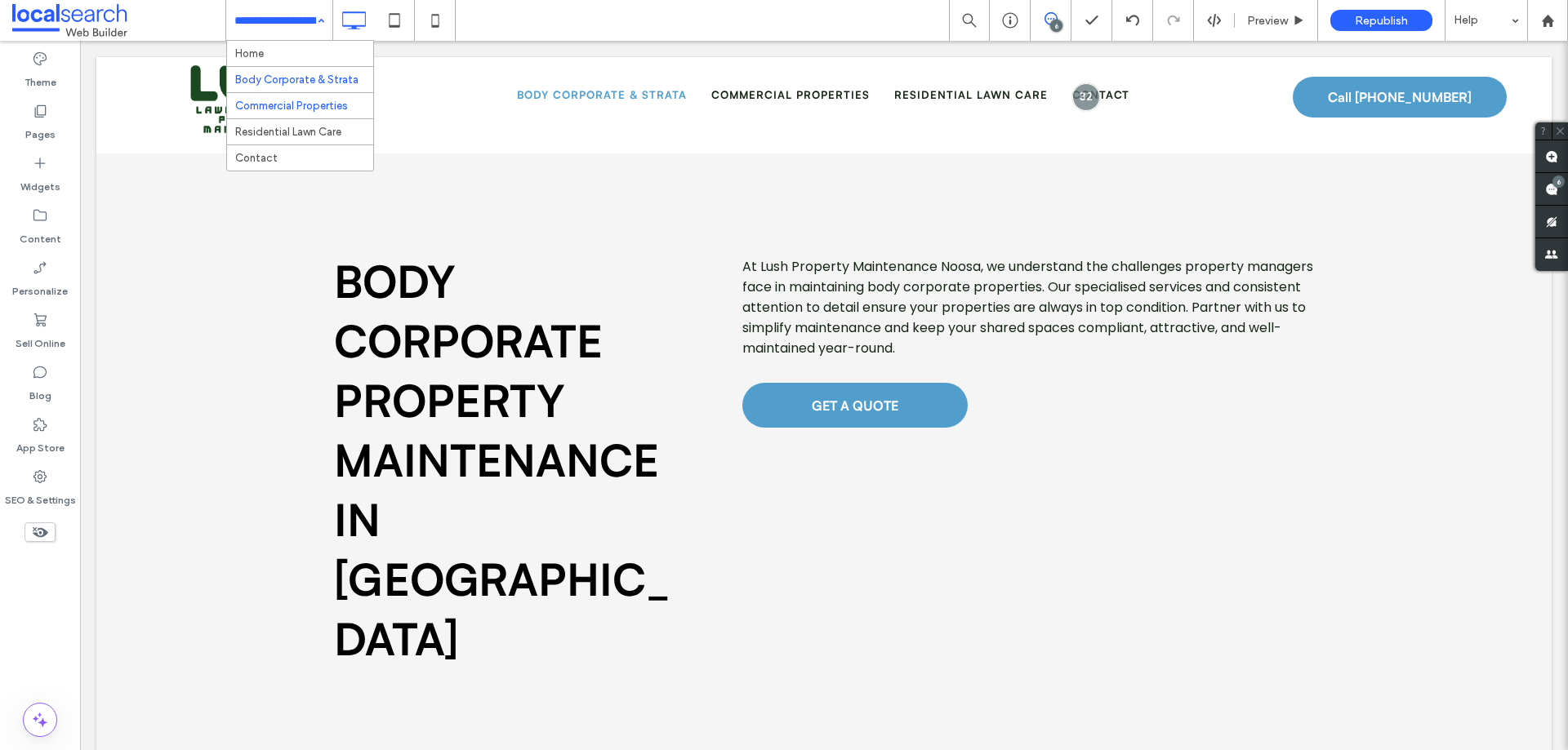
drag, startPoint x: 289, startPoint y: 110, endPoint x: 389, endPoint y: 127, distance: 101.4
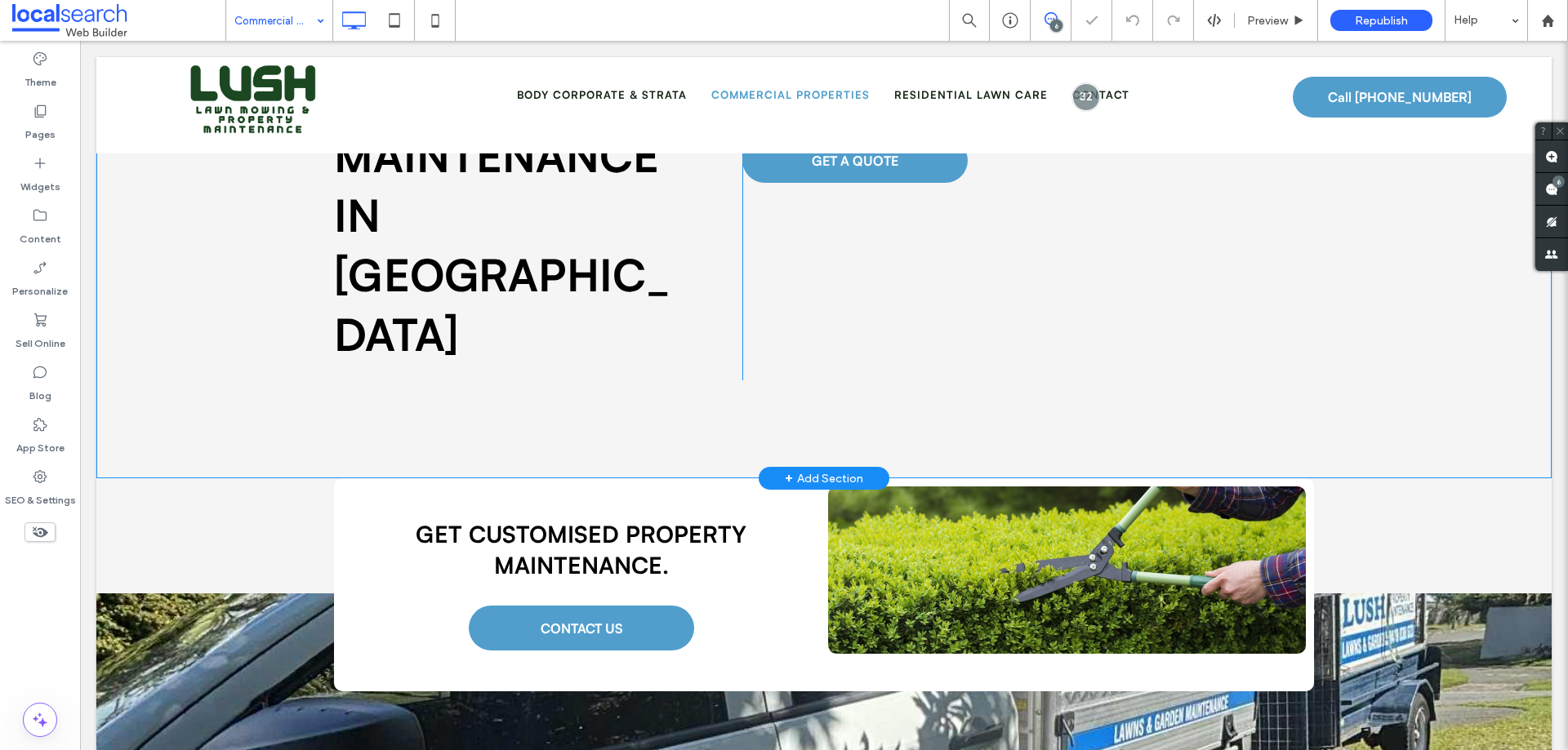
scroll to position [82, 0]
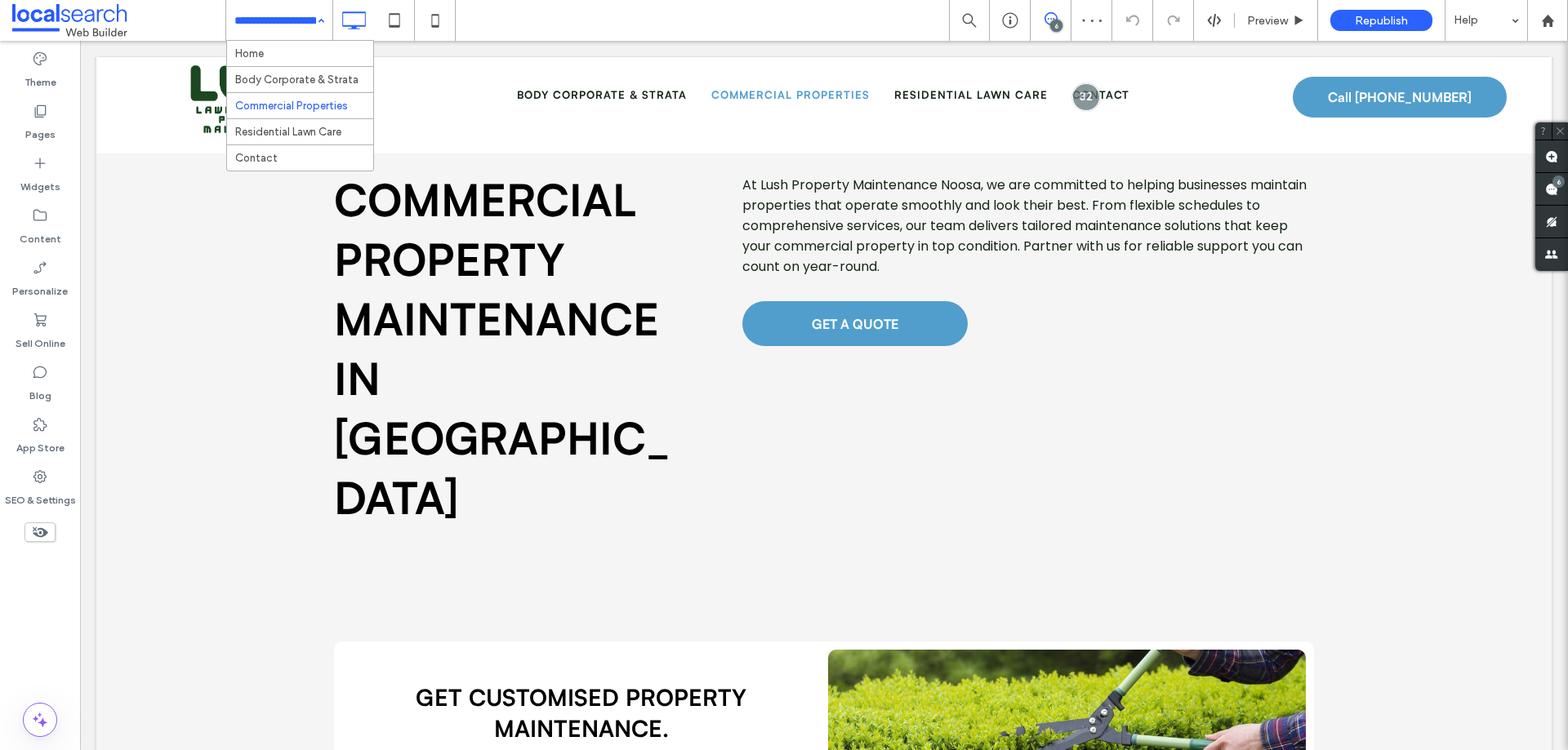
click at [296, 24] on input at bounding box center [276, 20] width 82 height 41
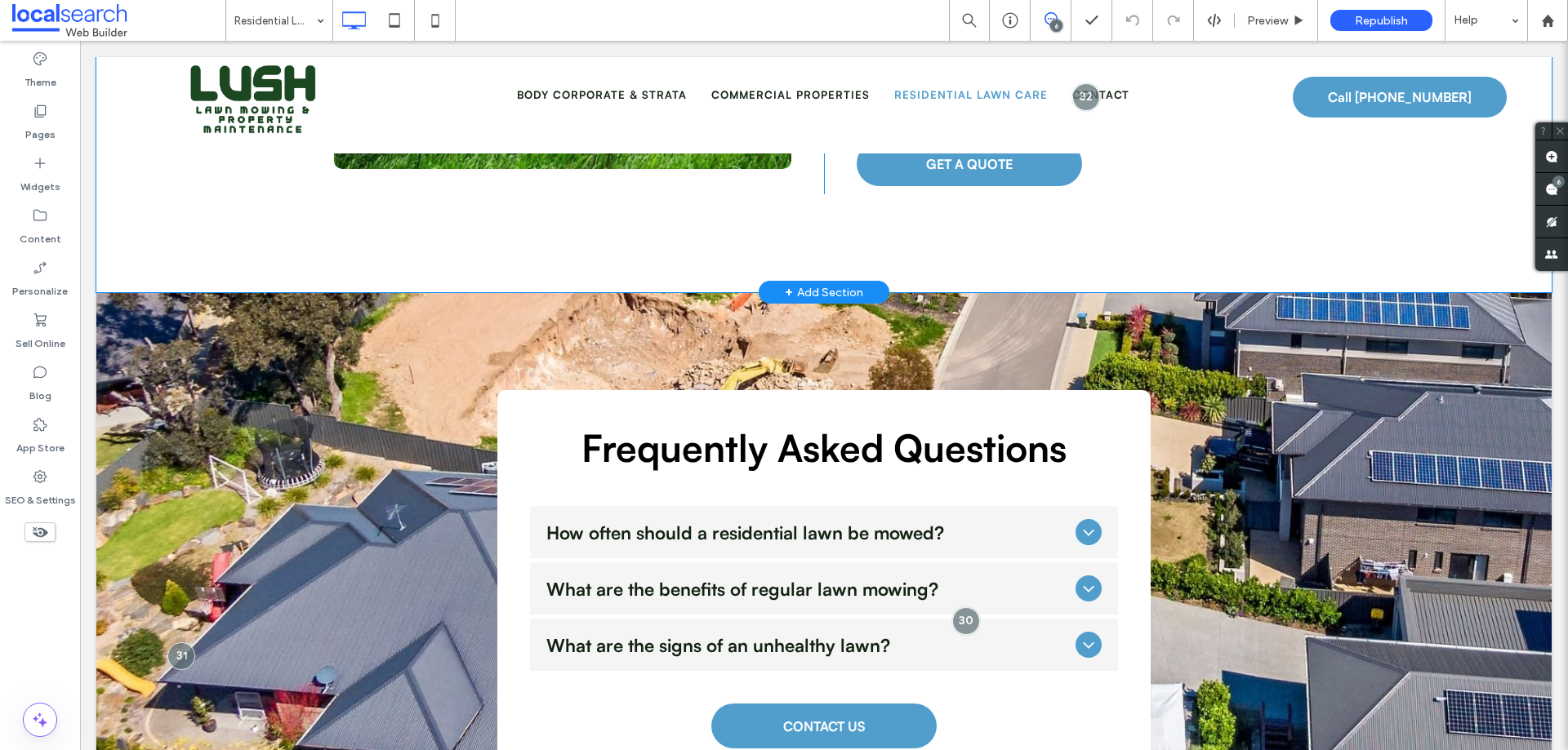
scroll to position [2286, 0]
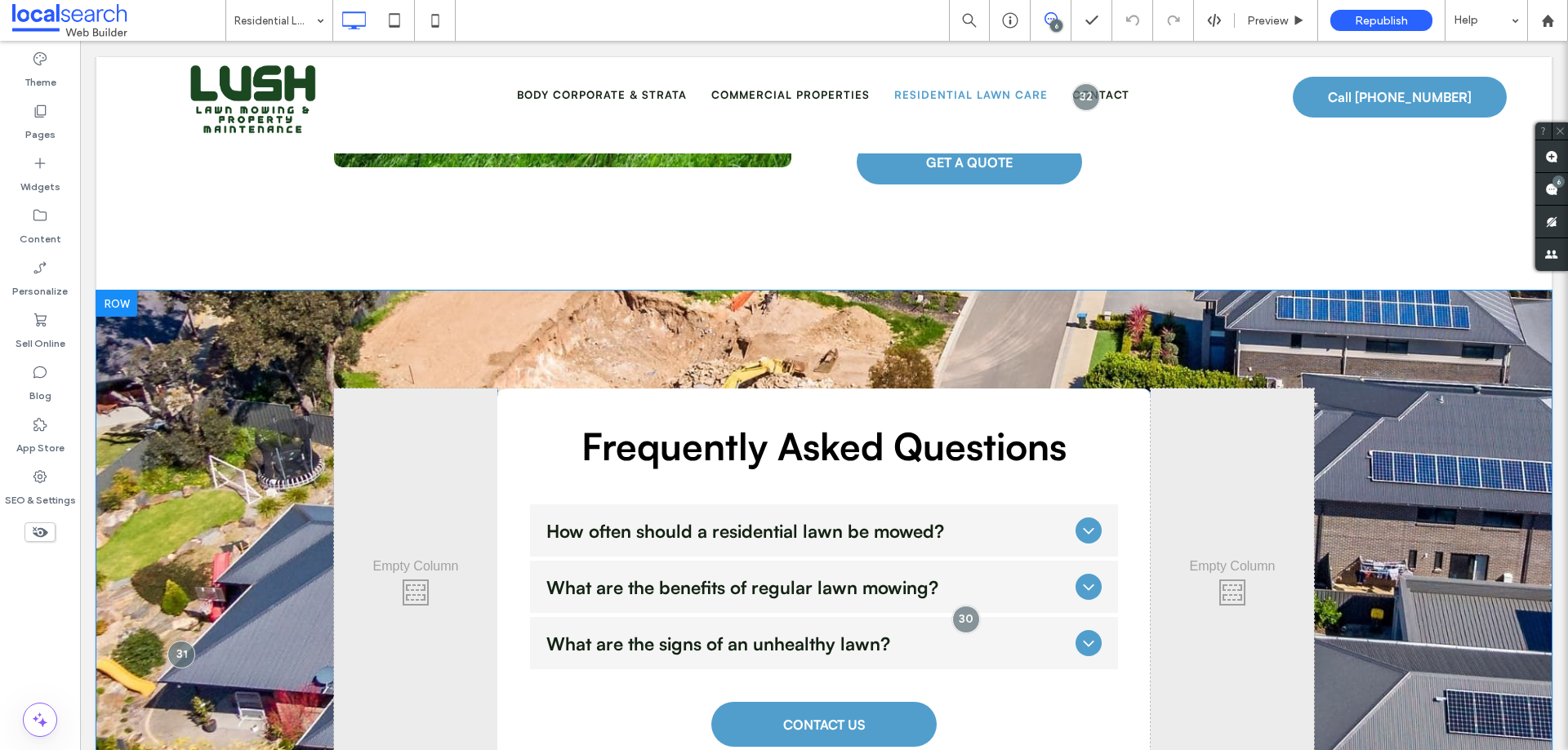
click at [318, 291] on div "Click To Paste Frequently Asked Questions How often should a residential lawn b…" at bounding box center [824, 588] width 1455 height 595
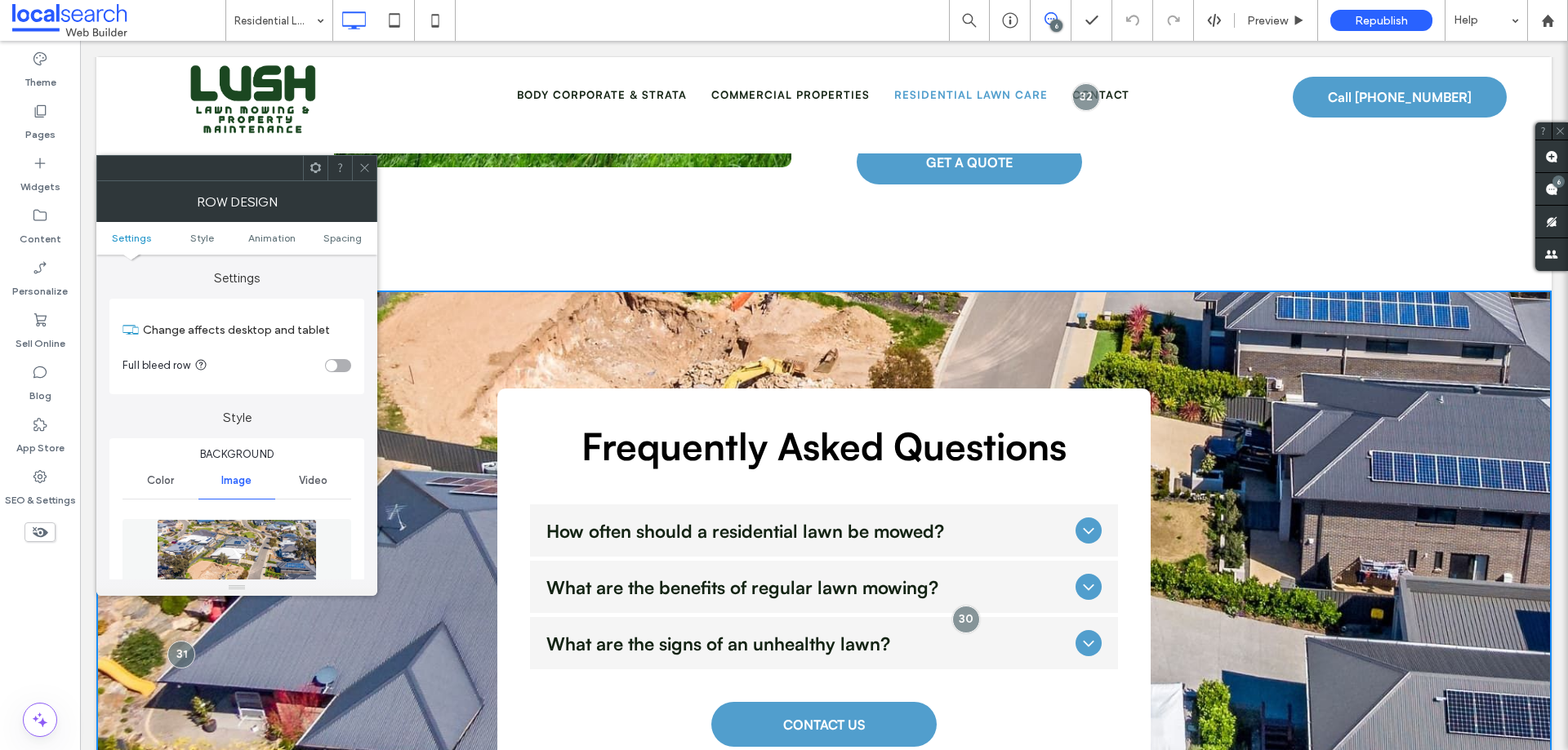
click at [279, 557] on img at bounding box center [238, 575] width 161 height 113
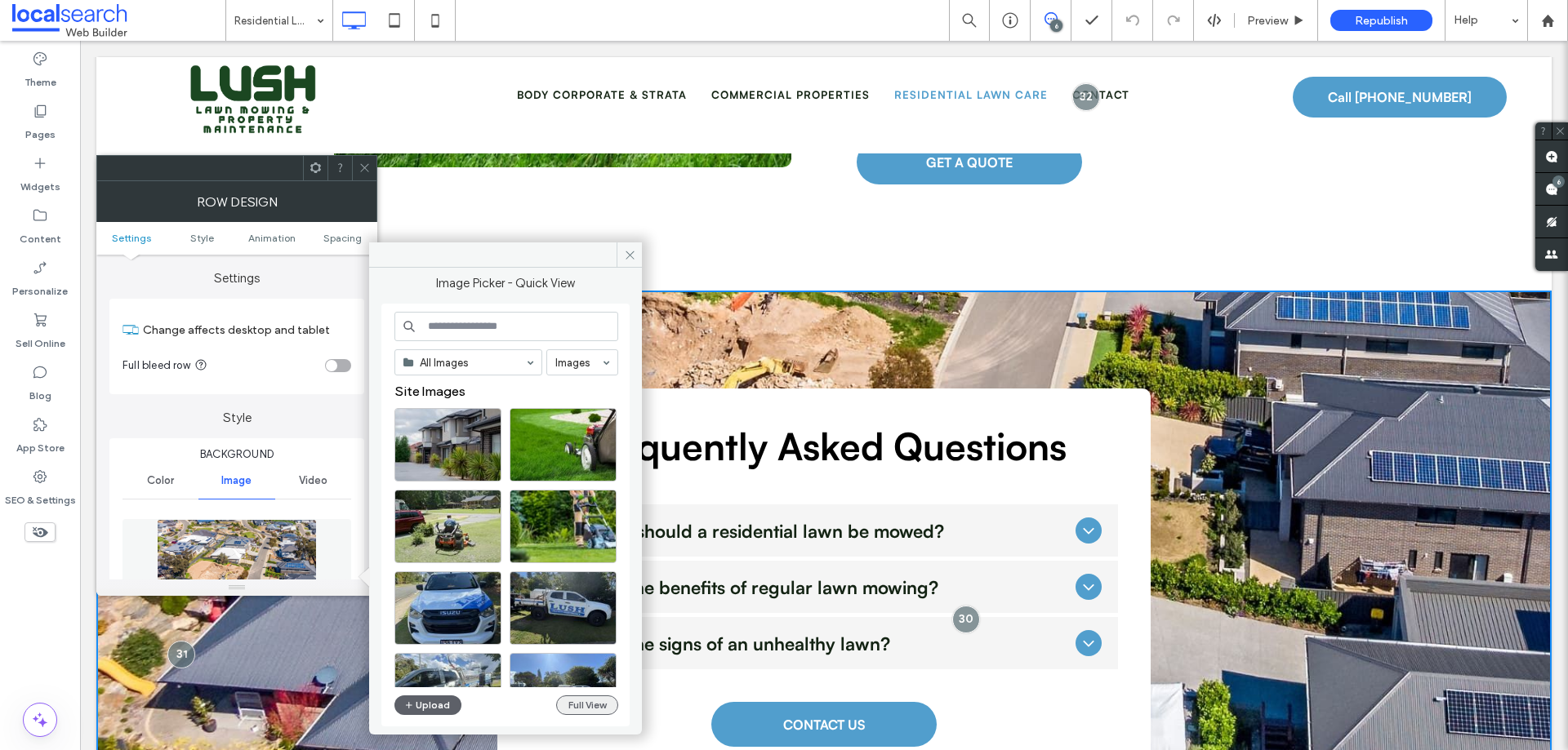
click at [581, 573] on button "Full View" at bounding box center [587, 705] width 62 height 19
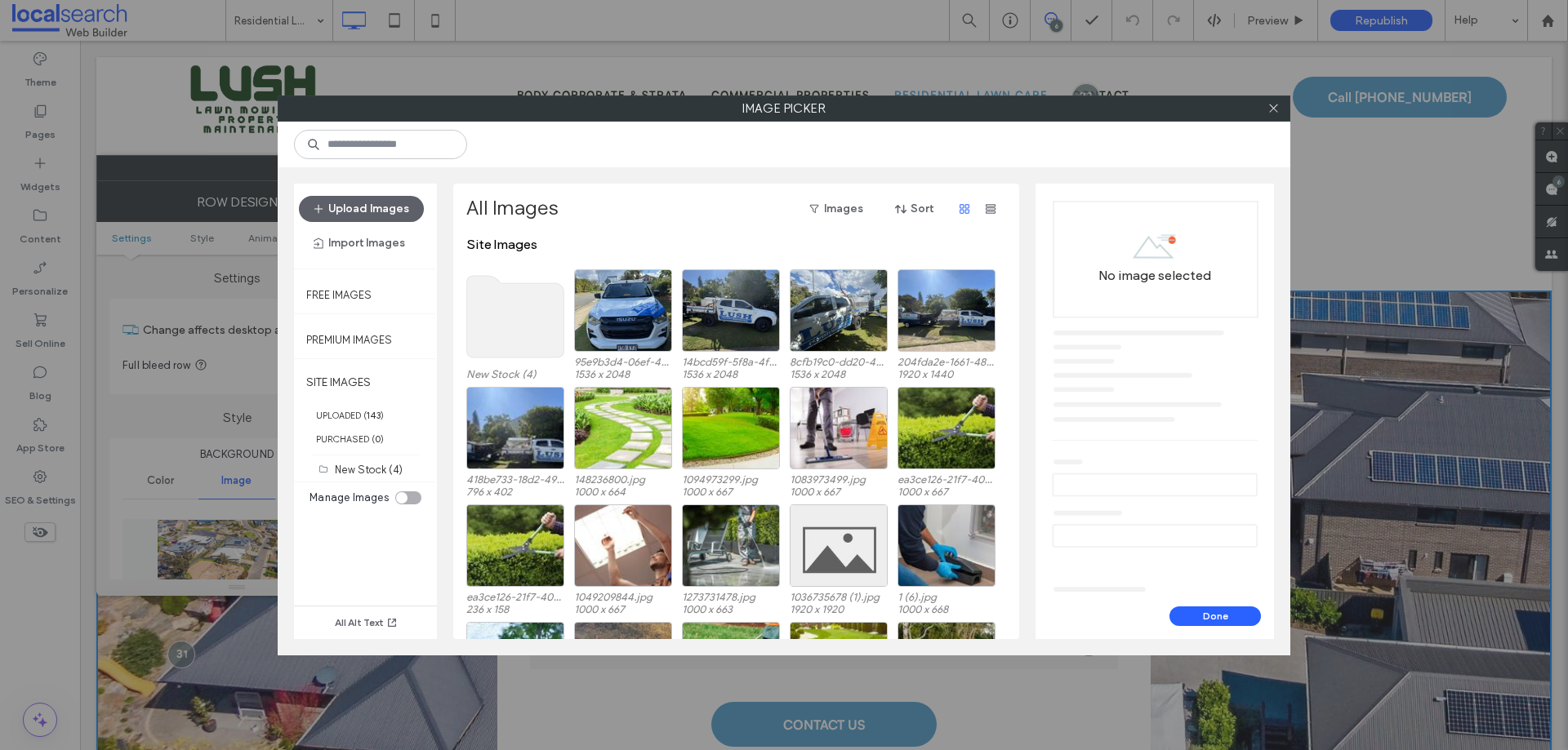
click at [534, 305] on use at bounding box center [515, 316] width 97 height 82
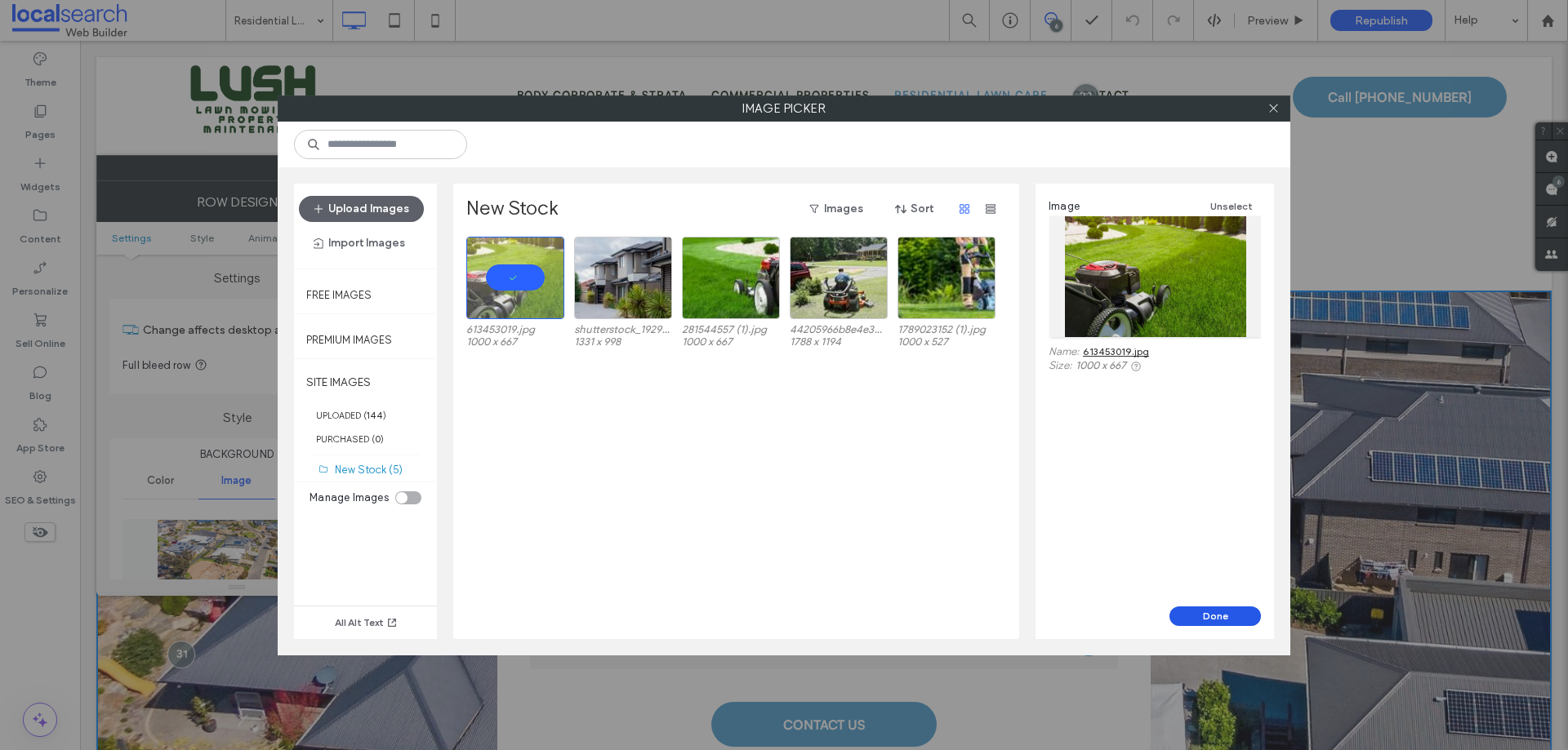
click at [1213, 573] on button "Done" at bounding box center [1215, 616] width 91 height 19
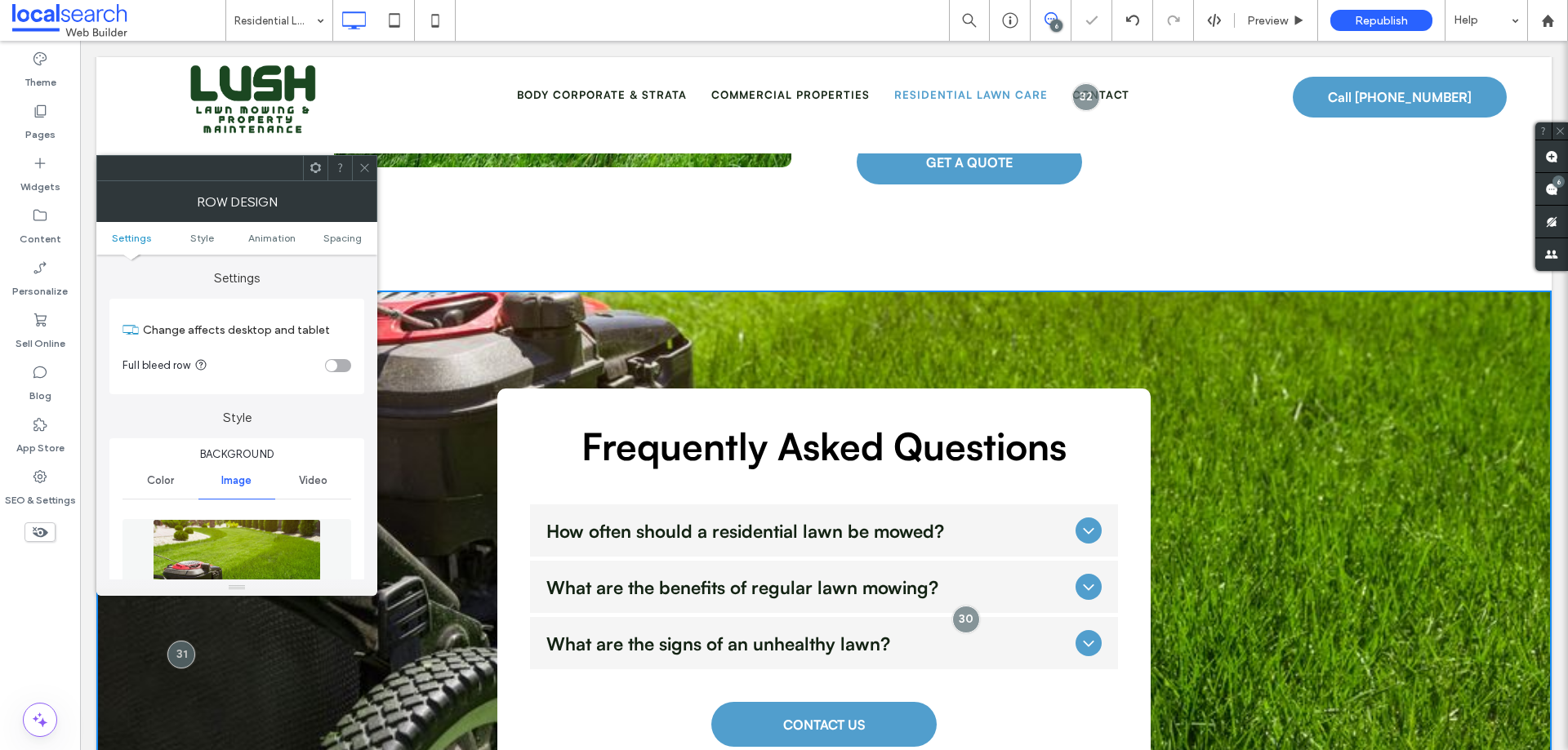
click at [356, 168] on div at bounding box center [364, 168] width 24 height 24
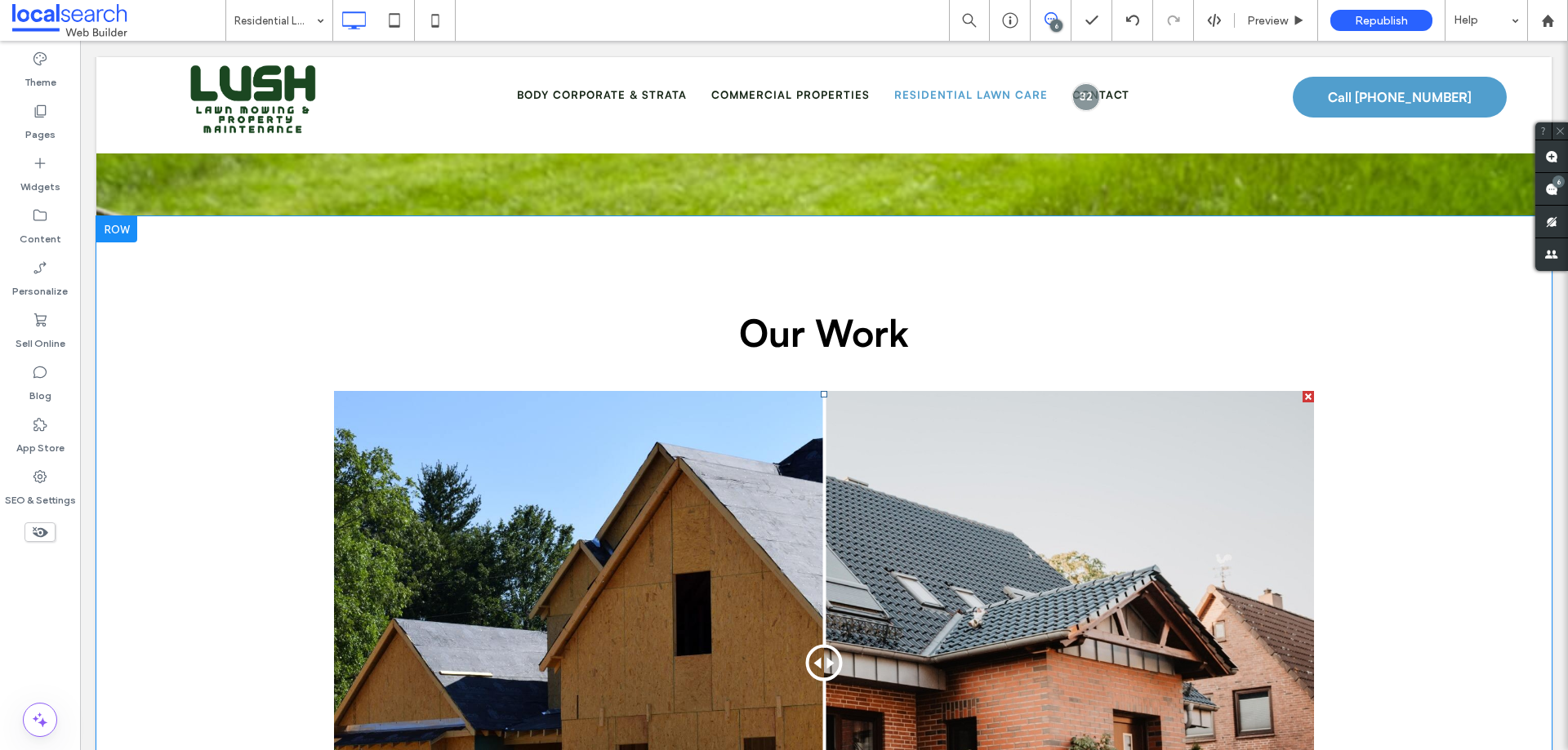
scroll to position [2939, 0]
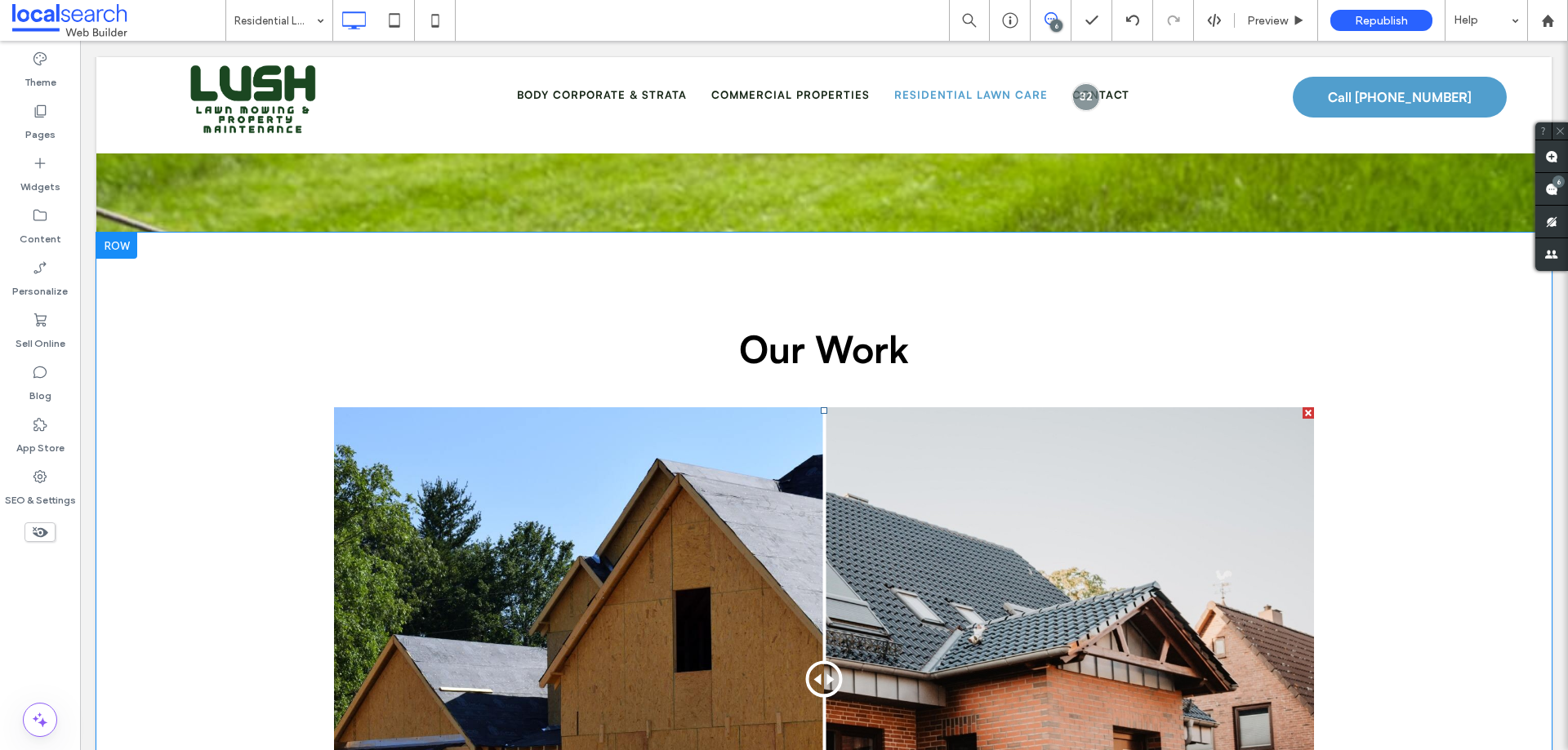
click at [821, 573] on div at bounding box center [825, 680] width 37 height 37
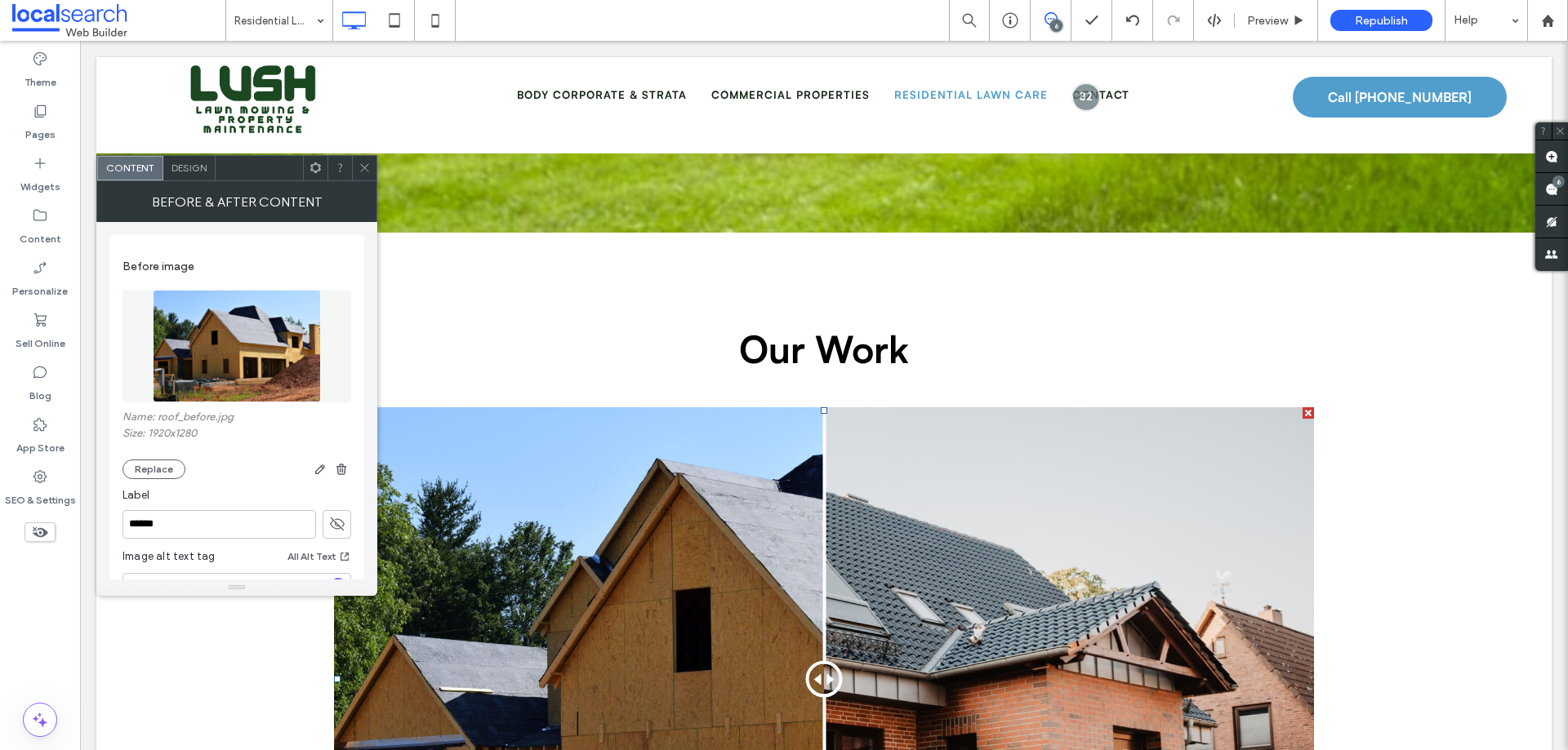
click at [204, 347] on img at bounding box center [236, 346] width 168 height 113
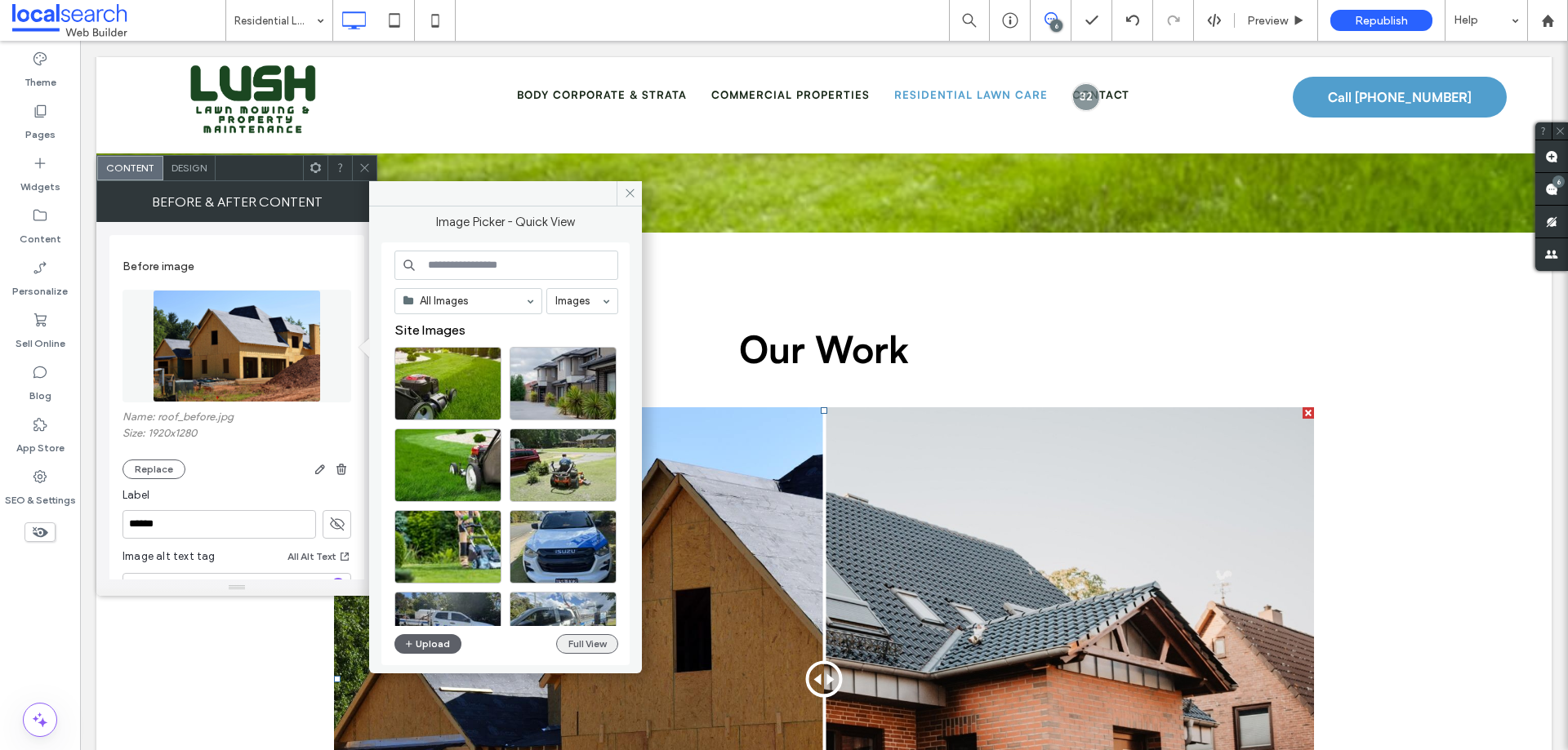
click at [588, 573] on button "Full View" at bounding box center [587, 644] width 62 height 19
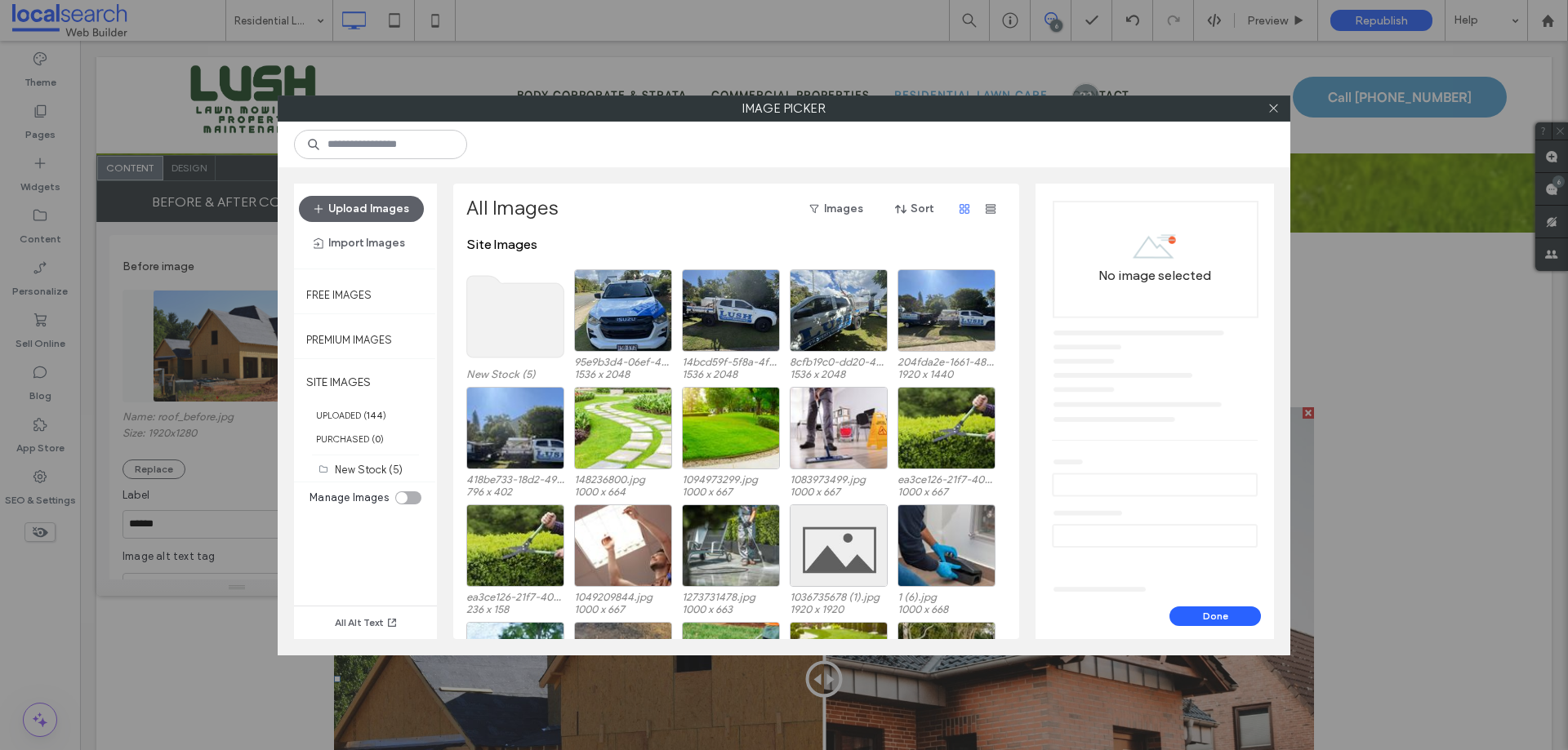
click at [525, 315] on use at bounding box center [515, 316] width 97 height 82
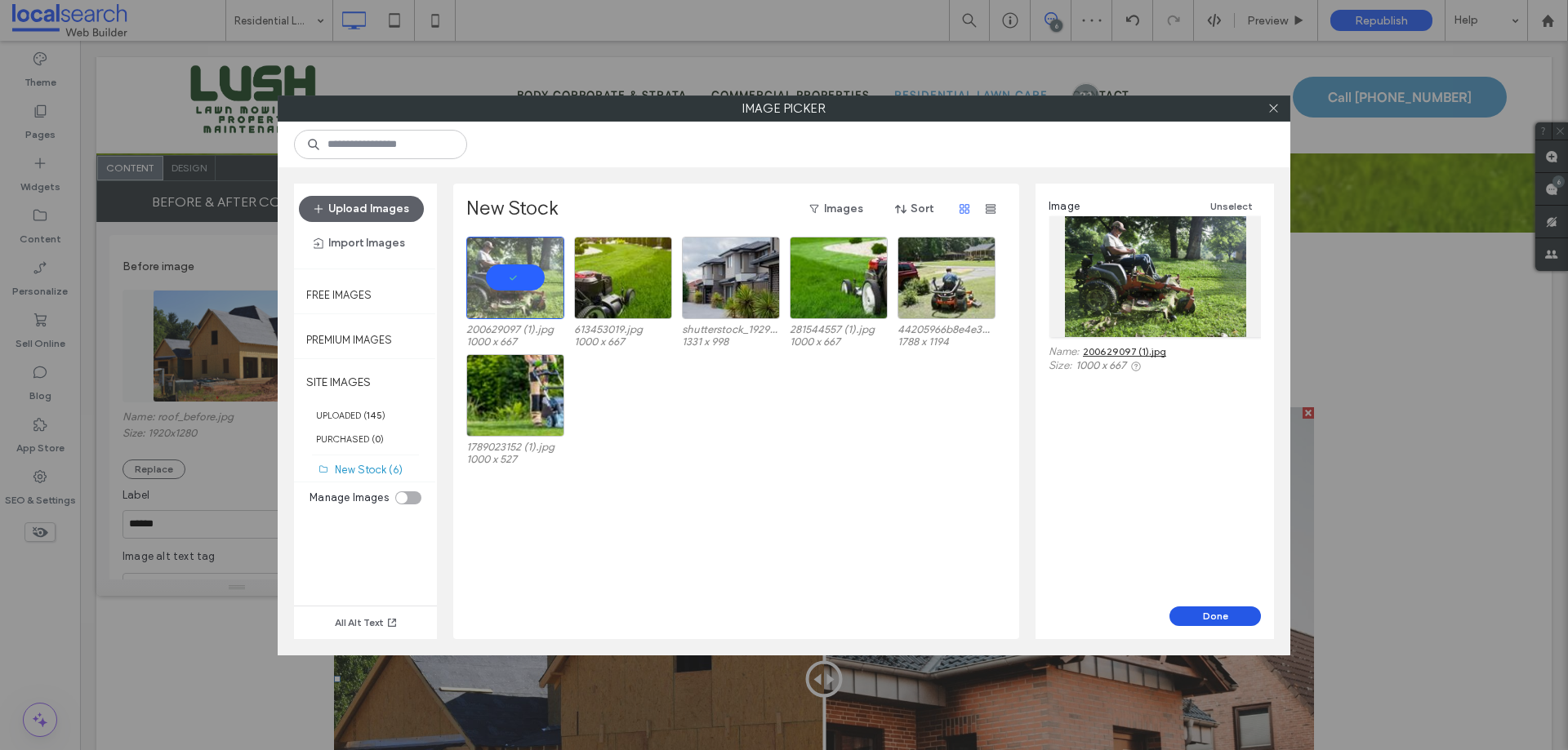
click at [1203, 573] on button "Done" at bounding box center [1215, 616] width 91 height 19
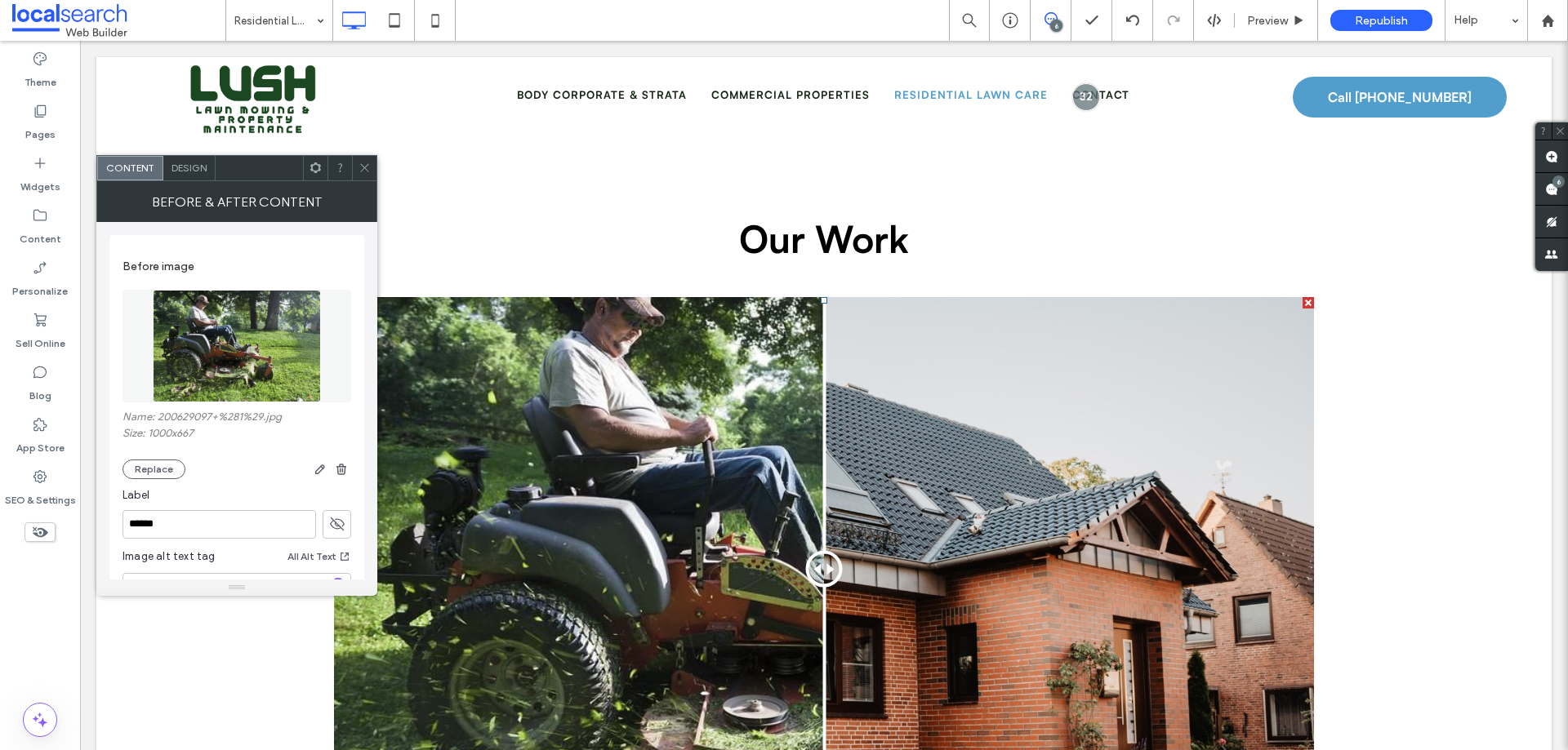
scroll to position [3021, 0]
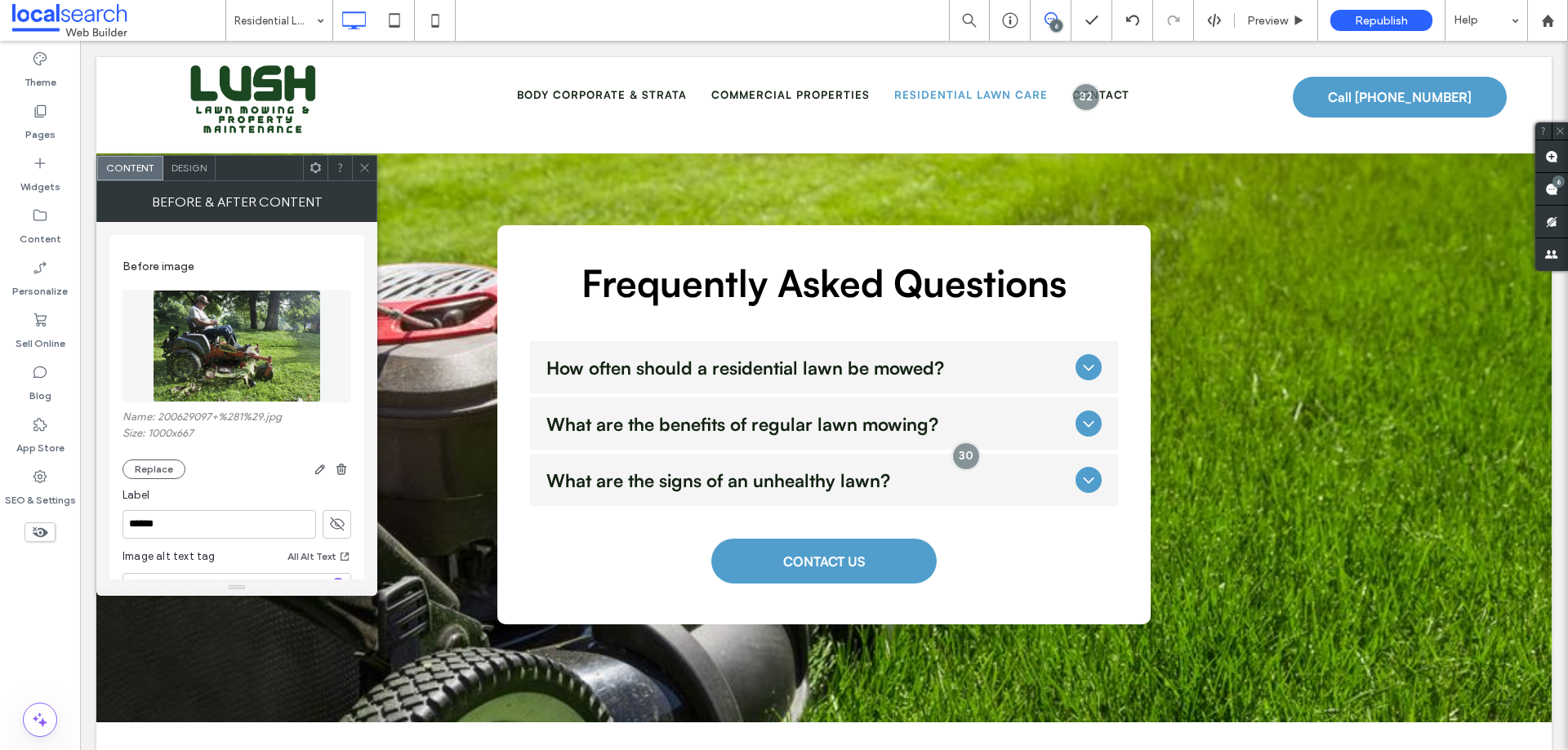
click at [361, 164] on use at bounding box center [364, 168] width 8 height 8
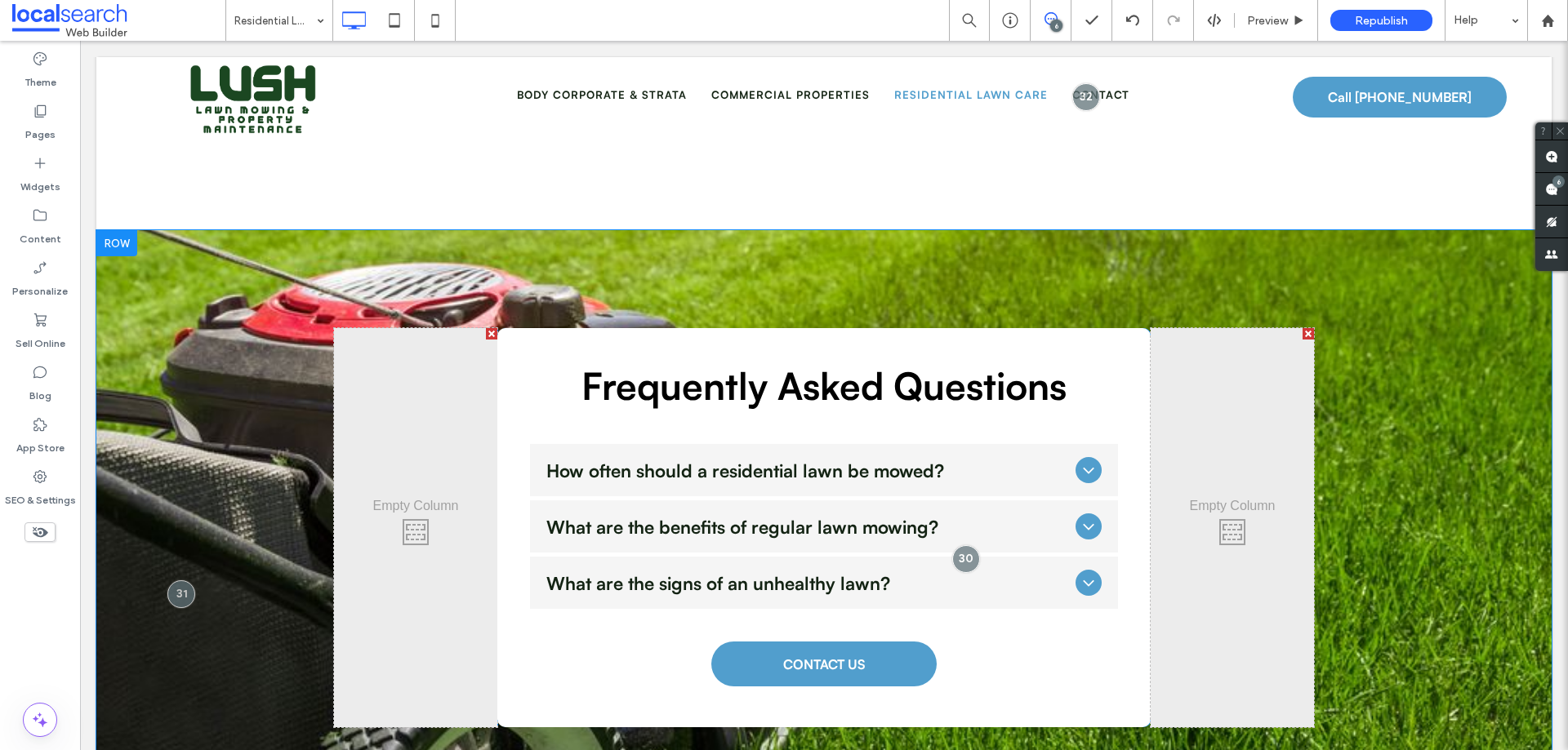
scroll to position [2204, 0]
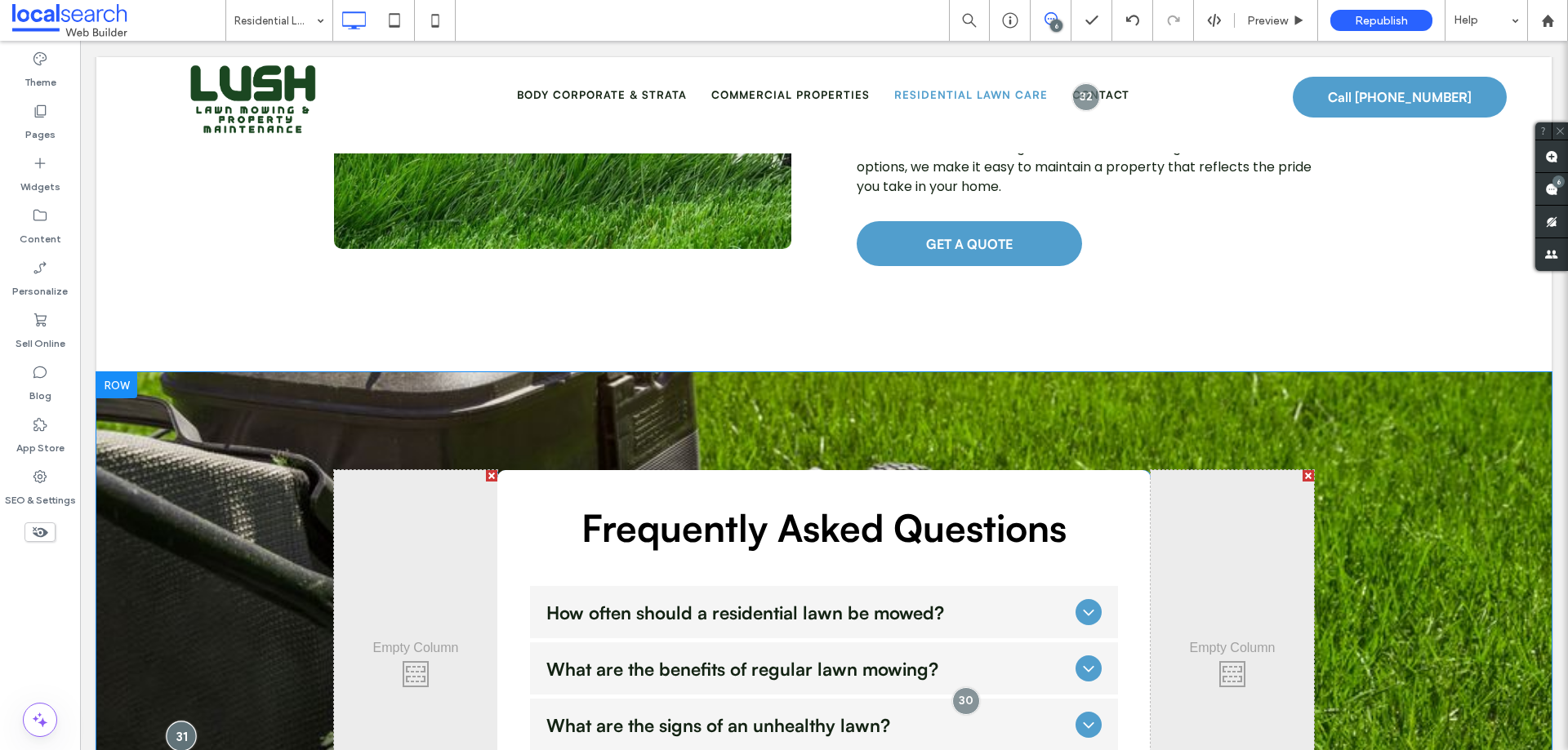
click at [178, 573] on div at bounding box center [181, 735] width 30 height 30
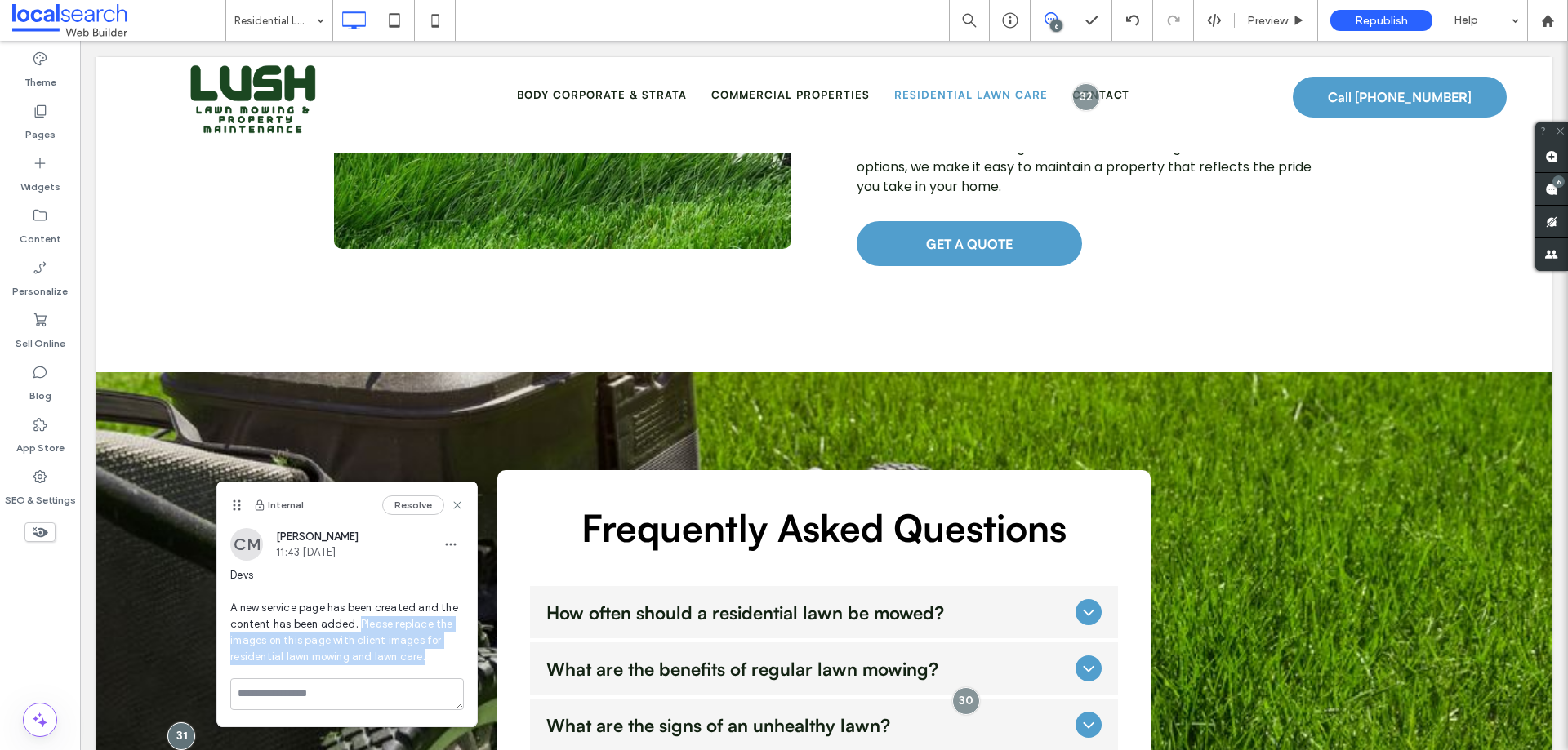
drag, startPoint x: 360, startPoint y: 621, endPoint x: 448, endPoint y: 652, distance: 93.3
click at [448, 573] on span "Devs A new service page has been created and the content has been added. Please…" at bounding box center [346, 616] width 234 height 98
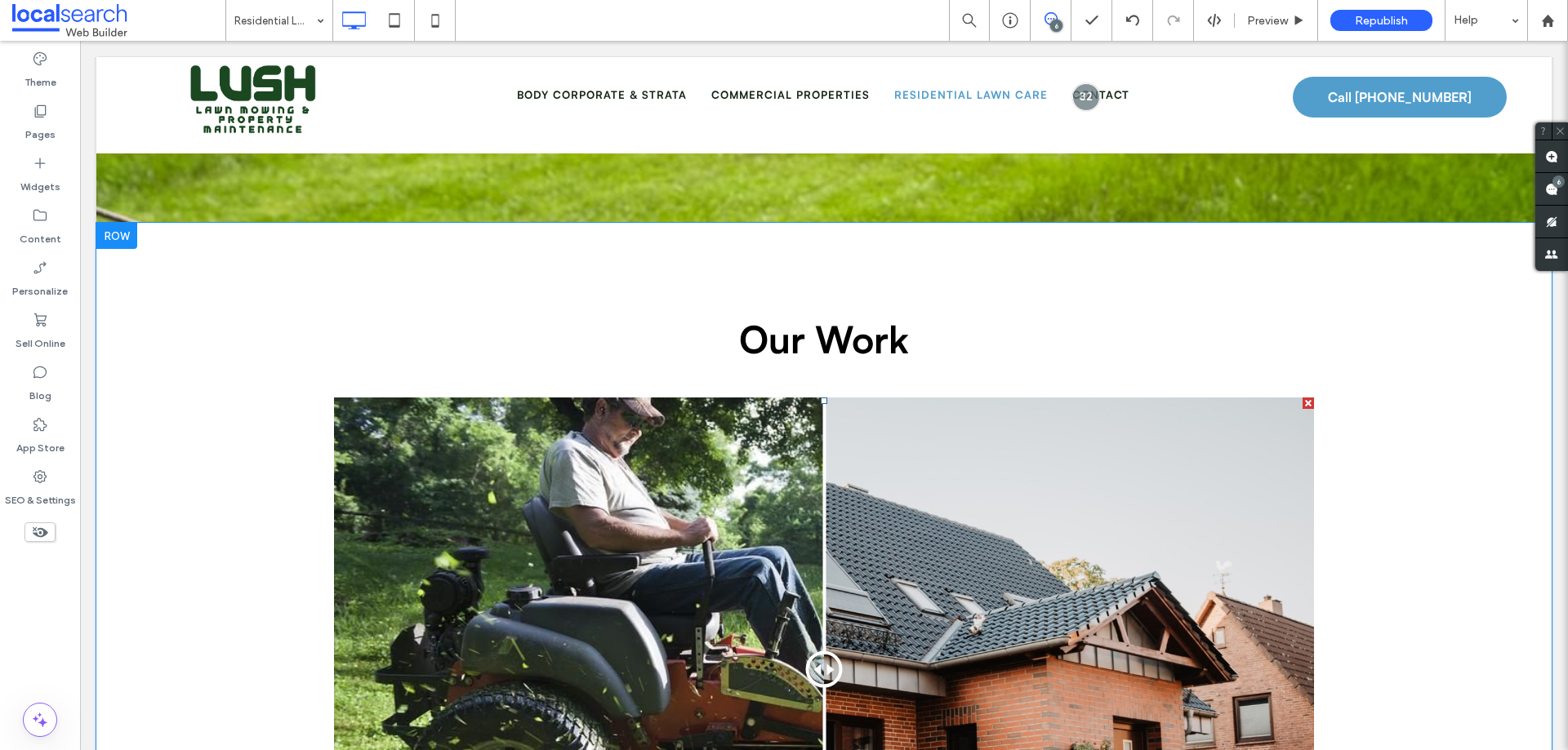
scroll to position [3103, 0]
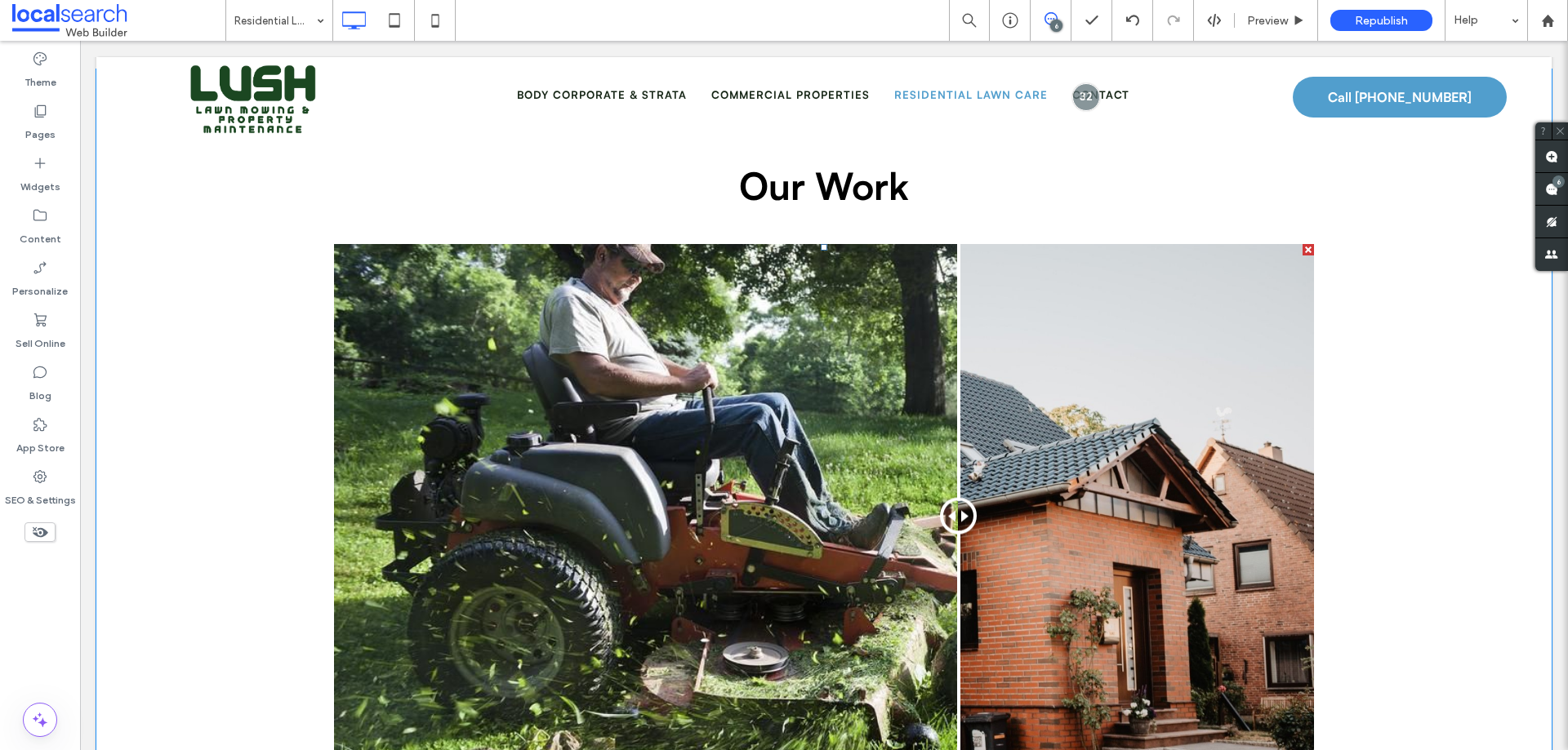
drag, startPoint x: 821, startPoint y: 385, endPoint x: 952, endPoint y: 384, distance: 131.0
click at [952, 498] on div at bounding box center [959, 516] width 37 height 37
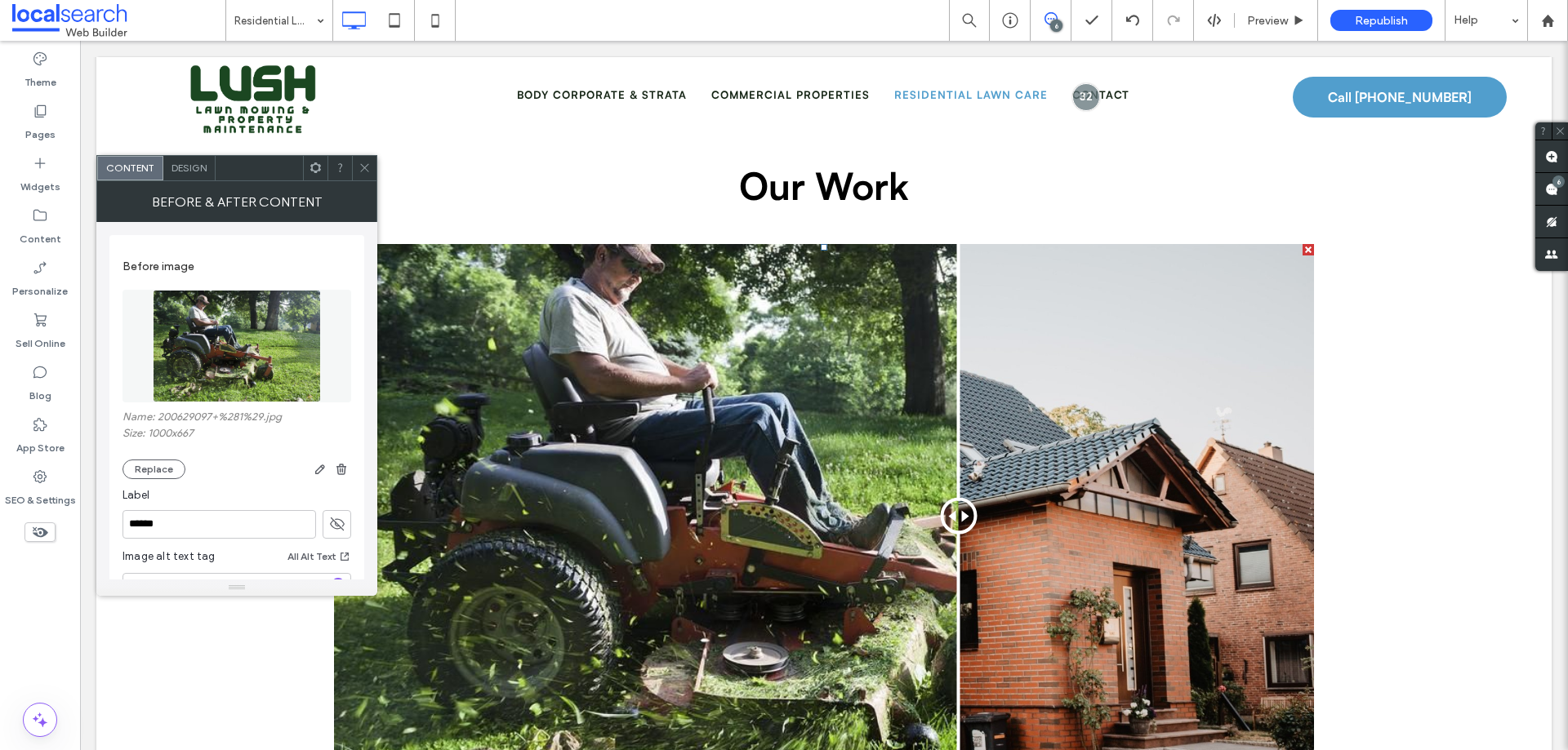
click at [366, 160] on span at bounding box center [364, 168] width 13 height 24
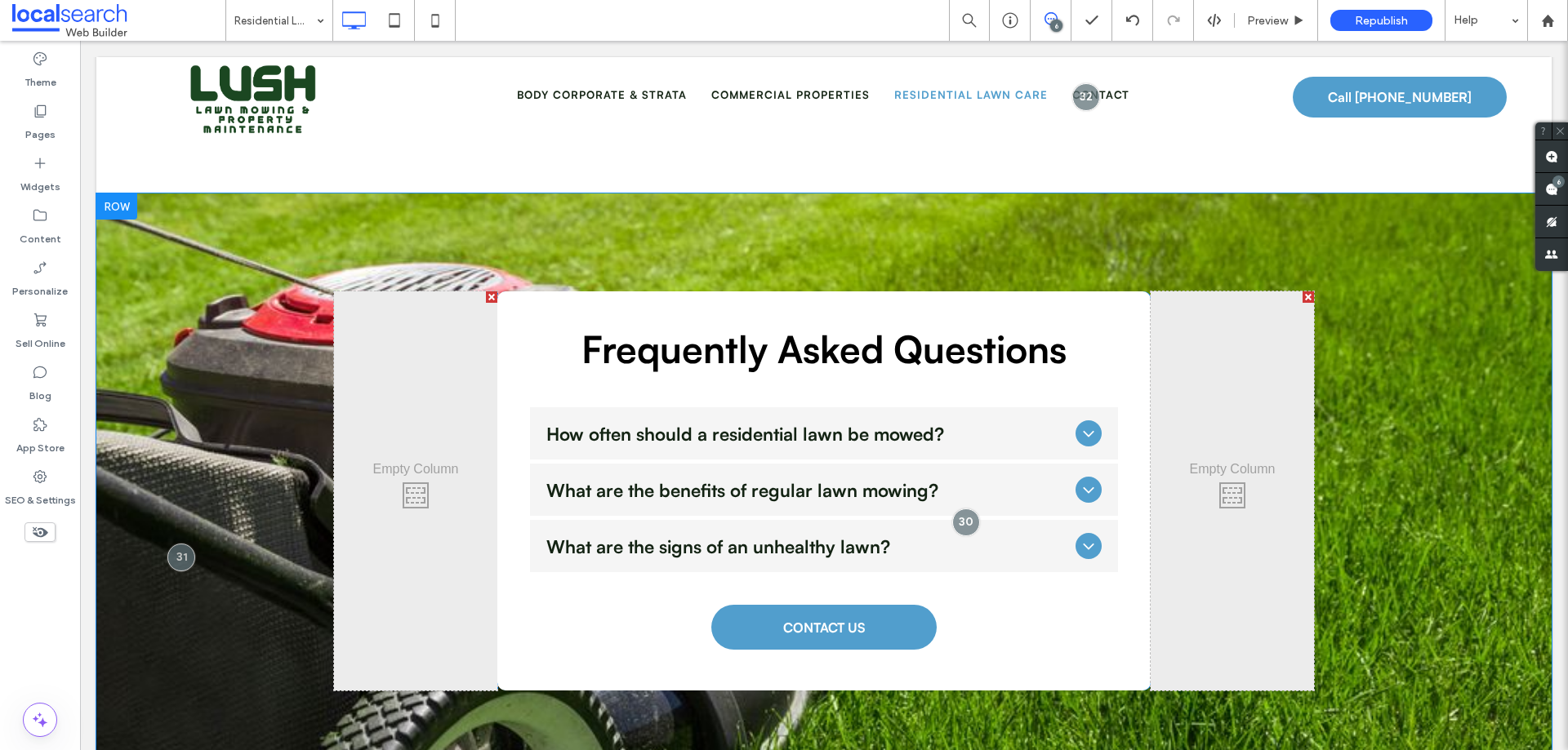
scroll to position [2367, 0]
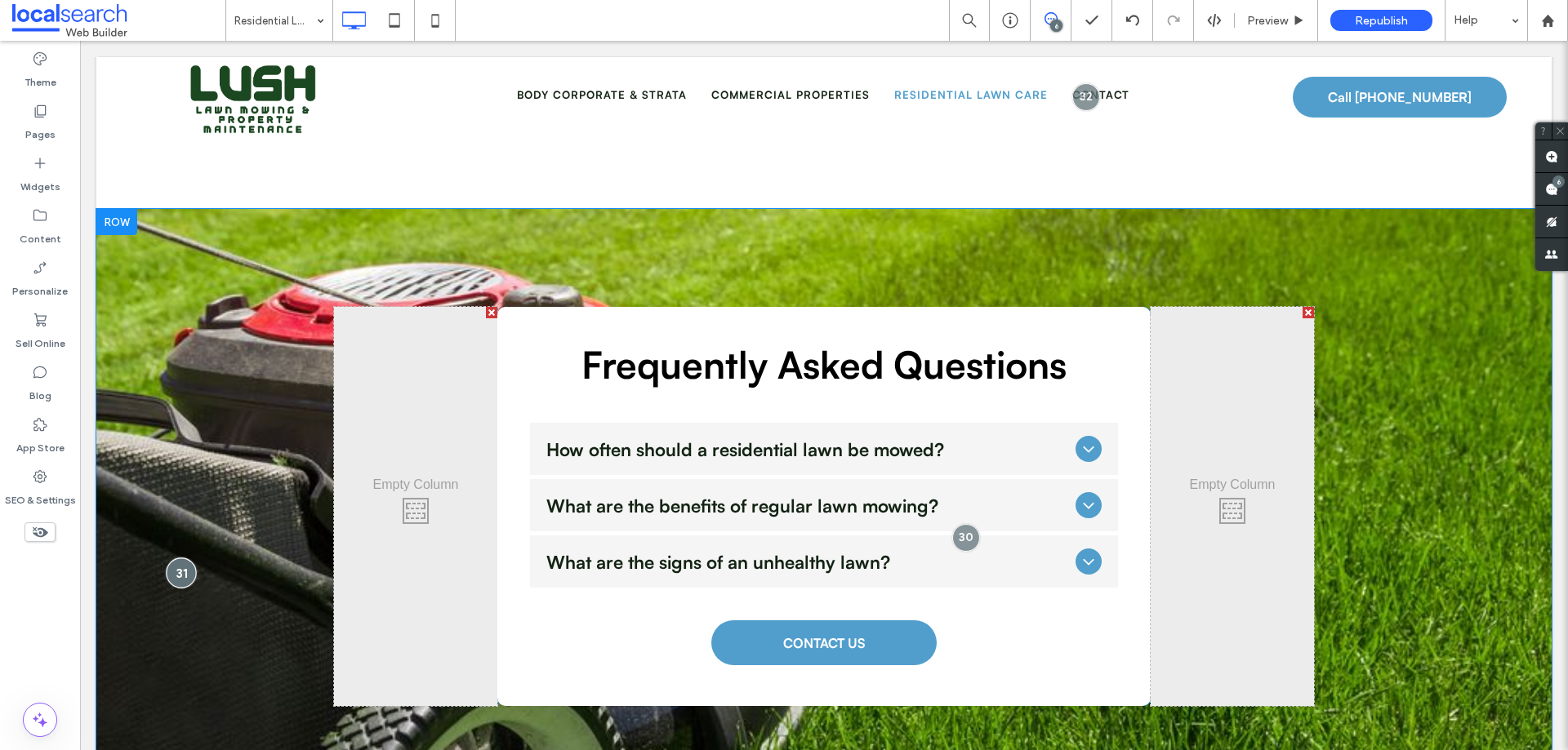
click at [182, 558] on div at bounding box center [181, 572] width 30 height 30
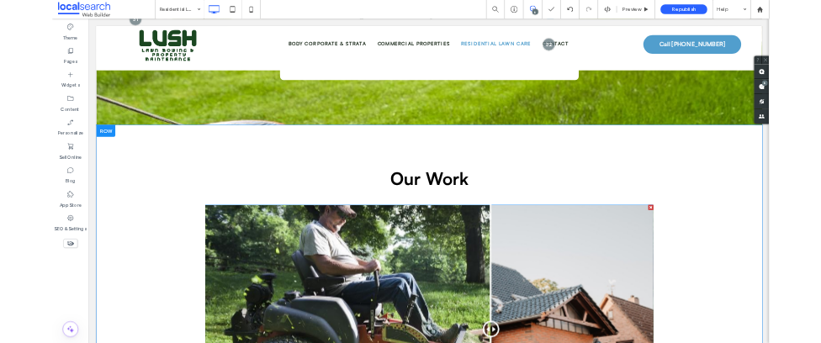
scroll to position [3029, 0]
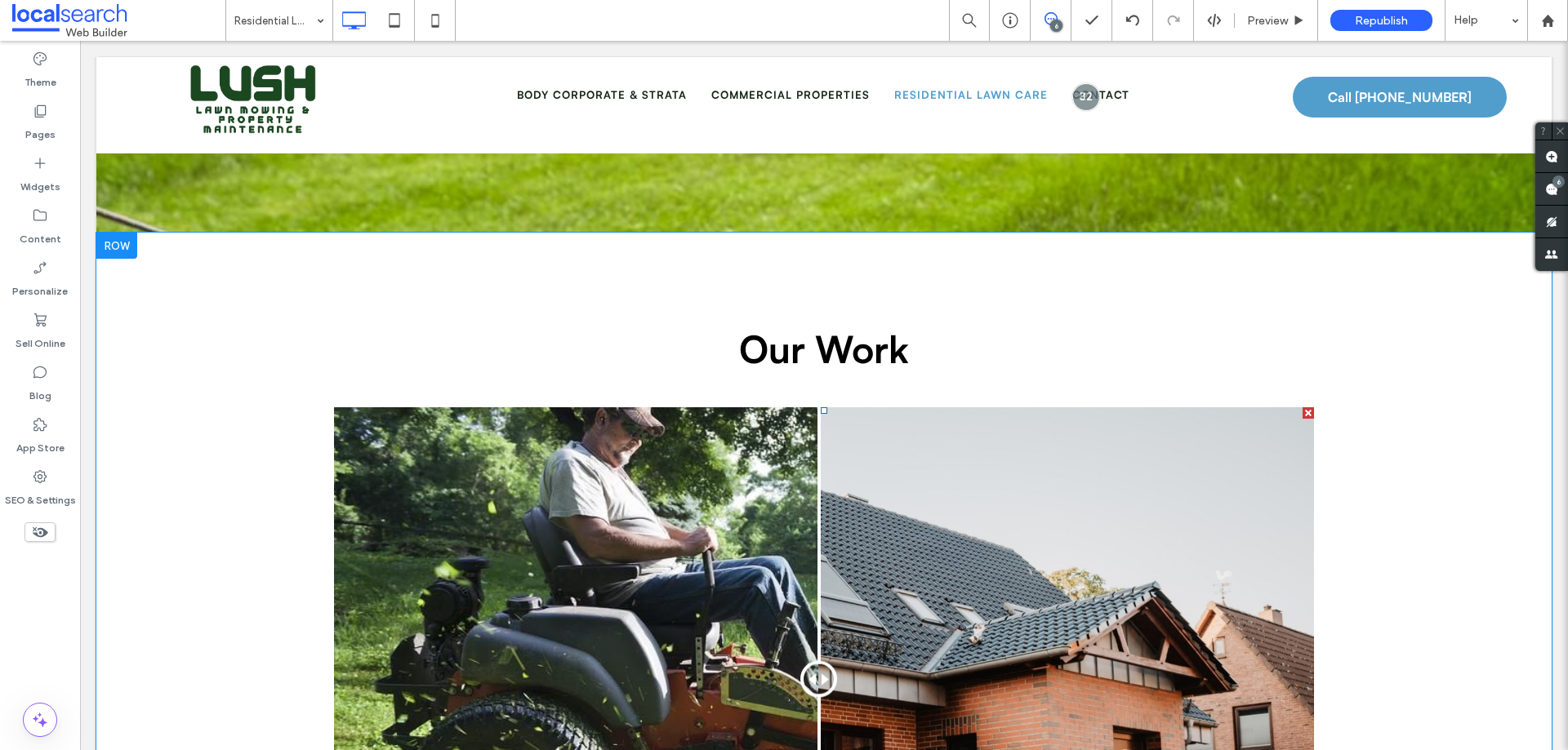
drag, startPoint x: 954, startPoint y: 547, endPoint x: 814, endPoint y: 586, distance: 145.3
click at [814, 573] on div at bounding box center [819, 680] width 37 height 37
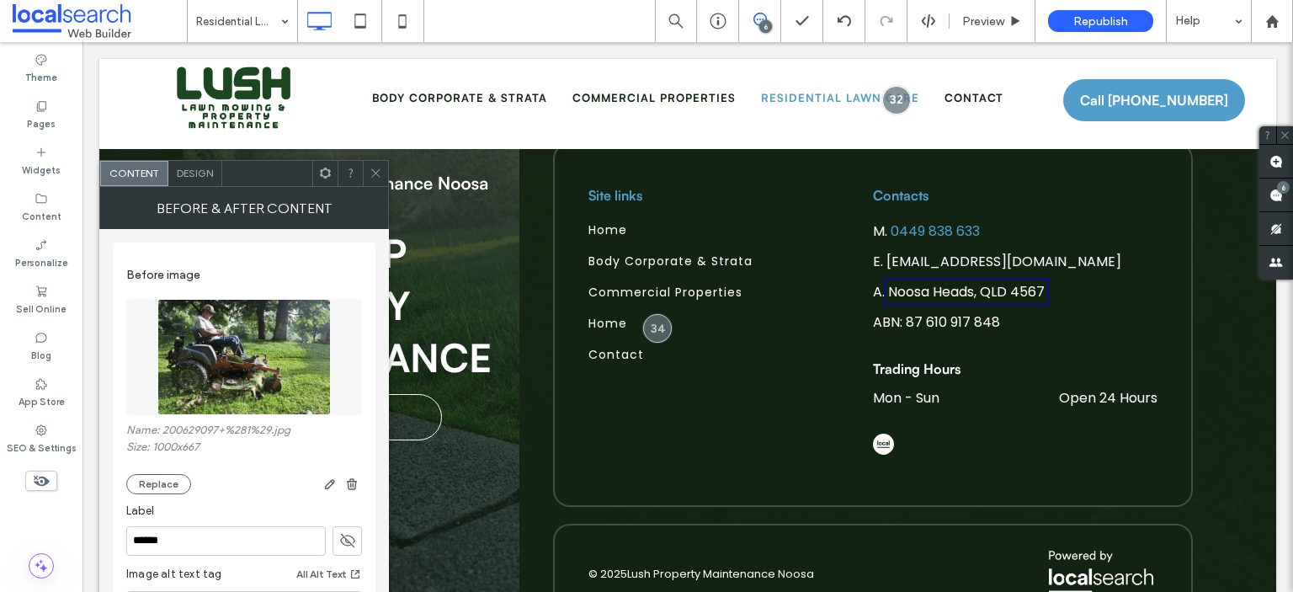
scroll to position [4225, 0]
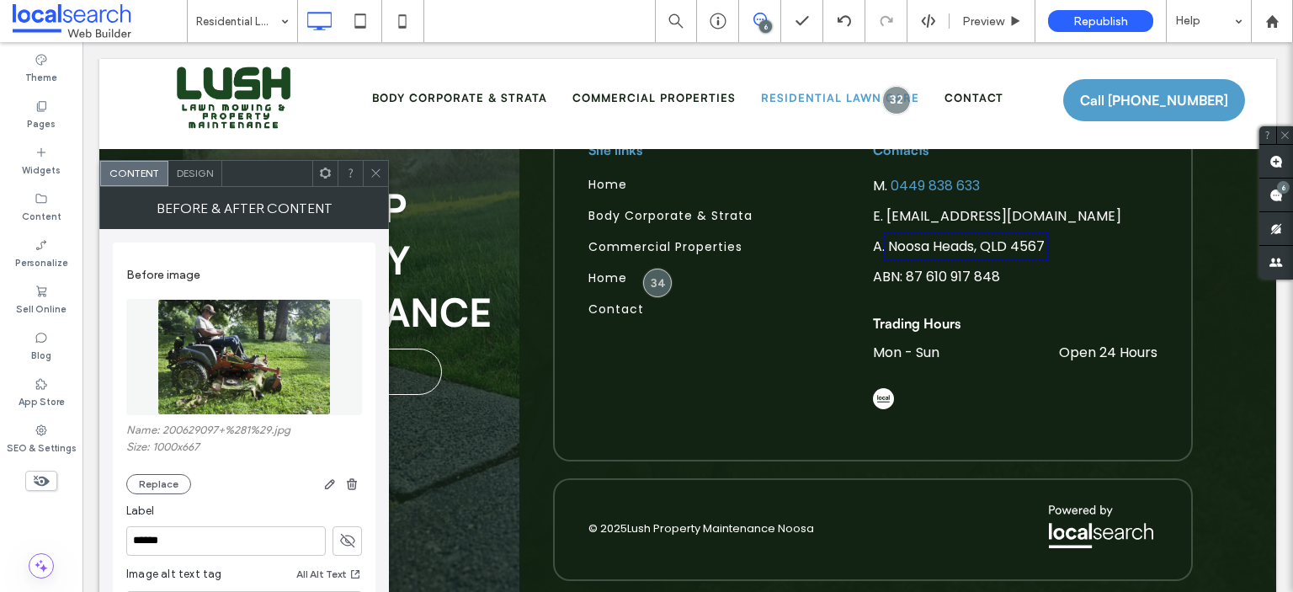
click at [375, 171] on icon at bounding box center [375, 173] width 13 height 13
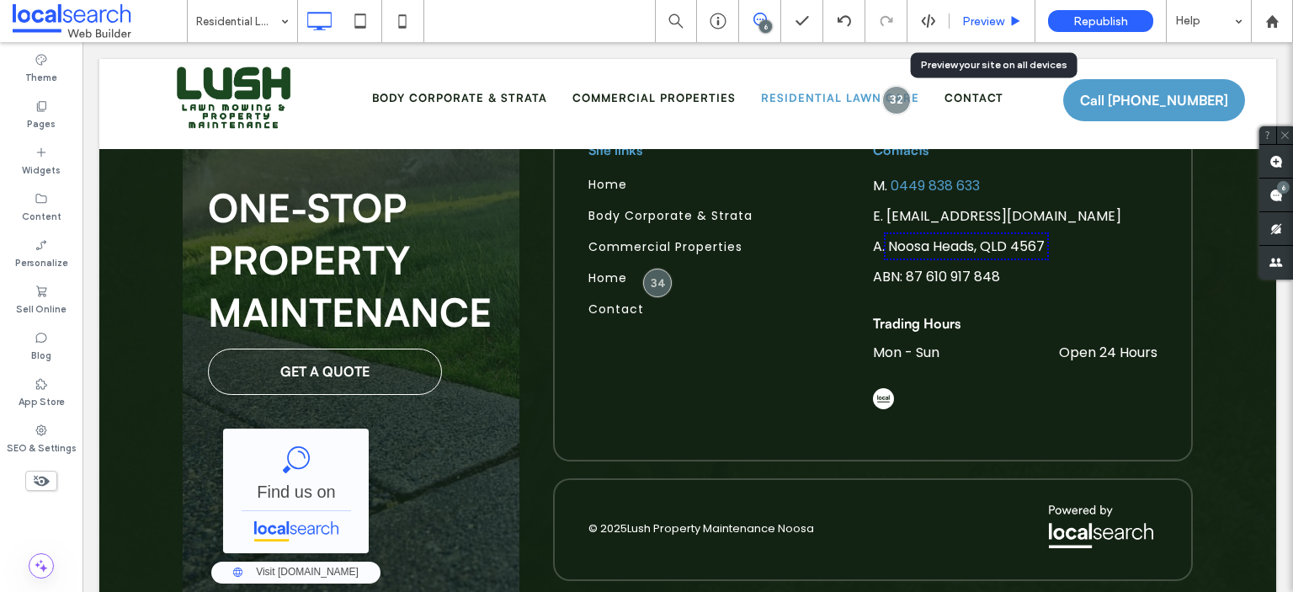
click at [981, 19] on span "Preview" at bounding box center [983, 21] width 42 height 14
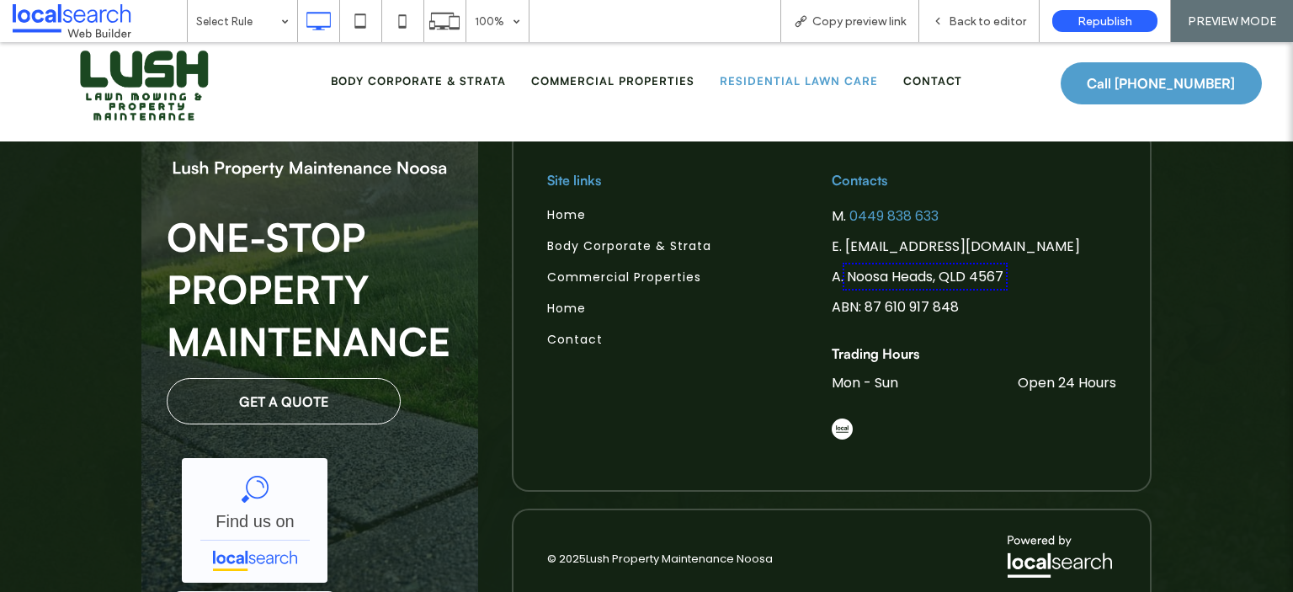
scroll to position [4215, 0]
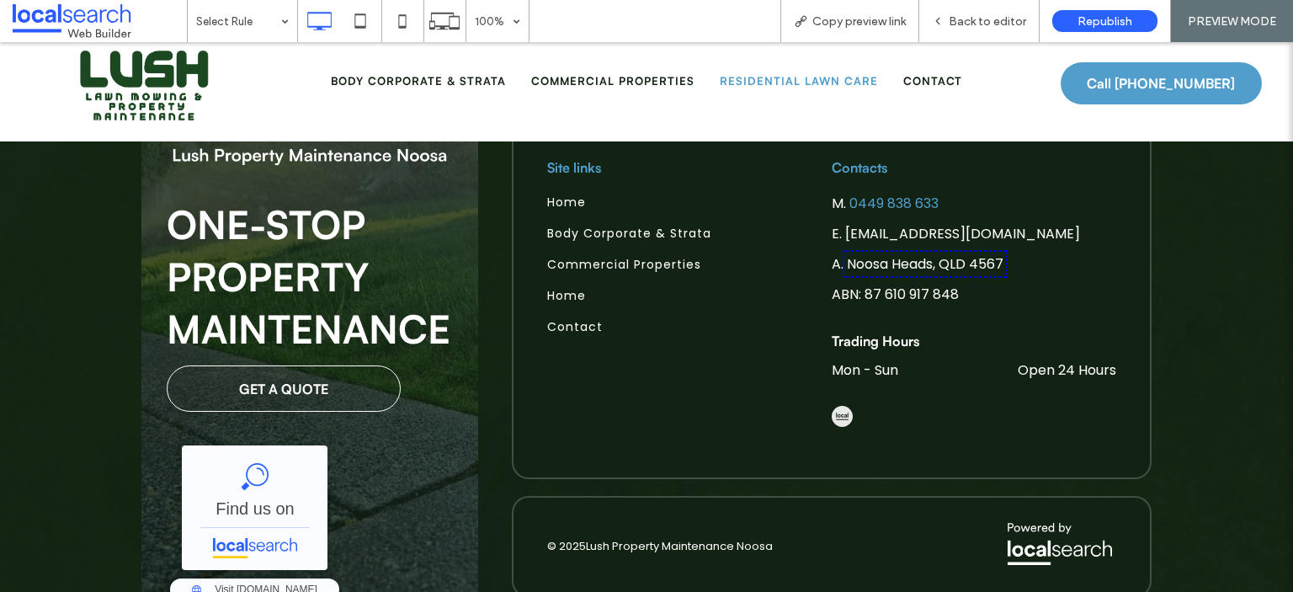
click at [838, 406] on img at bounding box center [841, 416] width 21 height 21
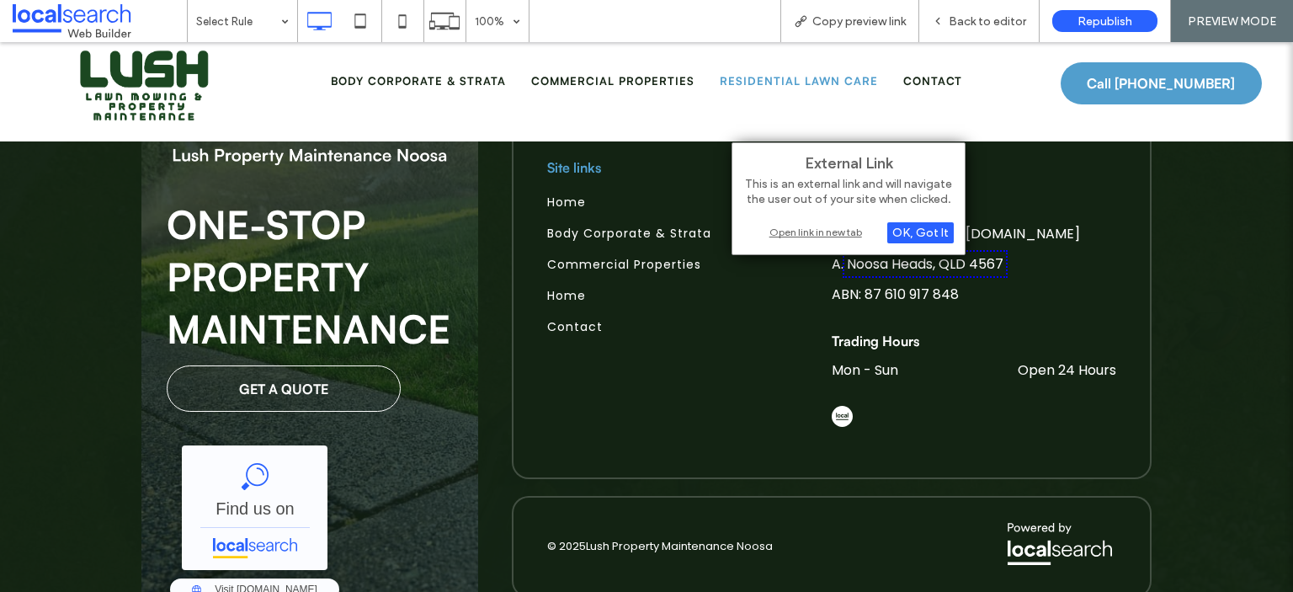
scroll to position [4214, 0]
click at [820, 229] on div "Open link in new tab" at bounding box center [848, 232] width 210 height 18
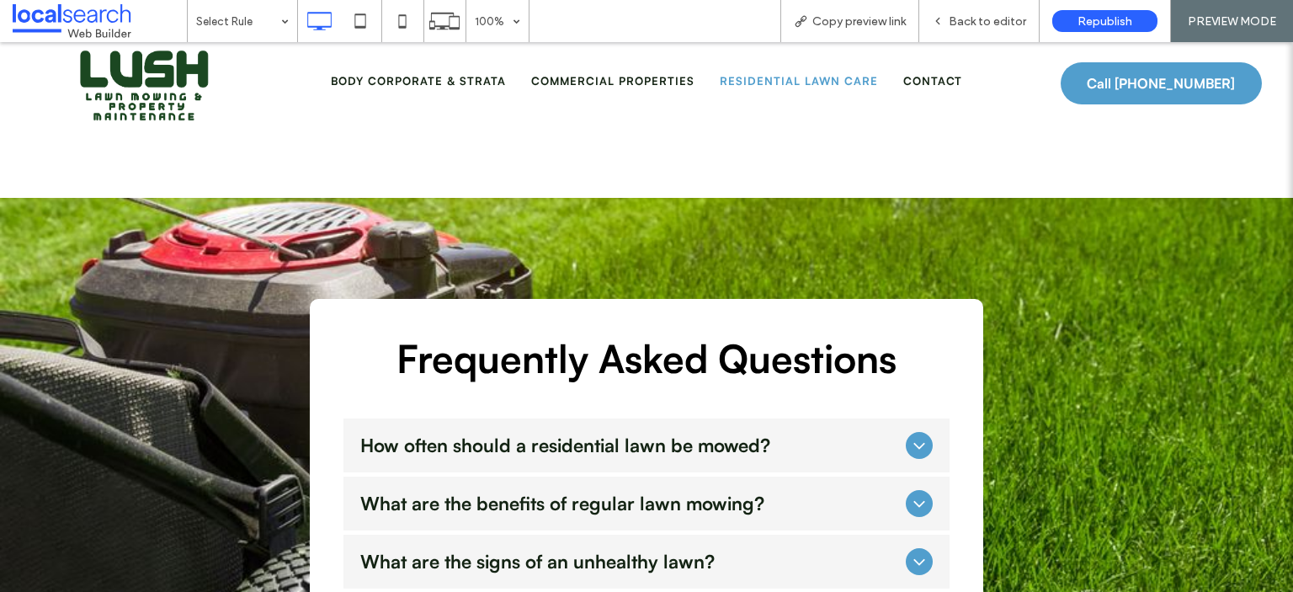
scroll to position [2279, 0]
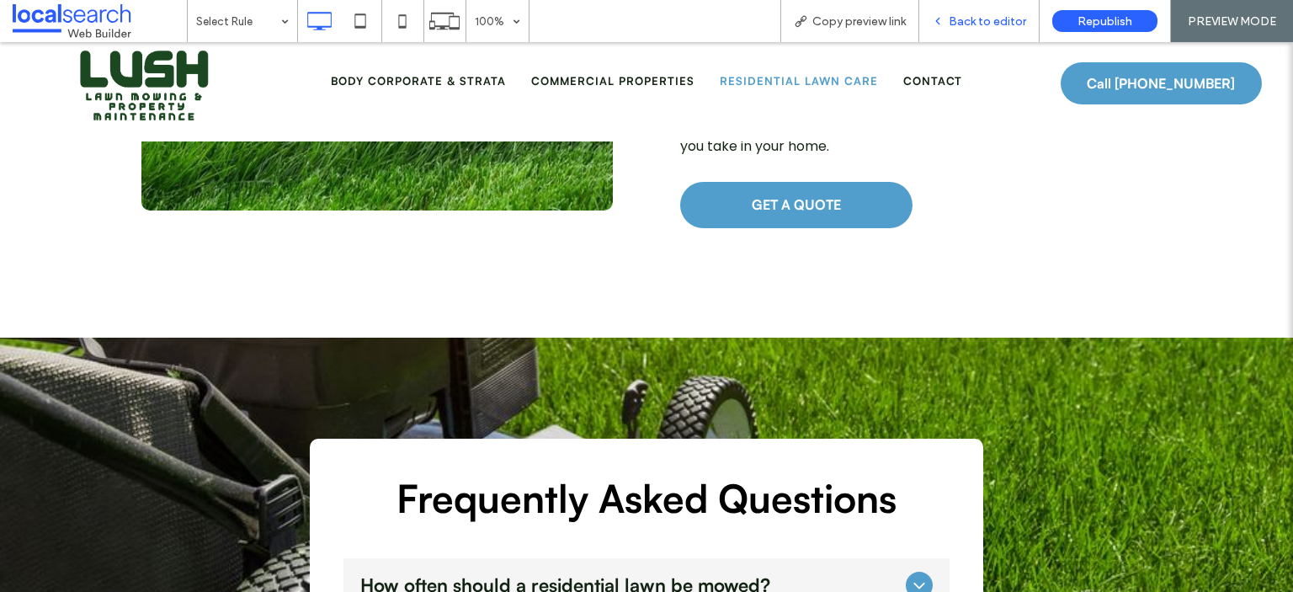
click at [960, 16] on span "Back to editor" at bounding box center [986, 21] width 77 height 14
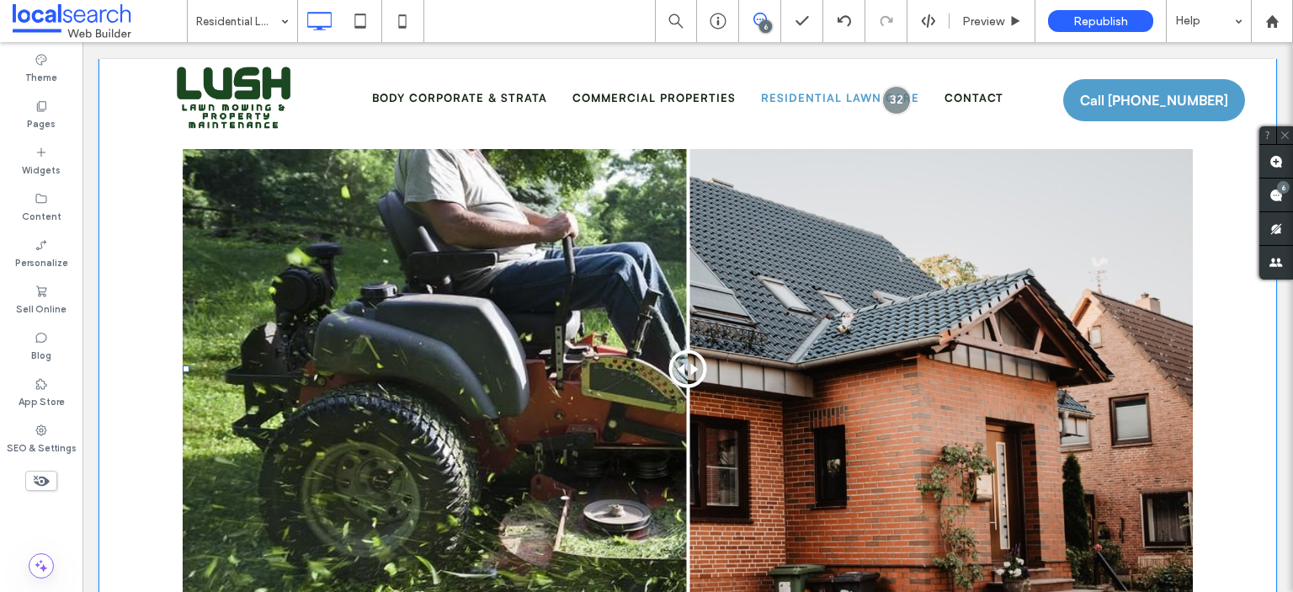
scroll to position [3523, 0]
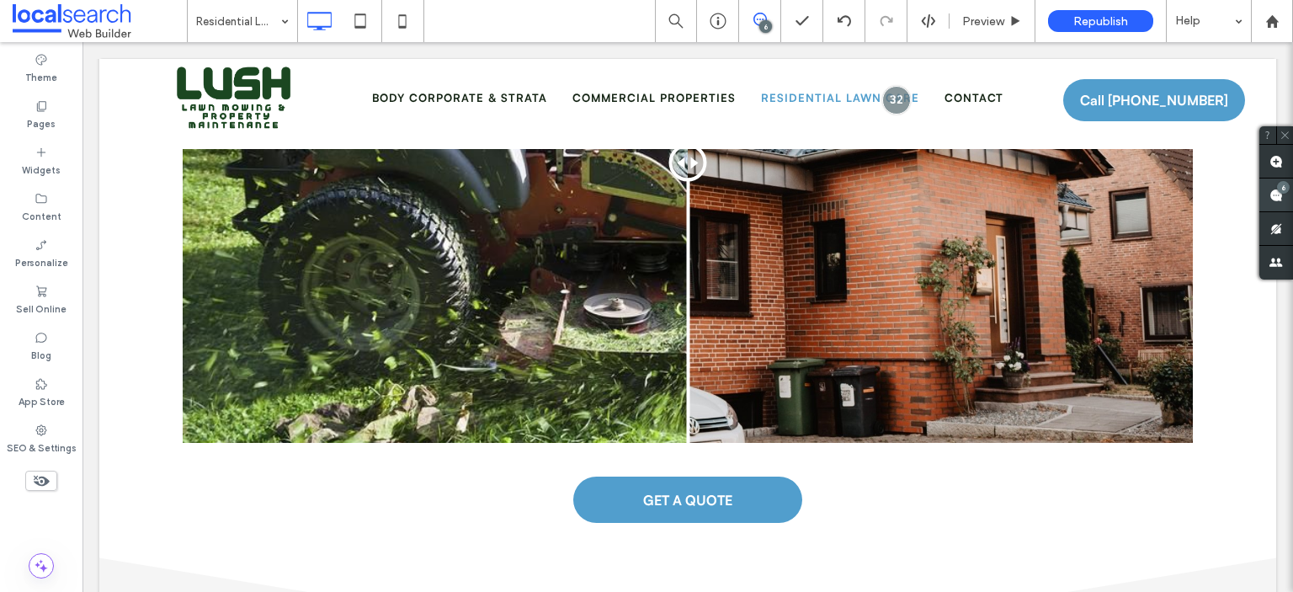
click at [1276, 201] on use at bounding box center [1275, 194] width 13 height 13
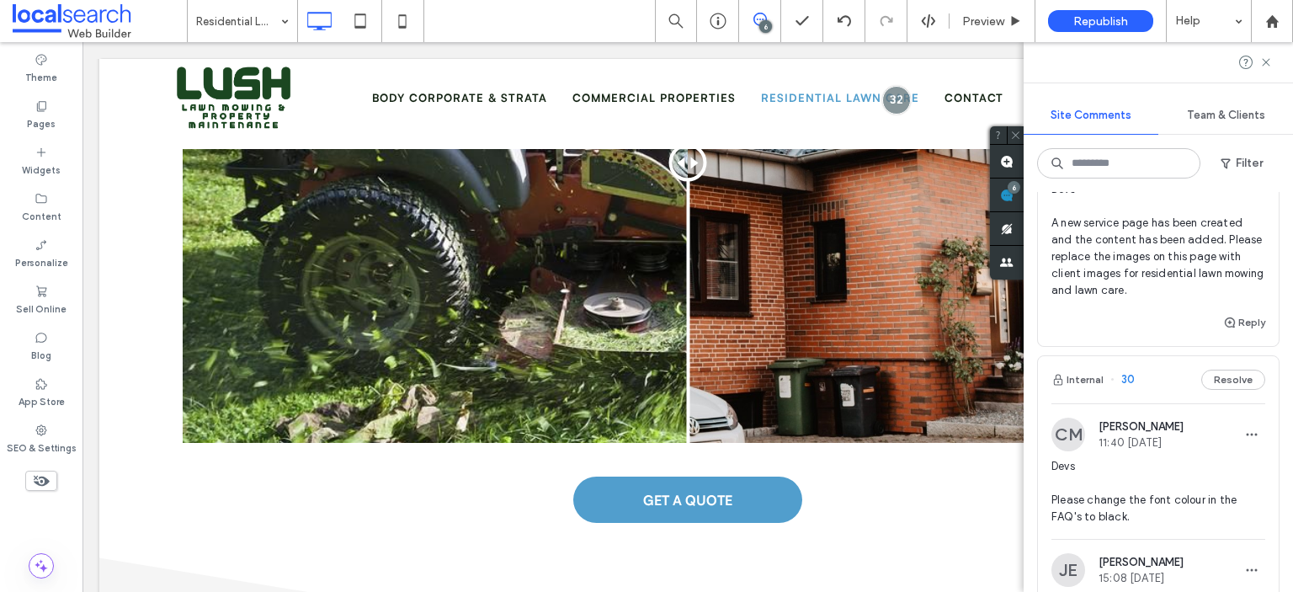
scroll to position [1010, 0]
click at [1121, 297] on span "Devs A new service page has been created and the content has been added. Please…" at bounding box center [1158, 238] width 214 height 118
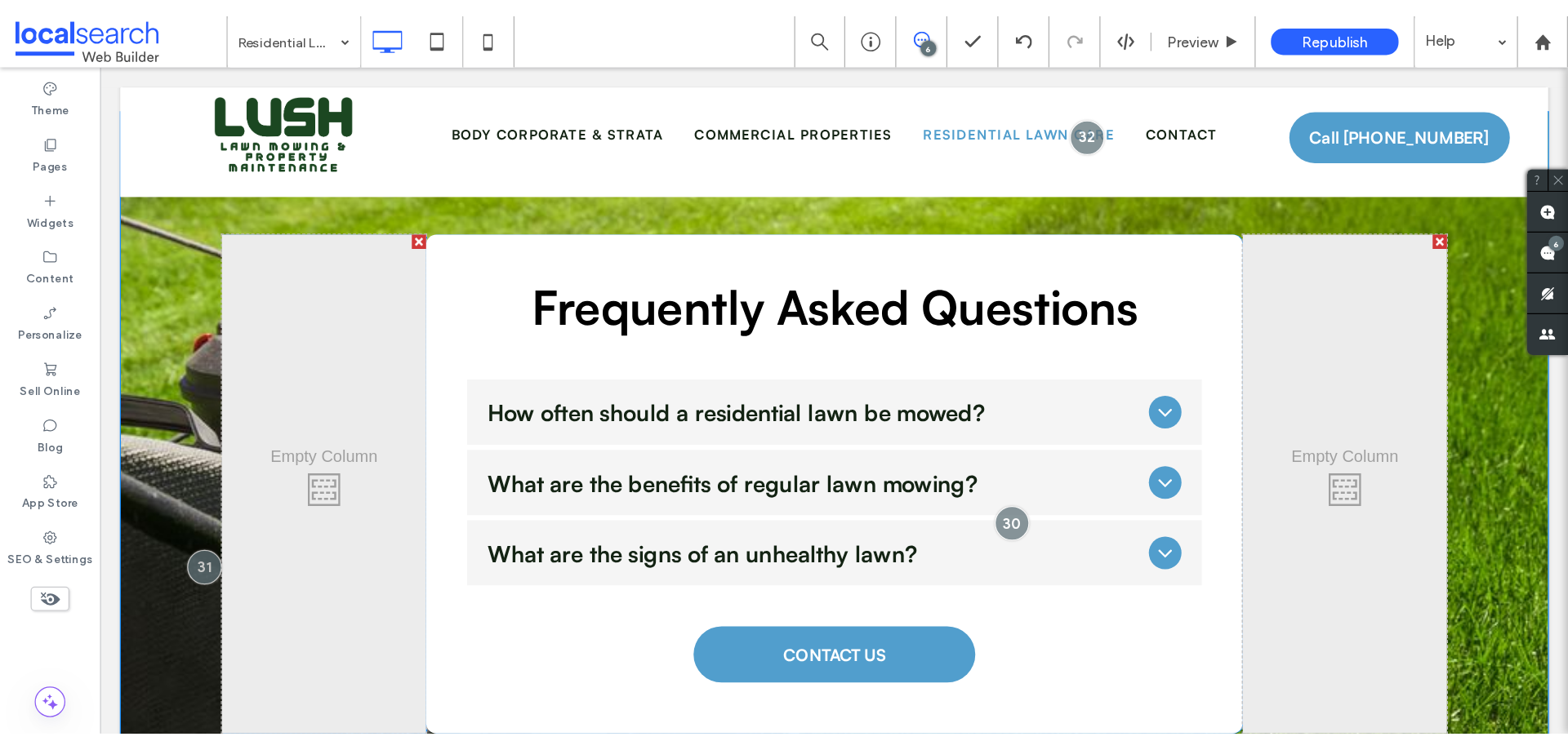
scroll to position [2319, 0]
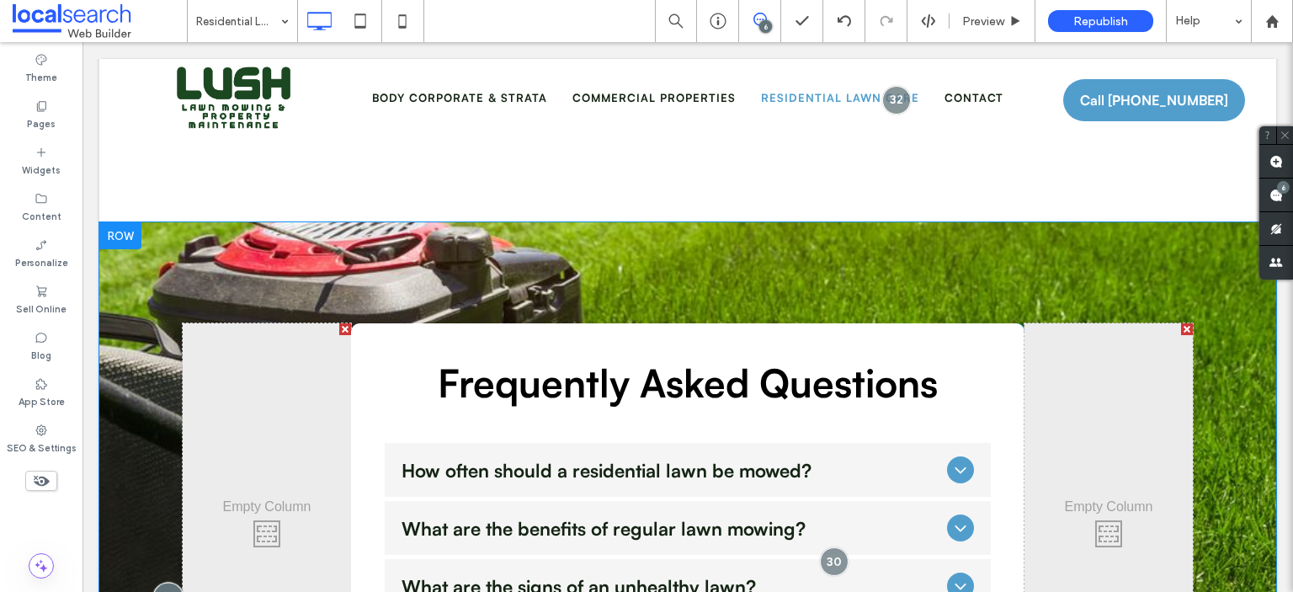
click at [159, 581] on div at bounding box center [167, 596] width 31 height 31
